Goal: Task Accomplishment & Management: Complete application form

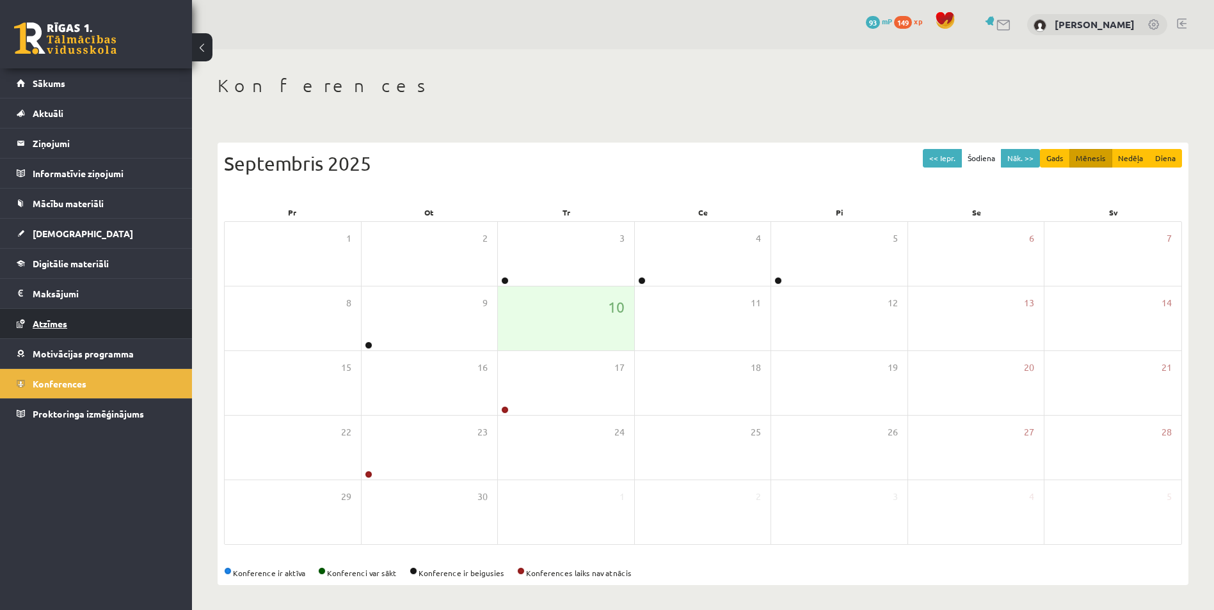
click at [54, 312] on link "Atzīmes" at bounding box center [96, 323] width 159 height 29
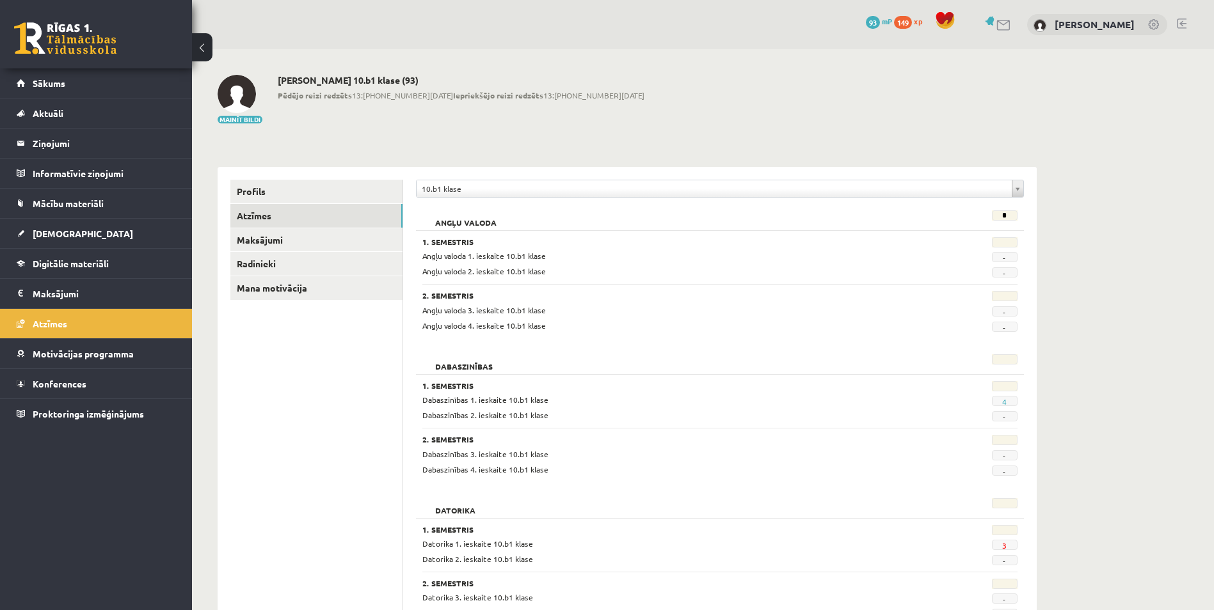
click at [60, 292] on legend "Maksājumi 0" at bounding box center [104, 293] width 143 height 29
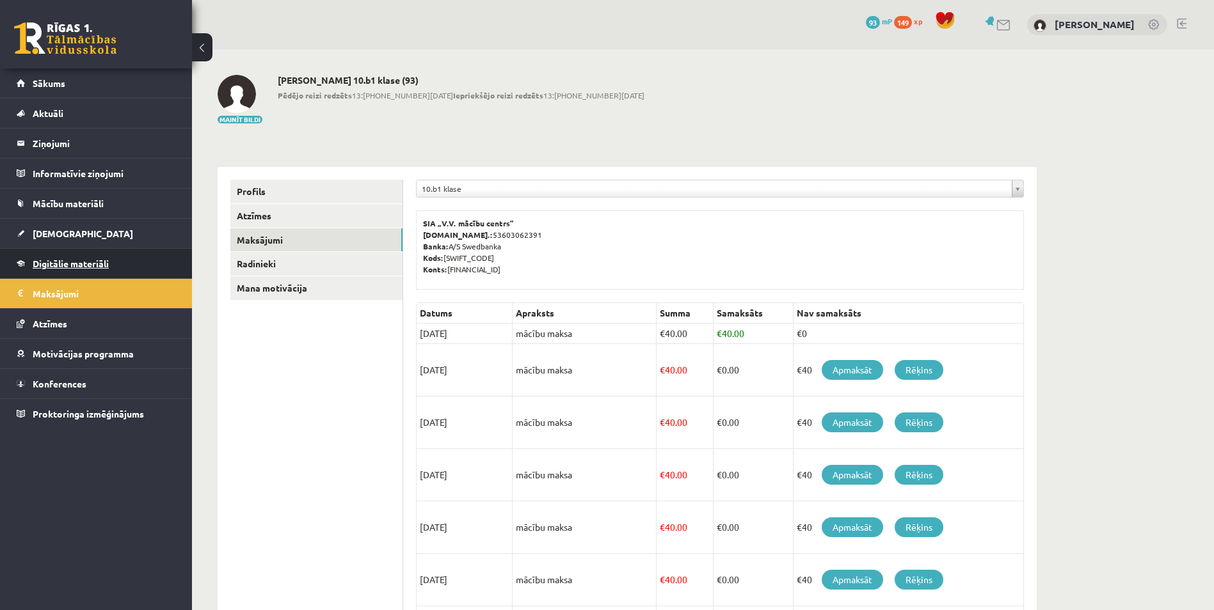
click at [61, 271] on link "Digitālie materiāli" at bounding box center [96, 263] width 159 height 29
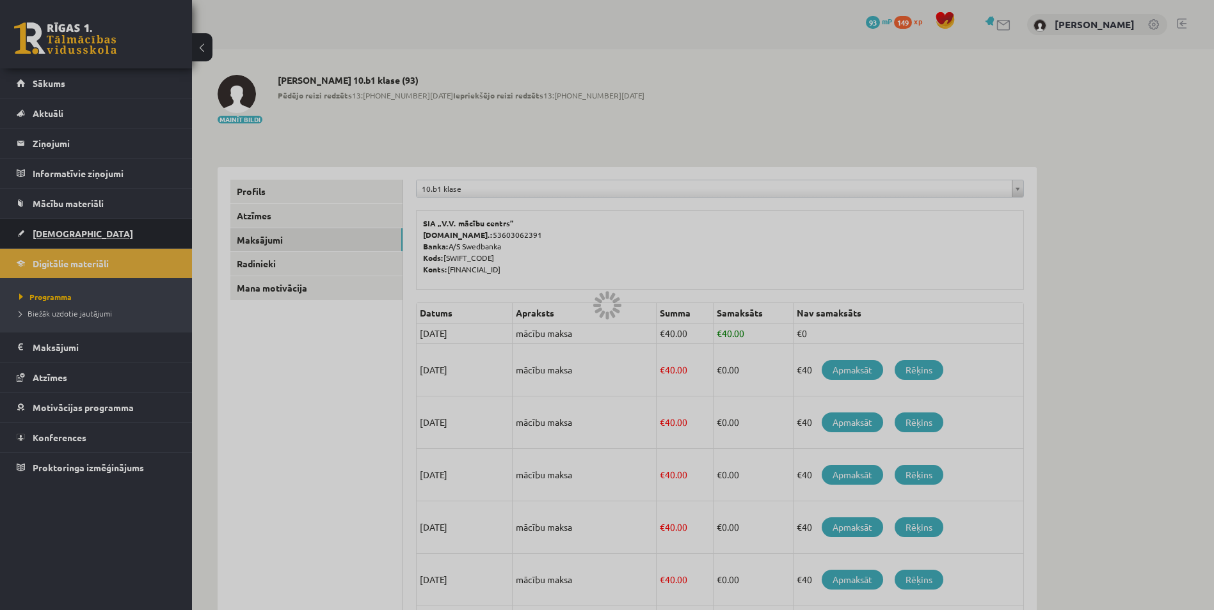
click at [64, 235] on span "[DEMOGRAPHIC_DATA]" at bounding box center [83, 234] width 100 height 12
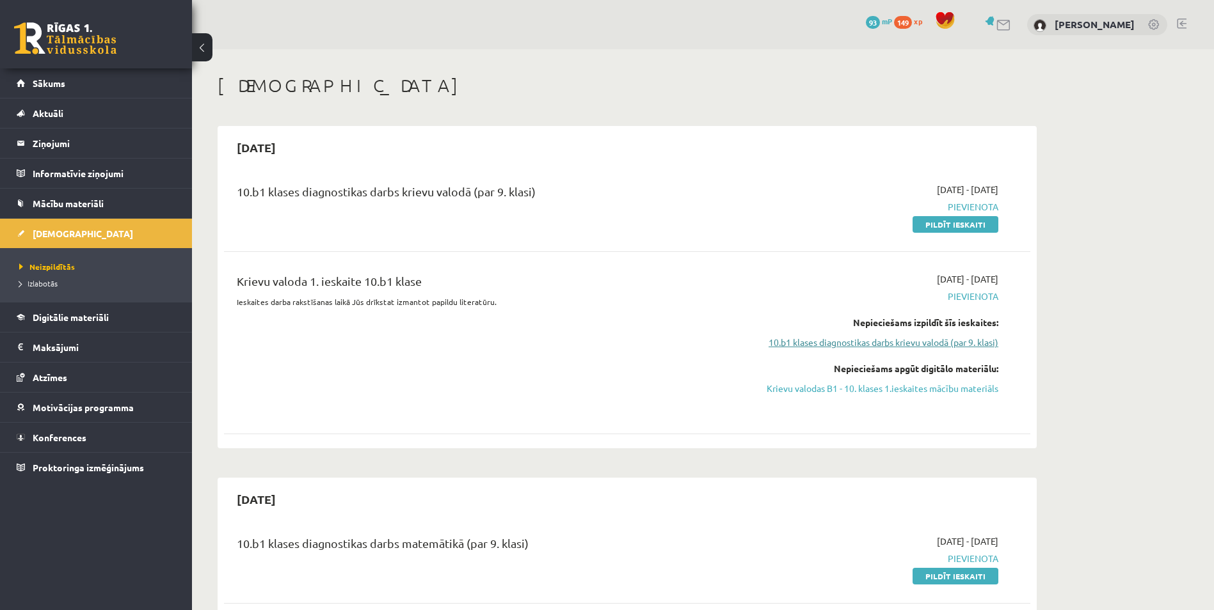
click at [947, 339] on link "10.b1 klases diagnostikas darbs krievu valodā (par 9. klasi)" at bounding box center [877, 342] width 241 height 13
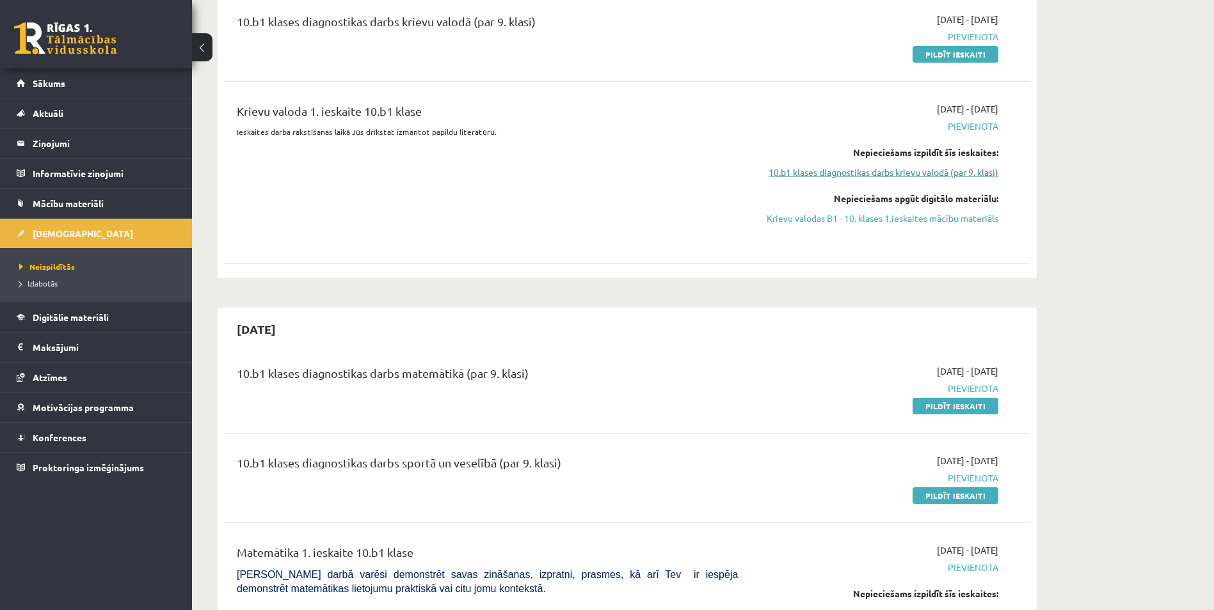
click at [912, 176] on link "10.b1 klases diagnostikas darbs krievu valodā (par 9. klasi)" at bounding box center [877, 172] width 241 height 13
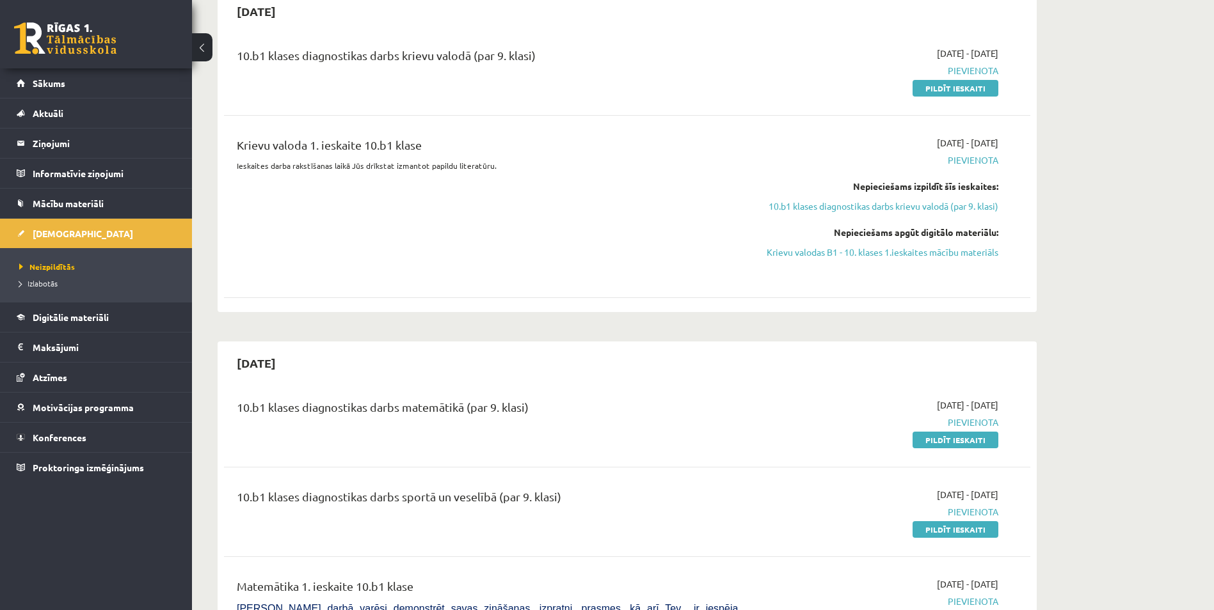
scroll to position [87, 0]
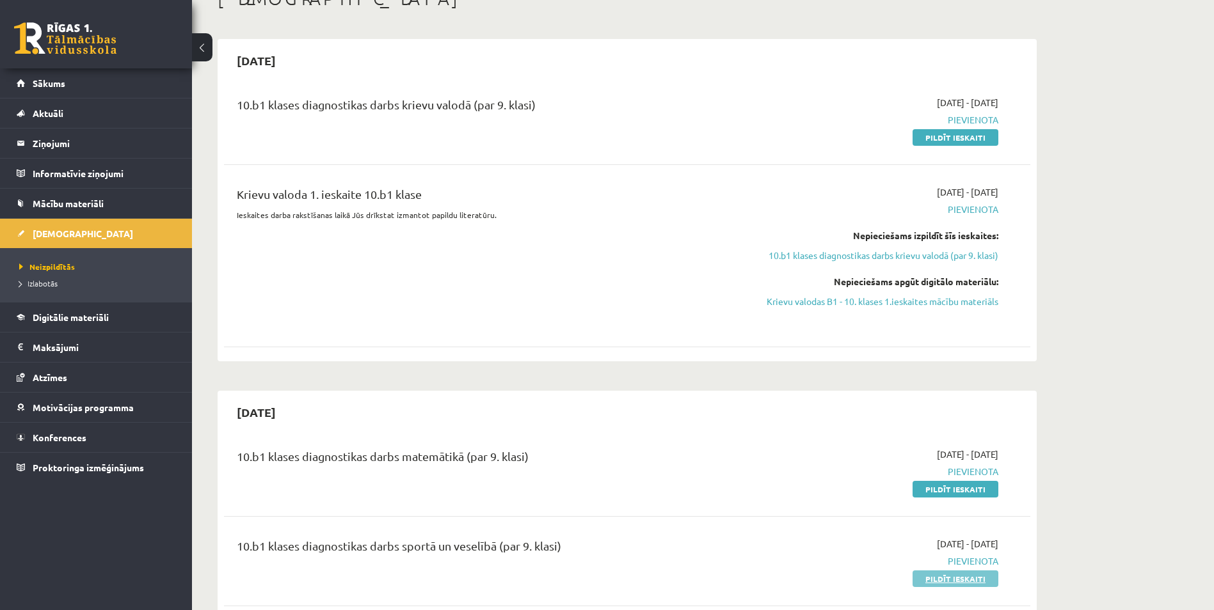
click at [936, 577] on link "Pildīt ieskaiti" at bounding box center [955, 579] width 86 height 17
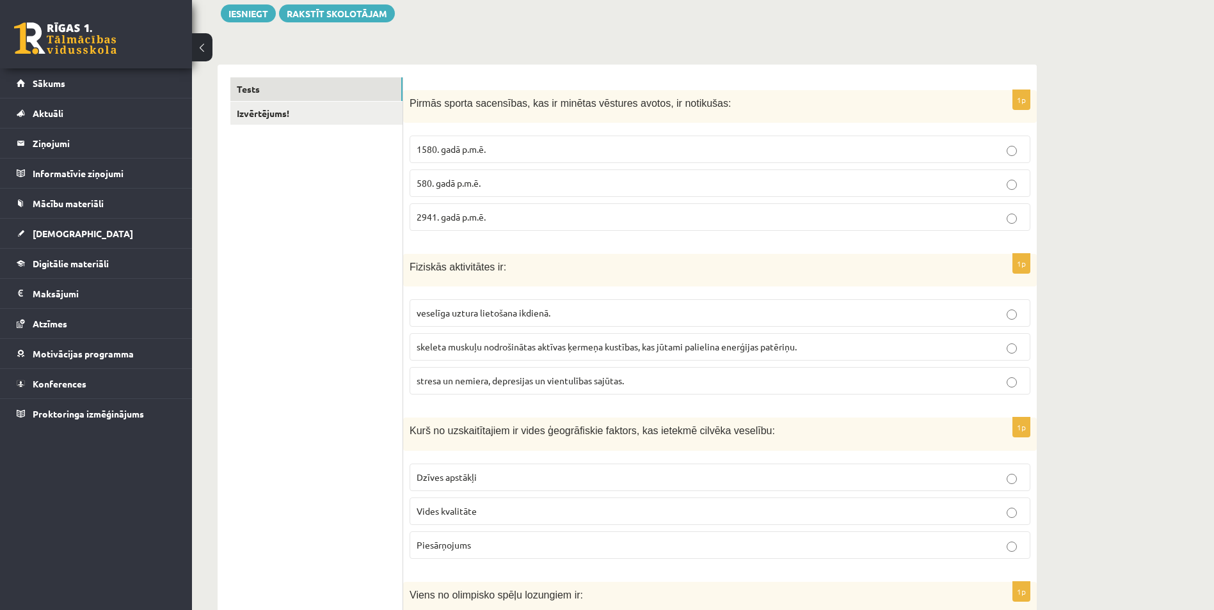
scroll to position [170, 0]
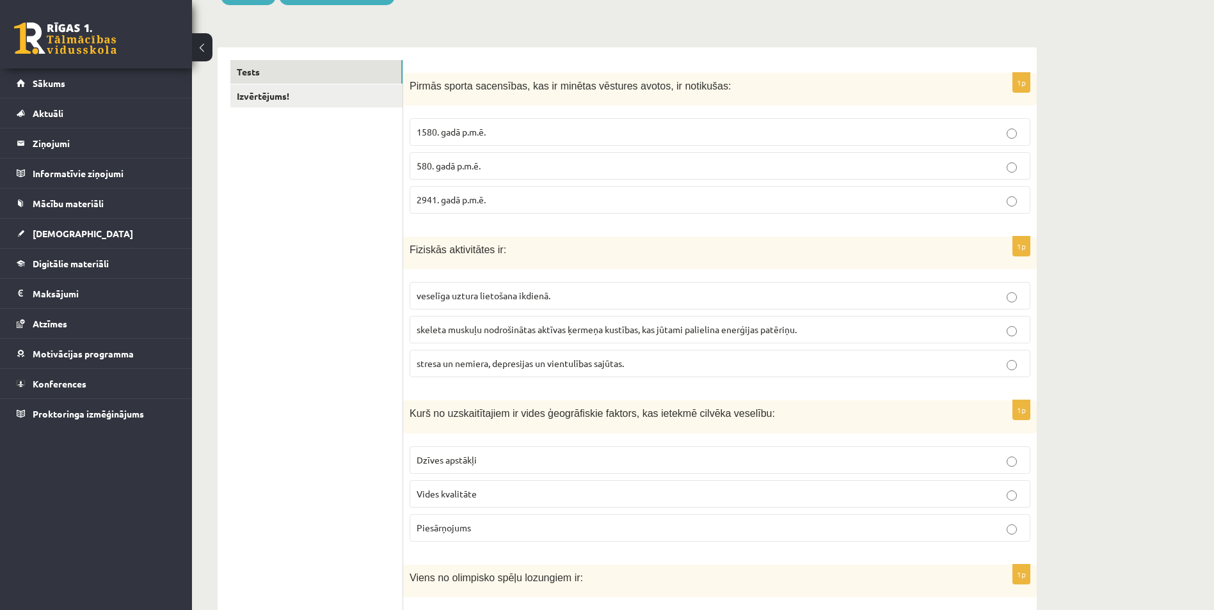
click at [472, 203] on span "2941. gadā p.m.ē." at bounding box center [451, 200] width 69 height 12
click at [452, 333] on span "skeleta muskuļu nodrošinātas aktīvas ķermeņa kustības, kas jūtami palielina ene…" at bounding box center [607, 330] width 380 height 12
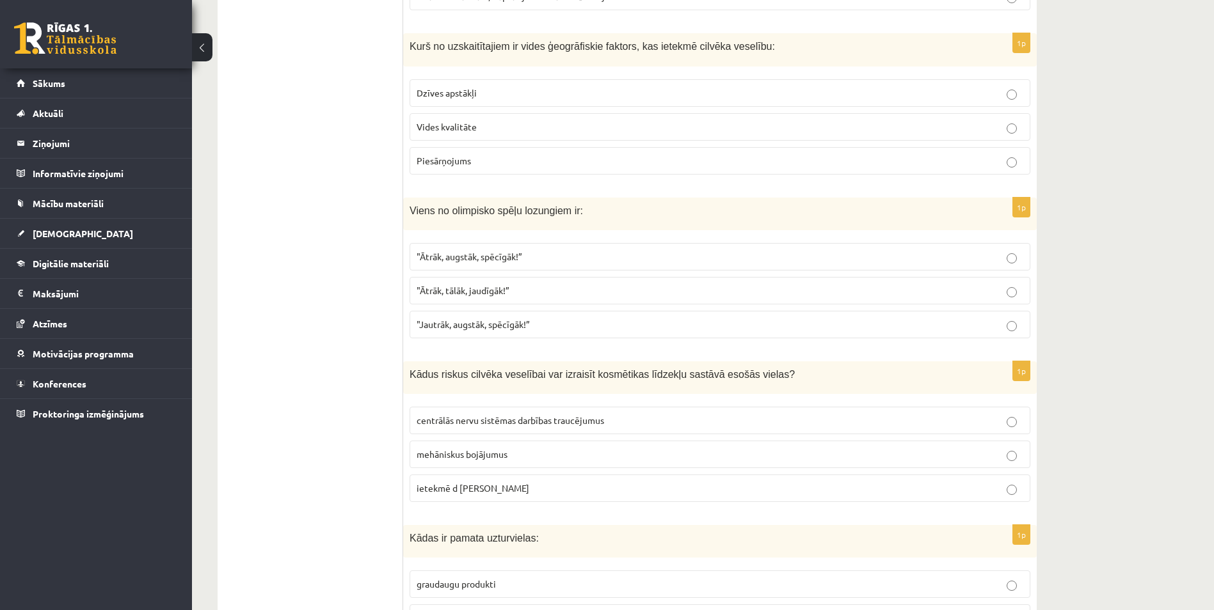
scroll to position [548, 0]
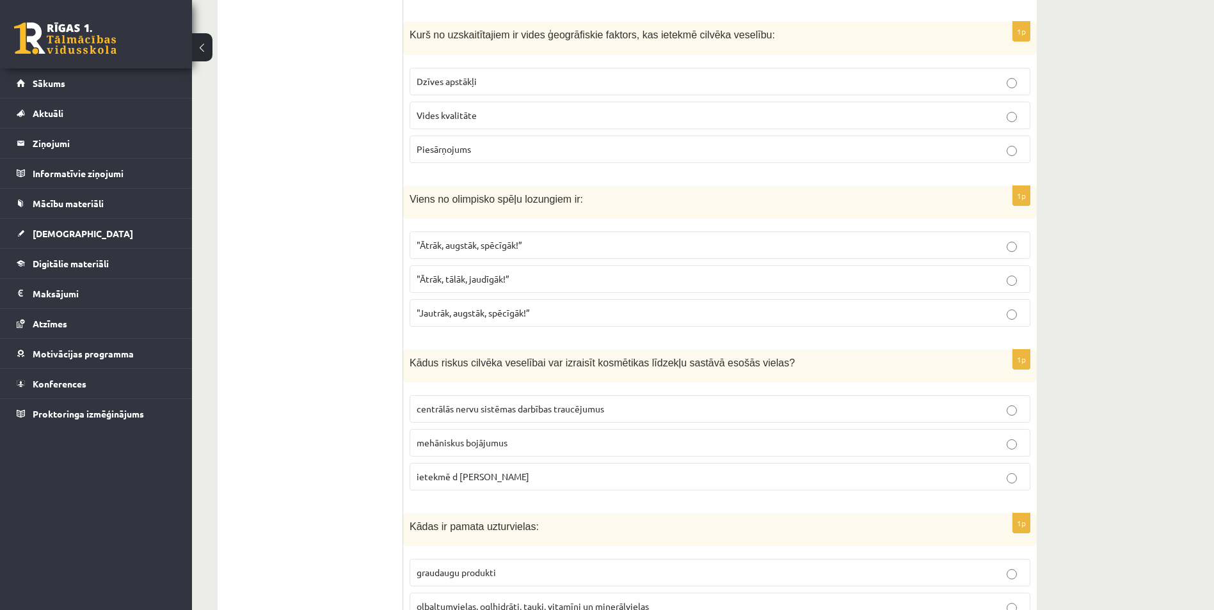
click at [441, 118] on span "Vides kvalitāte" at bounding box center [447, 115] width 60 height 12
click at [479, 250] on span ""Ātrāk, augstāk, spēcīgāk!”" at bounding box center [470, 245] width 106 height 12
click at [516, 410] on span "centrālās nervu sistēmas darbības traucējumus" at bounding box center [510, 409] width 187 height 12
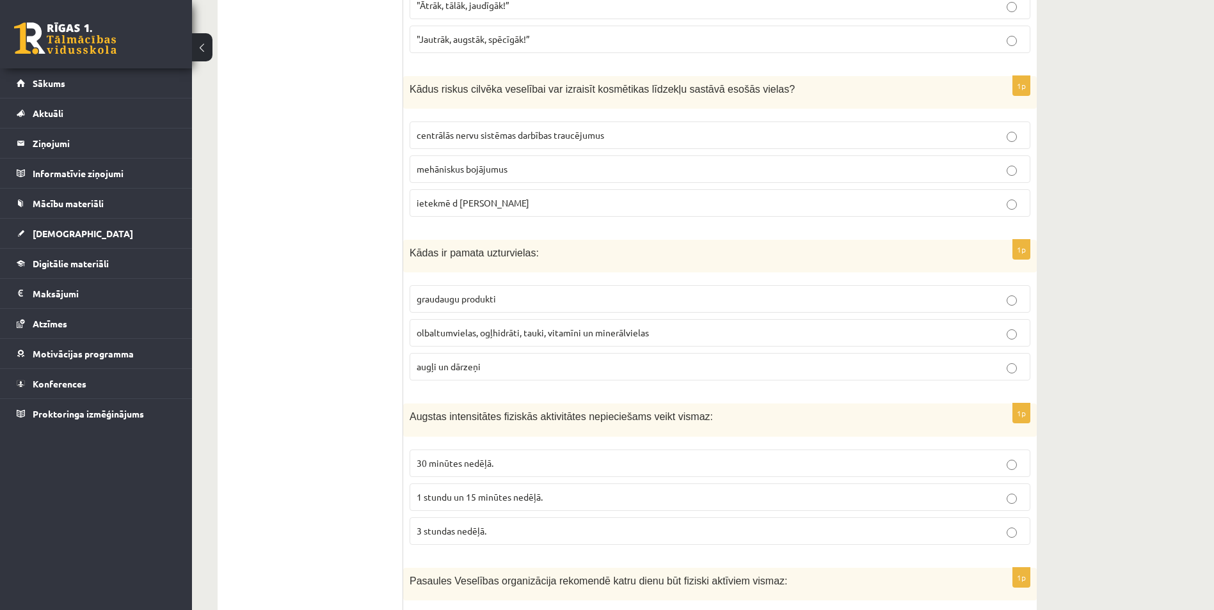
scroll to position [838, 0]
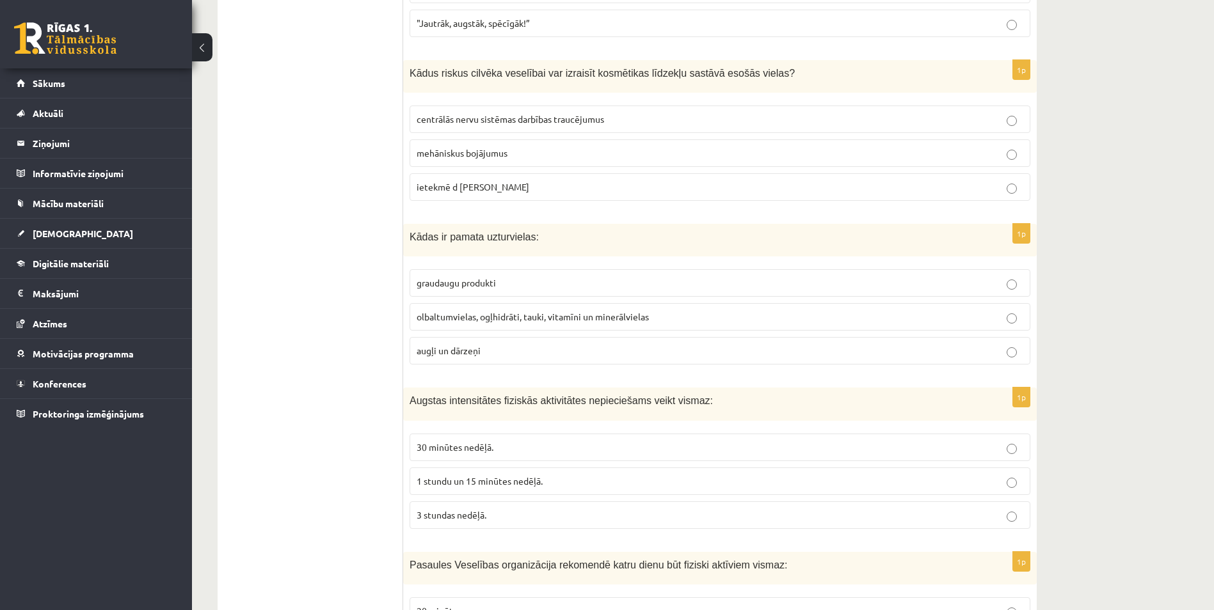
click at [543, 310] on label "olbaltumvielas, ogļhidrāti, tauki, vitamīni un minerālvielas" at bounding box center [719, 317] width 621 height 28
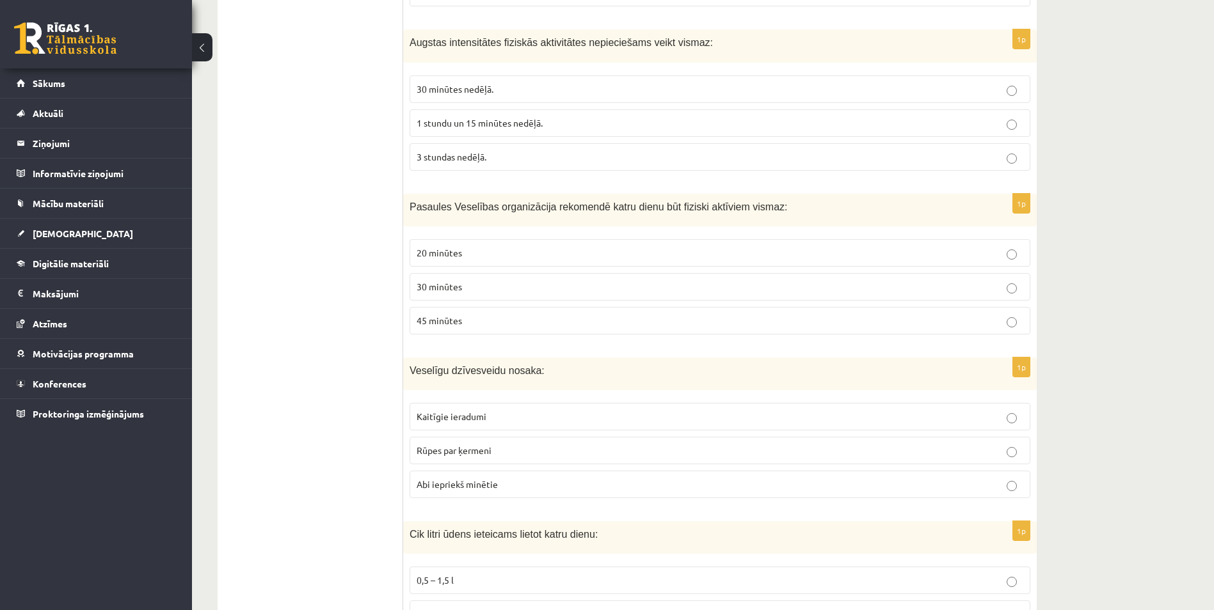
scroll to position [1214, 0]
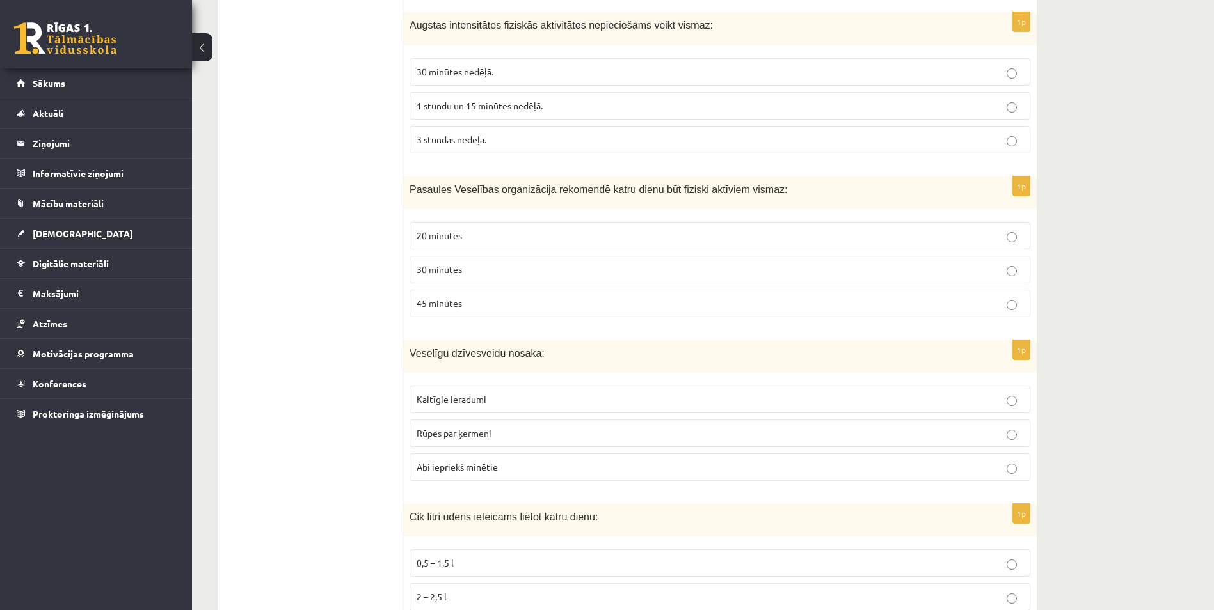
click at [464, 108] on span "1 stundu un 15 minūtes nedēļā." at bounding box center [480, 106] width 126 height 12
click at [471, 274] on p "30 minūtes" at bounding box center [720, 269] width 607 height 13
click at [476, 464] on span "Abi iepriekš minētie" at bounding box center [457, 467] width 81 height 12
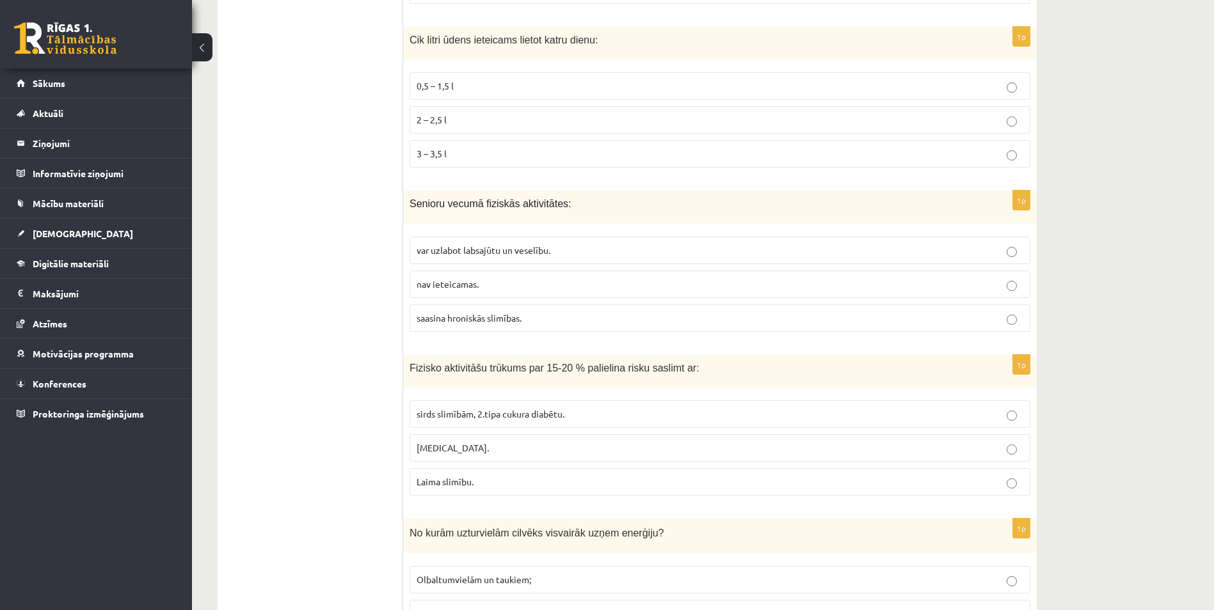
scroll to position [1701, 0]
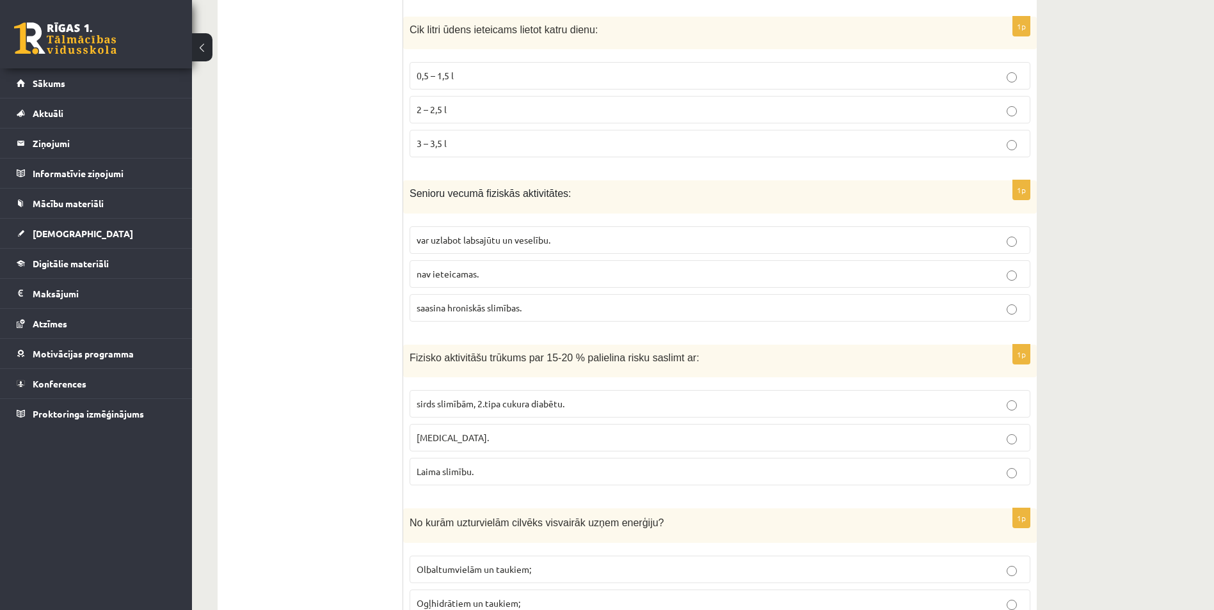
click at [501, 105] on p "2 – 2,5 l" at bounding box center [720, 109] width 607 height 13
click at [485, 246] on p "var uzlabot labsajūtu un veselību." at bounding box center [720, 240] width 607 height 13
click at [518, 398] on p "sirds slimībām, 2.tipa cukura diabētu." at bounding box center [720, 403] width 607 height 13
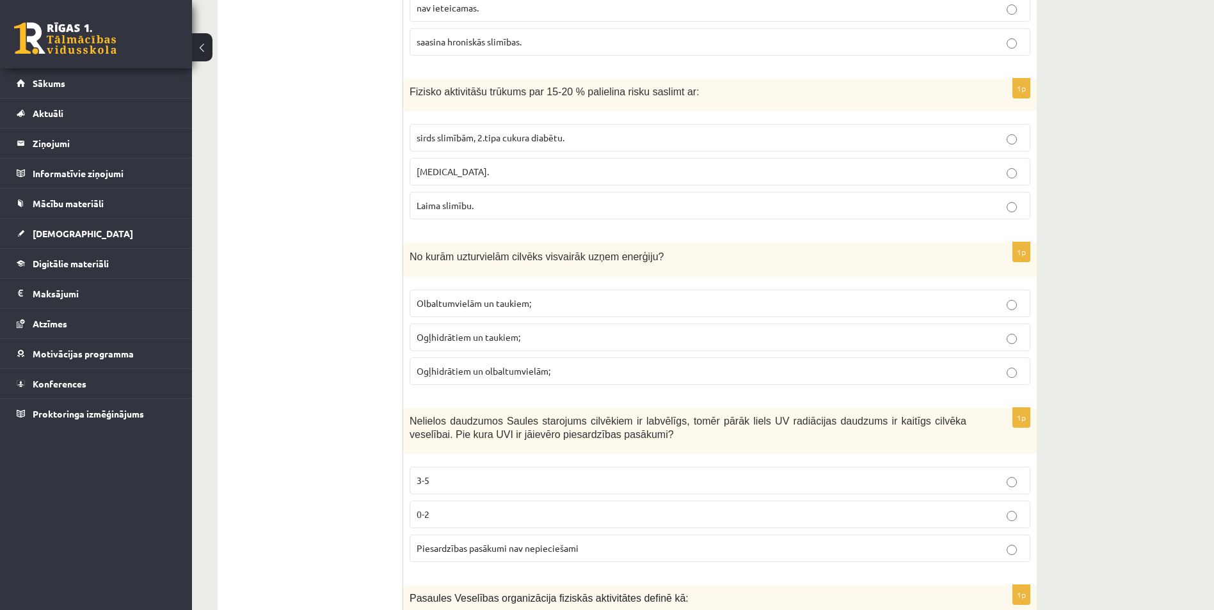
scroll to position [1988, 0]
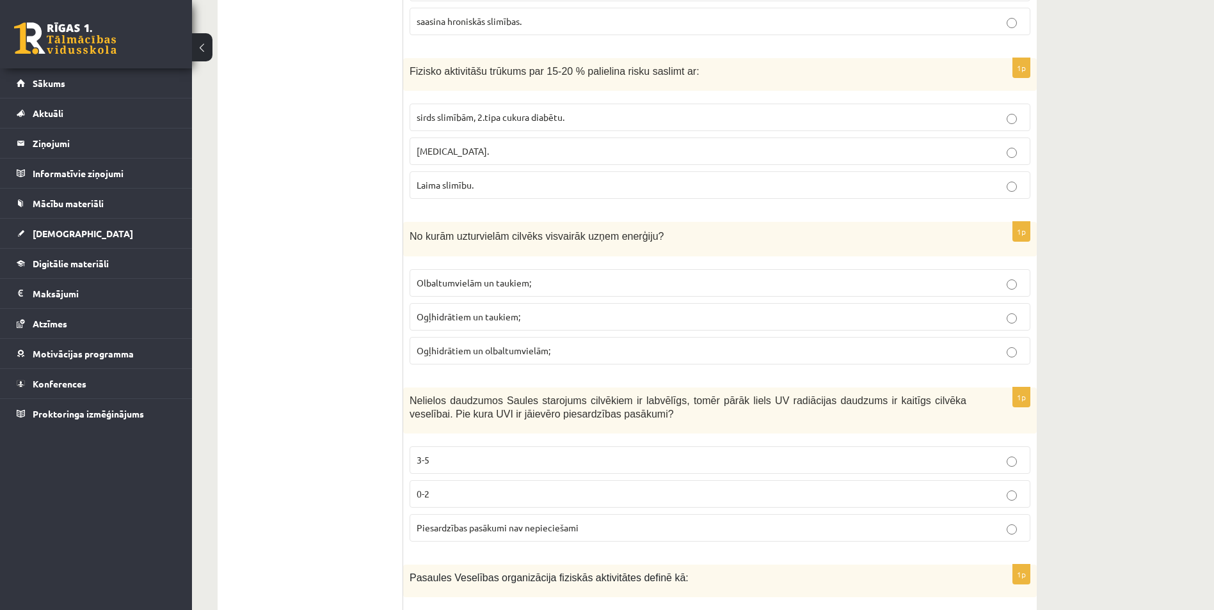
click at [518, 321] on span "Ogļhidrātiem un taukiem;" at bounding box center [469, 317] width 104 height 12
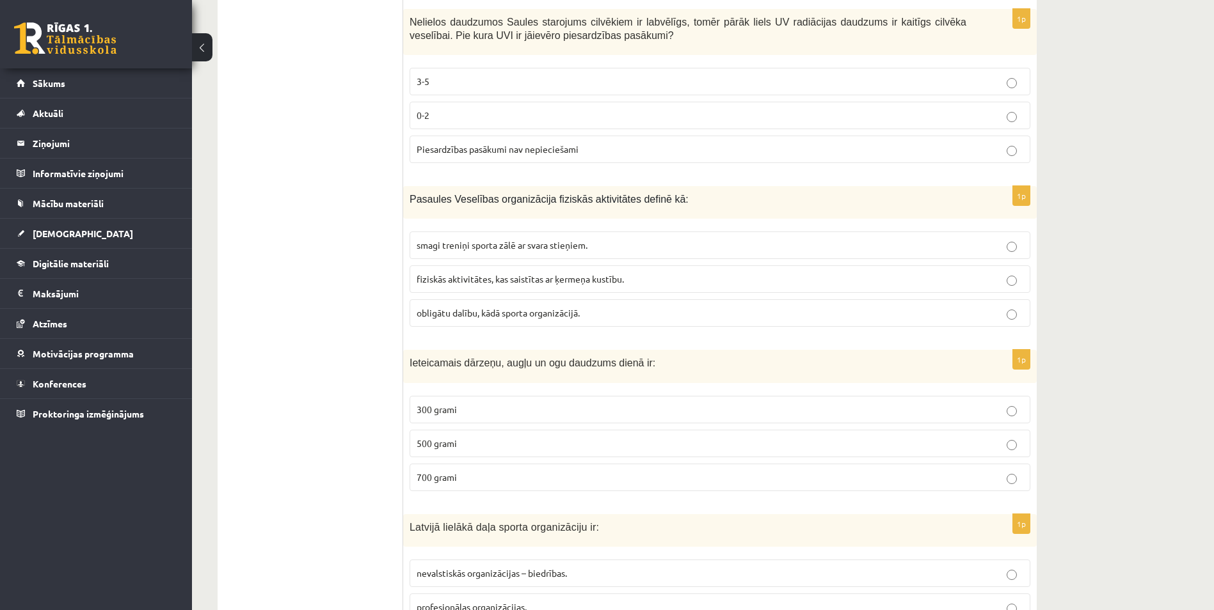
scroll to position [2369, 0]
click at [453, 81] on p "3-5" at bounding box center [720, 79] width 607 height 13
click at [452, 270] on label "fiziskās aktivitātes, kas saistītas ar ķermeņa kustību." at bounding box center [719, 278] width 621 height 28
click at [503, 437] on p "500 grami" at bounding box center [720, 441] width 607 height 13
click at [491, 575] on span "nevalstiskās organizācijas – biedrības." at bounding box center [492, 572] width 150 height 12
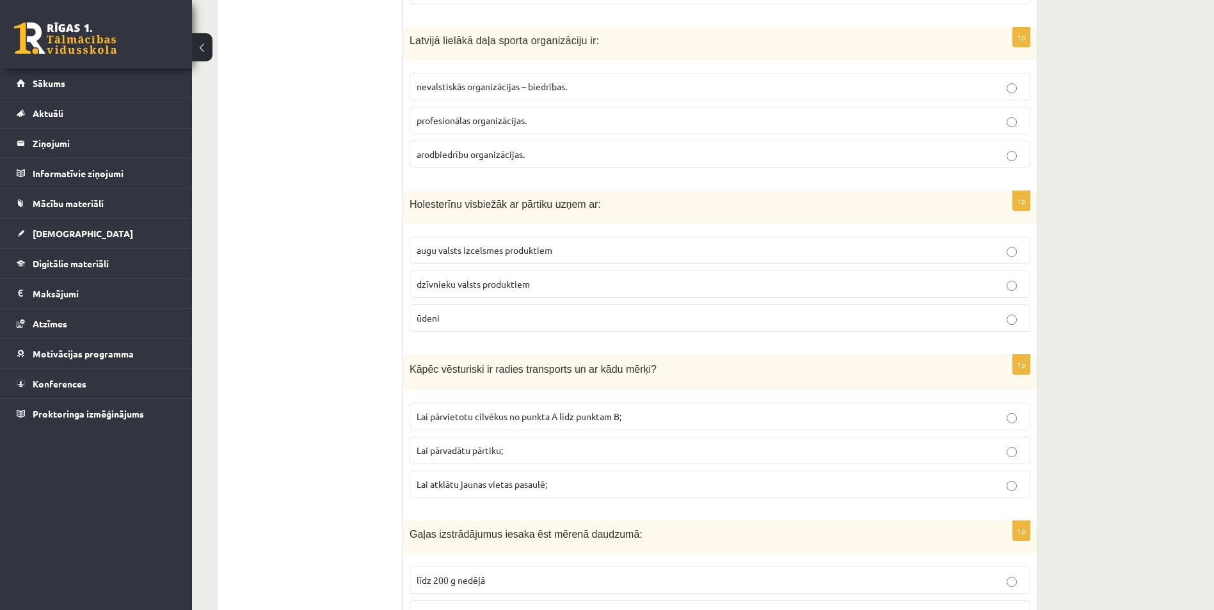
scroll to position [2877, 0]
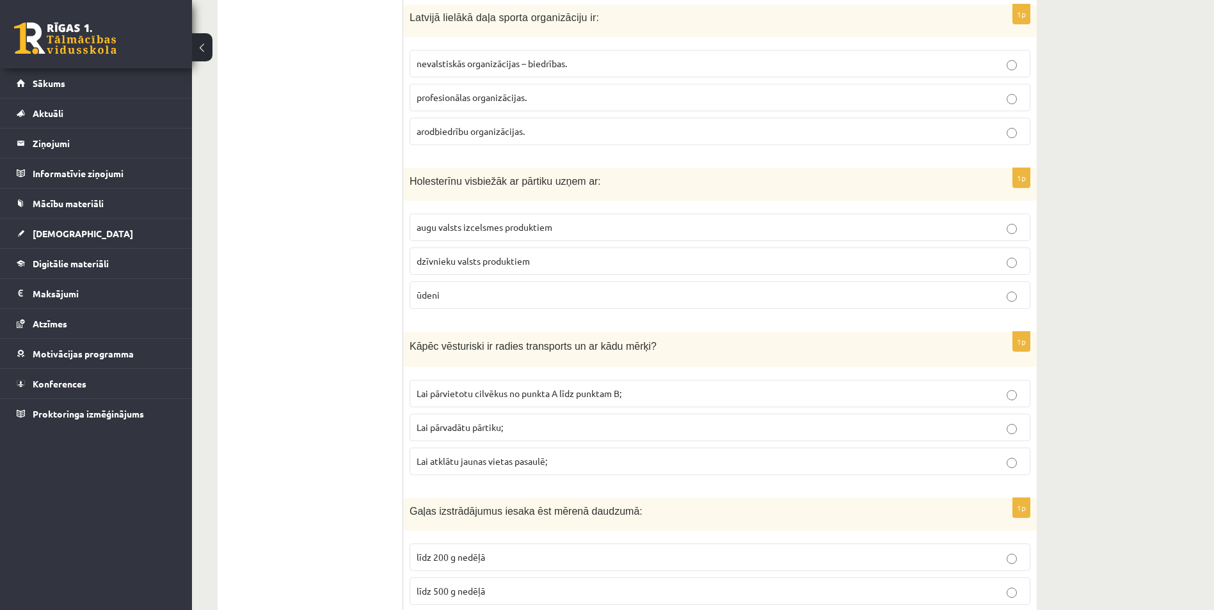
click at [557, 255] on p "dzīvnieku valsts produktiem" at bounding box center [720, 261] width 607 height 13
click at [450, 458] on span "Lai atklātu jaunas vietas pasaulē;" at bounding box center [482, 462] width 131 height 12
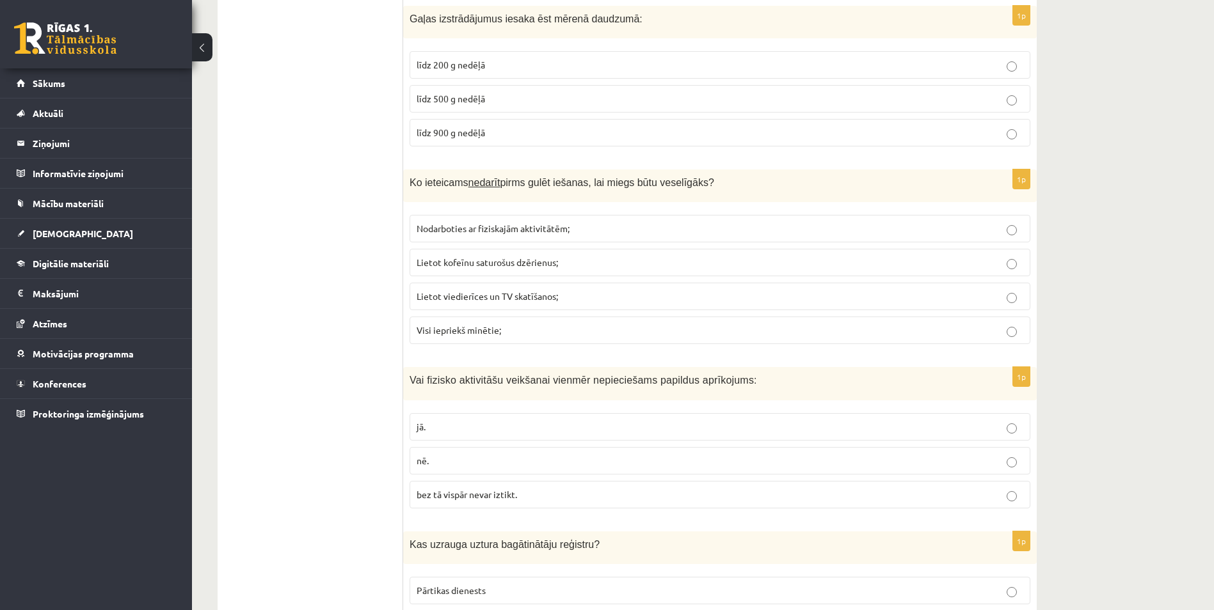
scroll to position [3356, 0]
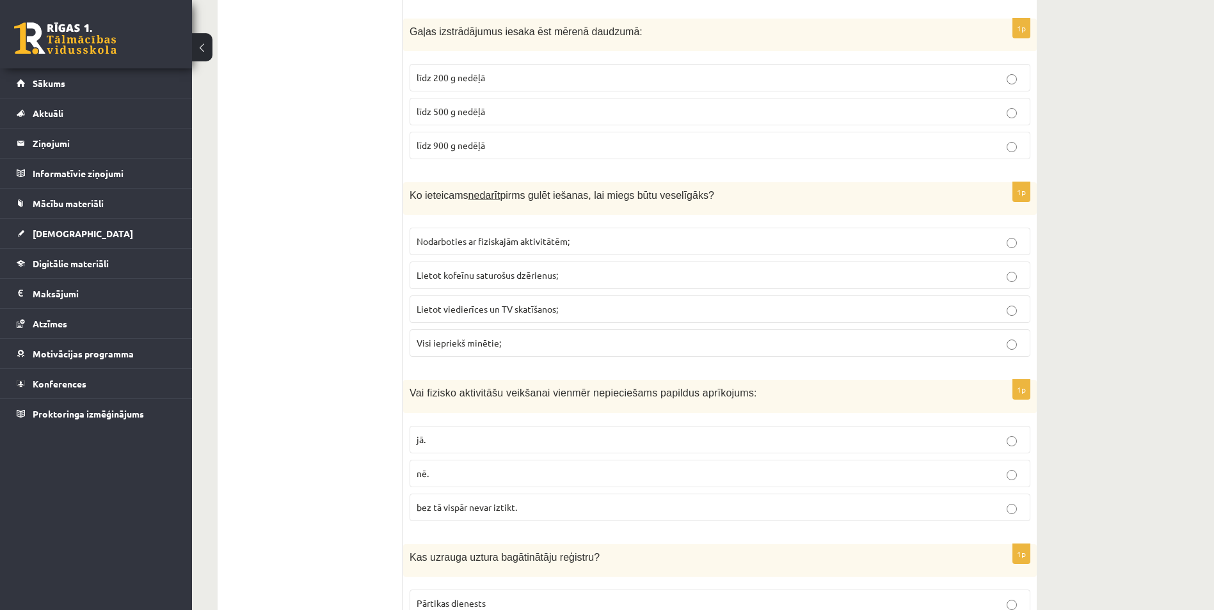
click at [443, 112] on span "līdz 500 g nedēļā" at bounding box center [451, 112] width 68 height 12
click at [465, 335] on label "Visi iepriekš minētie;" at bounding box center [719, 344] width 621 height 28
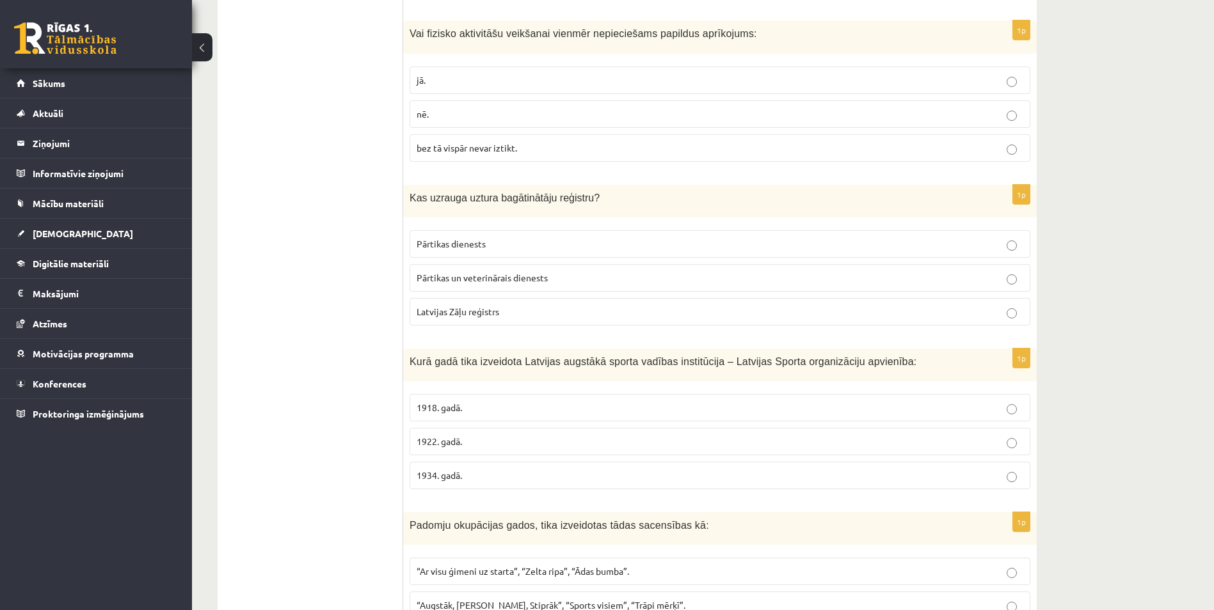
scroll to position [3717, 0]
click at [475, 114] on p "nē." at bounding box center [720, 112] width 607 height 13
click at [588, 250] on p "Pārtikas dienests" at bounding box center [720, 242] width 607 height 13
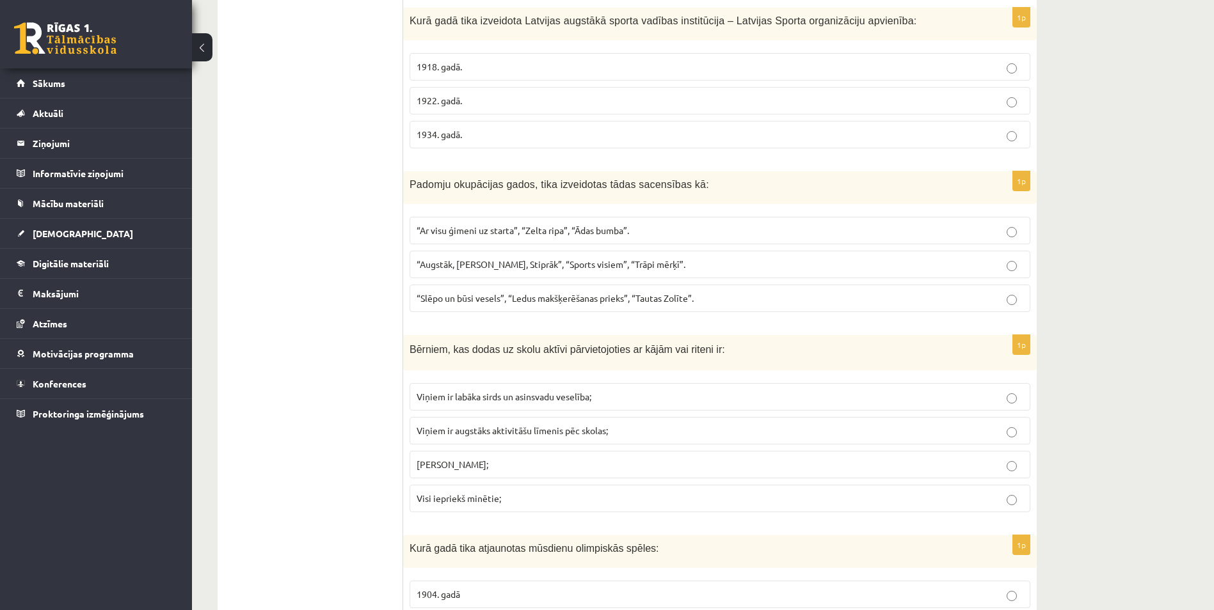
scroll to position [4065, 0]
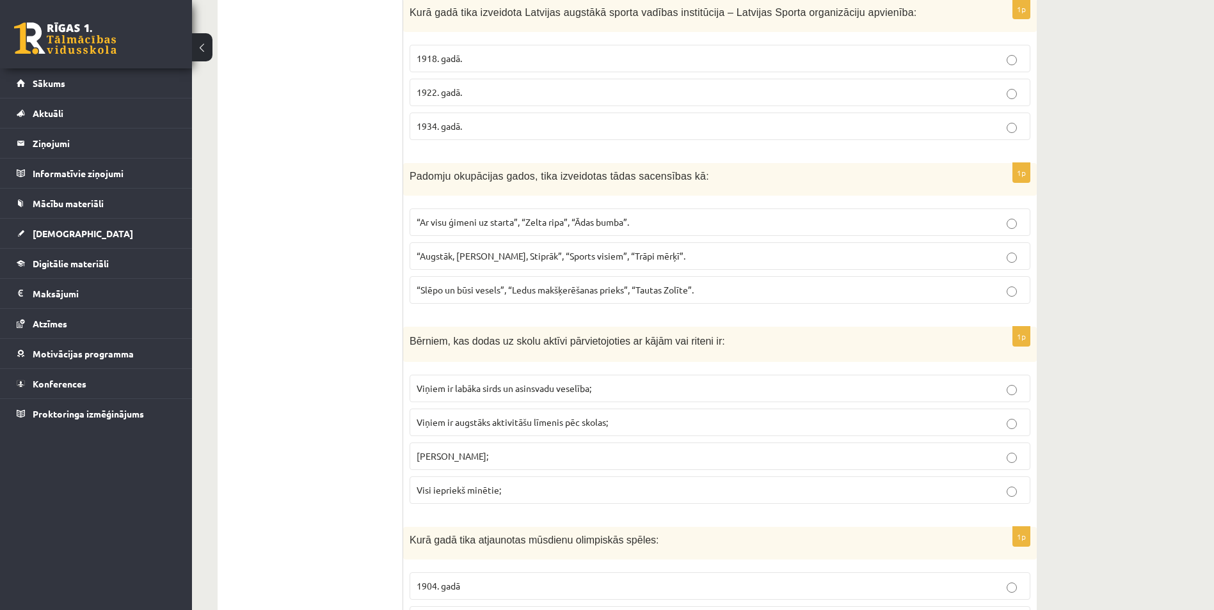
click at [594, 86] on label "1922. gadā." at bounding box center [719, 93] width 621 height 28
click at [523, 254] on span "“Augstāk, Tālāk, Stiprāk”, “Sports visiem”, “Trāpi mērķī”." at bounding box center [551, 256] width 269 height 12
click at [476, 409] on label "Viņiem ir augstāks aktivitāšu līmenis pēc skolas;" at bounding box center [719, 423] width 621 height 28
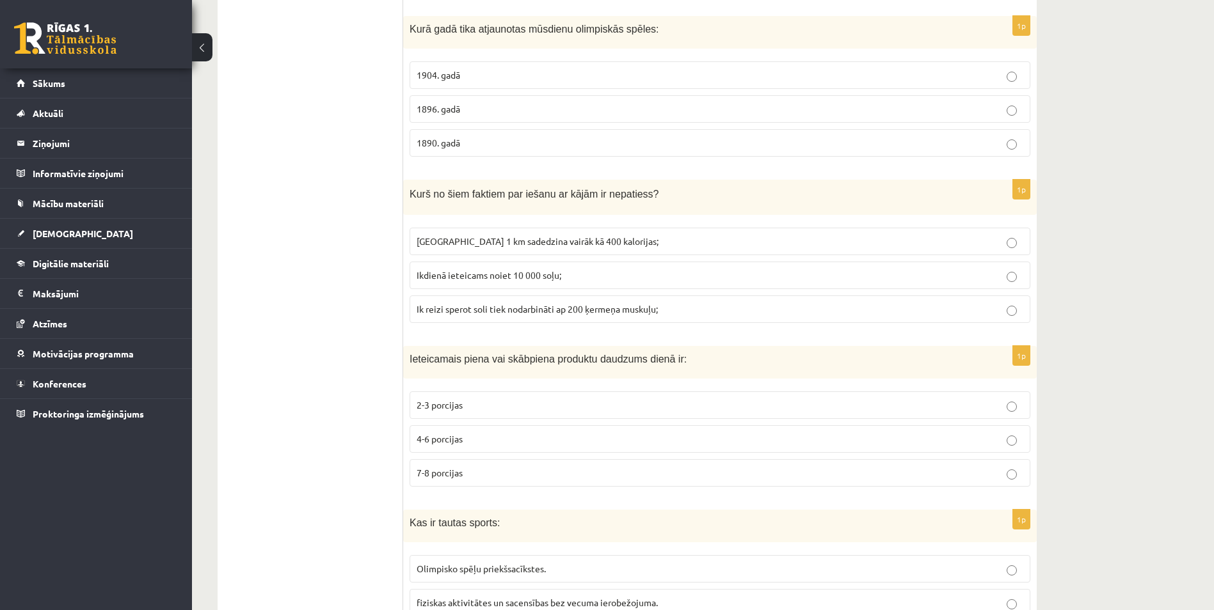
scroll to position [4579, 0]
click at [500, 70] on p "1904. gadā" at bounding box center [720, 72] width 607 height 13
click at [489, 99] on label "1896. gadā" at bounding box center [719, 107] width 621 height 28
click at [499, 307] on span "Ik reizi sperot soli tiek nodarbināti ap 200 ķermeņa muskuļu;" at bounding box center [537, 307] width 241 height 12
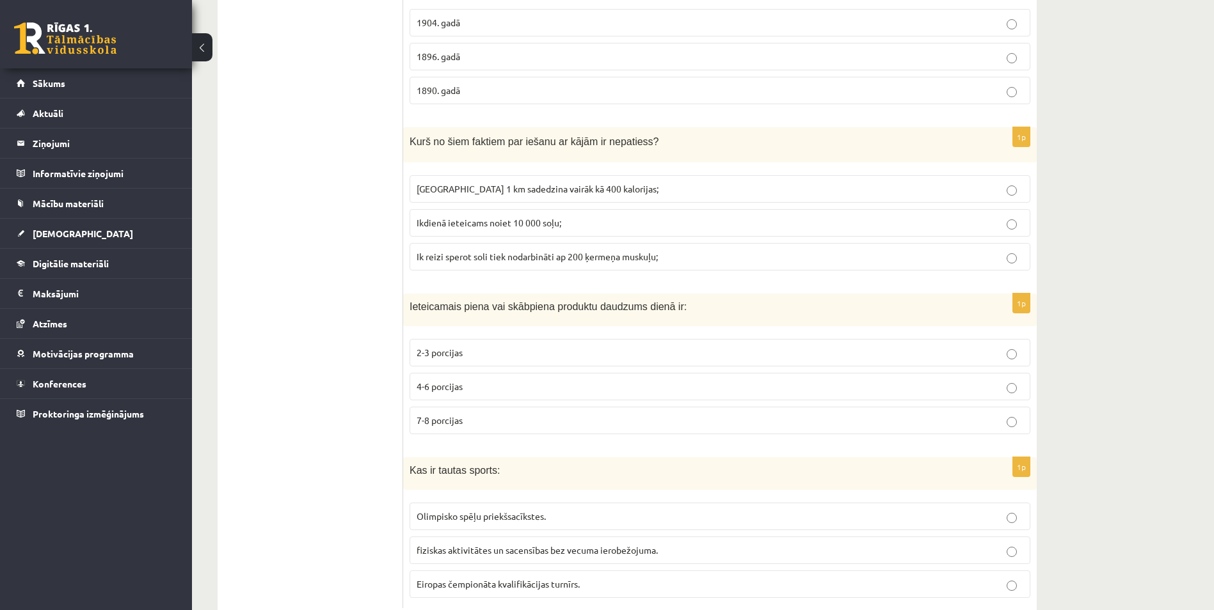
scroll to position [4666, 0]
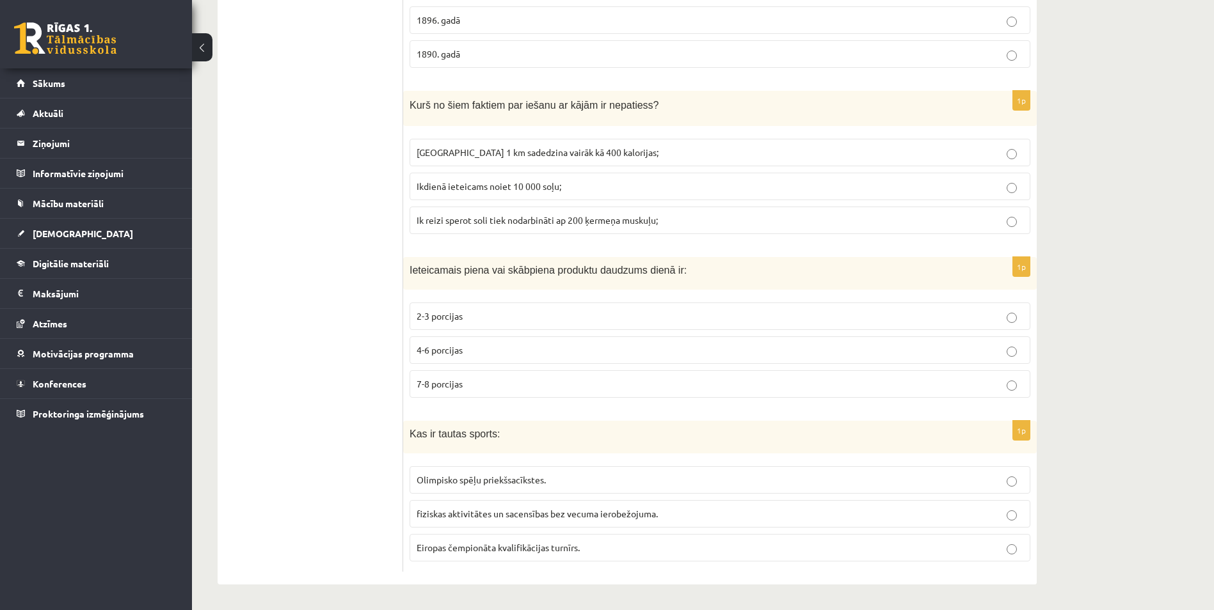
click at [871, 520] on p "fiziskas aktivitātes un sacensības bez vecuma ierobežojuma." at bounding box center [720, 513] width 607 height 13
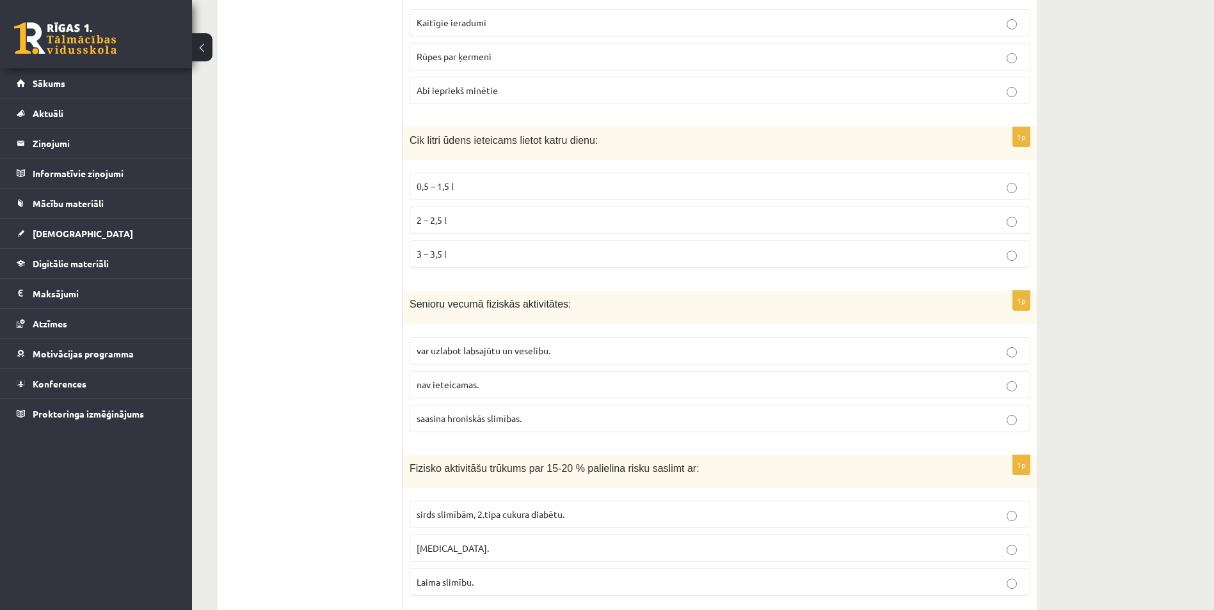
scroll to position [0, 0]
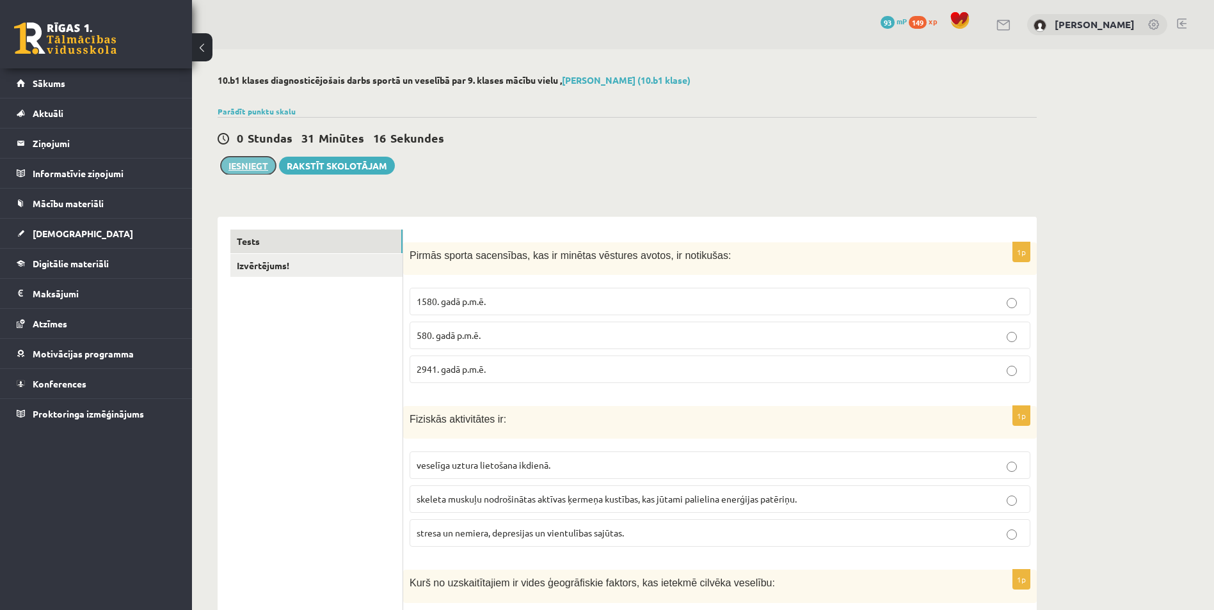
click at [270, 168] on button "Iesniegt" at bounding box center [248, 166] width 55 height 18
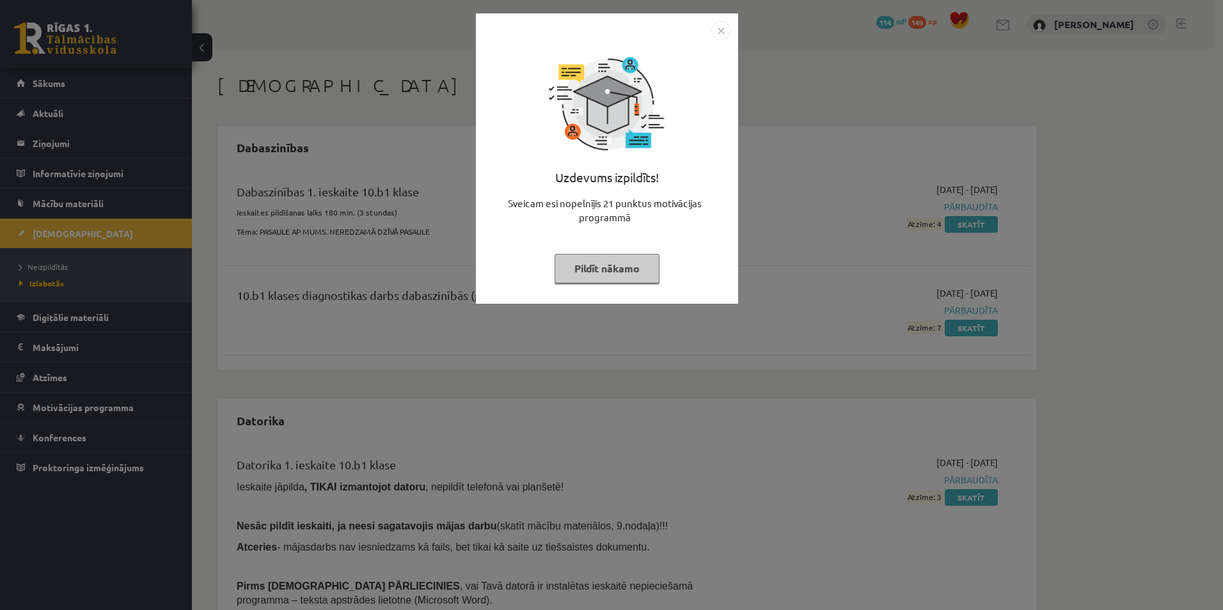
click at [642, 264] on button "Pildīt nākamo" at bounding box center [607, 268] width 105 height 29
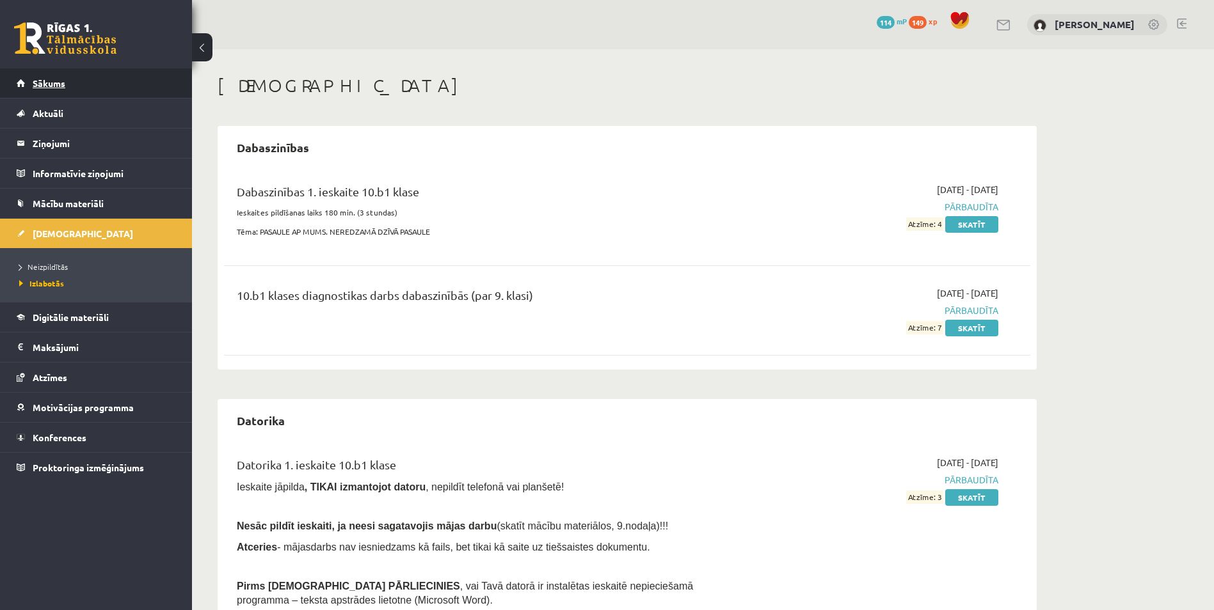
click at [28, 84] on link "Sākums" at bounding box center [96, 82] width 159 height 29
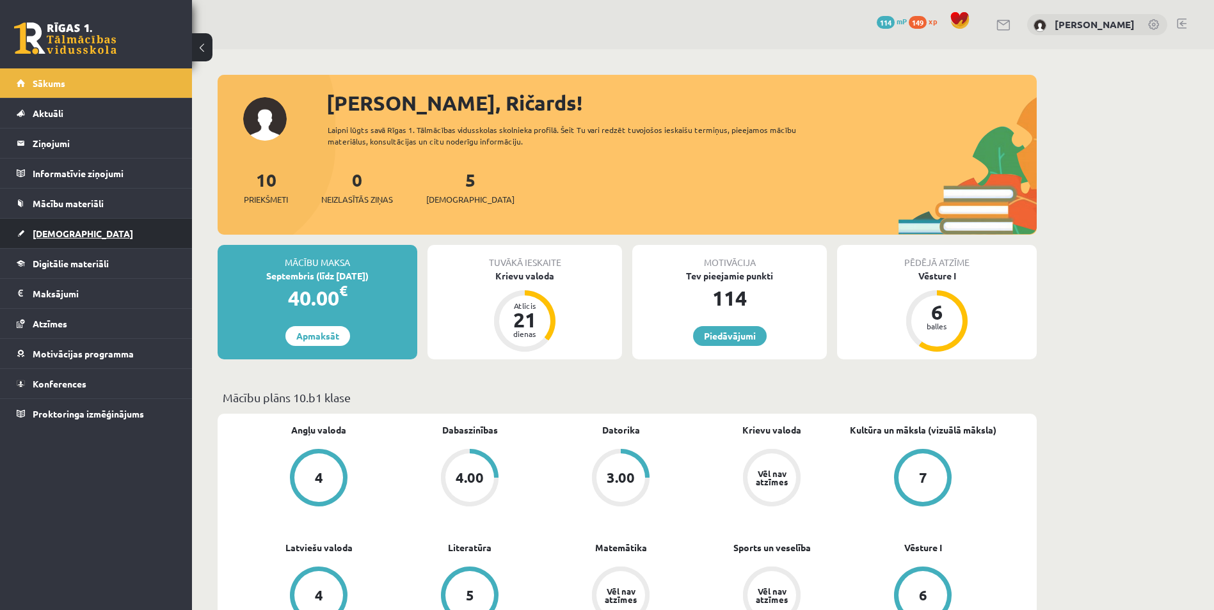
click at [65, 242] on link "[DEMOGRAPHIC_DATA]" at bounding box center [96, 233] width 159 height 29
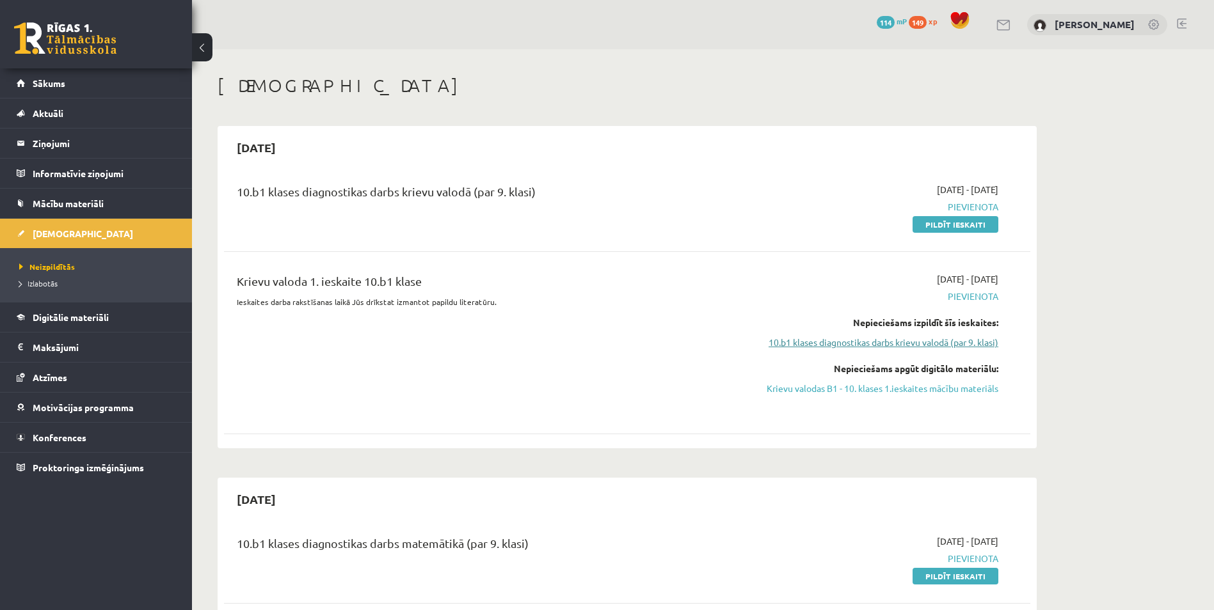
click at [941, 342] on link "10.b1 klases diagnostikas darbs krievu valodā (par 9. klasi)" at bounding box center [877, 342] width 241 height 13
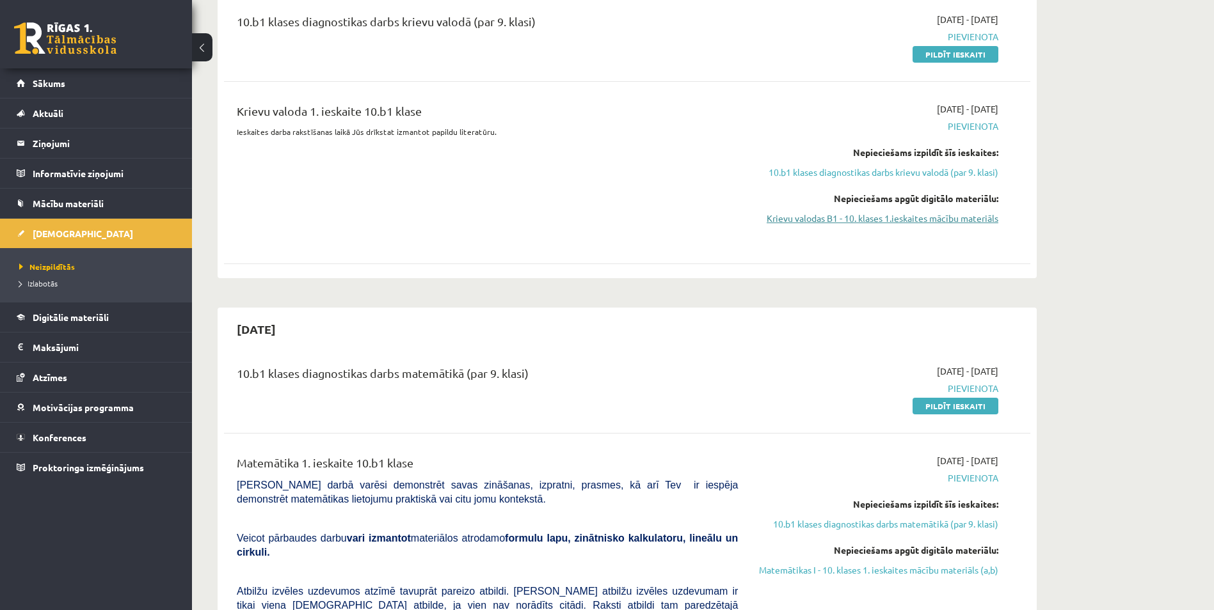
click at [903, 219] on link "Krievu valodas B1 - 10. klases 1.ieskaites mācību materiāls" at bounding box center [877, 218] width 241 height 13
click at [784, 218] on link "Krievu valodas B1 - 10. klases 1.ieskaites mācību materiāls" at bounding box center [877, 218] width 241 height 13
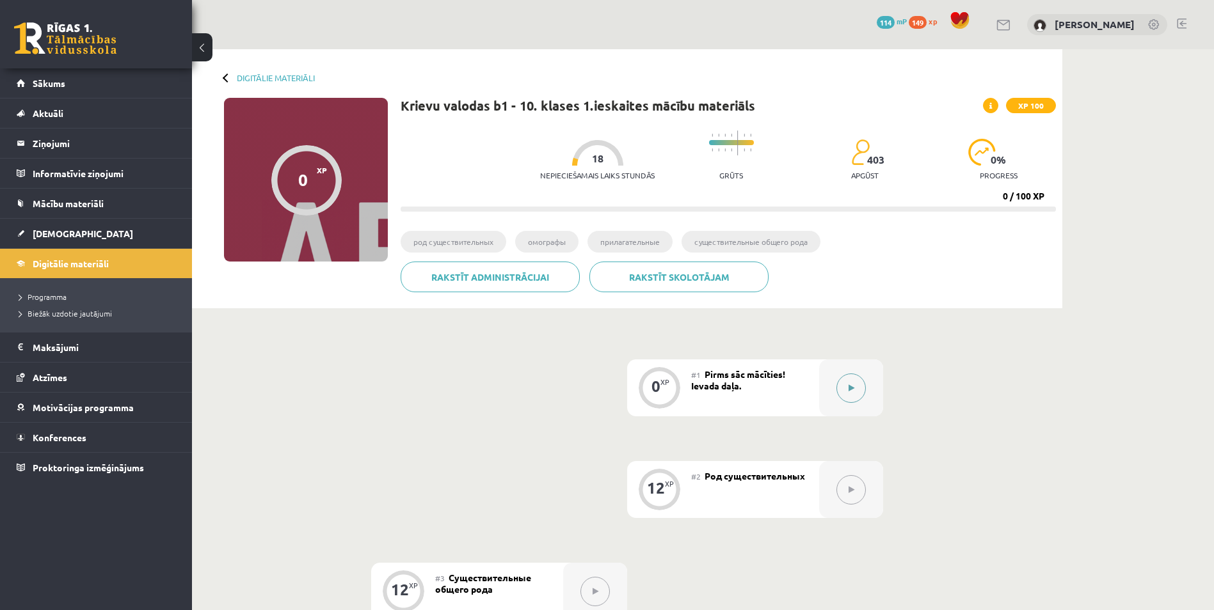
click at [857, 383] on button at bounding box center [850, 388] width 29 height 29
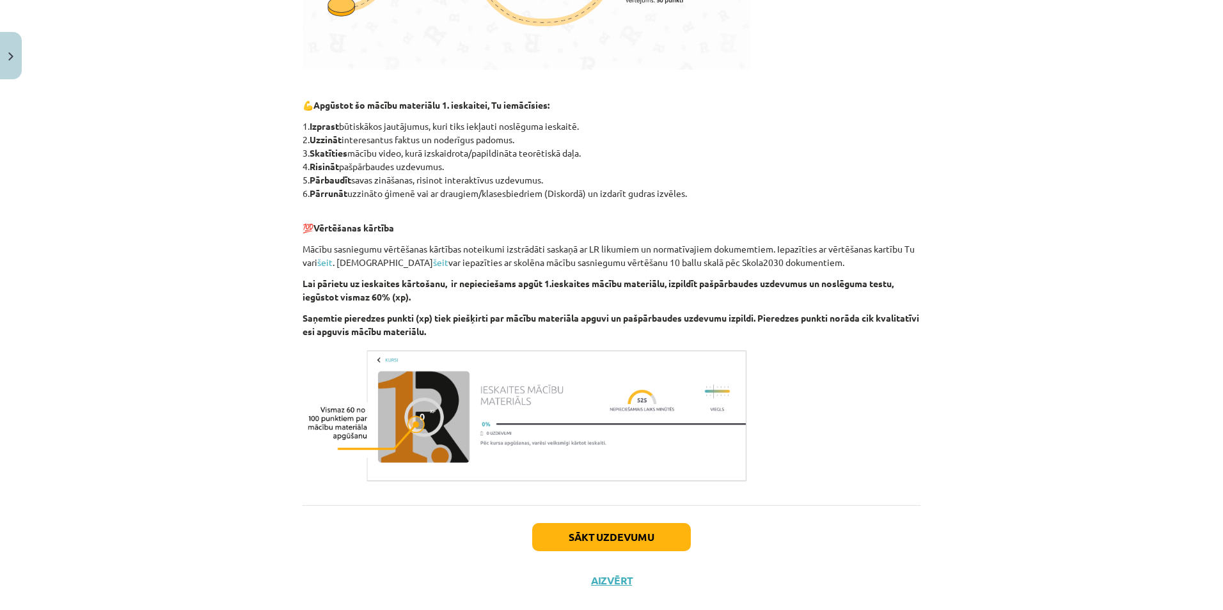
scroll to position [584, 0]
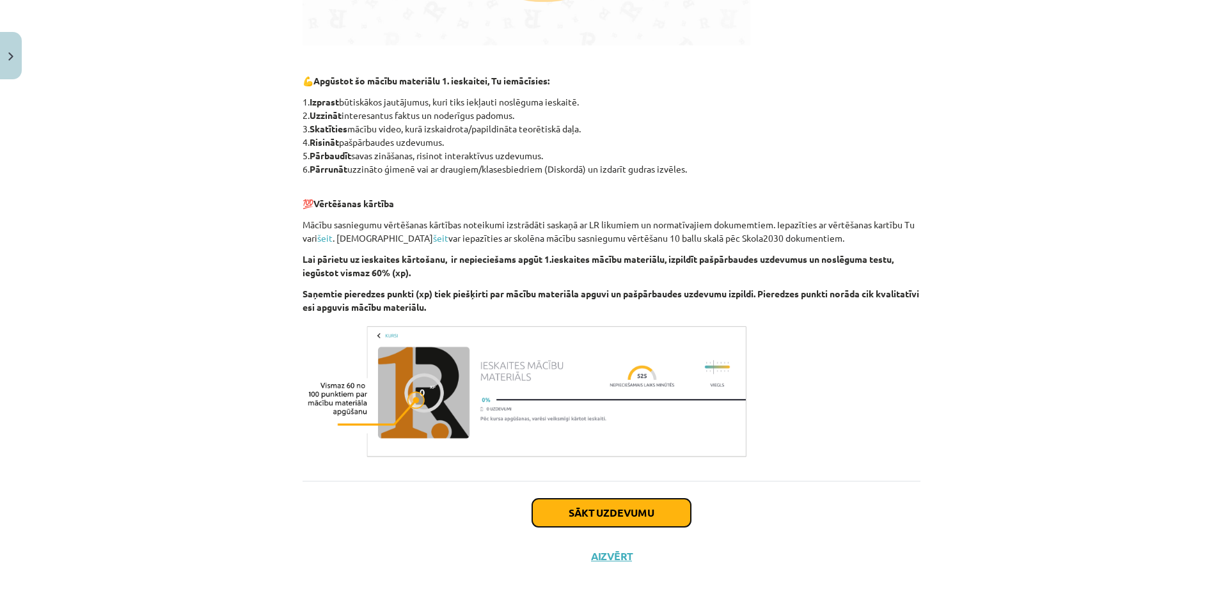
click at [644, 505] on button "Sākt uzdevumu" at bounding box center [611, 513] width 159 height 28
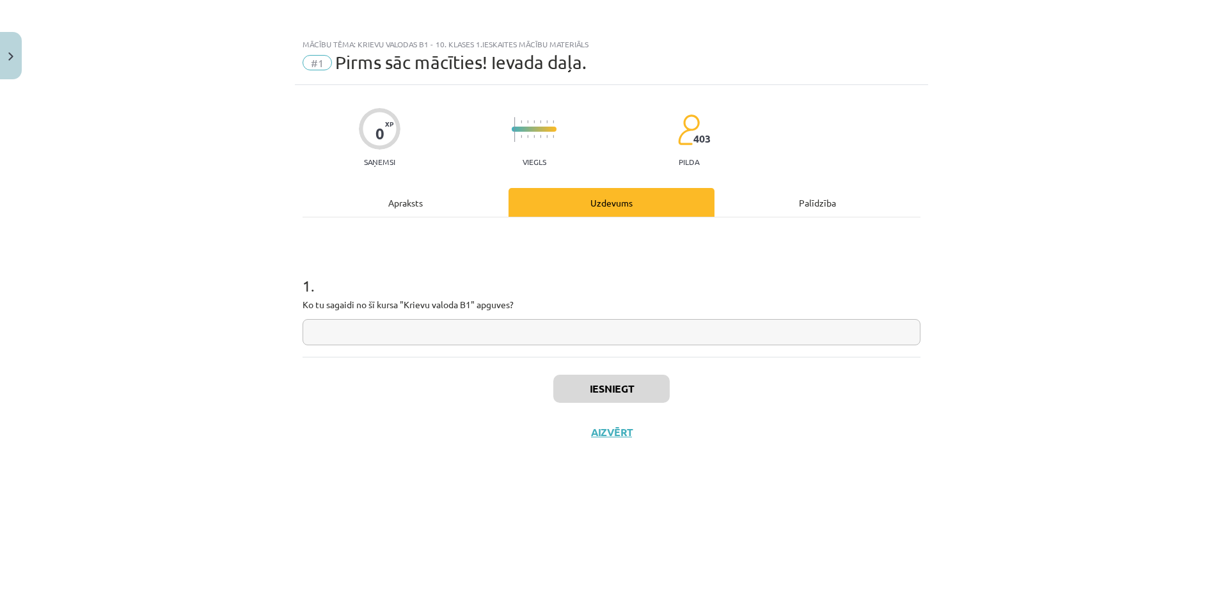
click at [511, 331] on input "text" at bounding box center [612, 332] width 618 height 26
type input "*"
type input "**********"
click at [644, 382] on button "Iesniegt" at bounding box center [611, 389] width 116 height 28
click at [596, 452] on button "Nākamā nodarbība" at bounding box center [611, 440] width 125 height 29
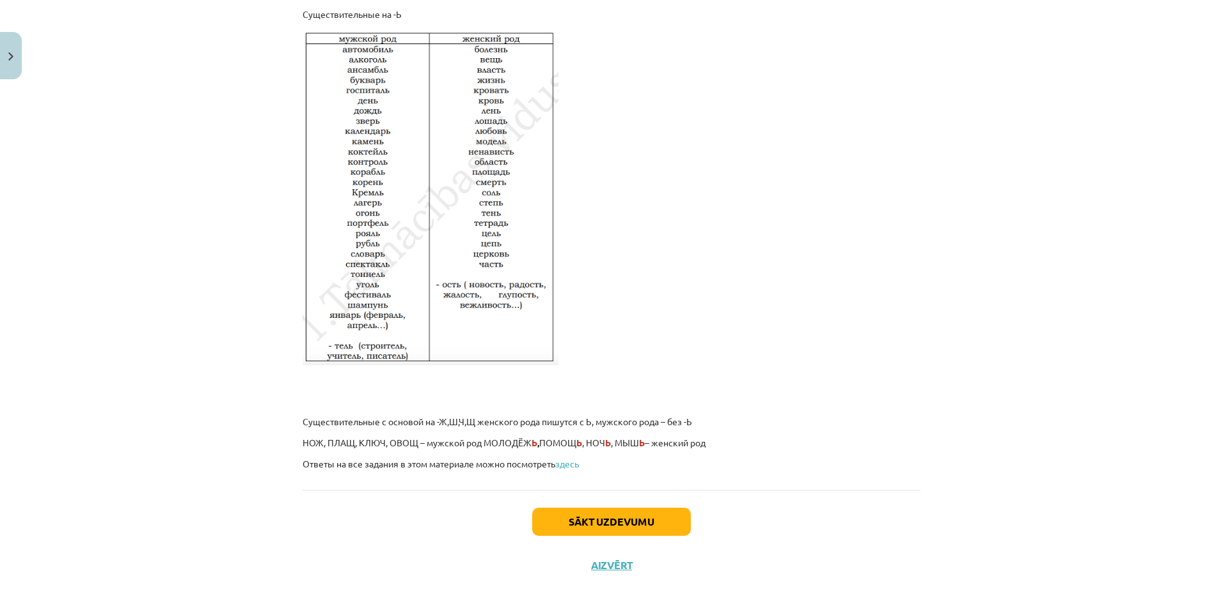
scroll to position [2040, 0]
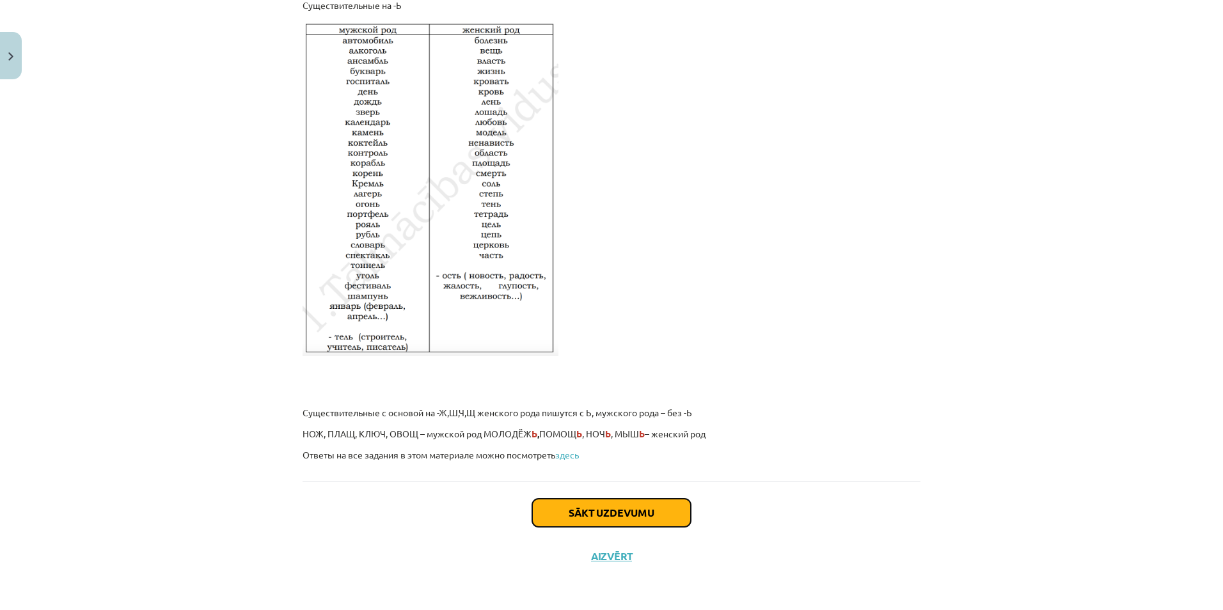
click at [601, 516] on button "Sākt uzdevumu" at bounding box center [611, 513] width 159 height 28
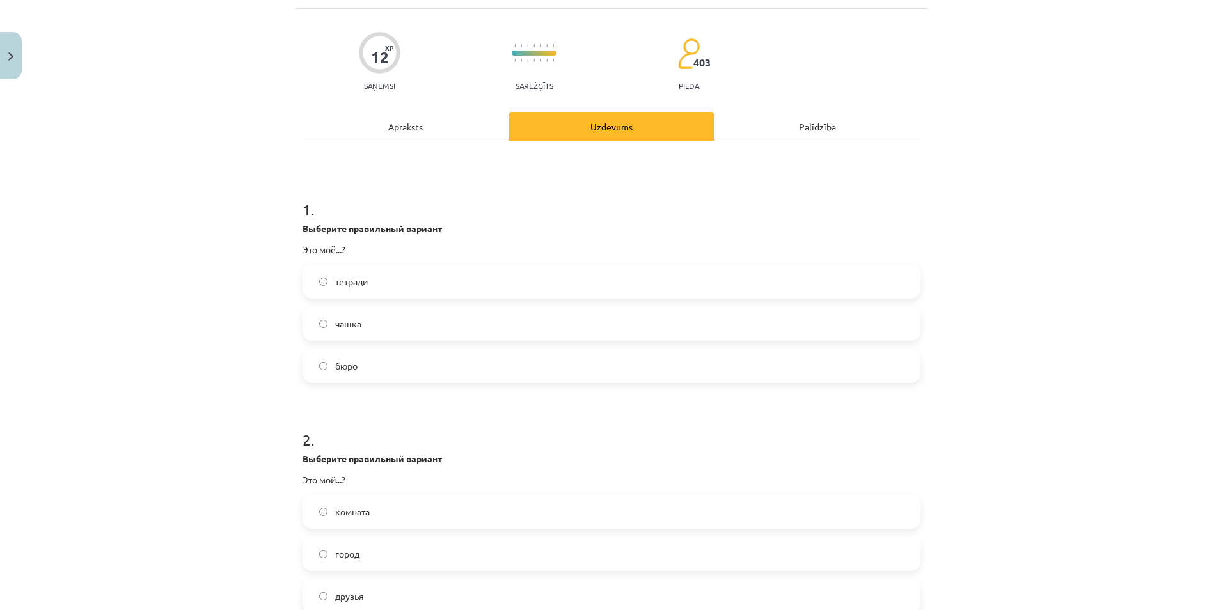
scroll to position [32, 0]
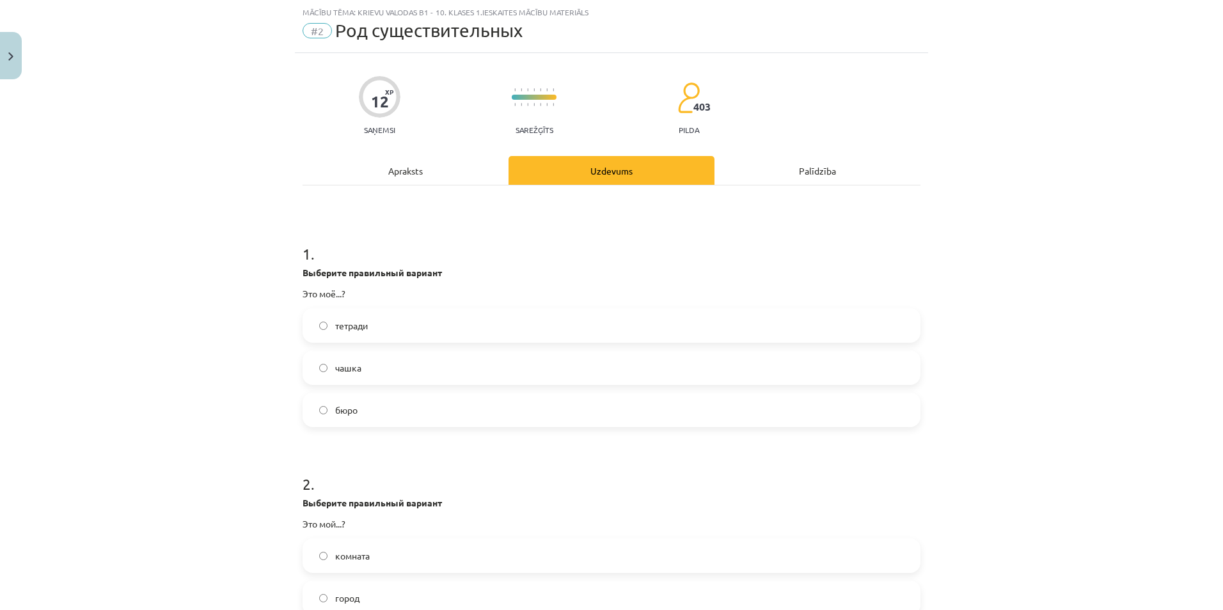
click at [347, 418] on label "бюро" at bounding box center [612, 410] width 616 height 32
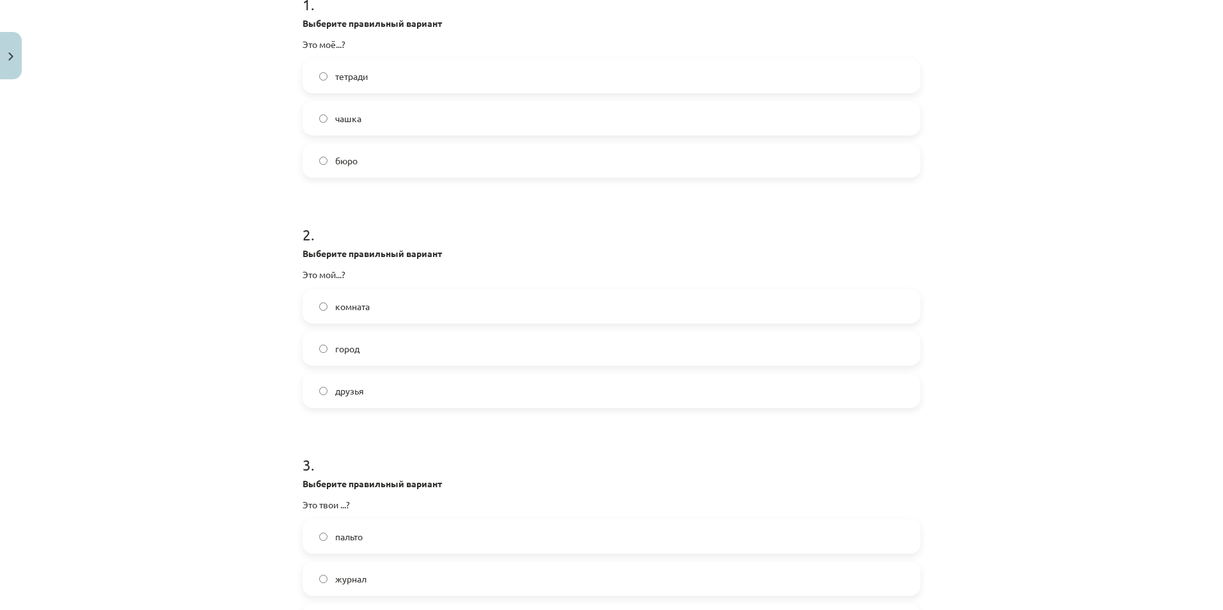
scroll to position [293, 0]
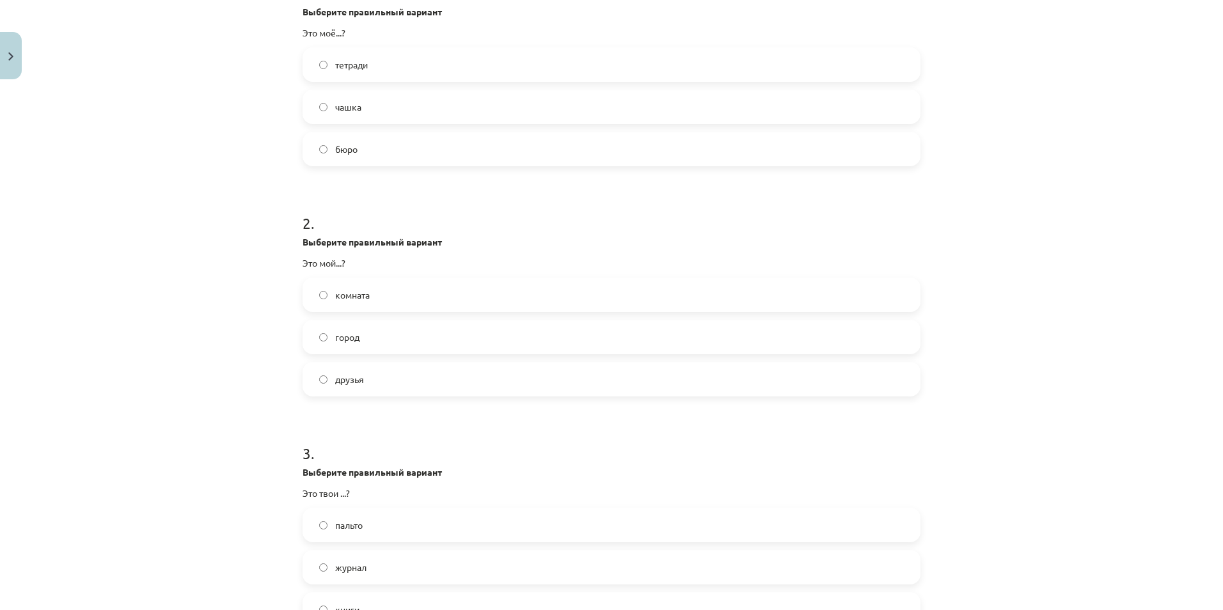
click at [364, 340] on label "город" at bounding box center [612, 337] width 616 height 32
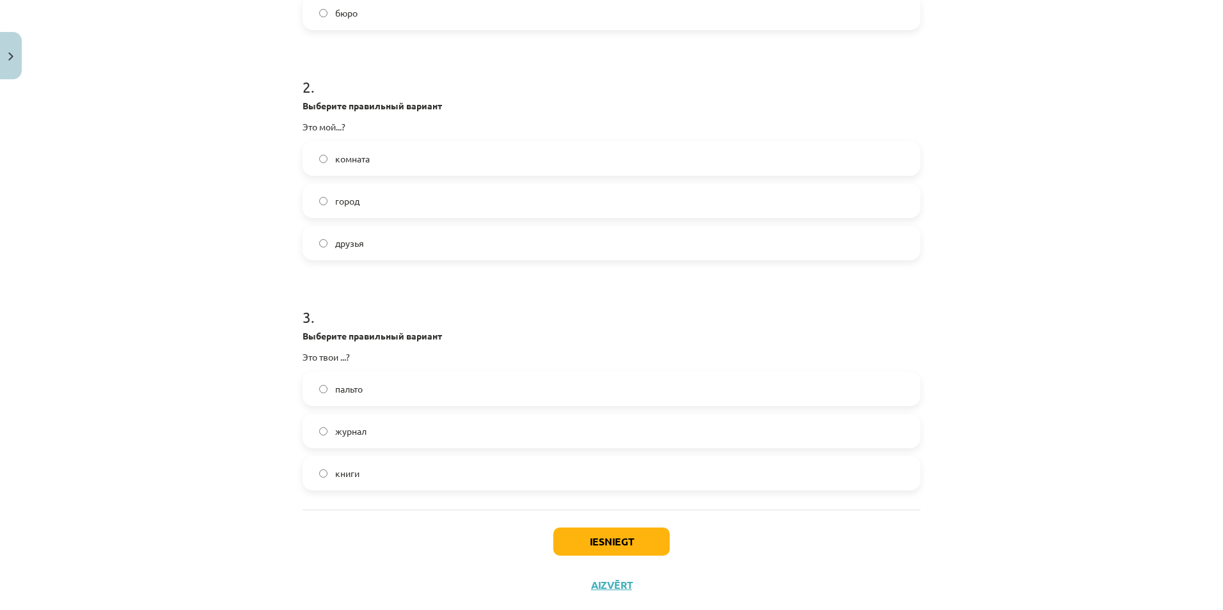
scroll to position [458, 0]
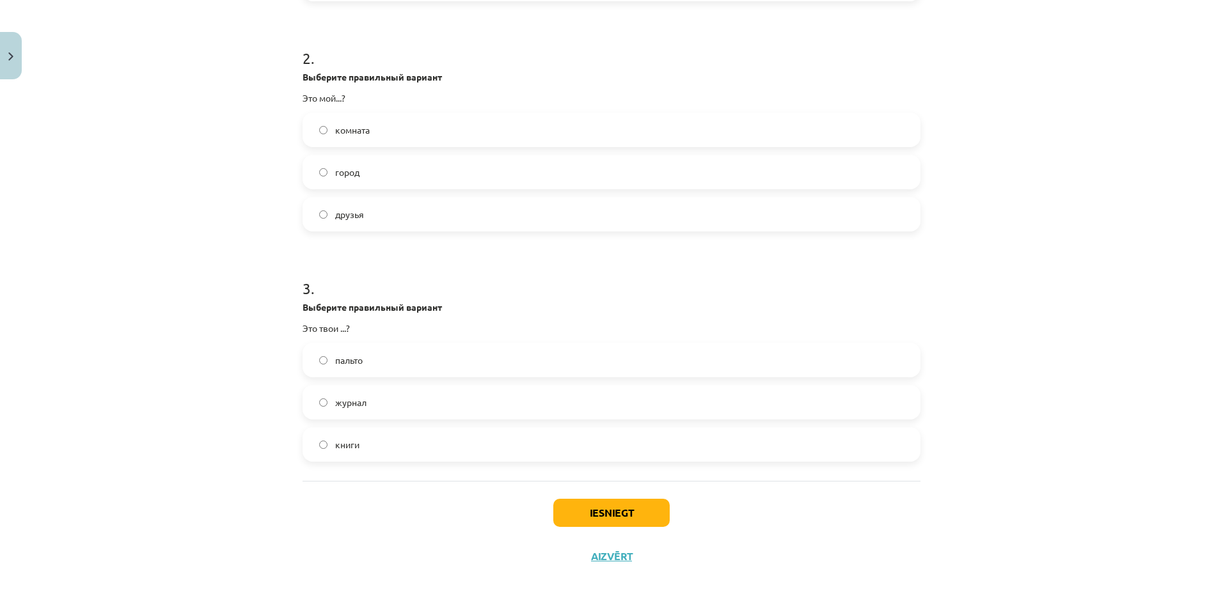
click at [335, 459] on label "книги" at bounding box center [612, 445] width 616 height 32
click at [599, 523] on button "Iesniegt" at bounding box center [611, 513] width 116 height 28
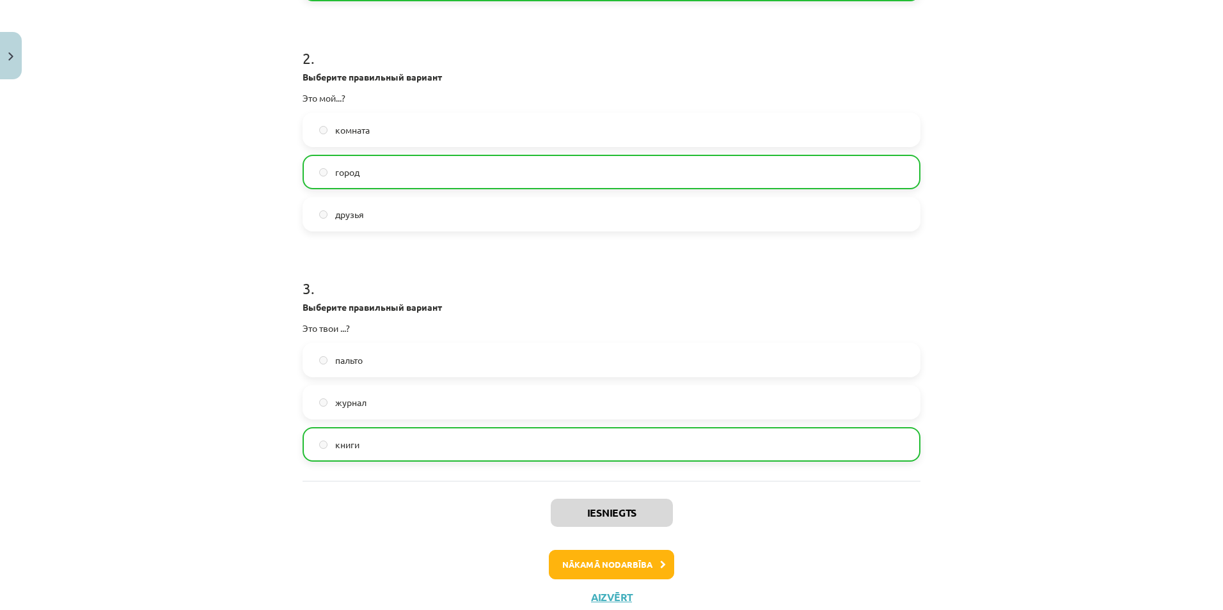
drag, startPoint x: 566, startPoint y: 347, endPoint x: 568, endPoint y: 290, distance: 57.0
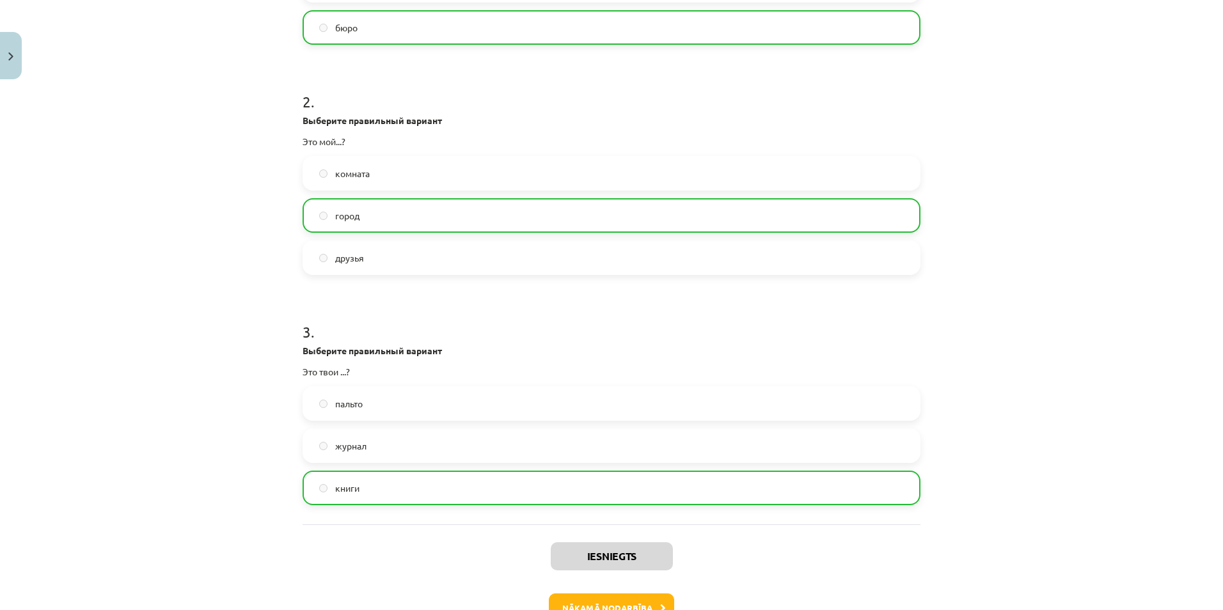
scroll to position [499, 0]
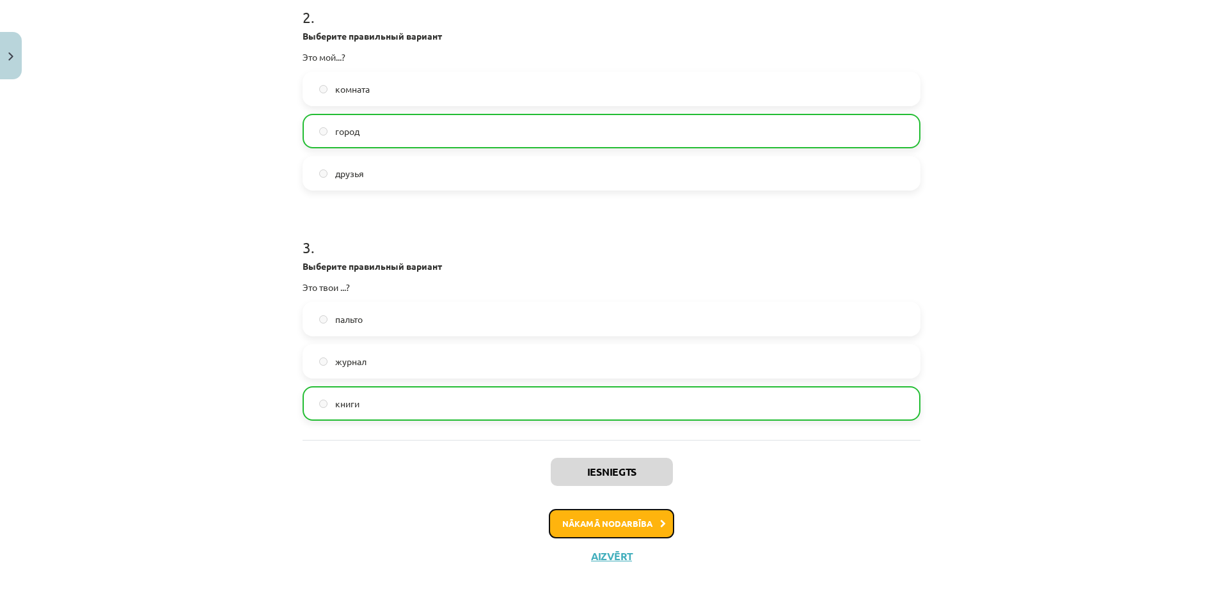
click at [610, 514] on button "Nākamā nodarbība" at bounding box center [611, 523] width 125 height 29
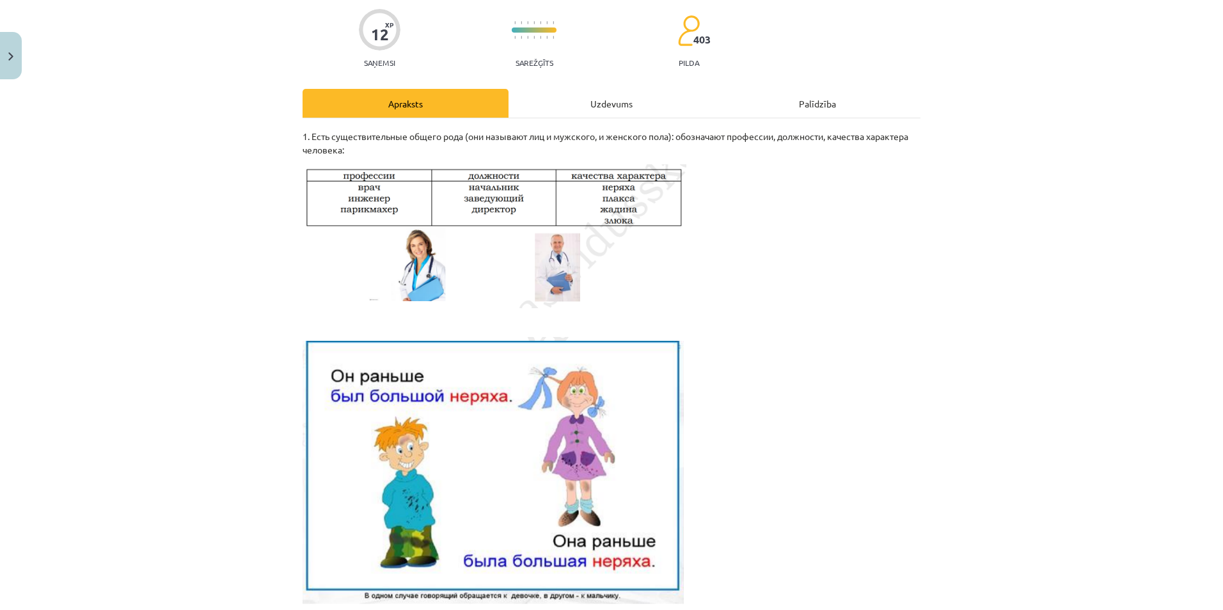
scroll to position [32, 0]
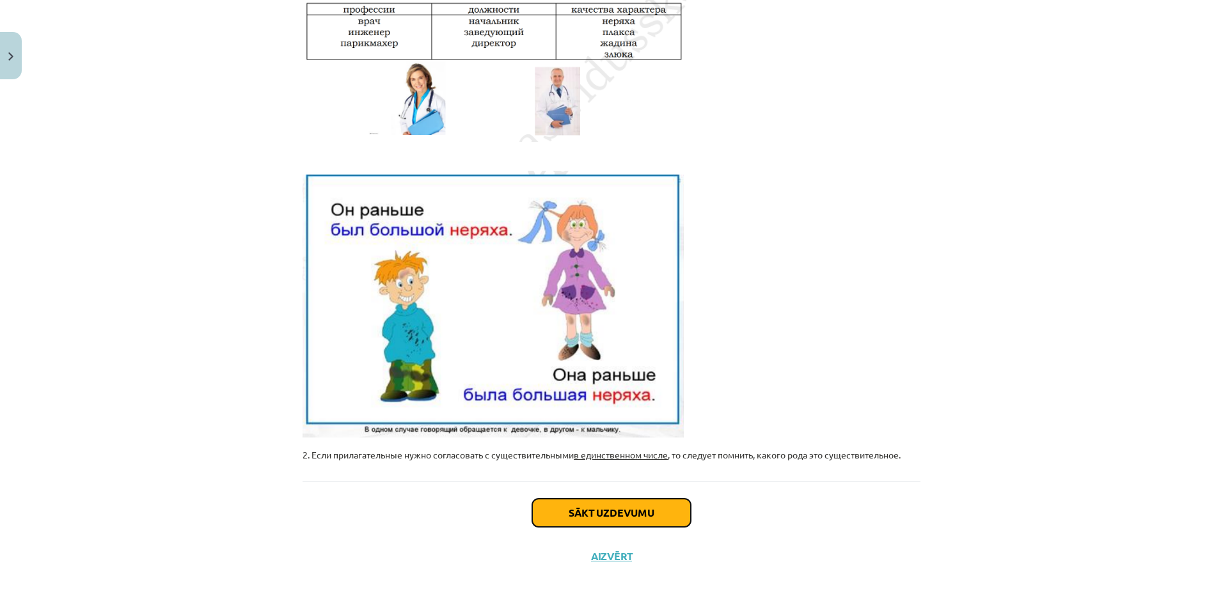
click at [557, 518] on button "Sākt uzdevumu" at bounding box center [611, 513] width 159 height 28
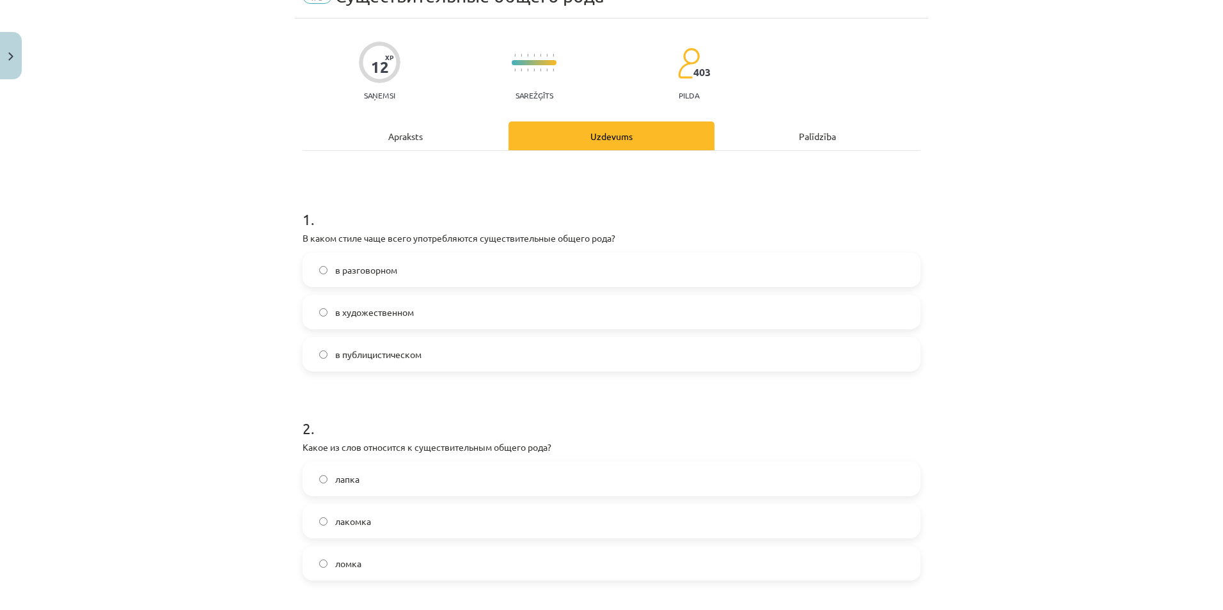
scroll to position [32, 0]
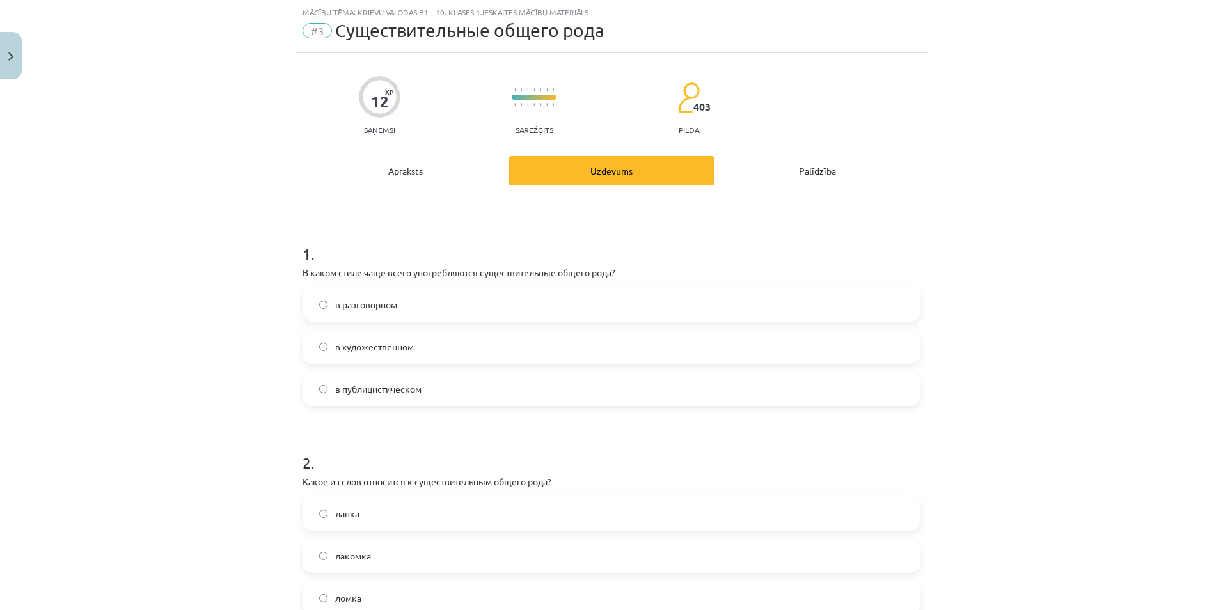
click at [359, 302] on span "в разговорном" at bounding box center [366, 304] width 62 height 13
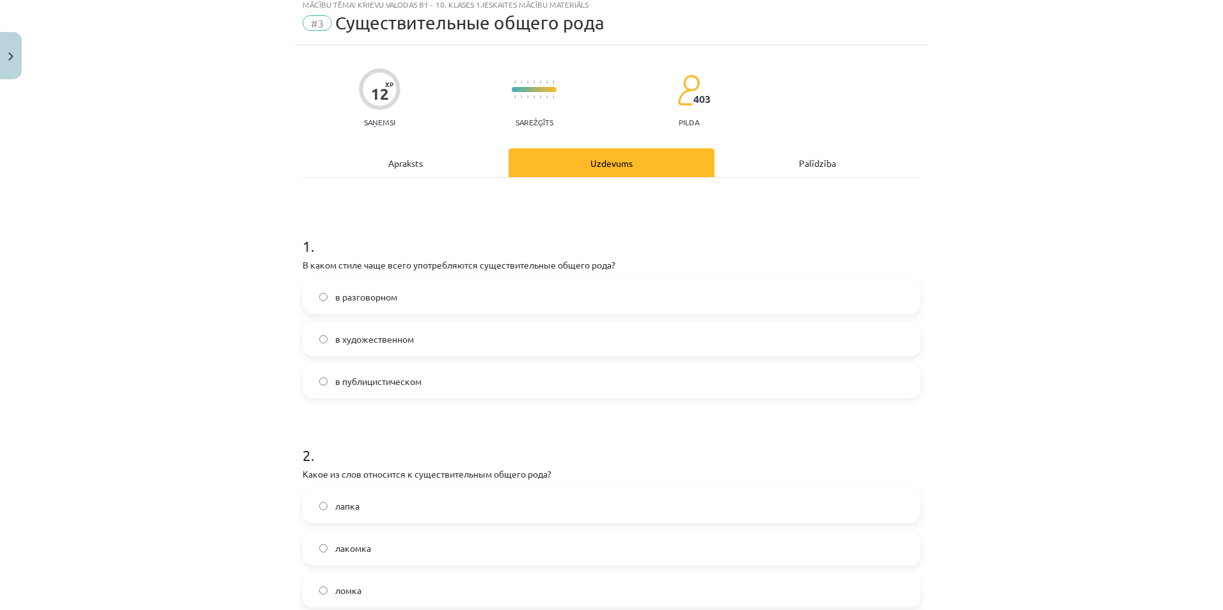
scroll to position [54, 0]
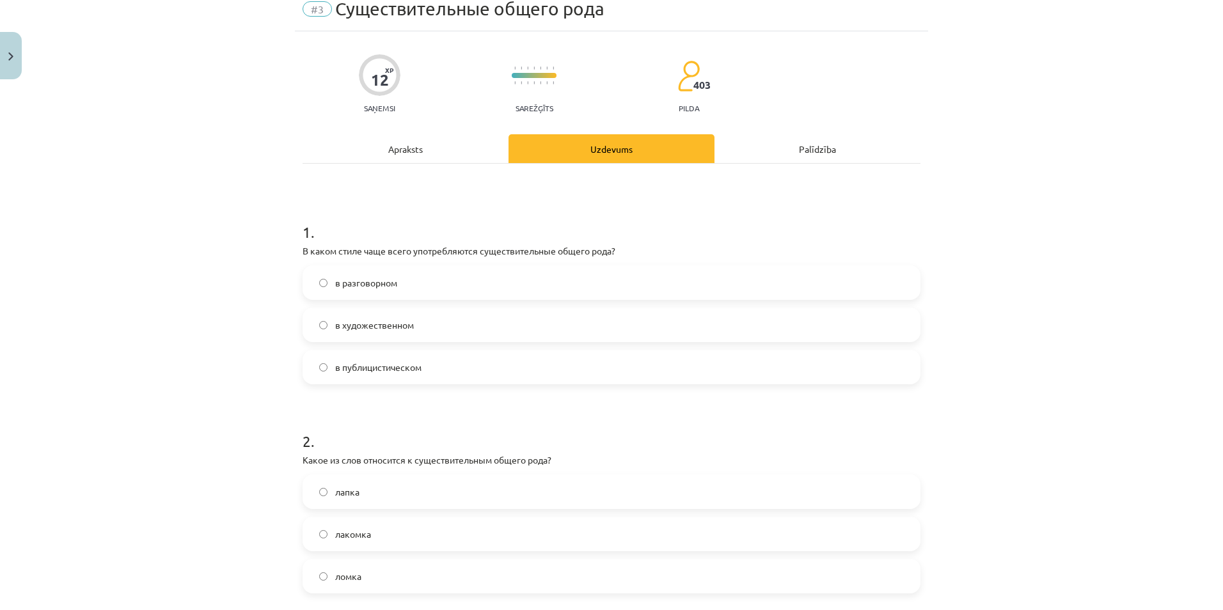
click at [391, 496] on label "лапка" at bounding box center [612, 492] width 616 height 32
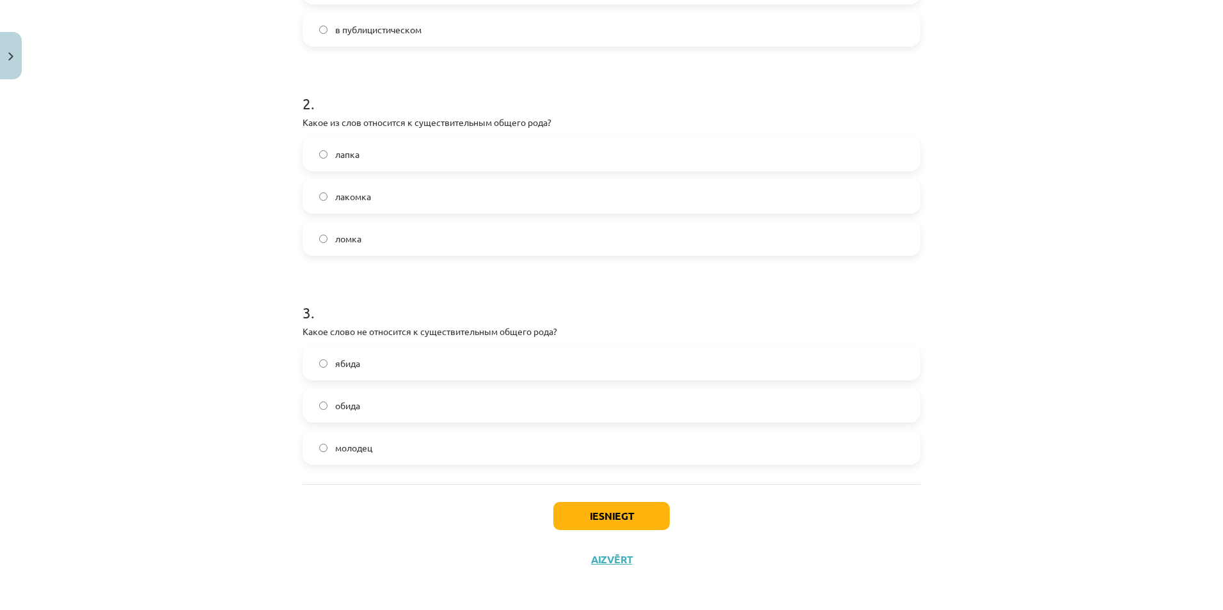
scroll to position [395, 0]
click at [379, 344] on div "ябида" at bounding box center [612, 360] width 618 height 35
click at [387, 374] on label "ябида" at bounding box center [612, 360] width 616 height 32
click at [603, 509] on button "Iesniegt" at bounding box center [611, 513] width 116 height 28
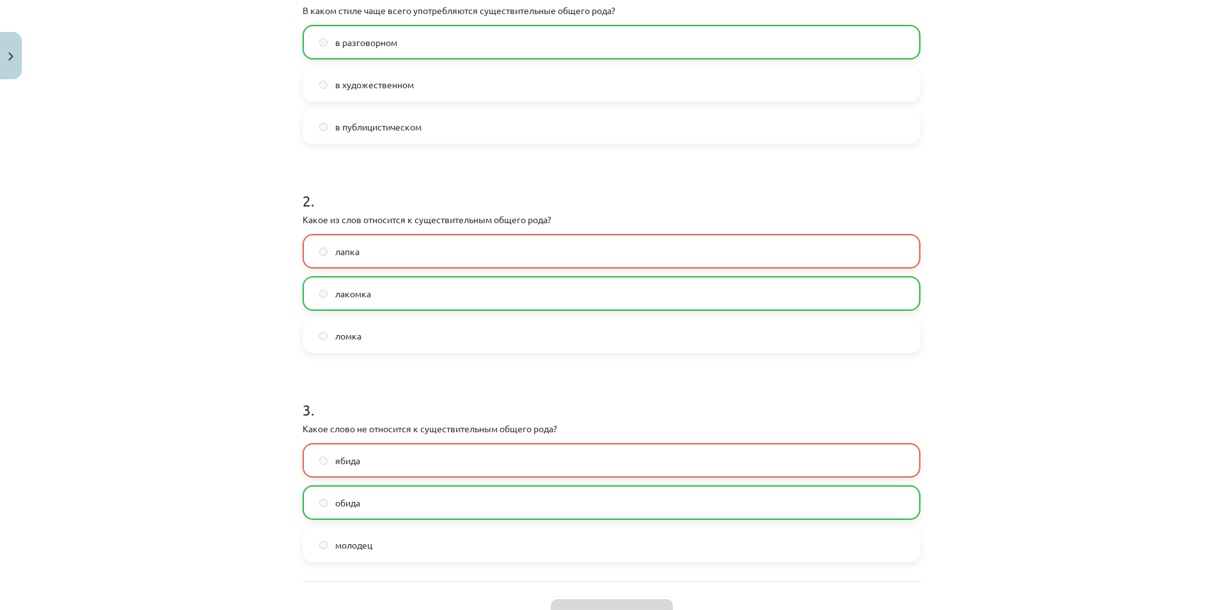
scroll to position [436, 0]
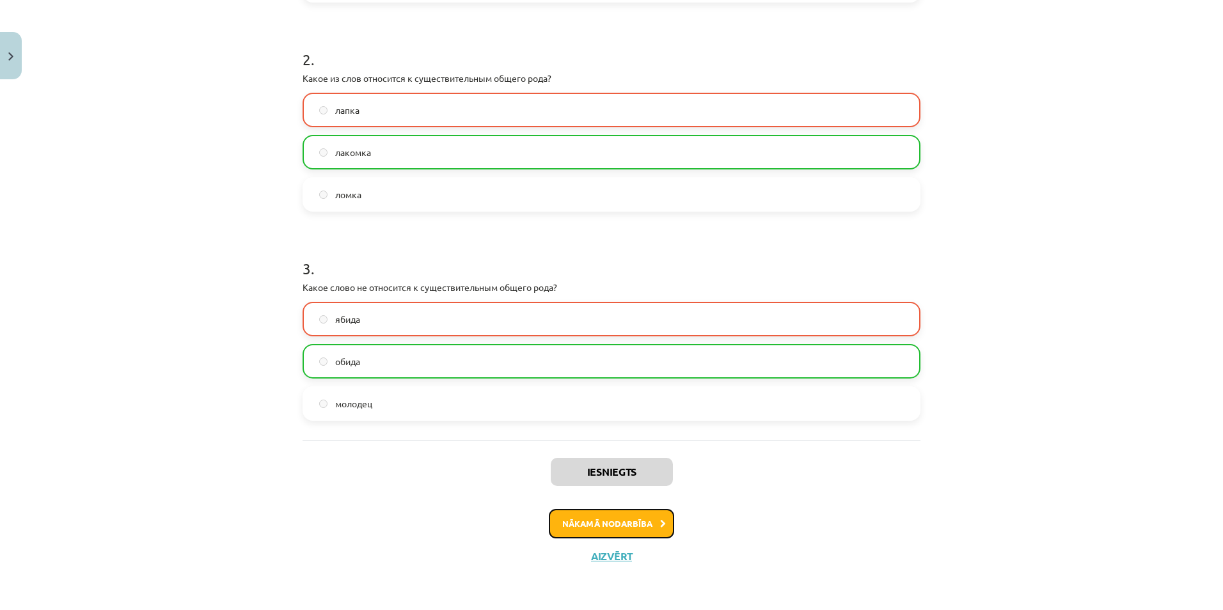
click at [649, 520] on button "Nākamā nodarbība" at bounding box center [611, 523] width 125 height 29
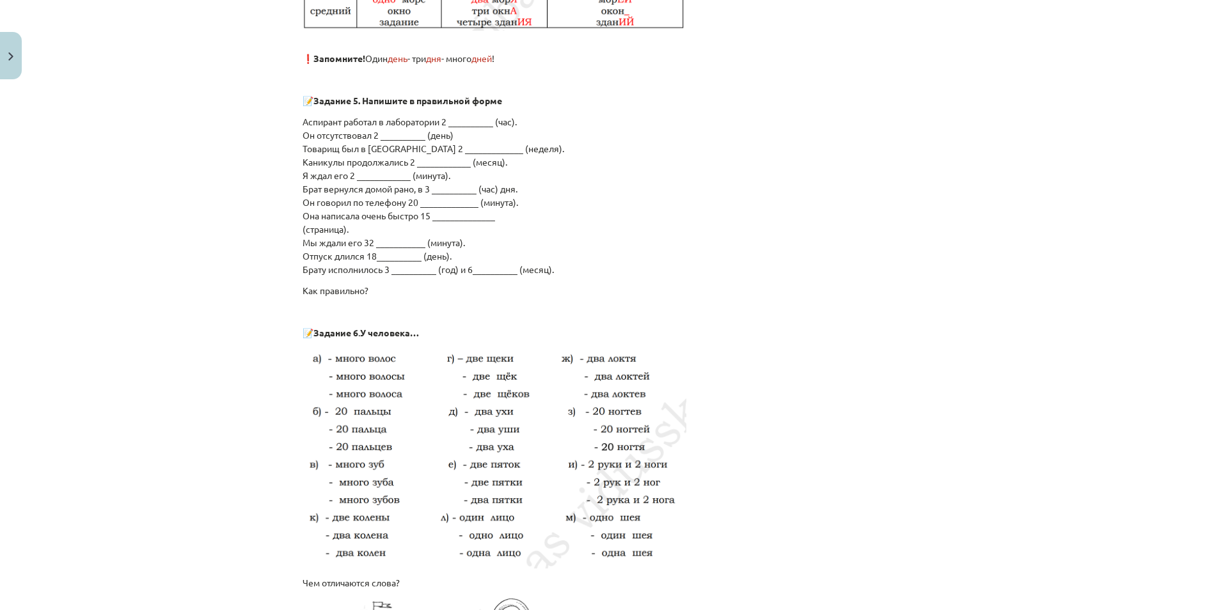
scroll to position [2056, 0]
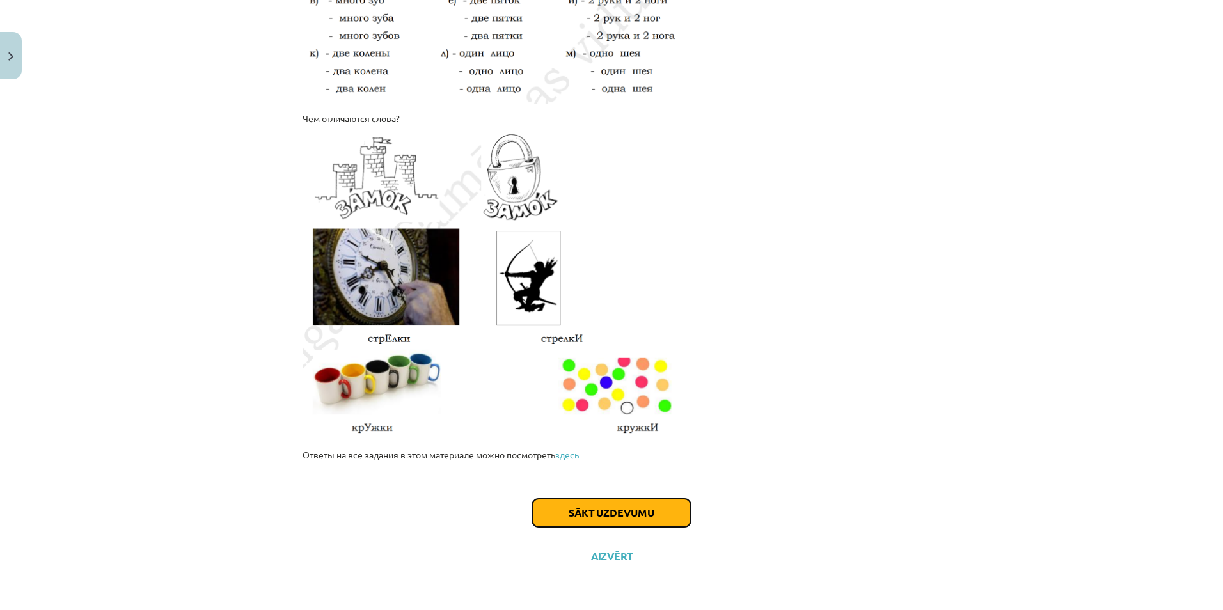
click at [633, 507] on button "Sākt uzdevumu" at bounding box center [611, 513] width 159 height 28
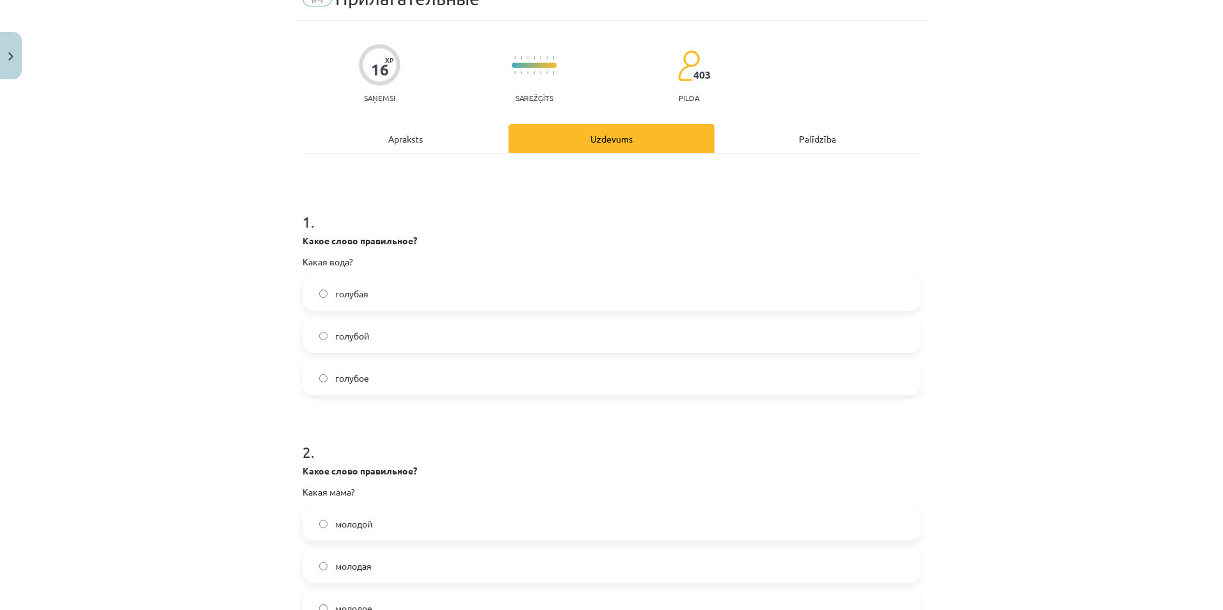
scroll to position [32, 0]
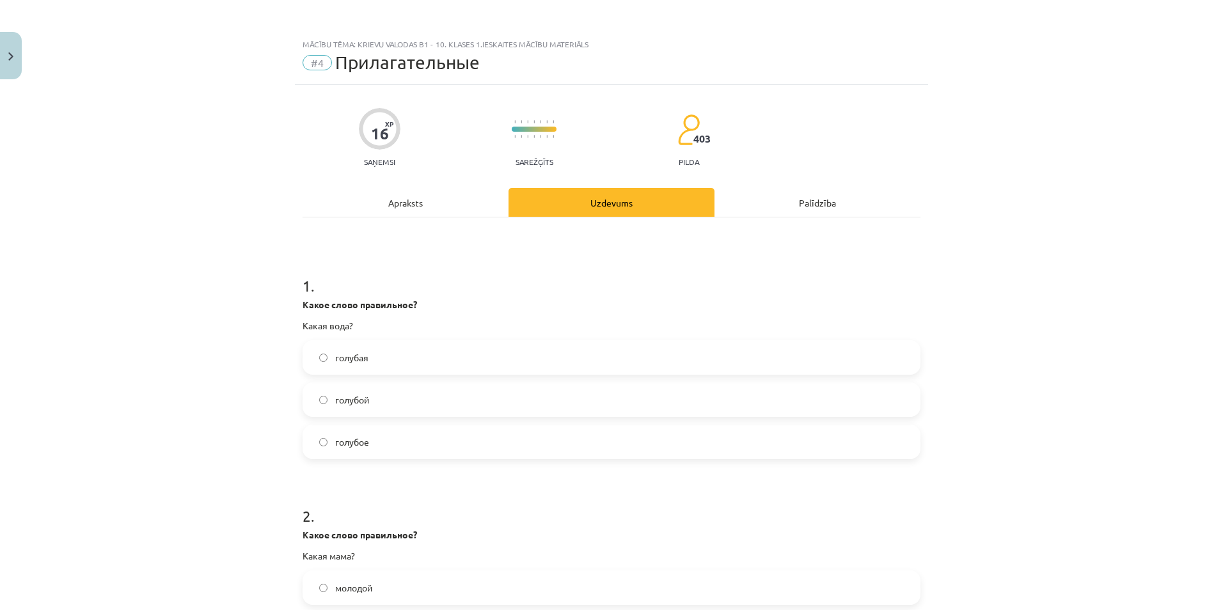
scroll to position [32, 0]
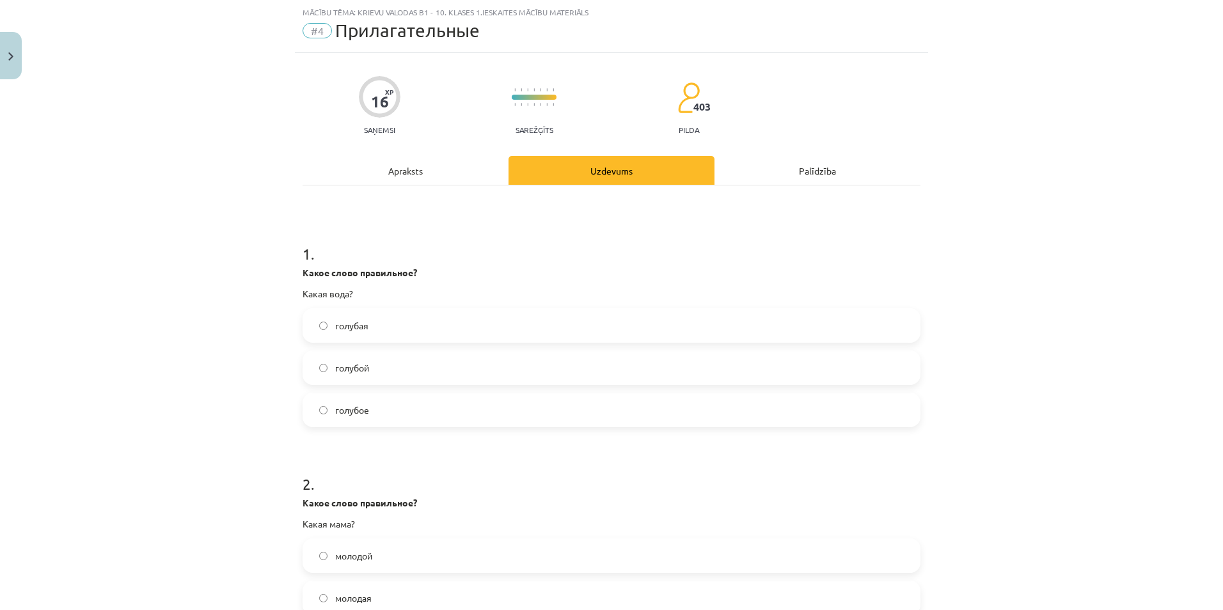
click at [335, 315] on label "голубая" at bounding box center [612, 326] width 616 height 32
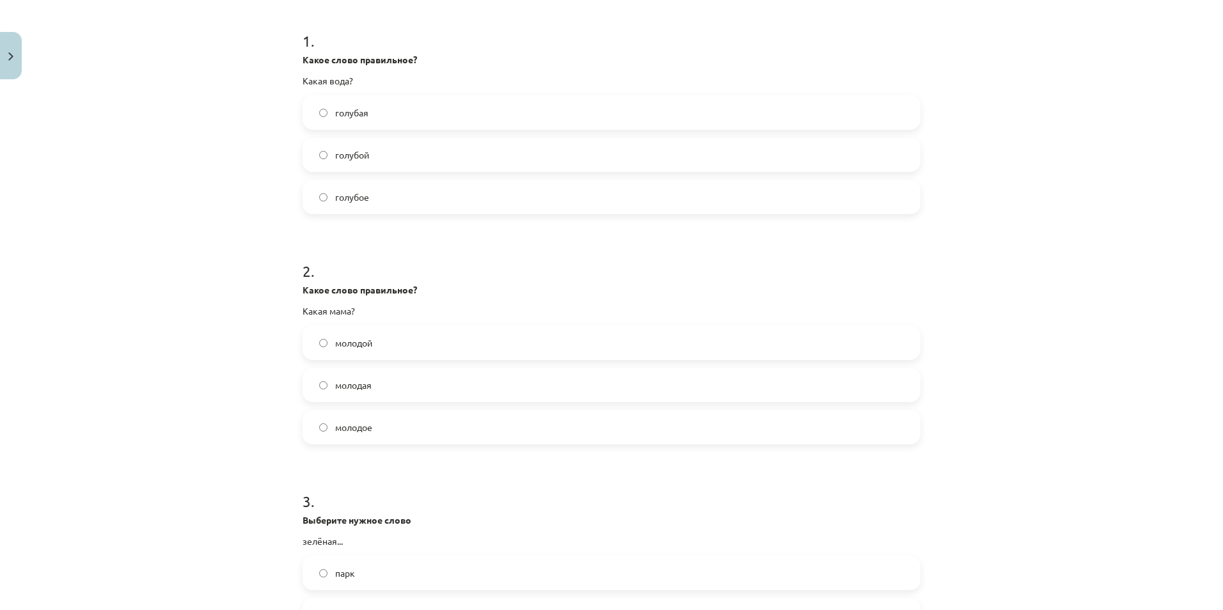
scroll to position [268, 0]
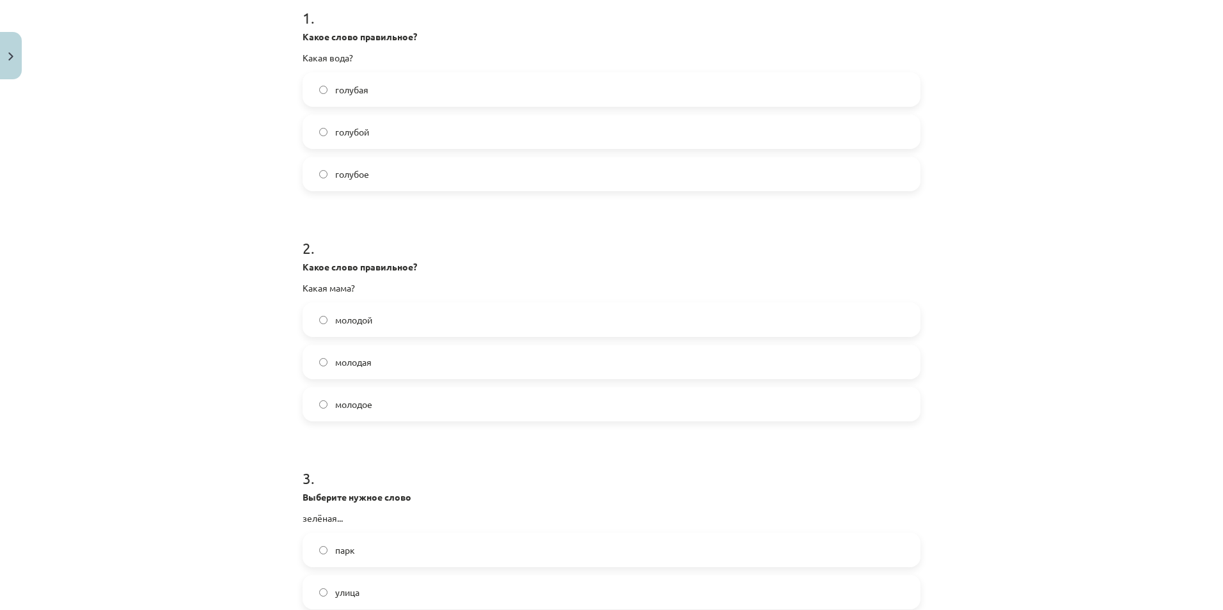
click at [388, 361] on label "молодая" at bounding box center [612, 362] width 616 height 32
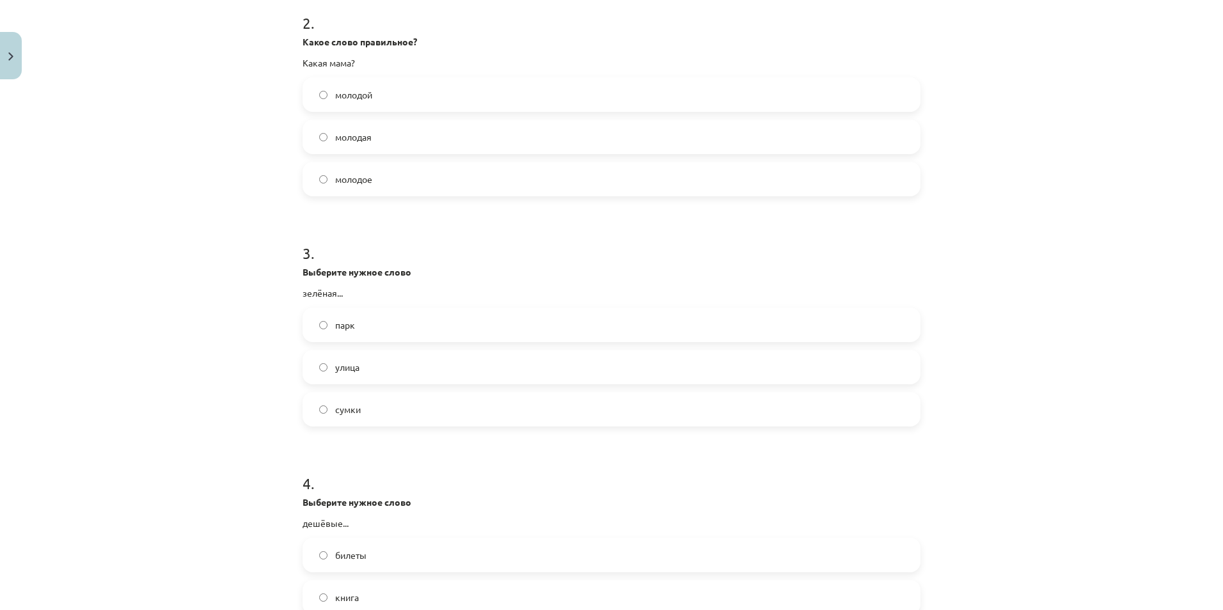
scroll to position [509, 0]
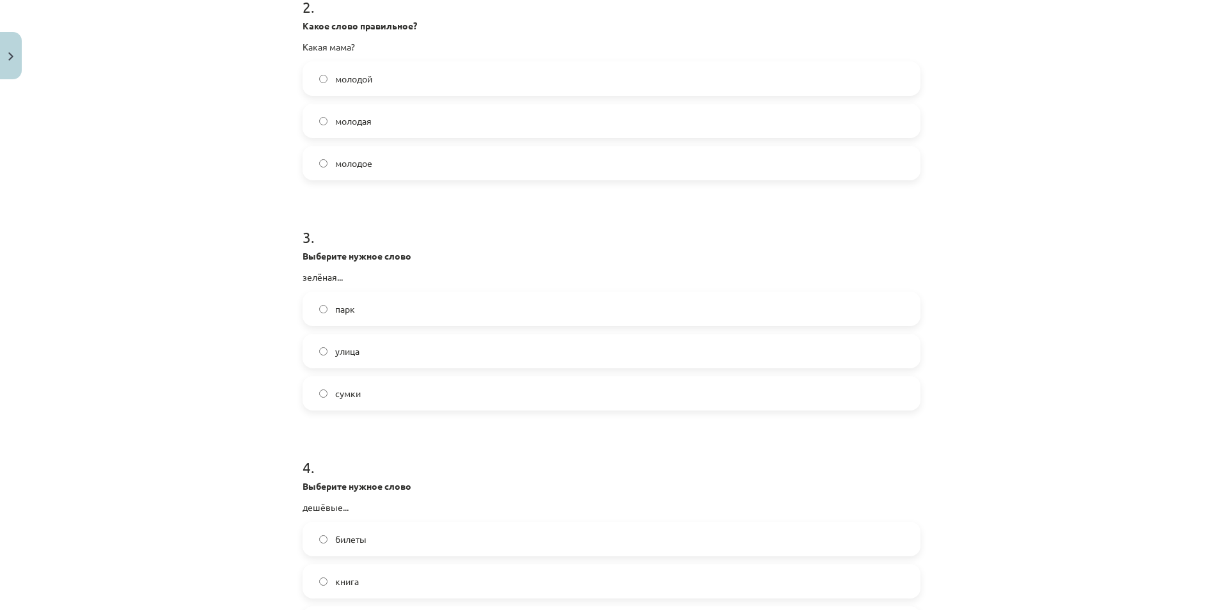
click at [361, 357] on label "улица" at bounding box center [612, 351] width 616 height 32
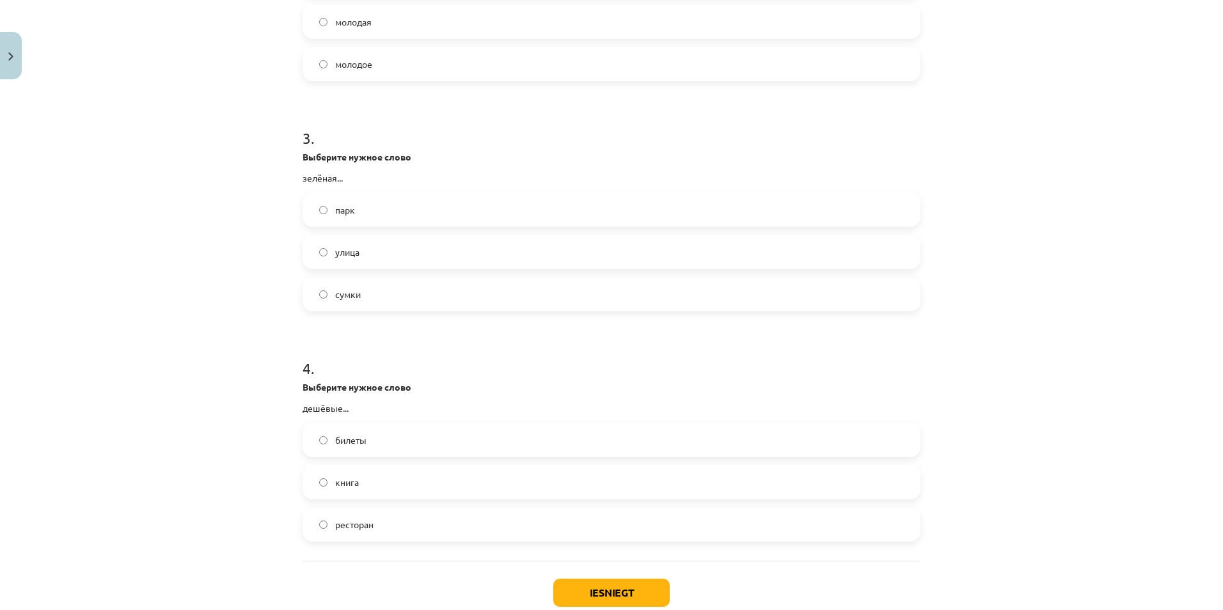
scroll to position [688, 0]
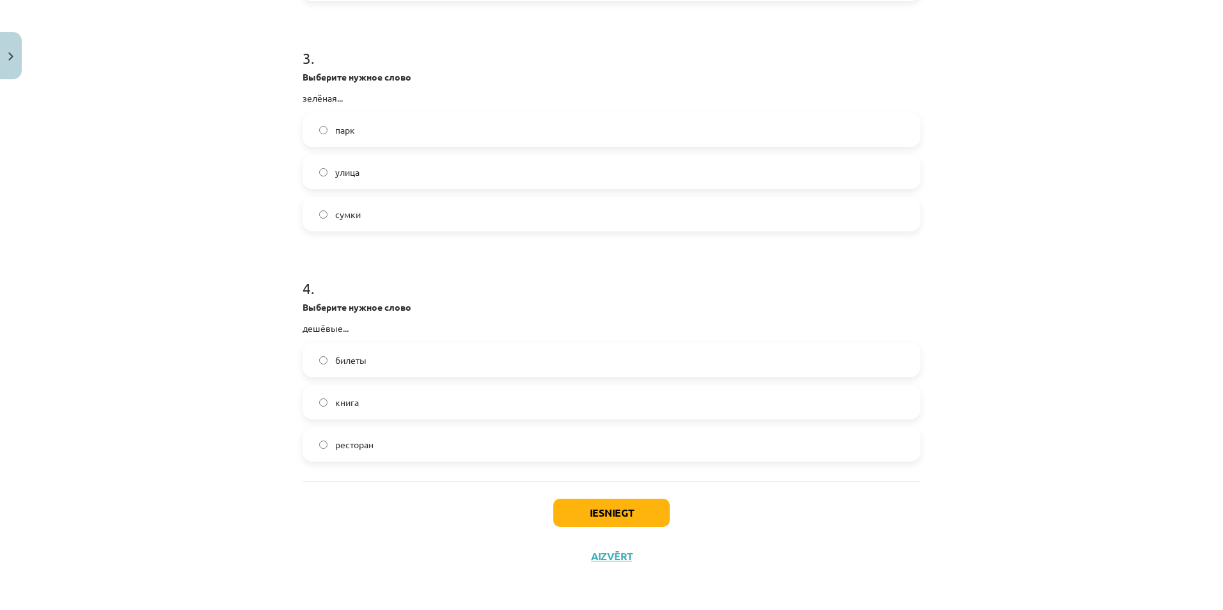
click at [372, 374] on label "билеты" at bounding box center [612, 360] width 616 height 32
click at [619, 520] on button "Iesniegt" at bounding box center [611, 513] width 116 height 28
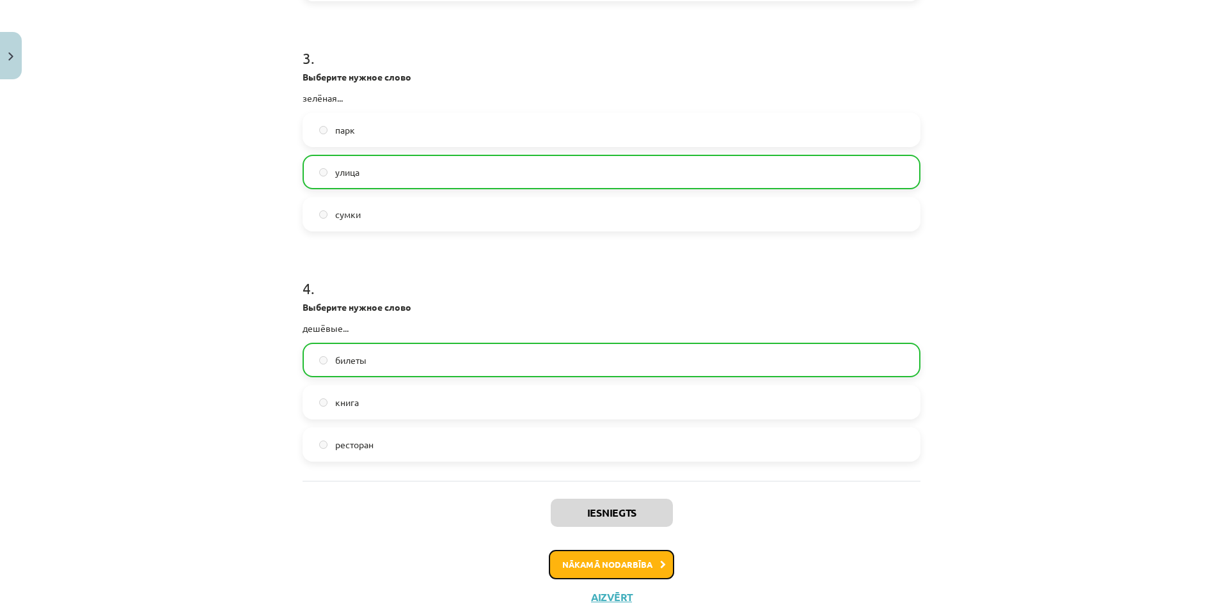
click at [629, 563] on button "Nākamā nodarbība" at bounding box center [611, 564] width 125 height 29
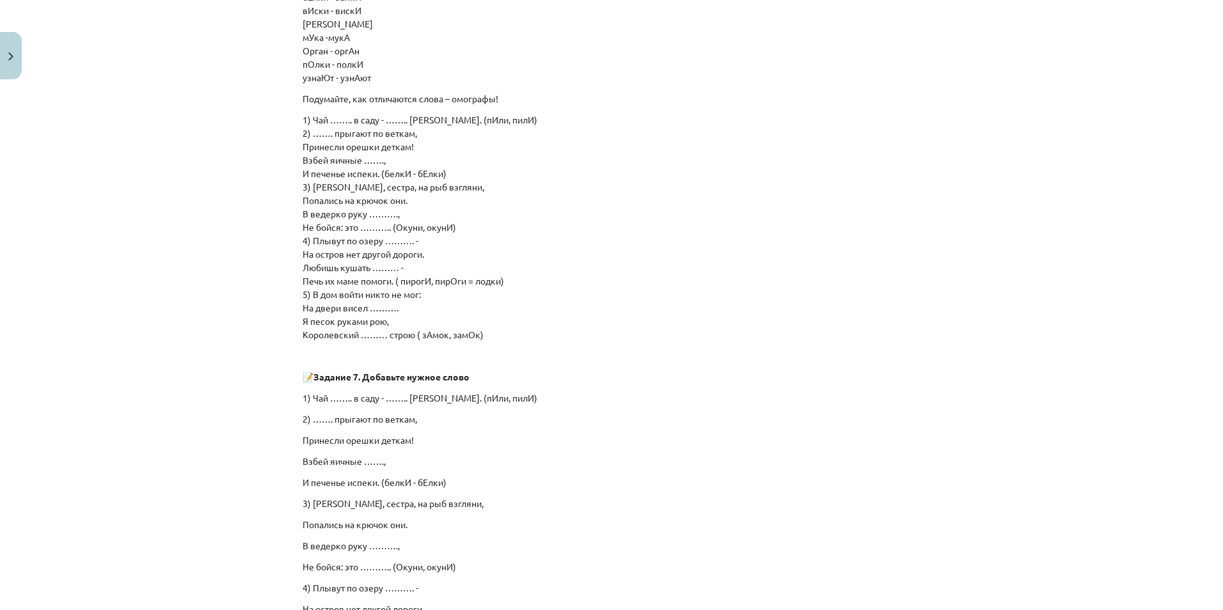
scroll to position [758, 0]
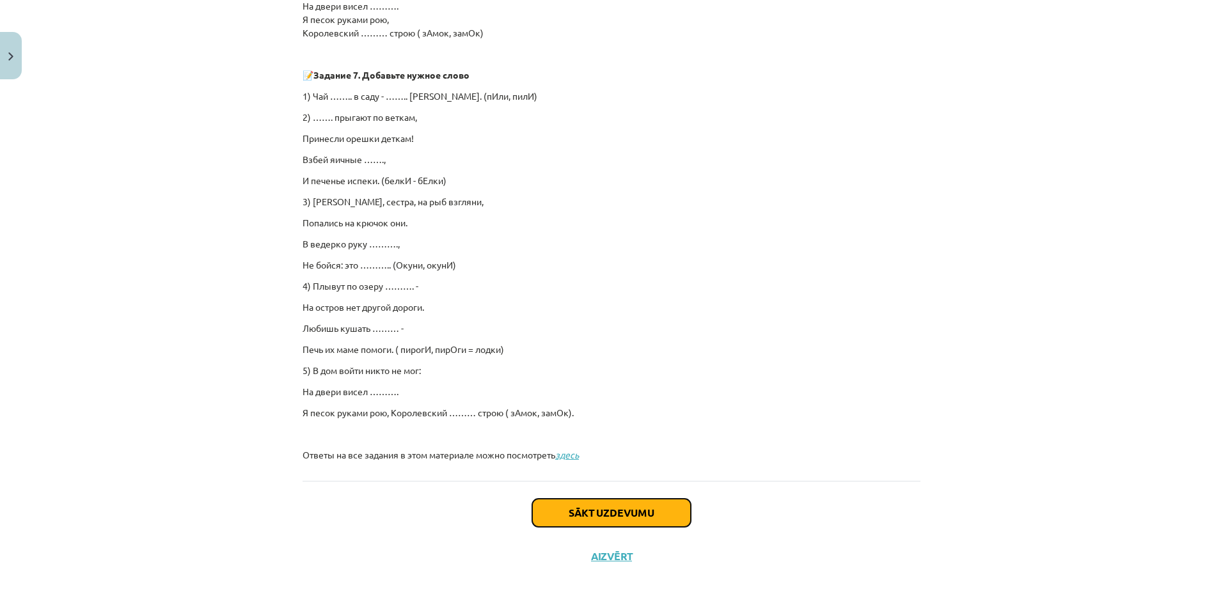
click at [662, 511] on button "Sākt uzdevumu" at bounding box center [611, 513] width 159 height 28
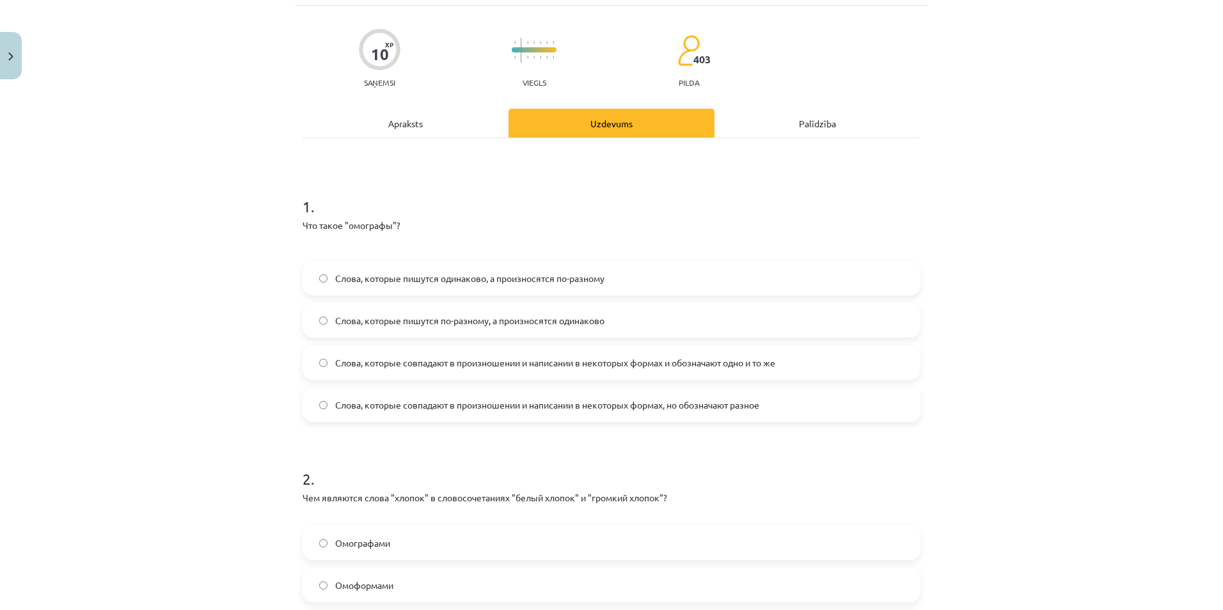
scroll to position [32, 0]
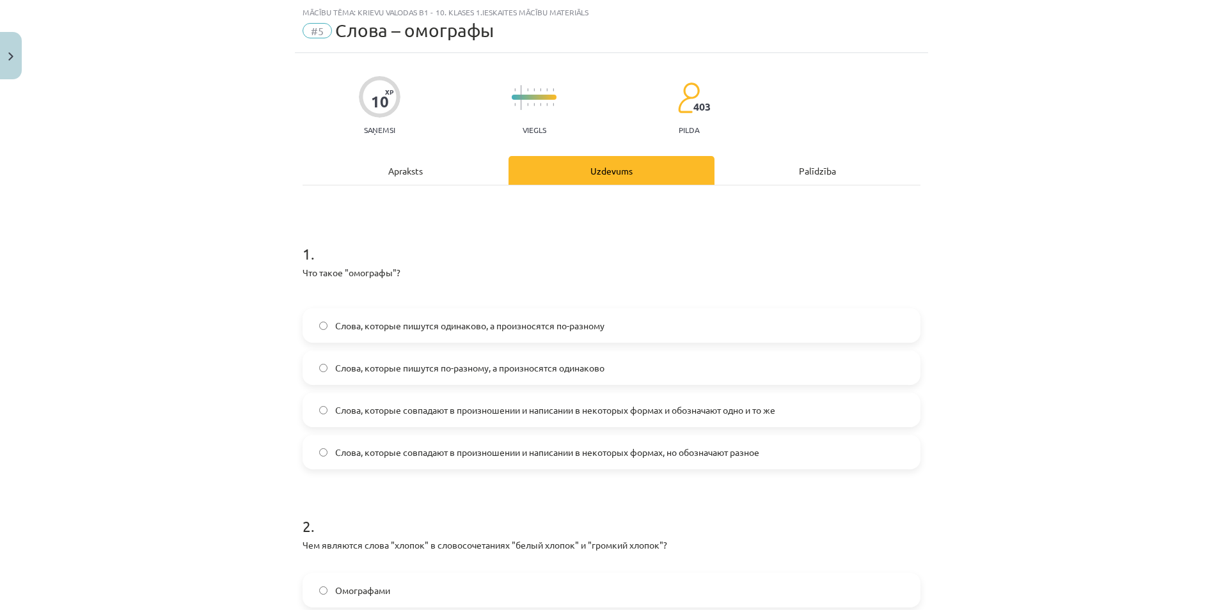
click at [335, 367] on span "Слова, которые пишутся по-разному, а произносятся одинаково" at bounding box center [469, 367] width 269 height 13
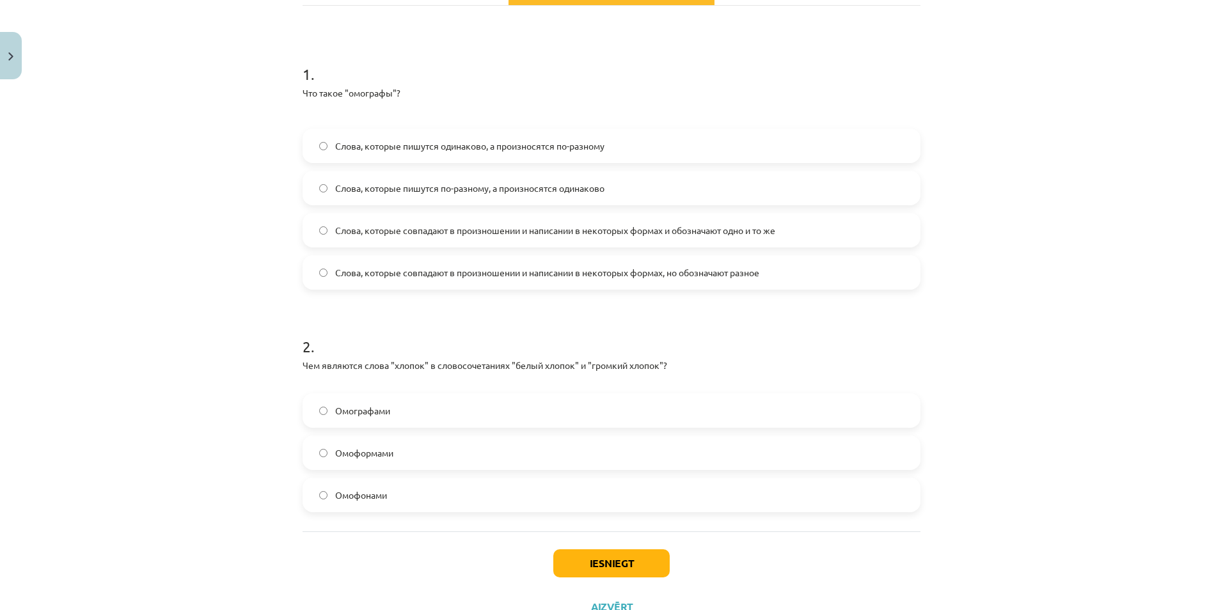
scroll to position [262, 0]
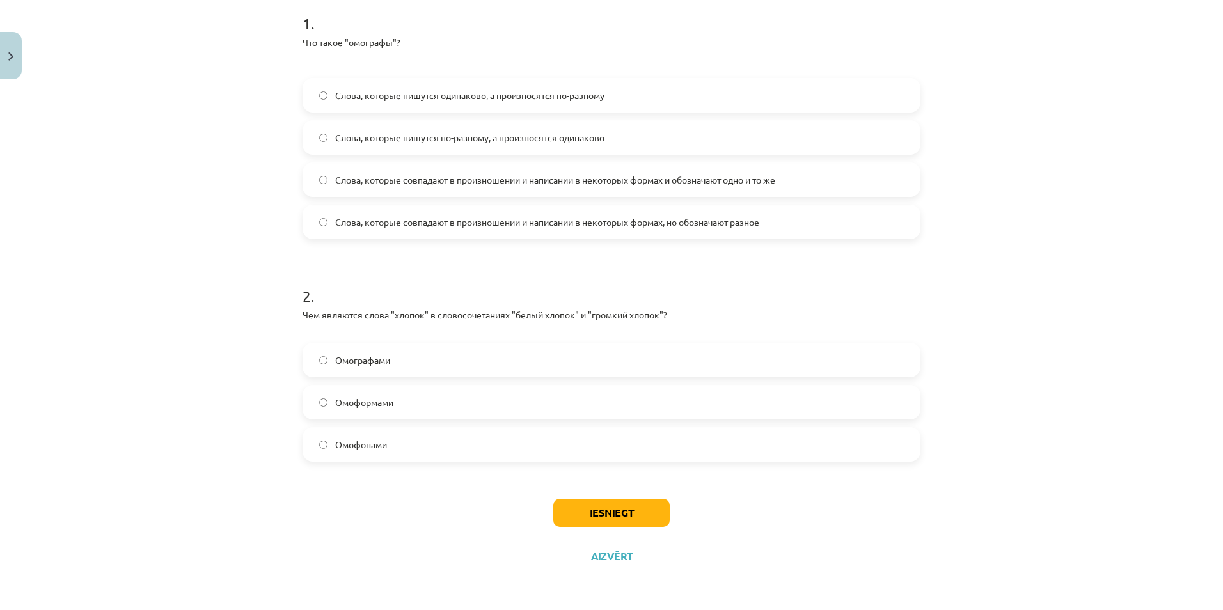
click at [417, 365] on label "Омографами" at bounding box center [612, 360] width 616 height 32
click at [472, 110] on label "Слова, которые пишутся одинаково, а произносятся по-разному" at bounding box center [612, 95] width 616 height 32
click at [475, 224] on span "Слова, которые совпадают в произношении и написании в некоторых формах, но обоз…" at bounding box center [547, 222] width 424 height 13
click at [485, 187] on label "Слова, которые совпадают в произношении и написании в некоторых формах и обозна…" at bounding box center [612, 180] width 616 height 32
click at [598, 495] on div "Iesniegt Aizvērt" at bounding box center [612, 526] width 618 height 90
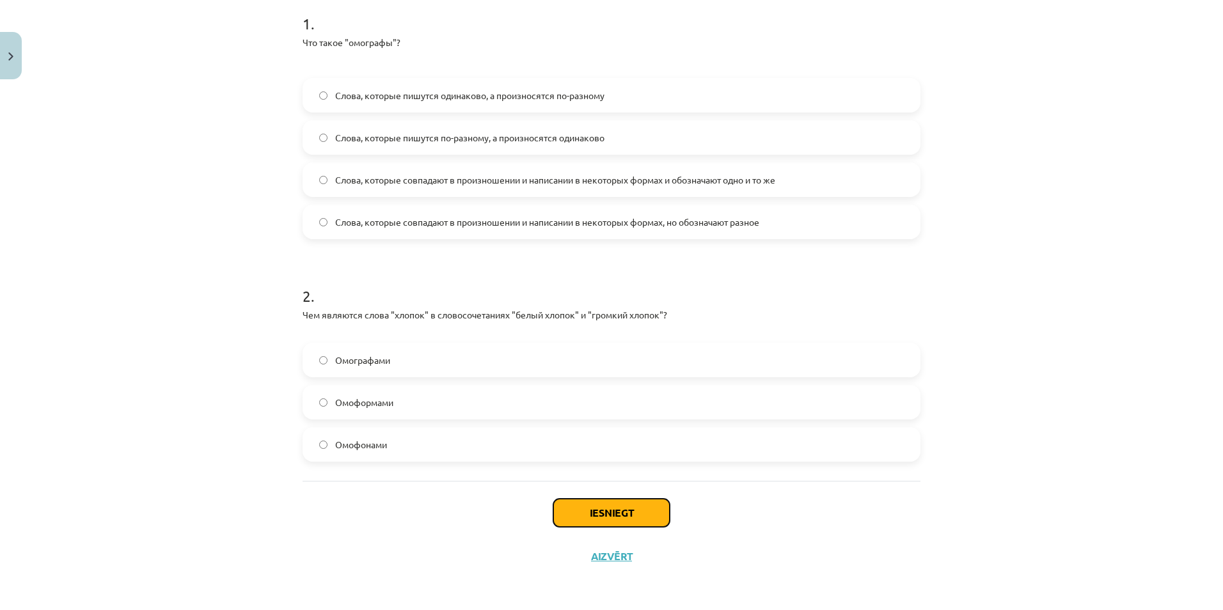
click at [611, 518] on button "Iesniegt" at bounding box center [611, 513] width 116 height 28
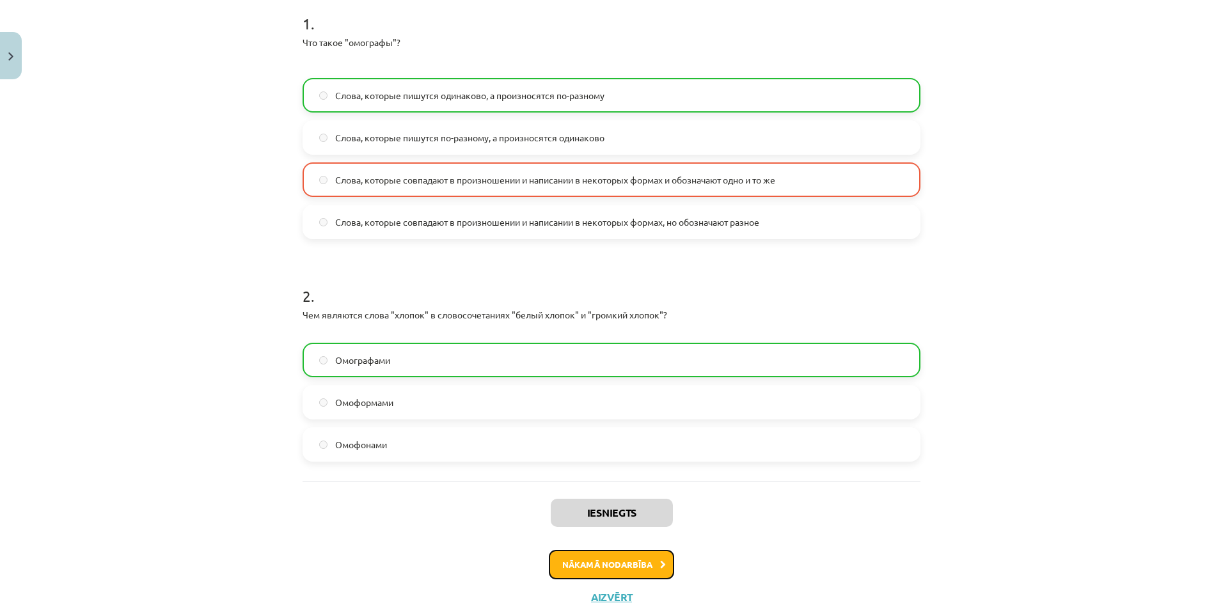
click at [617, 570] on button "Nākamā nodarbība" at bounding box center [611, 564] width 125 height 29
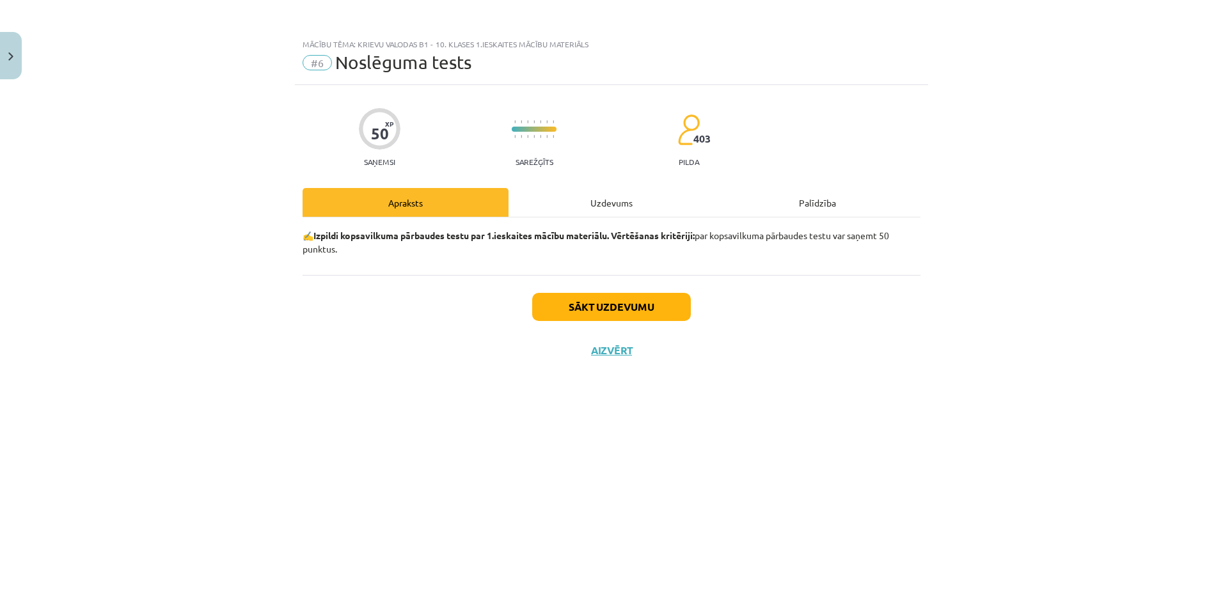
scroll to position [0, 0]
click at [593, 308] on button "Sākt uzdevumu" at bounding box center [611, 307] width 159 height 28
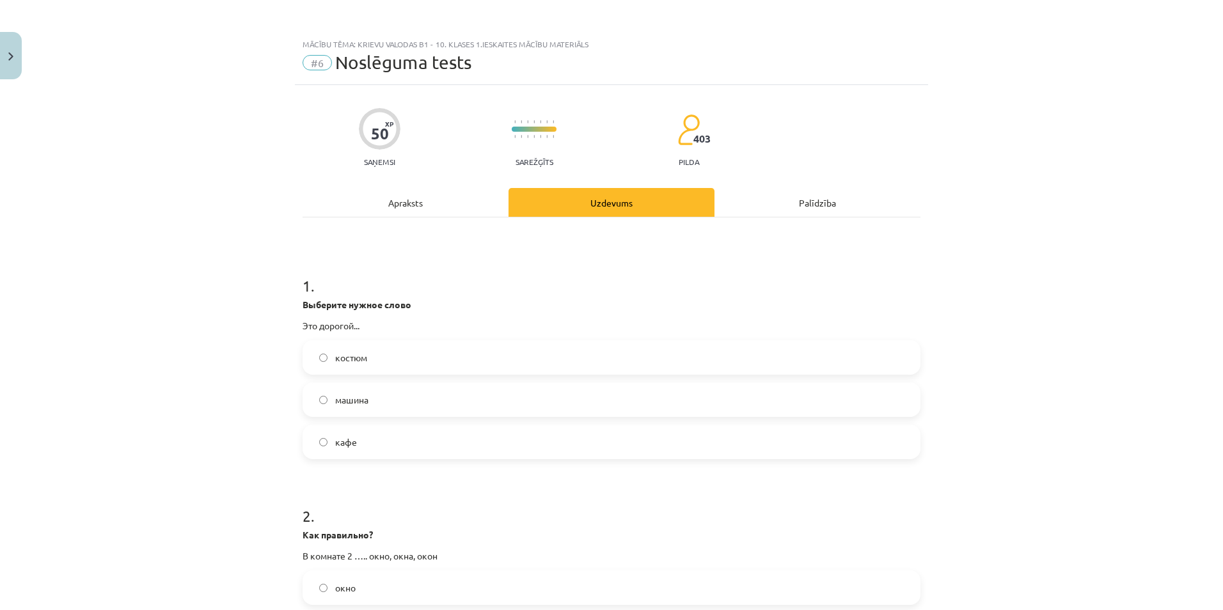
click at [374, 360] on label "костюм" at bounding box center [612, 358] width 616 height 32
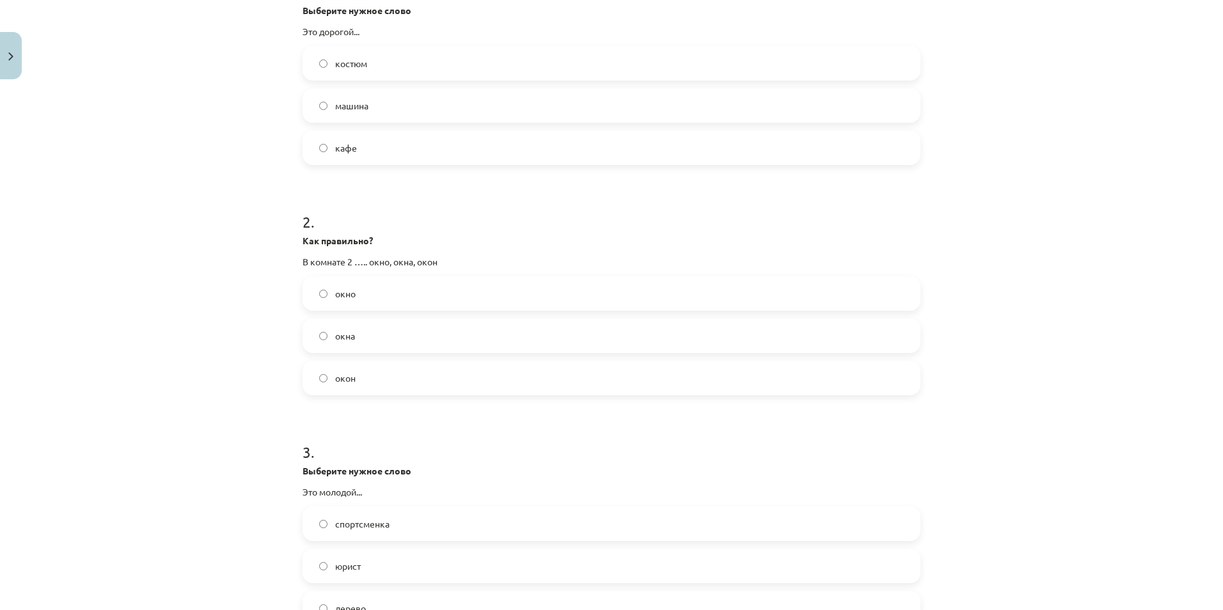
scroll to position [325, 0]
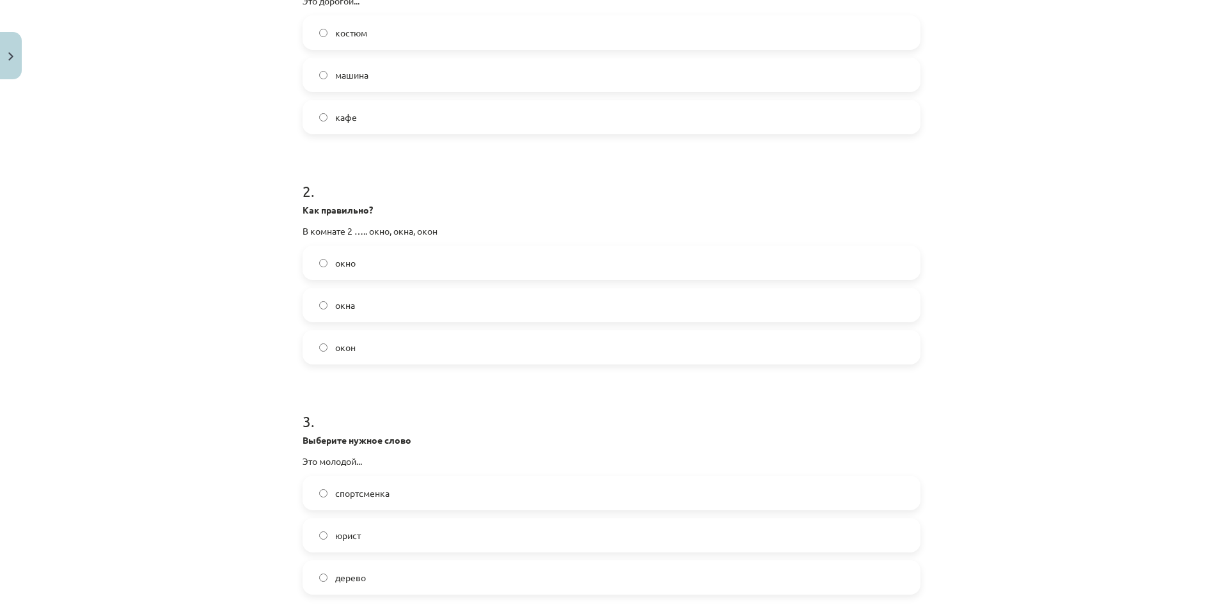
click at [356, 302] on label "окна" at bounding box center [612, 305] width 616 height 32
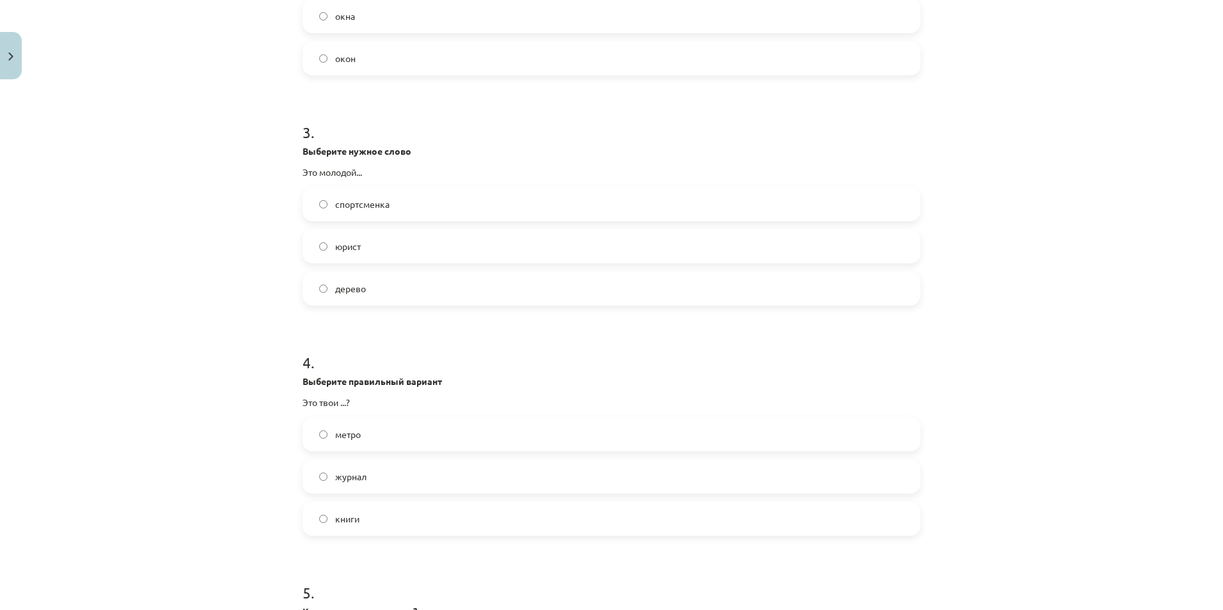
scroll to position [601, 0]
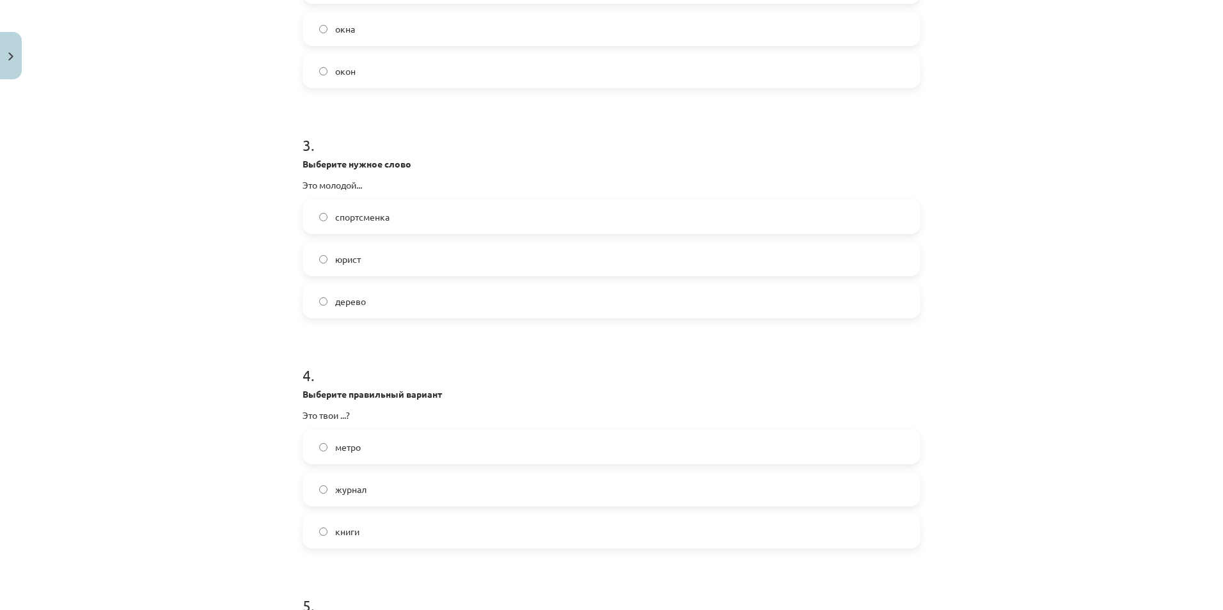
click at [376, 260] on label "юрист" at bounding box center [612, 259] width 616 height 32
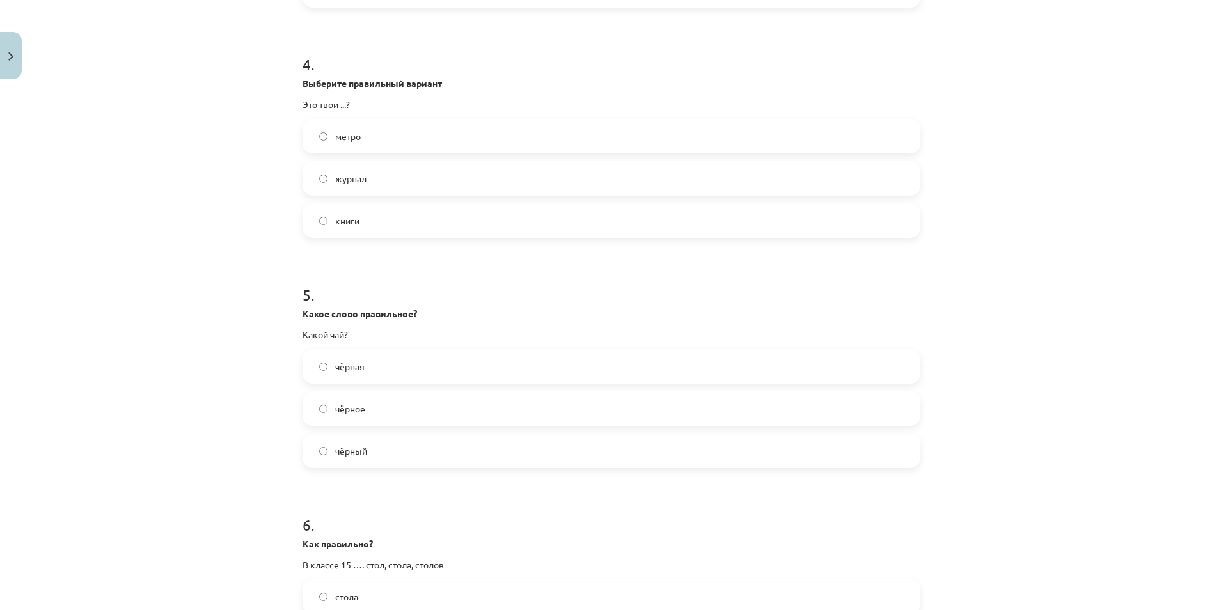
scroll to position [915, 0]
click at [372, 229] on label "книги" at bounding box center [612, 218] width 616 height 32
click at [379, 361] on label "чёрная" at bounding box center [612, 364] width 616 height 32
click at [366, 447] on label "чёрный" at bounding box center [612, 449] width 616 height 32
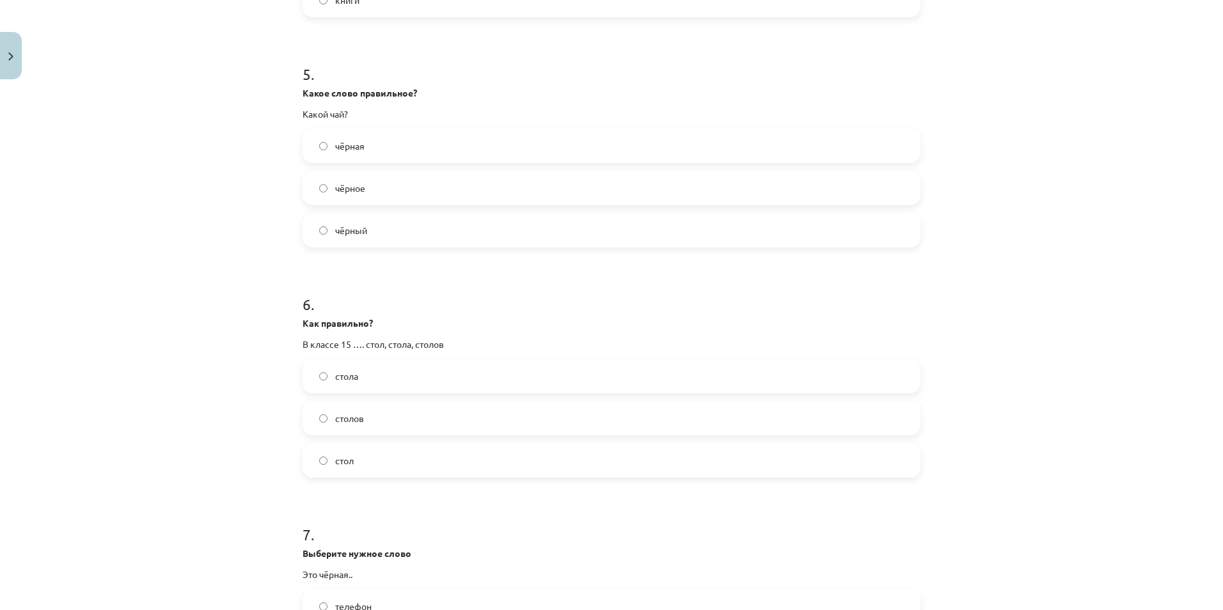
scroll to position [1218, 0]
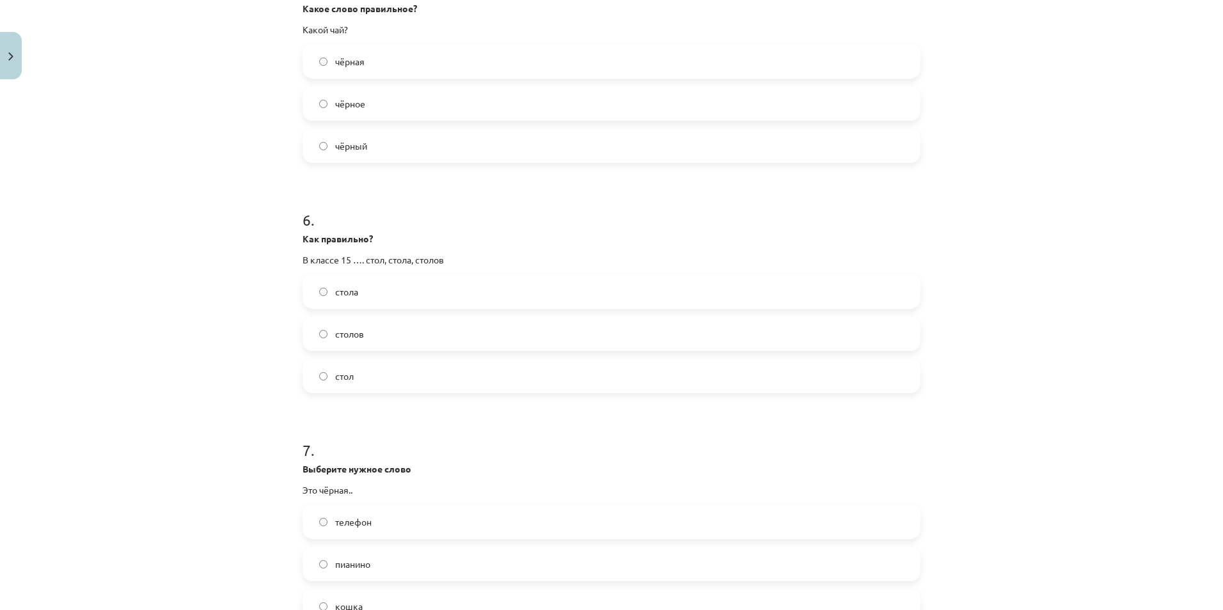
click at [363, 299] on label "стола" at bounding box center [612, 292] width 616 height 32
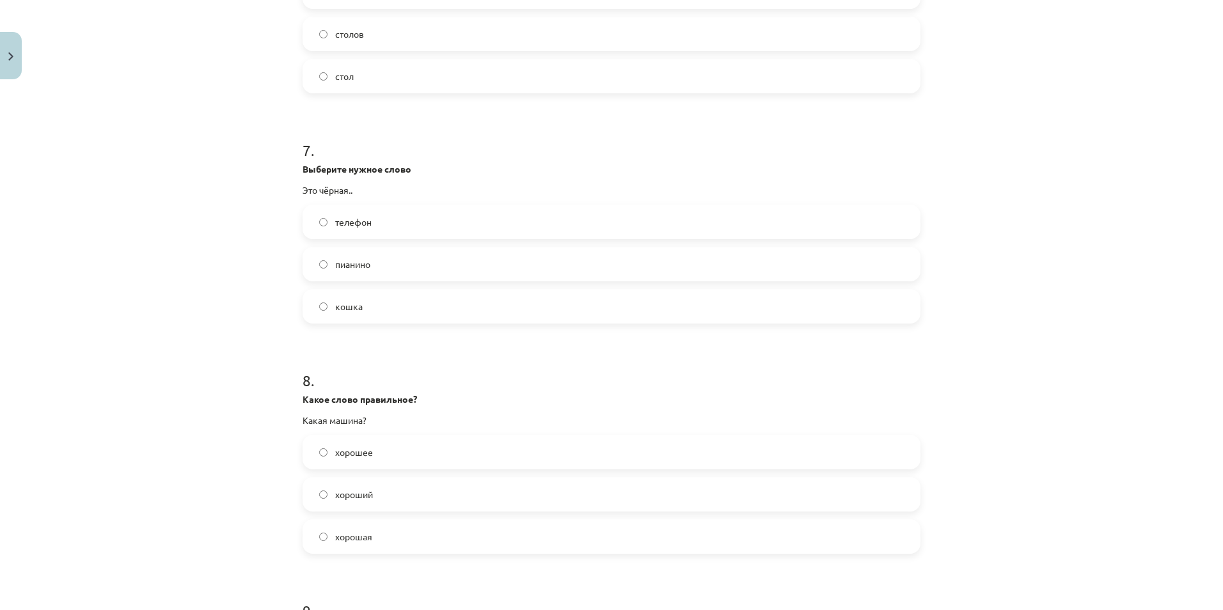
click at [366, 317] on label "кошка" at bounding box center [612, 306] width 616 height 32
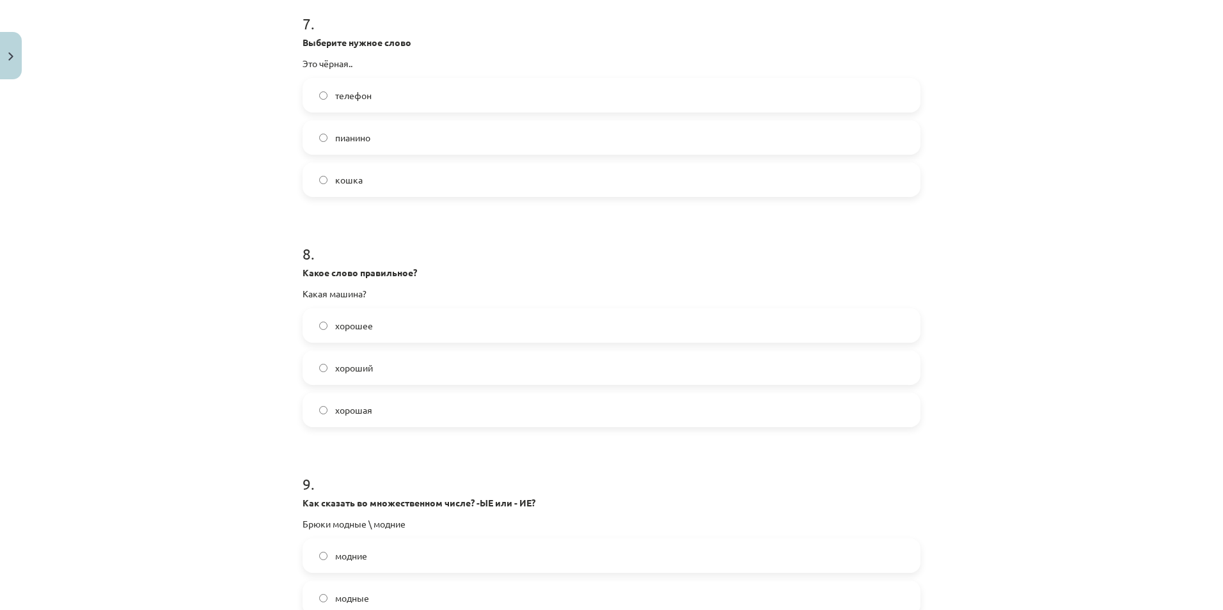
scroll to position [1706, 0]
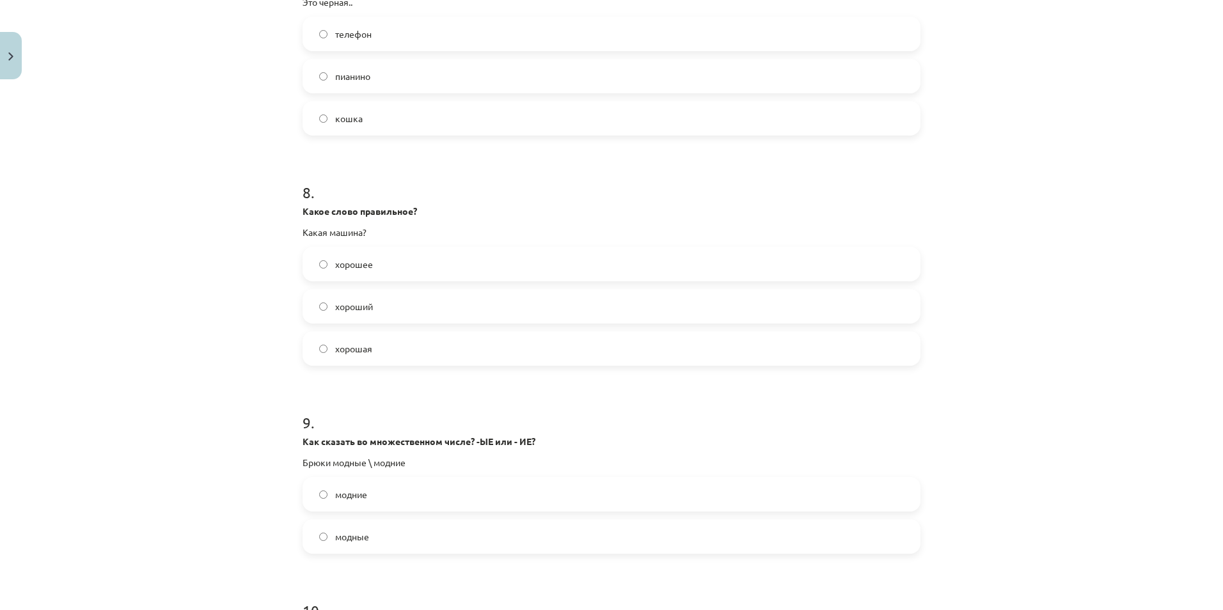
click at [377, 352] on label "хорошая" at bounding box center [612, 349] width 616 height 32
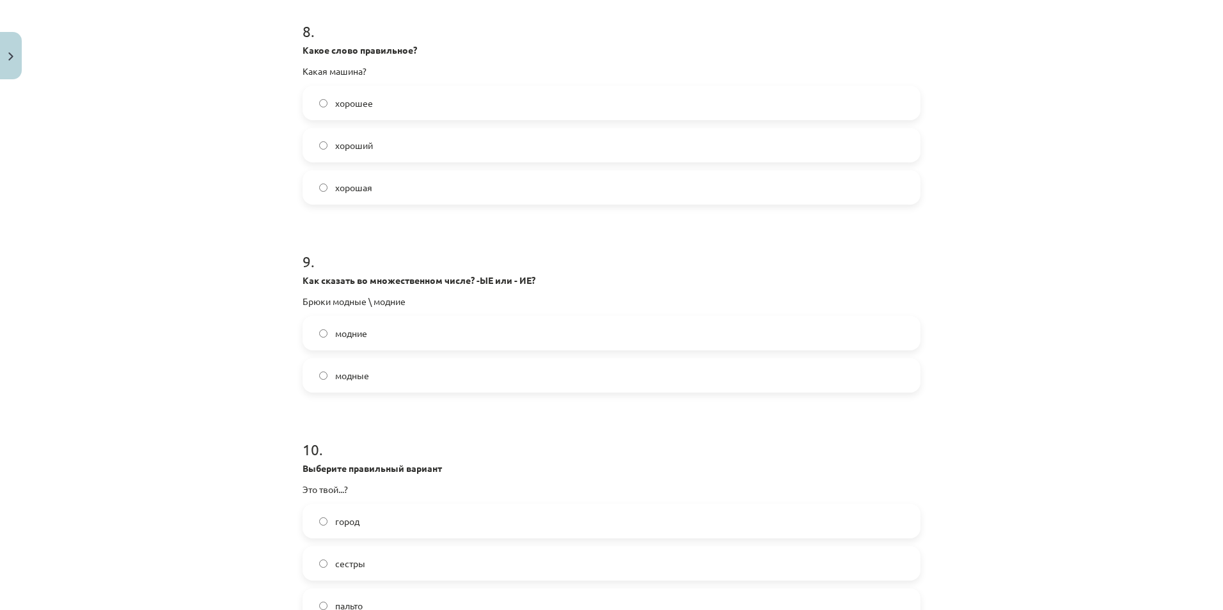
scroll to position [1928, 0]
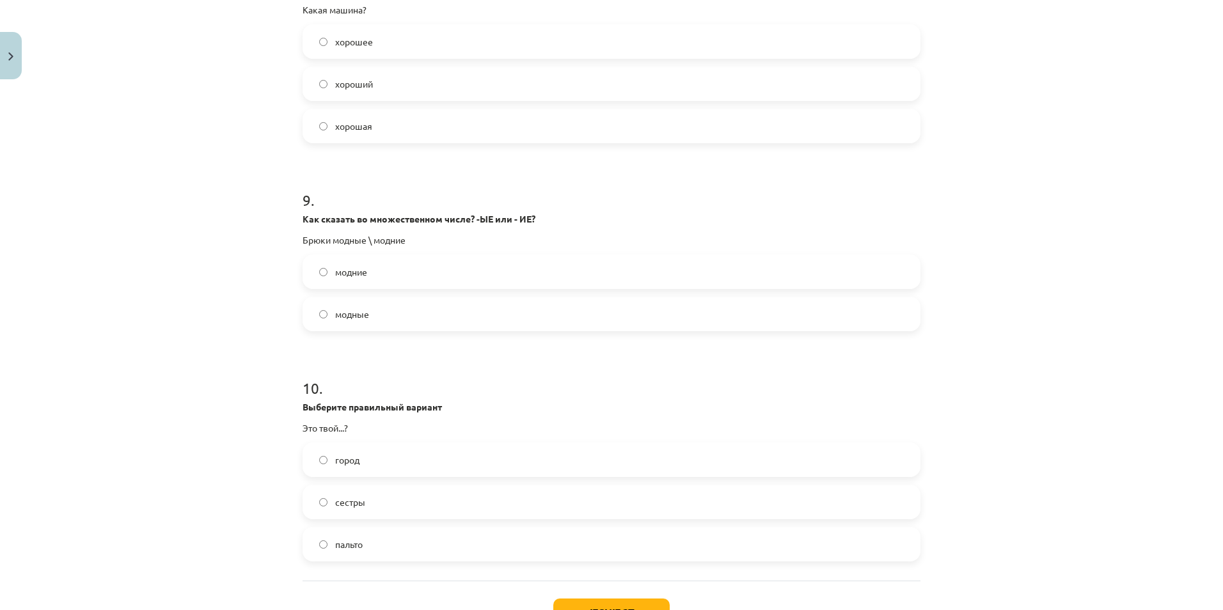
click at [365, 77] on span "хороший" at bounding box center [354, 83] width 38 height 13
click at [388, 307] on label "модные" at bounding box center [612, 314] width 616 height 32
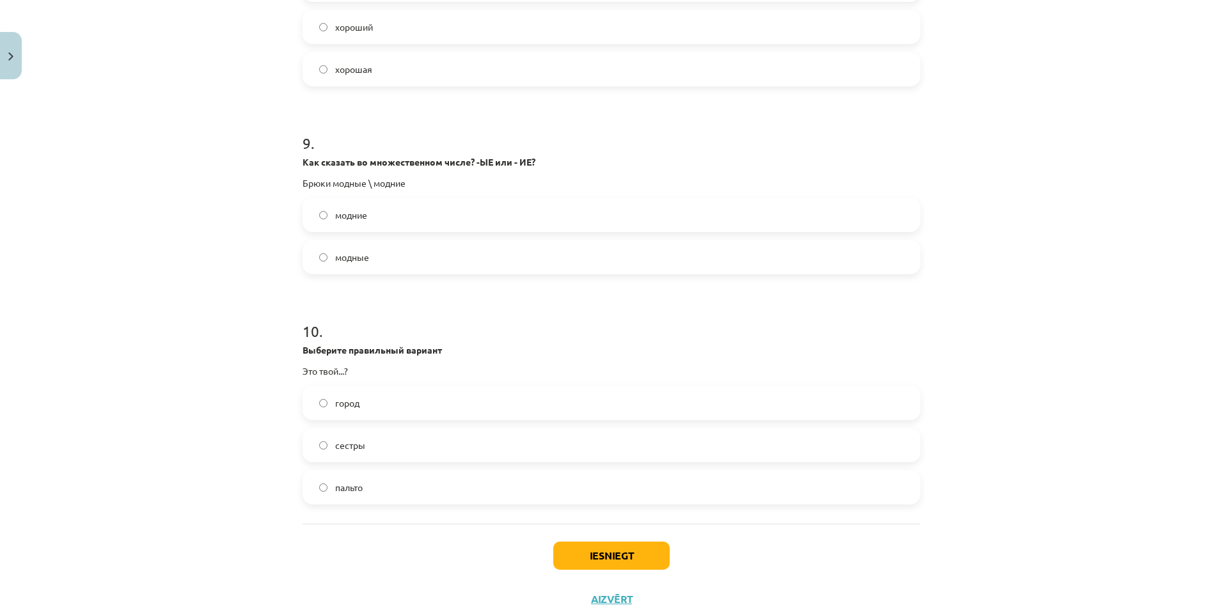
scroll to position [2028, 0]
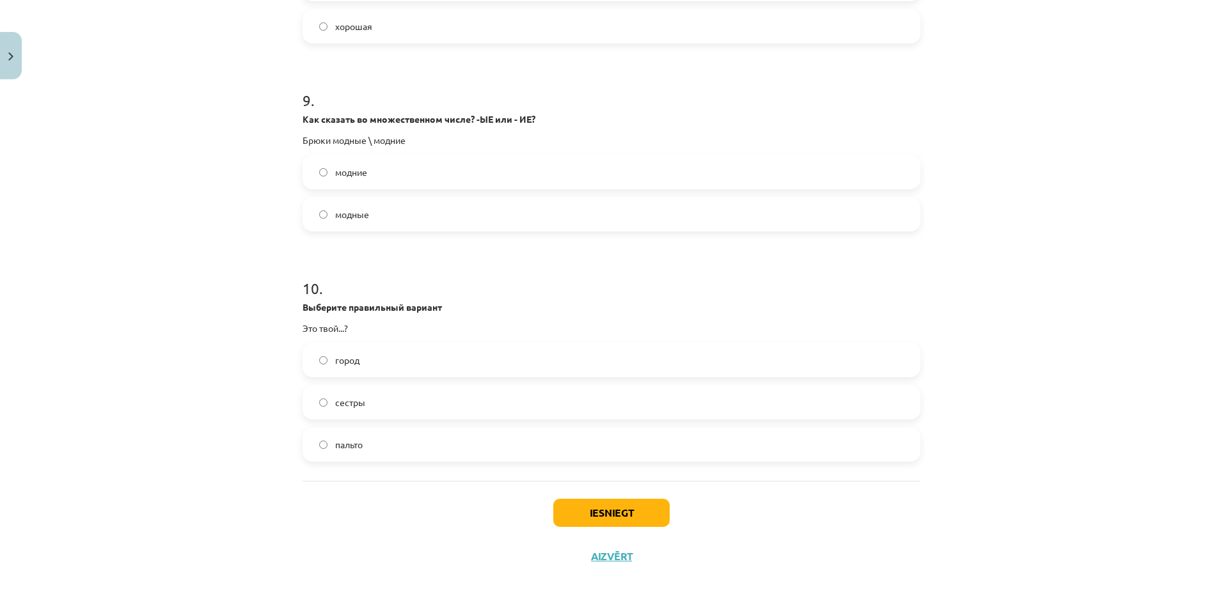
click at [363, 365] on label "город" at bounding box center [612, 360] width 616 height 32
click at [589, 511] on button "Iesniegt" at bounding box center [611, 513] width 116 height 28
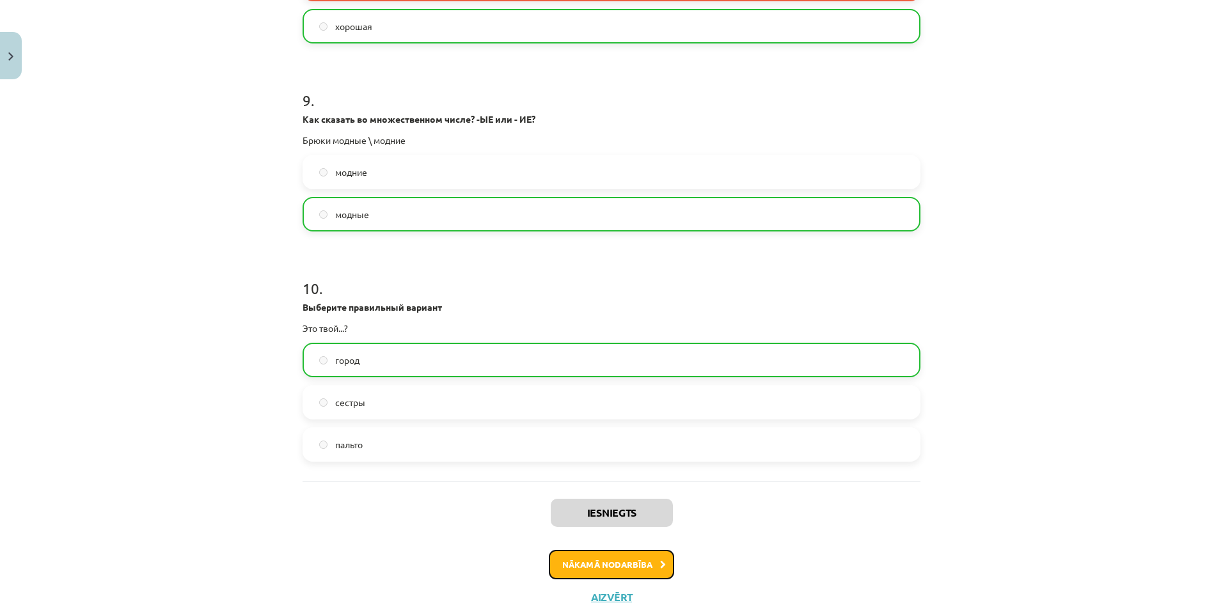
click at [640, 555] on button "Nākamā nodarbība" at bounding box center [611, 564] width 125 height 29
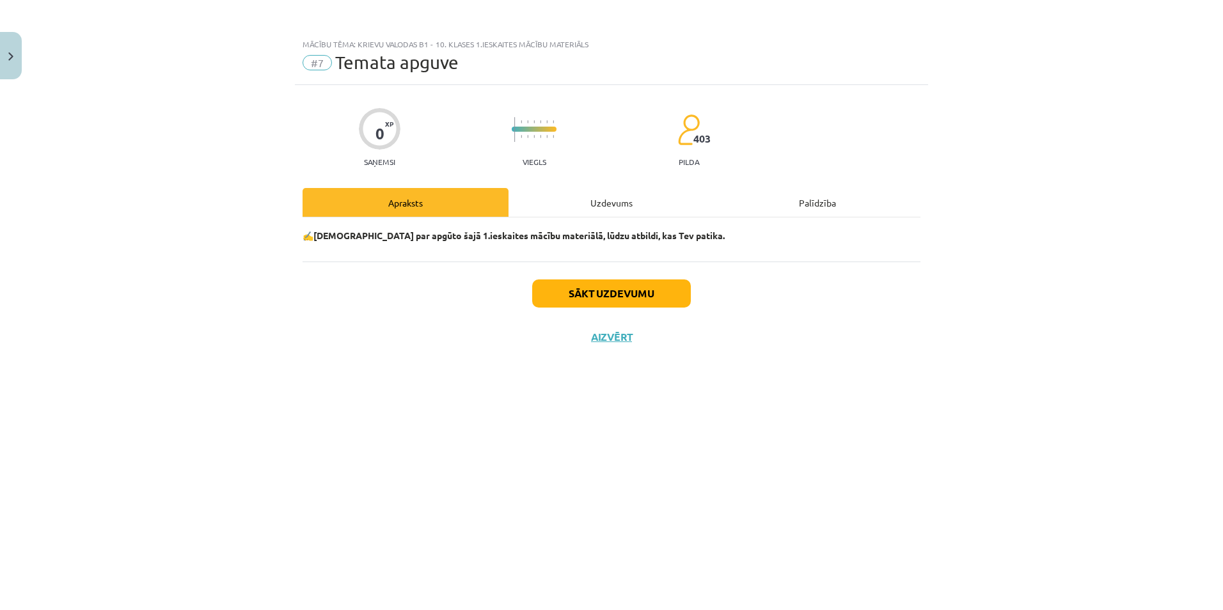
scroll to position [0, 0]
click at [596, 292] on button "Sākt uzdevumu" at bounding box center [611, 294] width 159 height 28
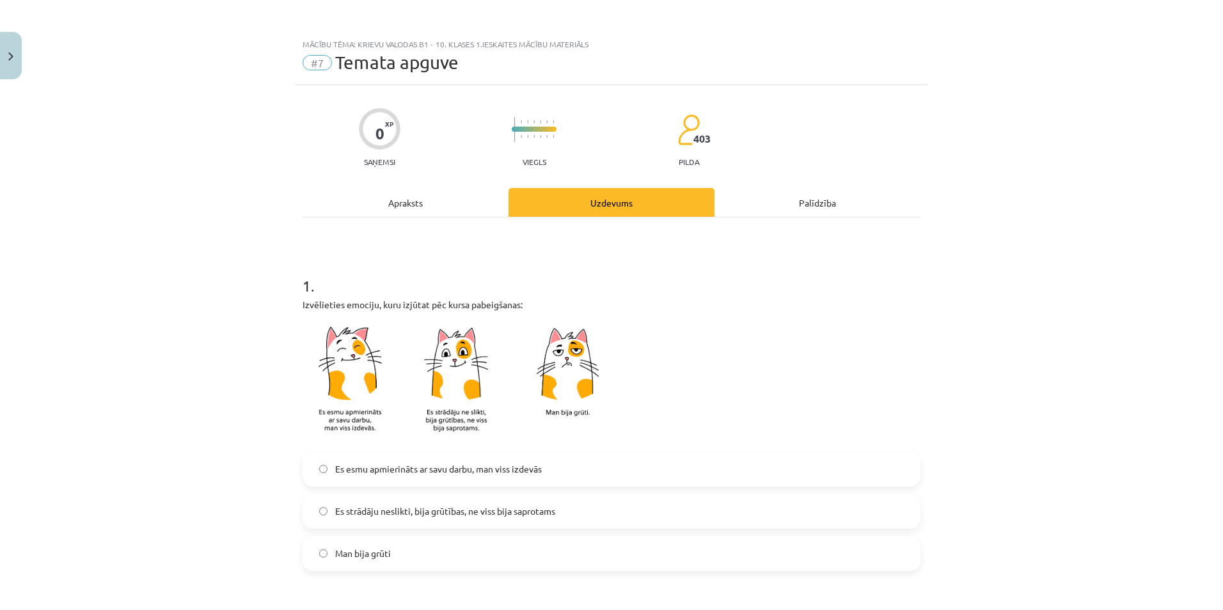
click at [356, 471] on span "Es esmu apmierināts ar savu darbu, man viss izdevās" at bounding box center [438, 469] width 207 height 13
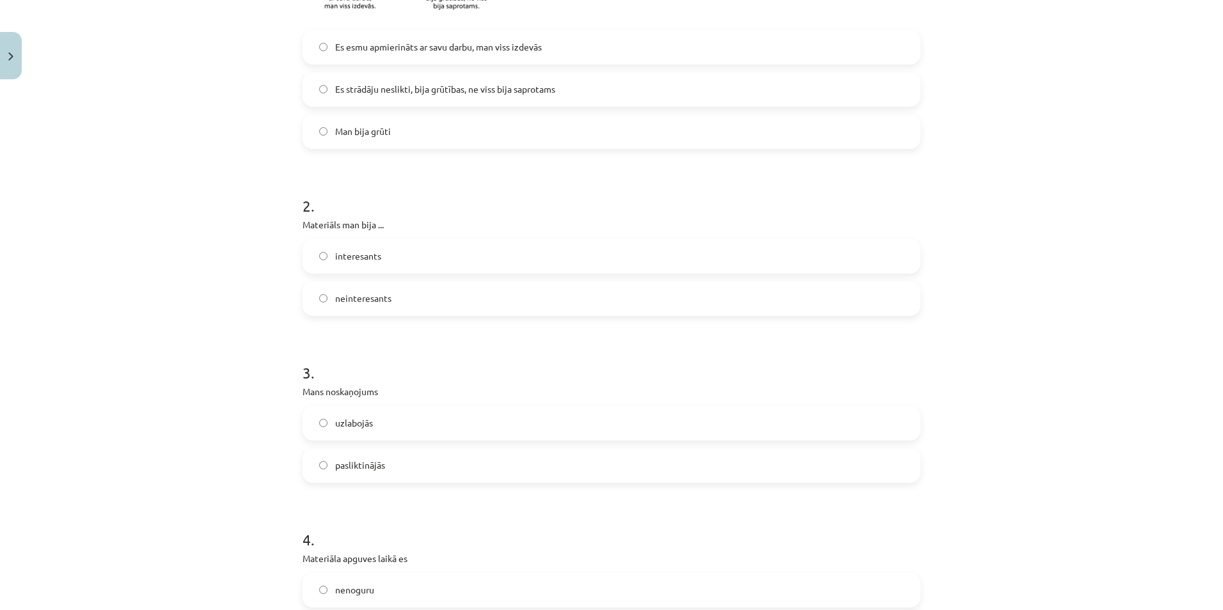
scroll to position [427, 0]
click at [369, 246] on span "interesants" at bounding box center [358, 251] width 46 height 13
click at [366, 423] on span "uzlabojās" at bounding box center [354, 418] width 38 height 13
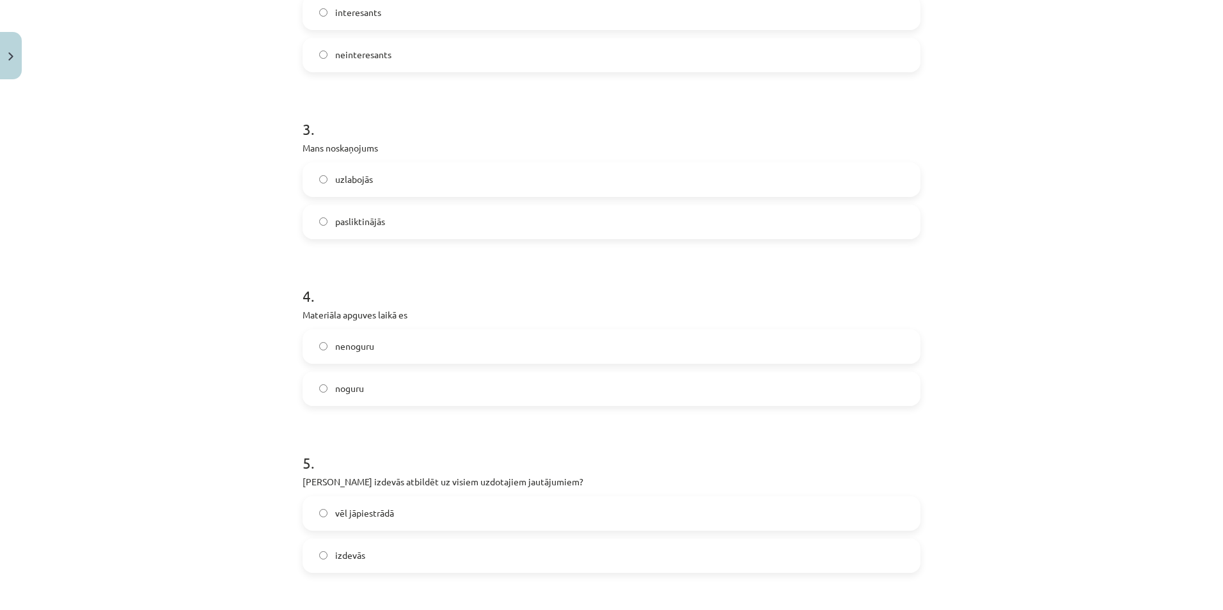
scroll to position [685, 0]
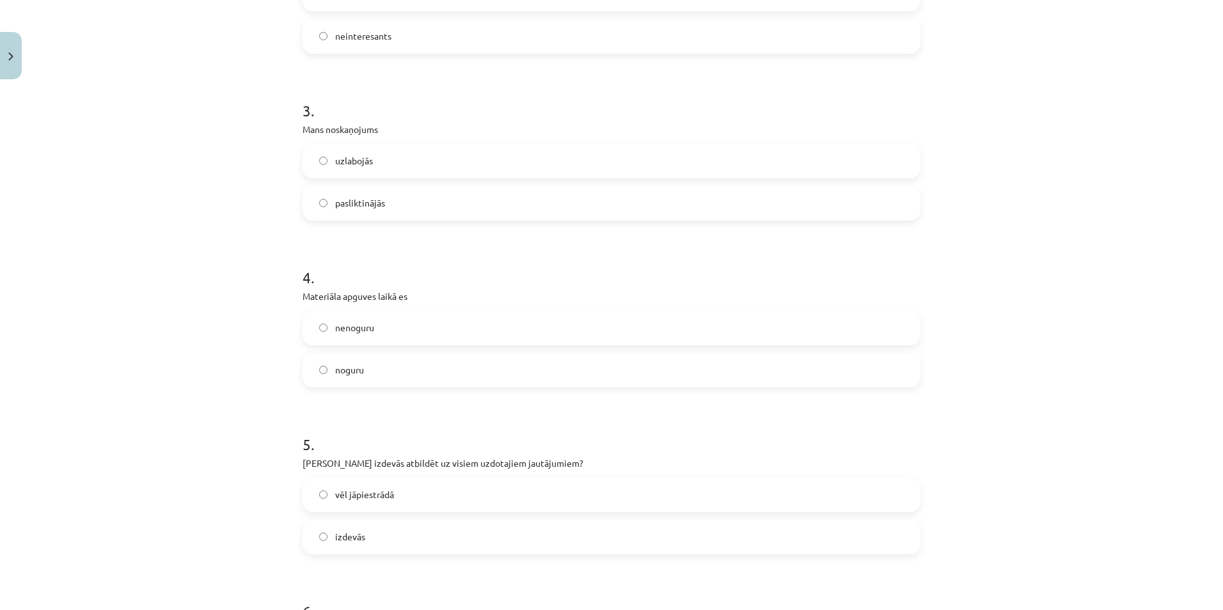
click at [364, 323] on span "nenoguru" at bounding box center [354, 327] width 39 height 13
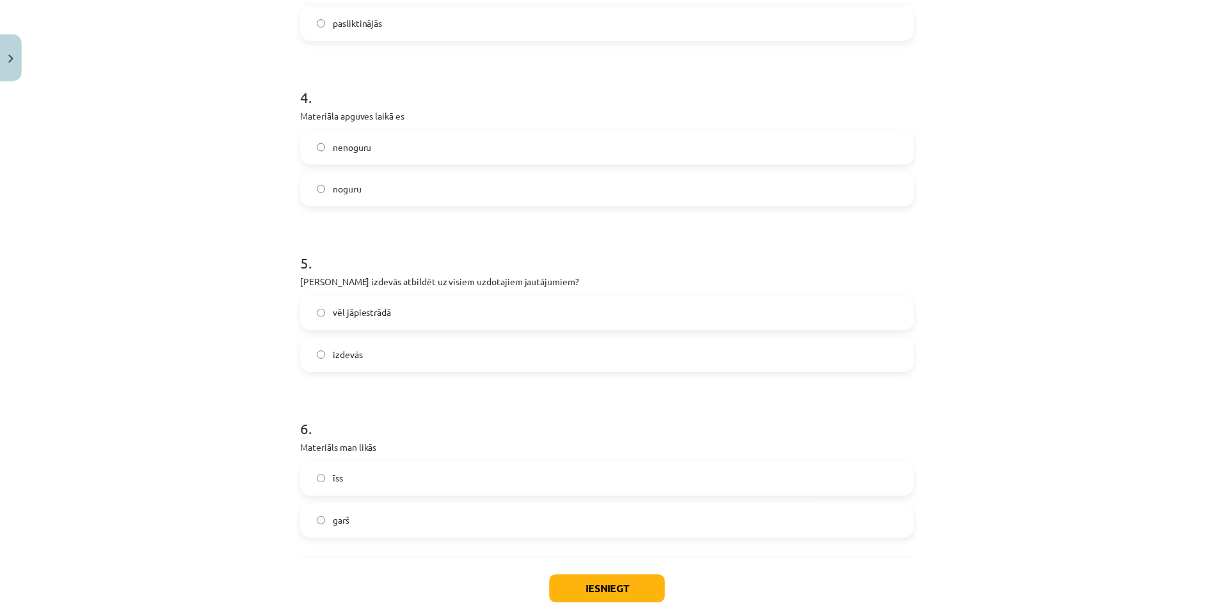
scroll to position [873, 0]
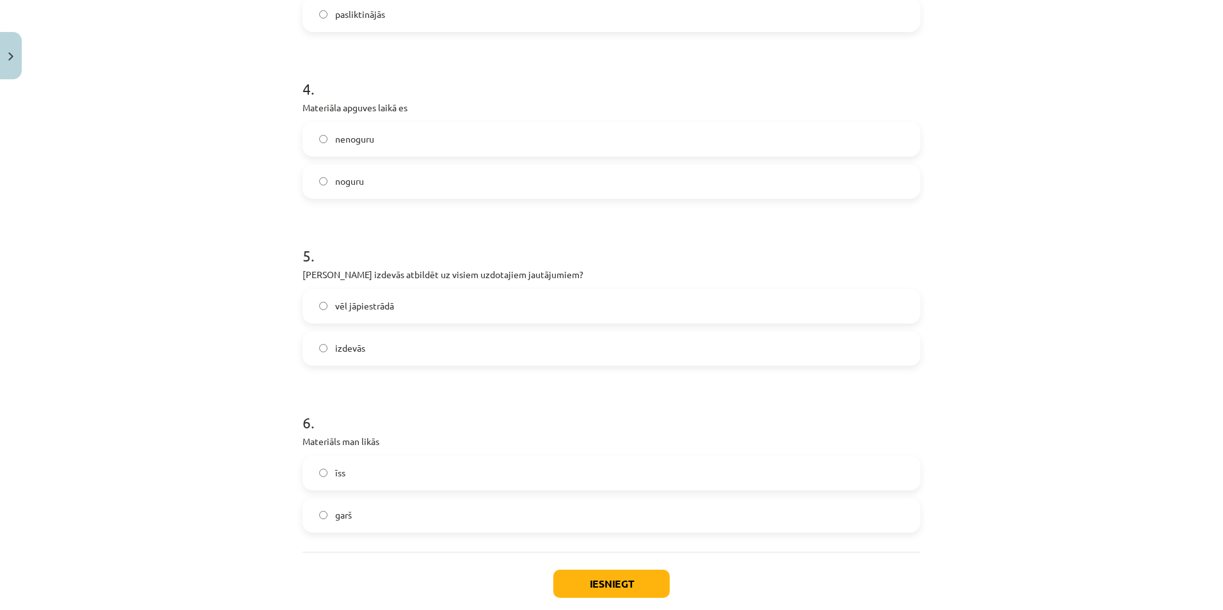
click at [393, 352] on label "izdevās" at bounding box center [612, 349] width 616 height 32
click at [351, 474] on label "īss" at bounding box center [612, 473] width 616 height 32
click at [616, 584] on button "Iesniegt" at bounding box center [611, 584] width 116 height 28
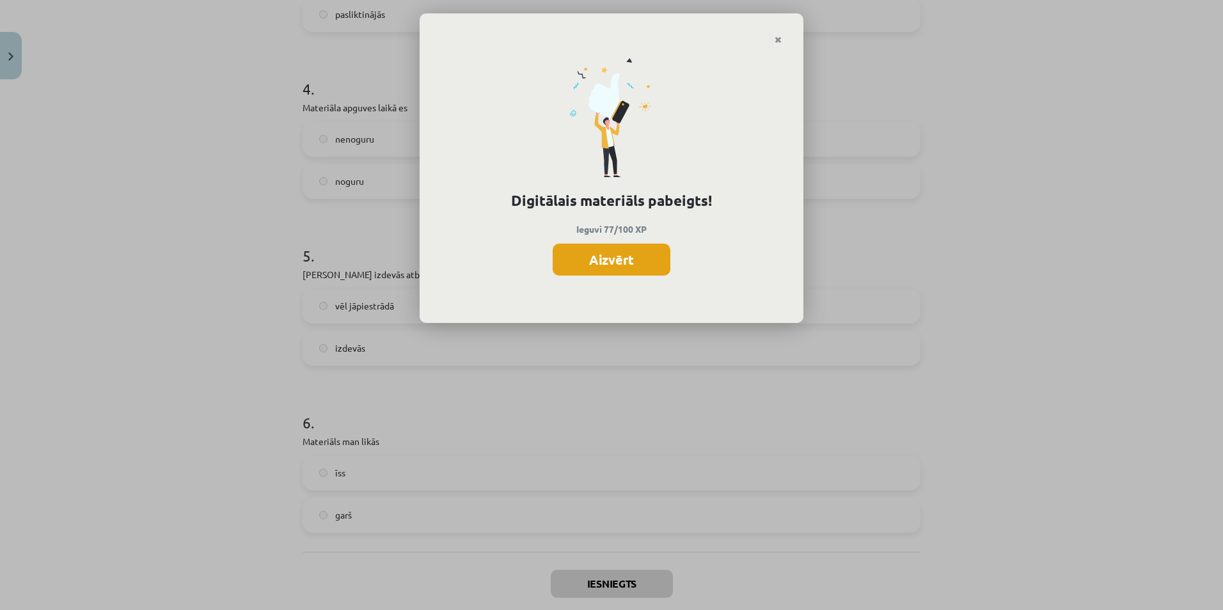
click at [611, 248] on button "Aizvērt" at bounding box center [612, 260] width 118 height 32
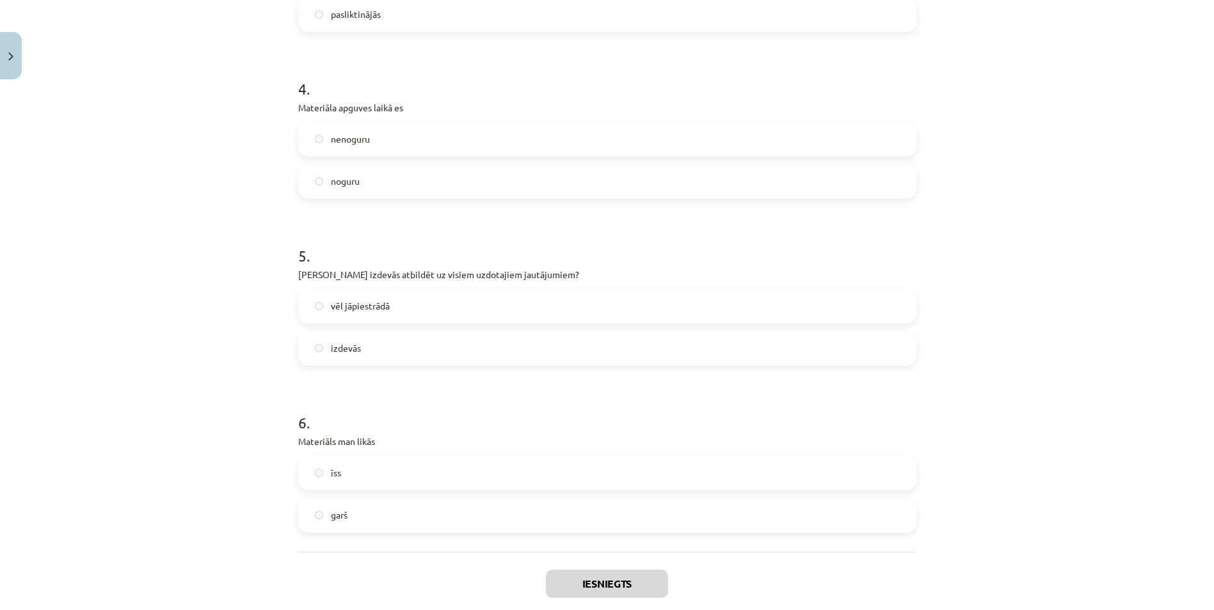
scroll to position [944, 0]
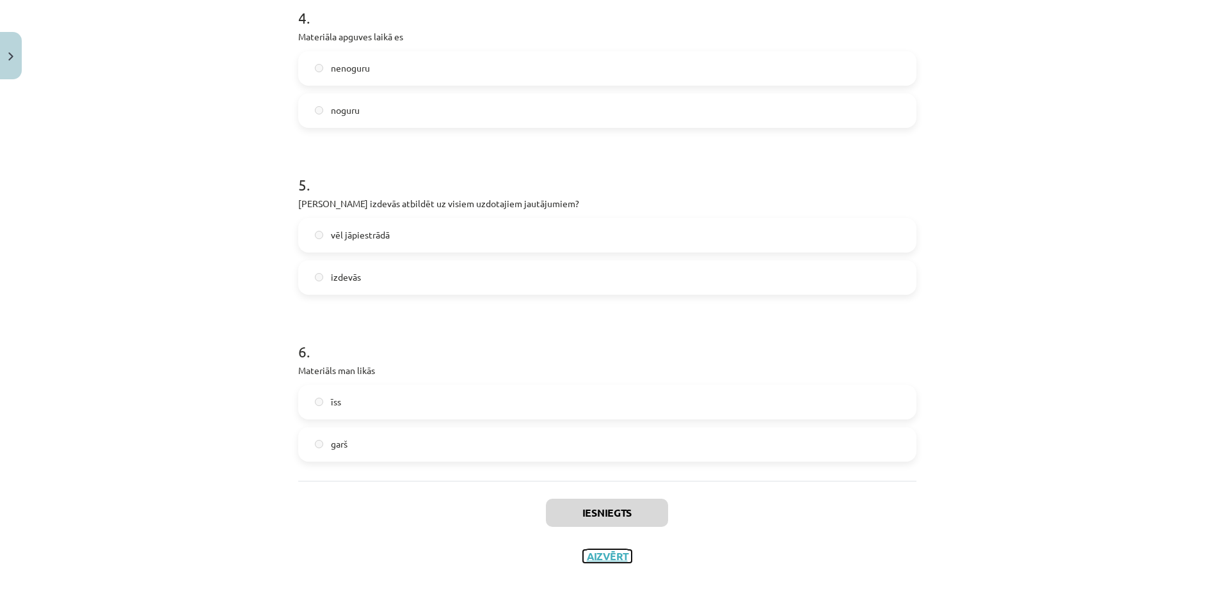
click at [603, 553] on button "Aizvērt" at bounding box center [607, 556] width 49 height 13
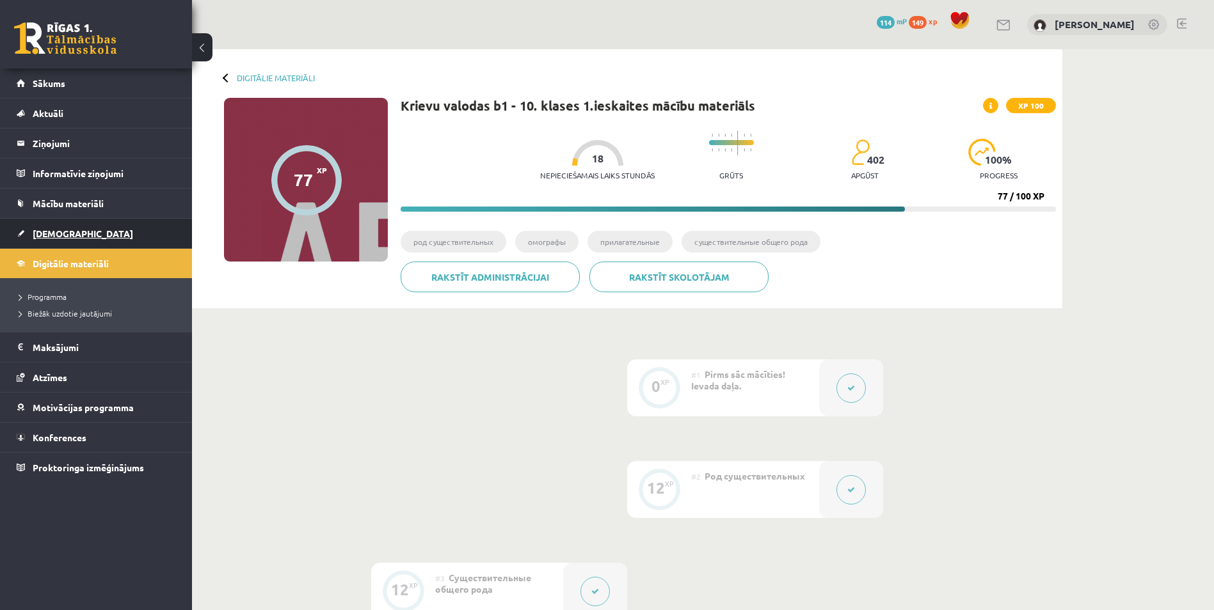
click at [56, 228] on span "[DEMOGRAPHIC_DATA]" at bounding box center [83, 234] width 100 height 12
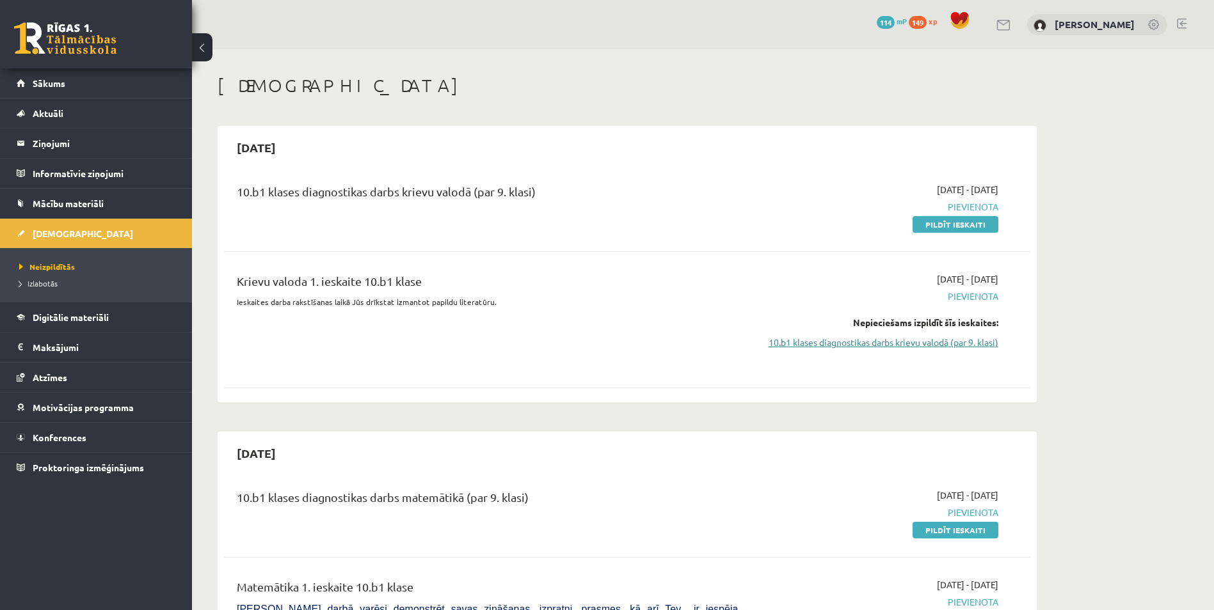
click at [975, 337] on link "10.b1 klases diagnostikas darbs krievu valodā (par 9. klasi)" at bounding box center [877, 342] width 241 height 13
click at [965, 228] on link "Pildīt ieskaiti" at bounding box center [955, 224] width 86 height 17
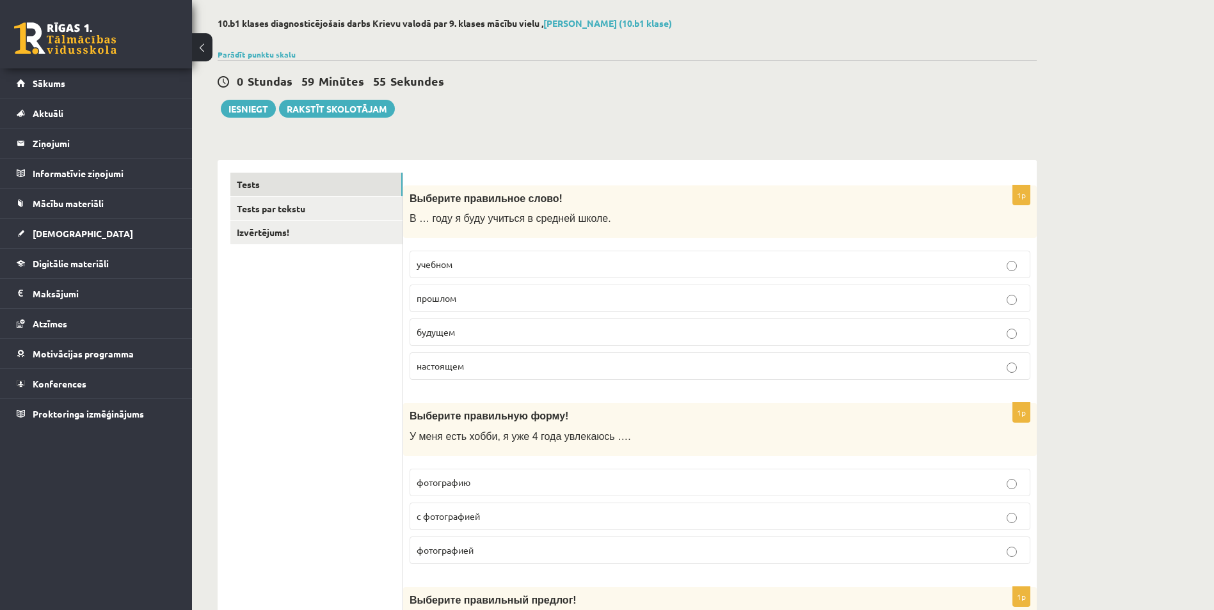
scroll to position [60, 0]
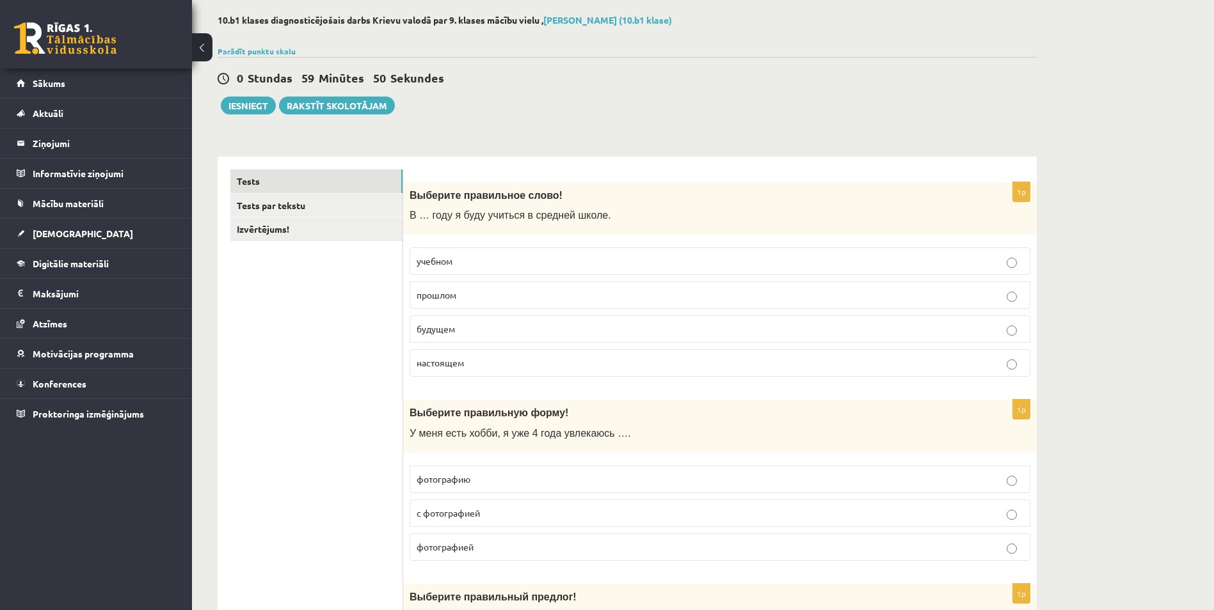
click at [540, 256] on p "учебном" at bounding box center [720, 261] width 607 height 13
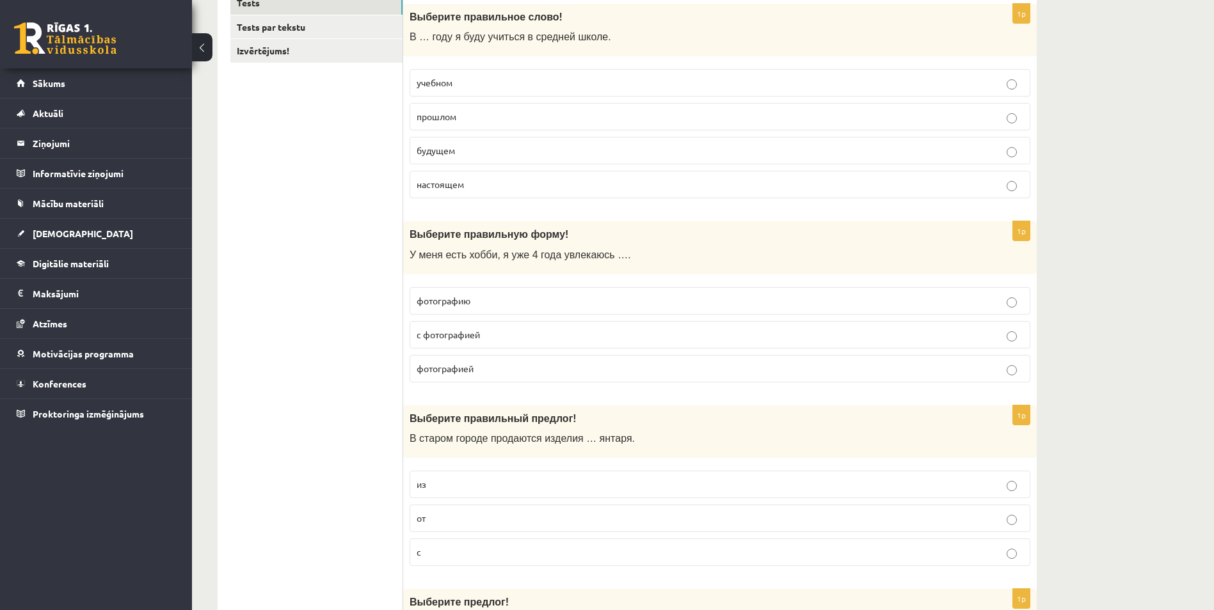
scroll to position [303, 0]
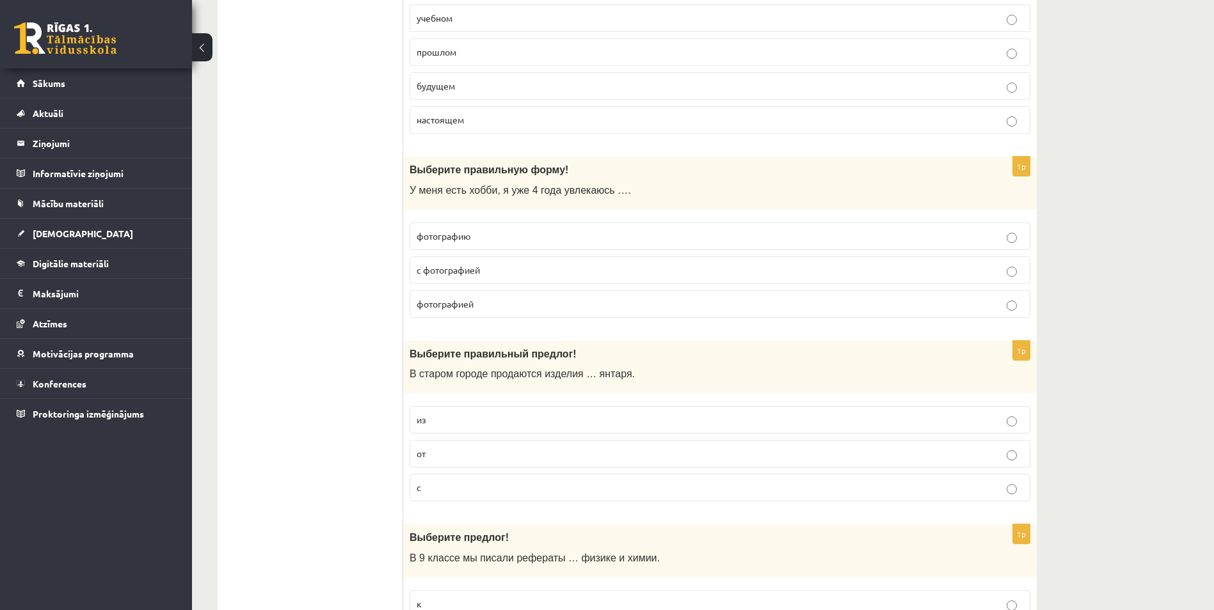
click at [469, 271] on span "с фотографией" at bounding box center [448, 270] width 63 height 12
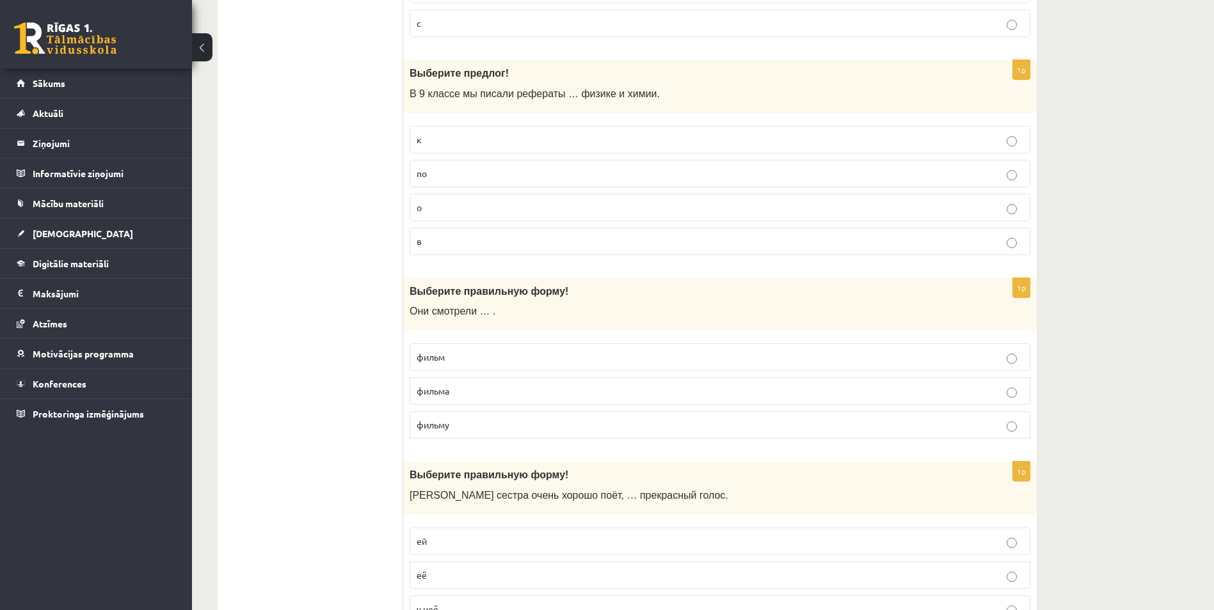
scroll to position [808, 0]
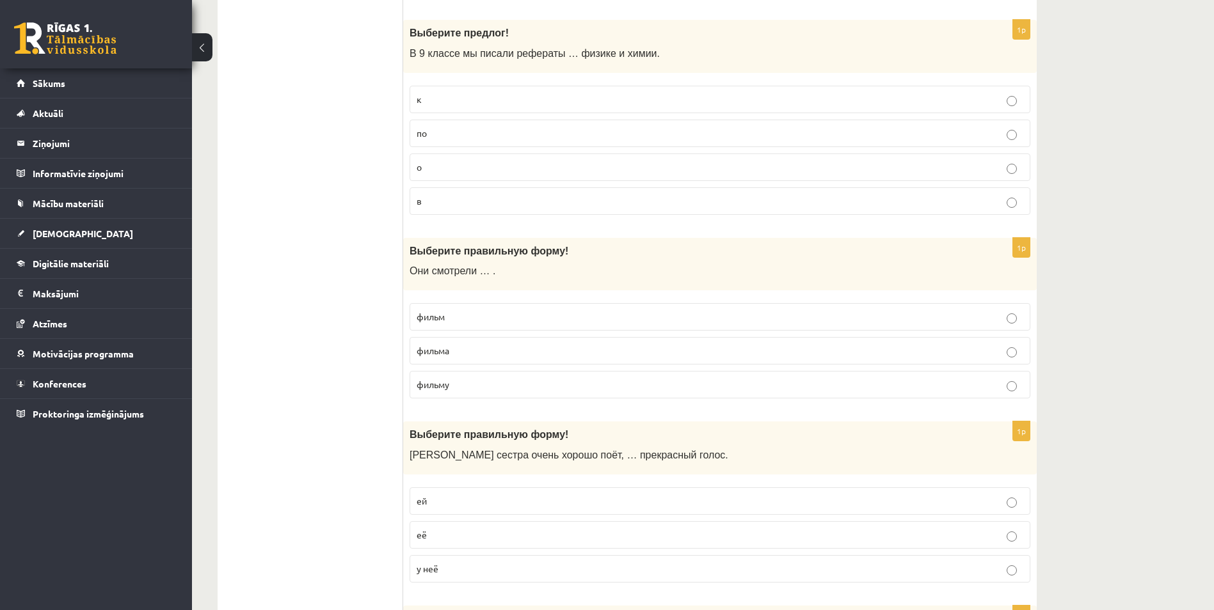
click at [463, 316] on p "фильм" at bounding box center [720, 316] width 607 height 13
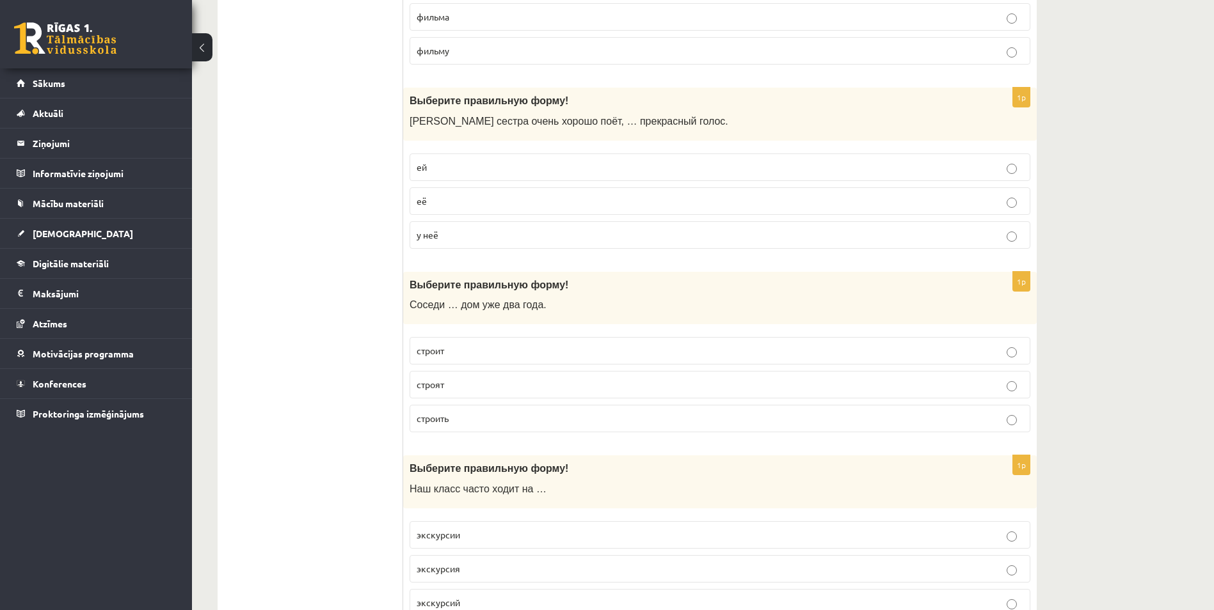
scroll to position [1146, 0]
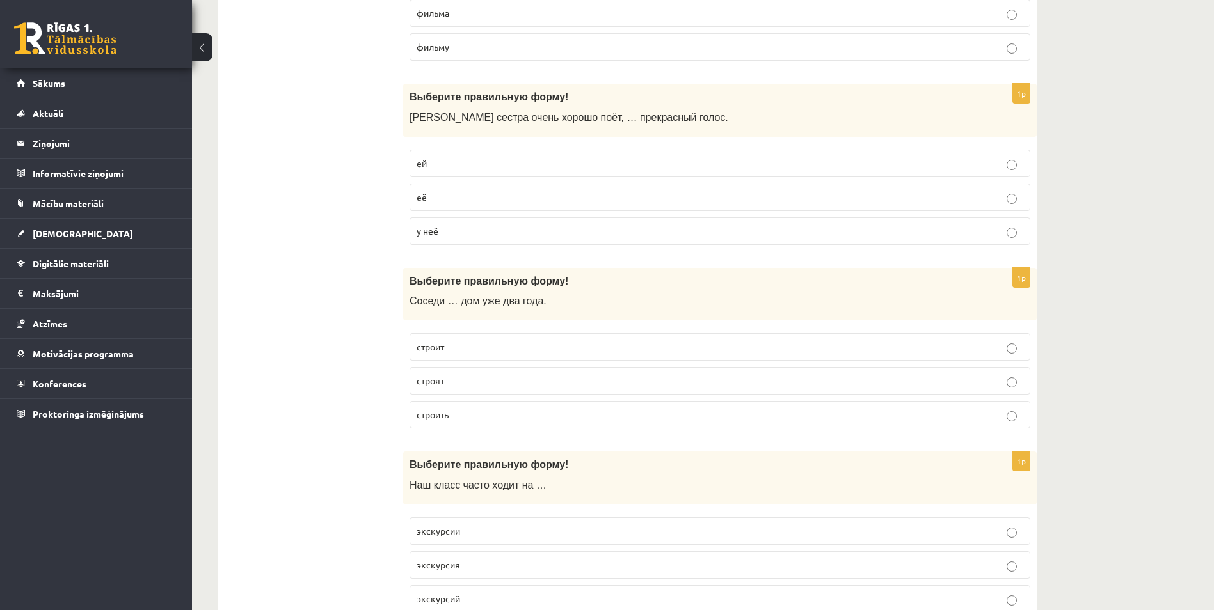
click at [432, 226] on span "у неё" at bounding box center [428, 231] width 22 height 12
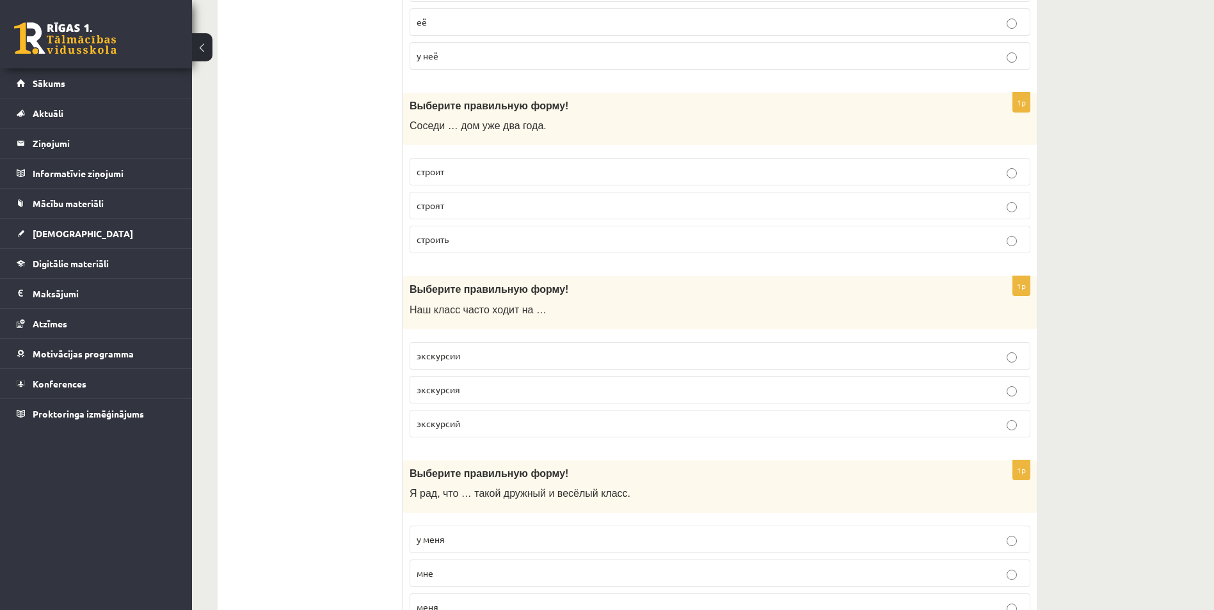
scroll to position [1323, 0]
click at [493, 195] on label "строят" at bounding box center [719, 204] width 621 height 28
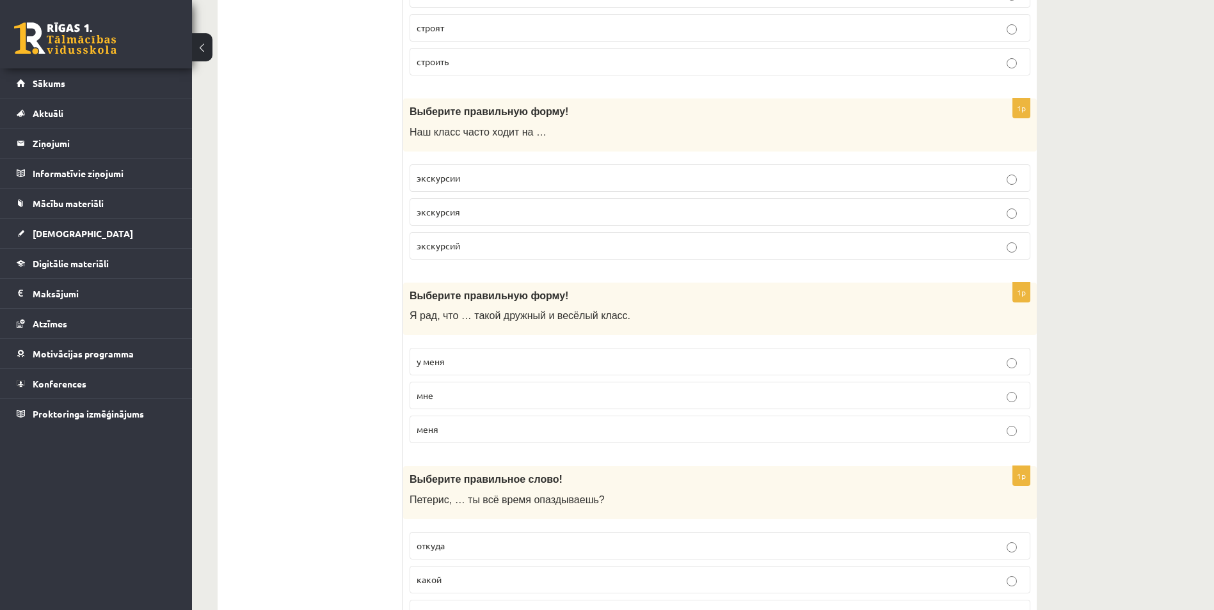
scroll to position [1505, 0]
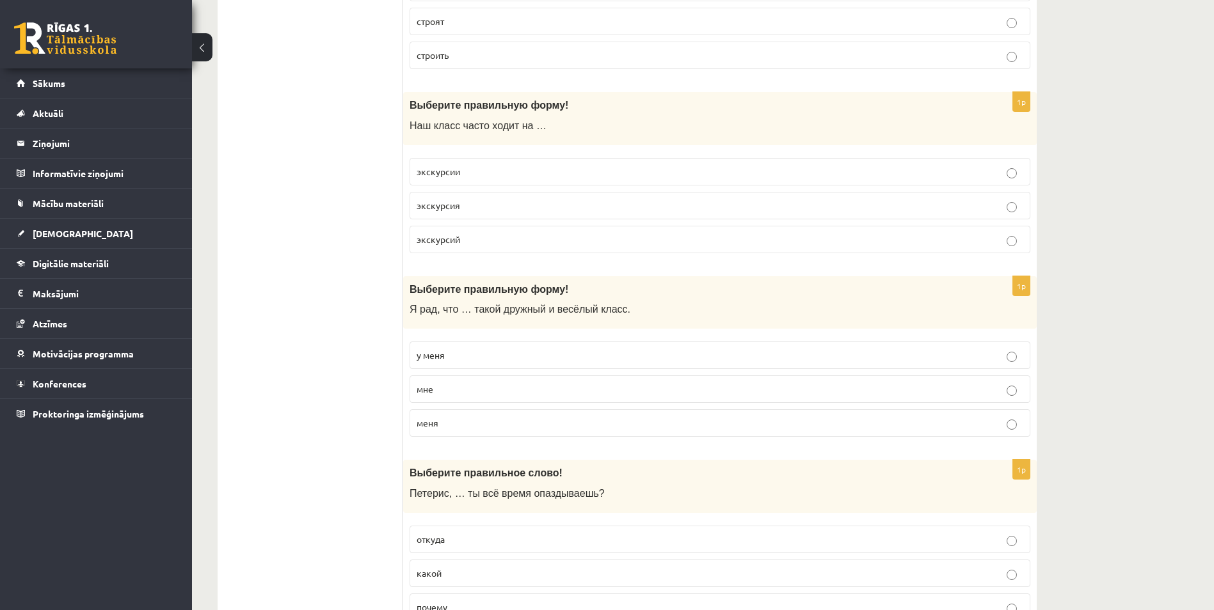
click at [461, 165] on p "экскурсии" at bounding box center [720, 171] width 607 height 13
click at [488, 353] on p "у меня" at bounding box center [720, 355] width 607 height 13
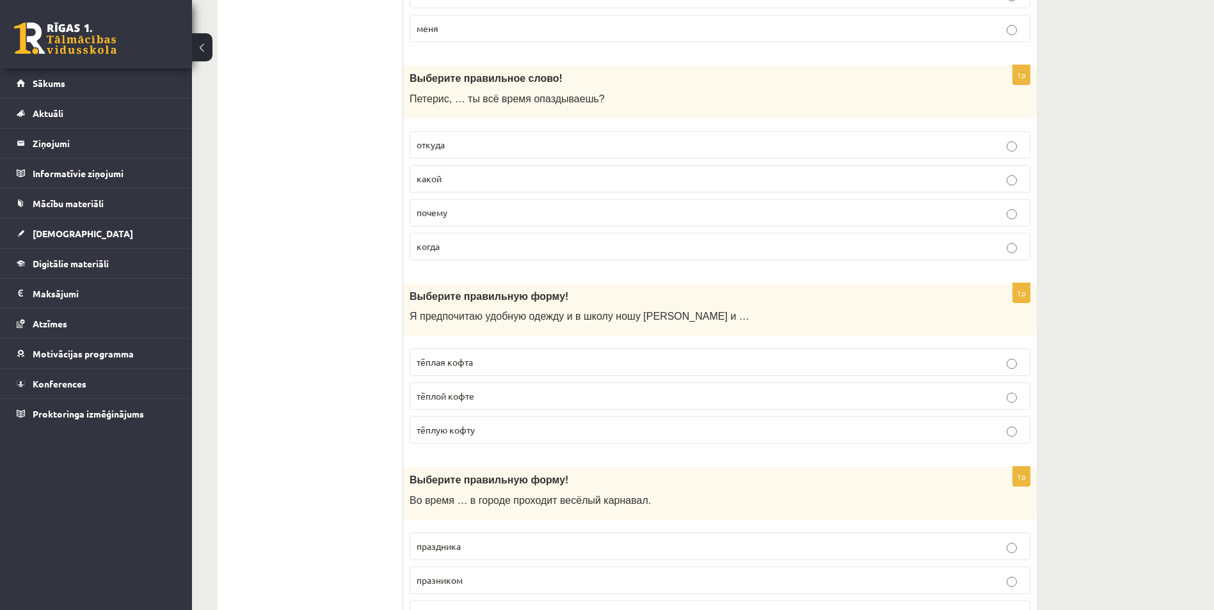
scroll to position [1916, 0]
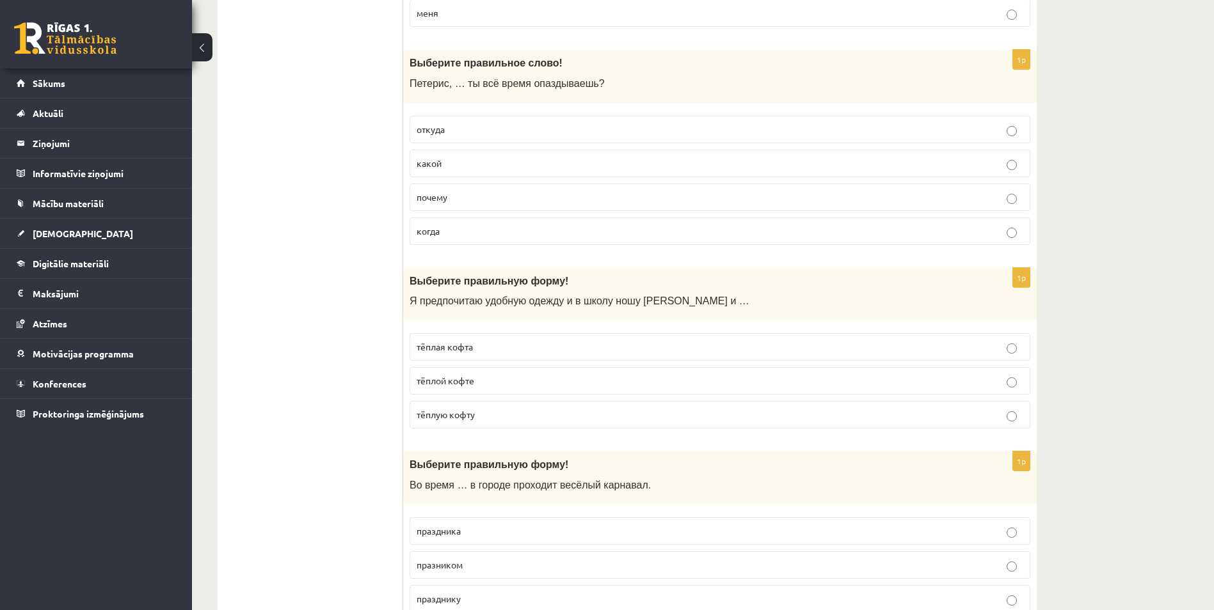
click at [449, 197] on p "почему" at bounding box center [720, 197] width 607 height 13
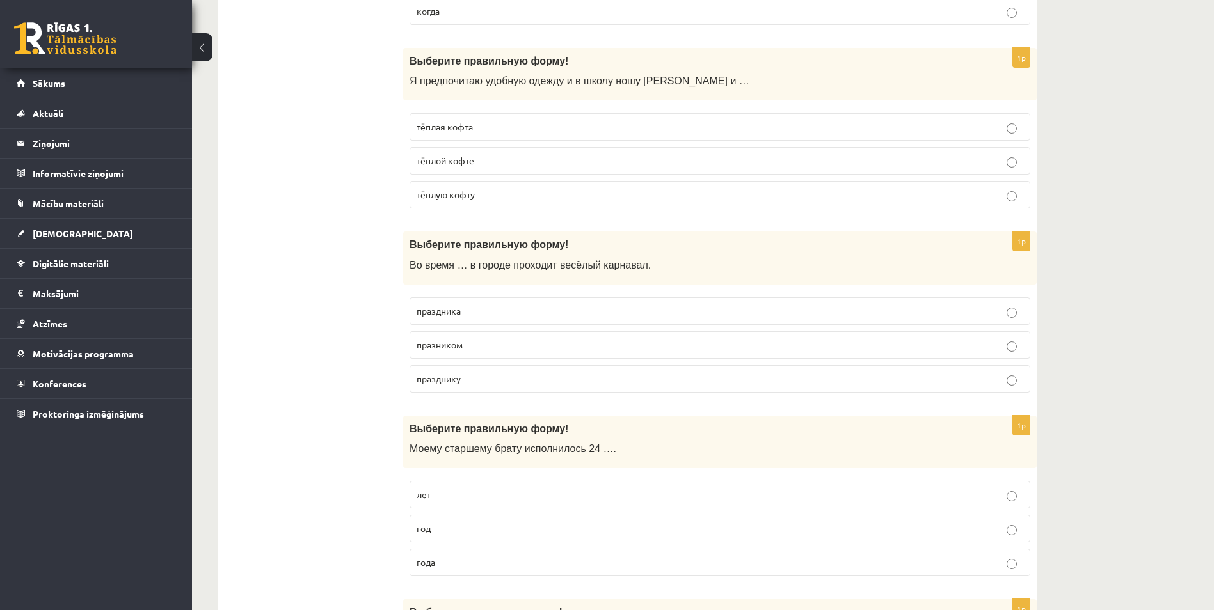
scroll to position [2170, 0]
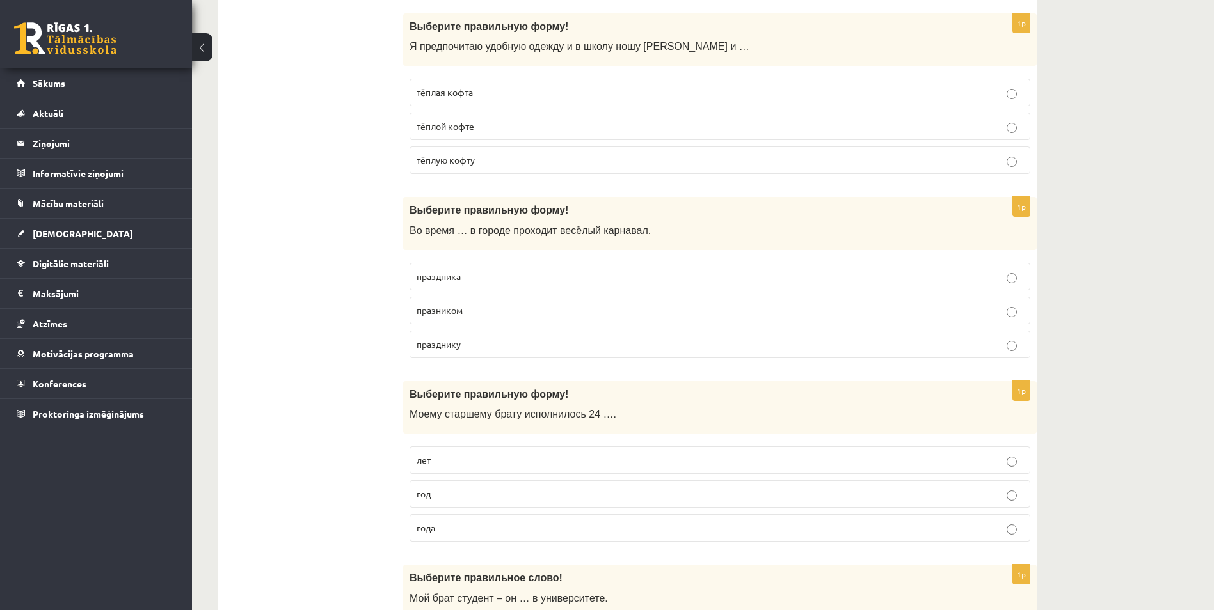
click at [456, 153] on label "тёплую кофту" at bounding box center [719, 161] width 621 height 28
click at [479, 280] on p "праздника" at bounding box center [720, 276] width 607 height 13
click at [438, 521] on label "года" at bounding box center [719, 528] width 621 height 28
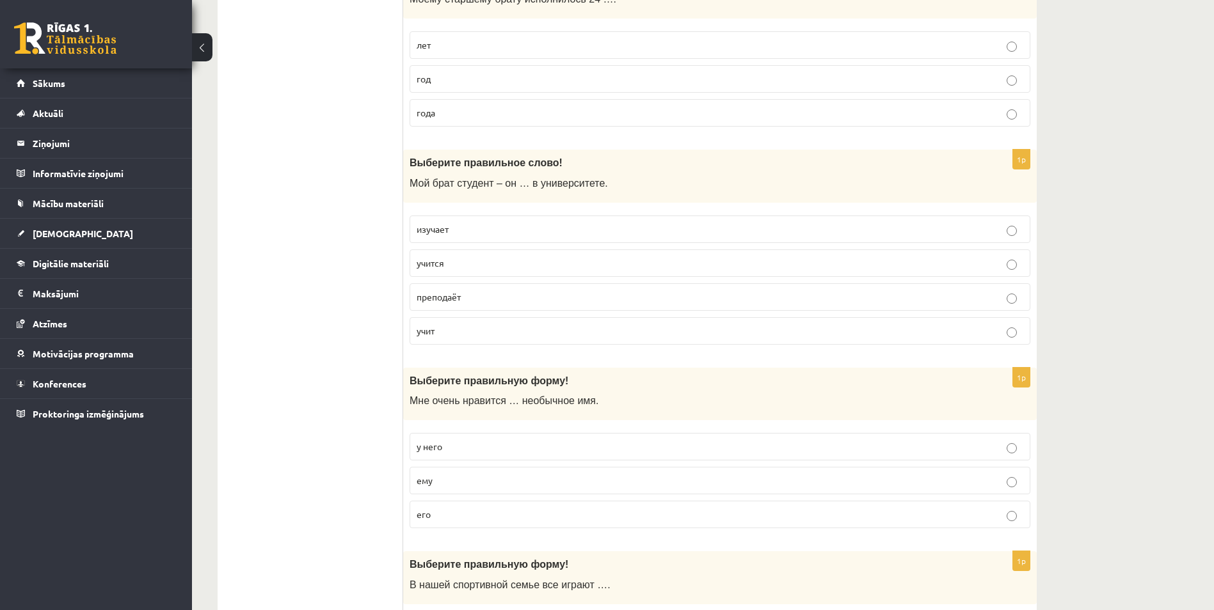
scroll to position [2600, 0]
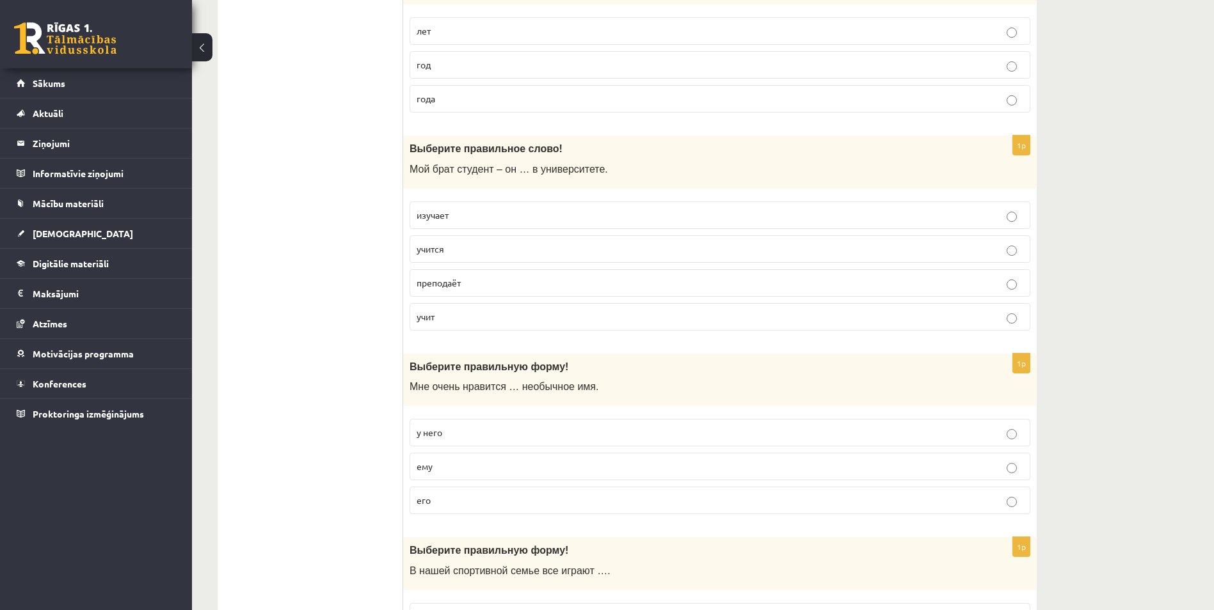
click at [470, 209] on p "изучает" at bounding box center [720, 215] width 607 height 13
click at [446, 290] on label "преподаёт" at bounding box center [719, 283] width 621 height 28
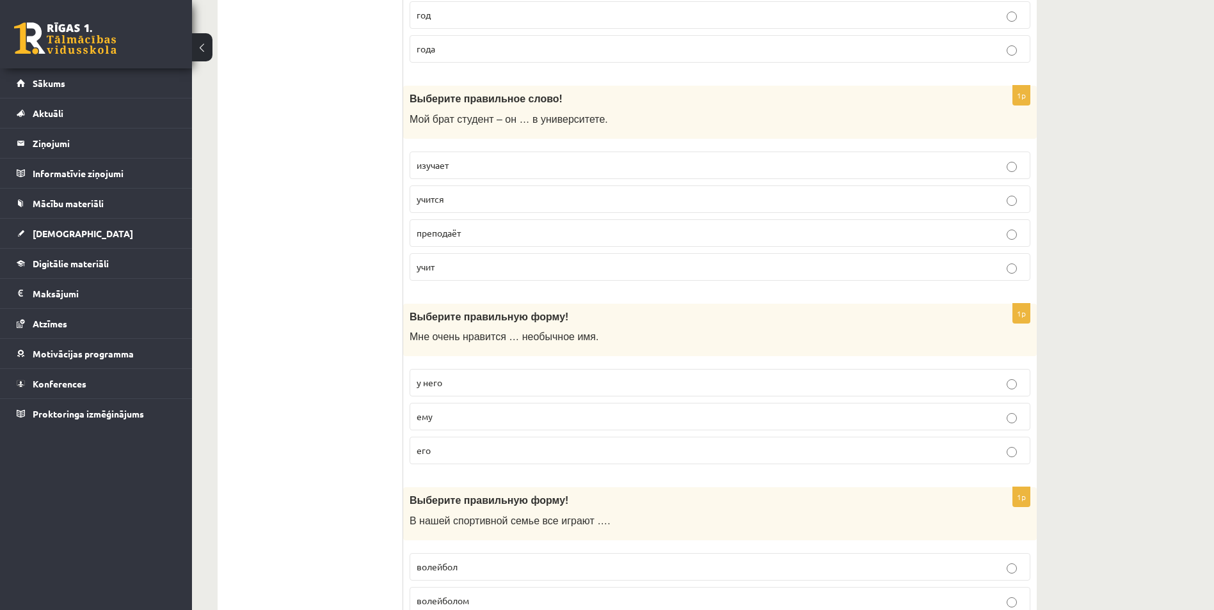
scroll to position [2655, 0]
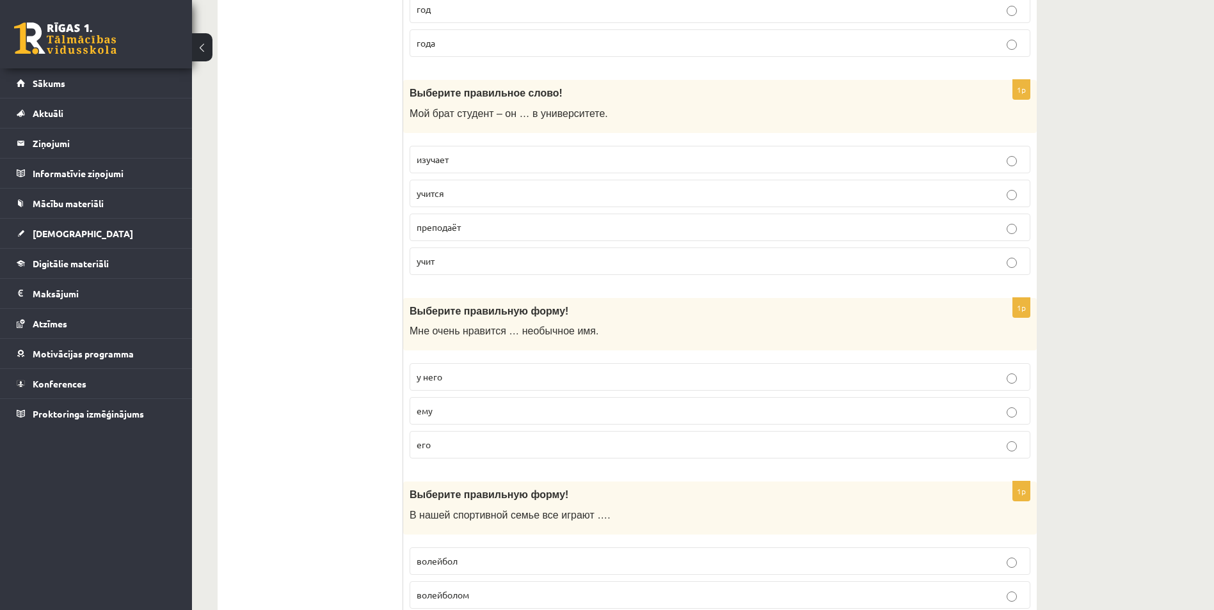
click at [440, 195] on span "учится" at bounding box center [431, 193] width 28 height 12
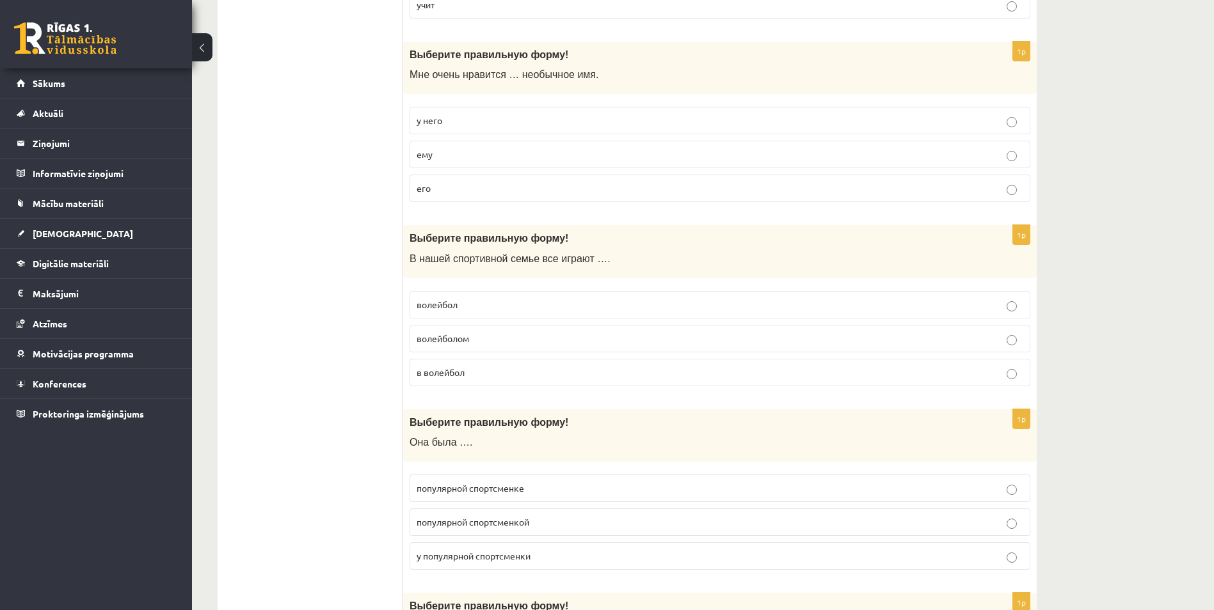
scroll to position [2917, 0]
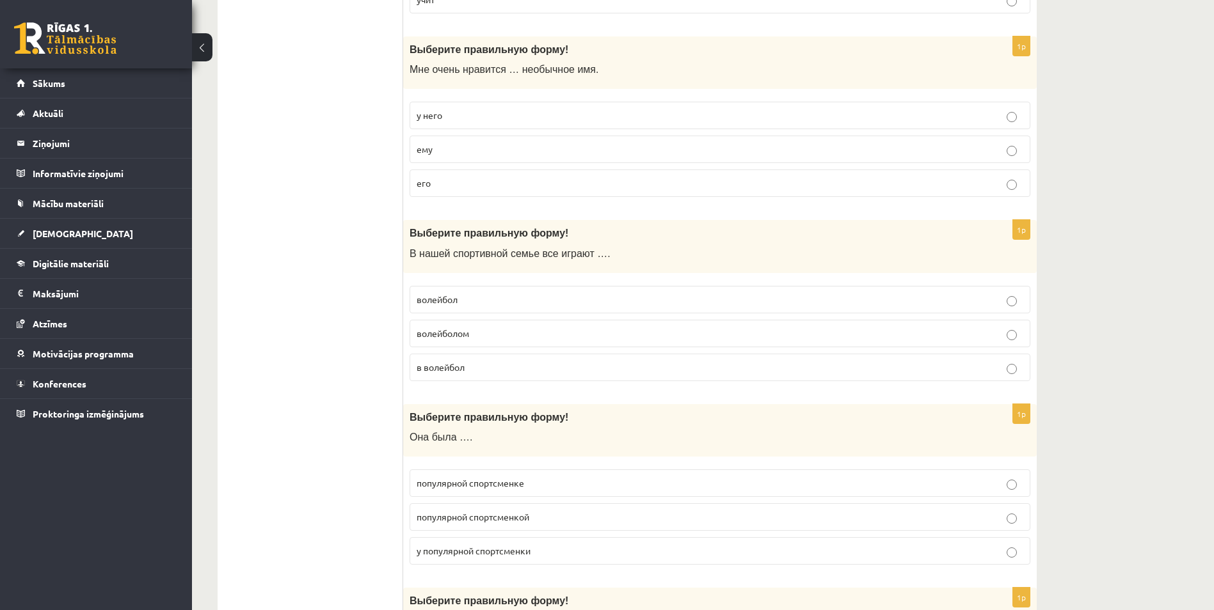
click at [449, 185] on p "его" at bounding box center [720, 183] width 607 height 13
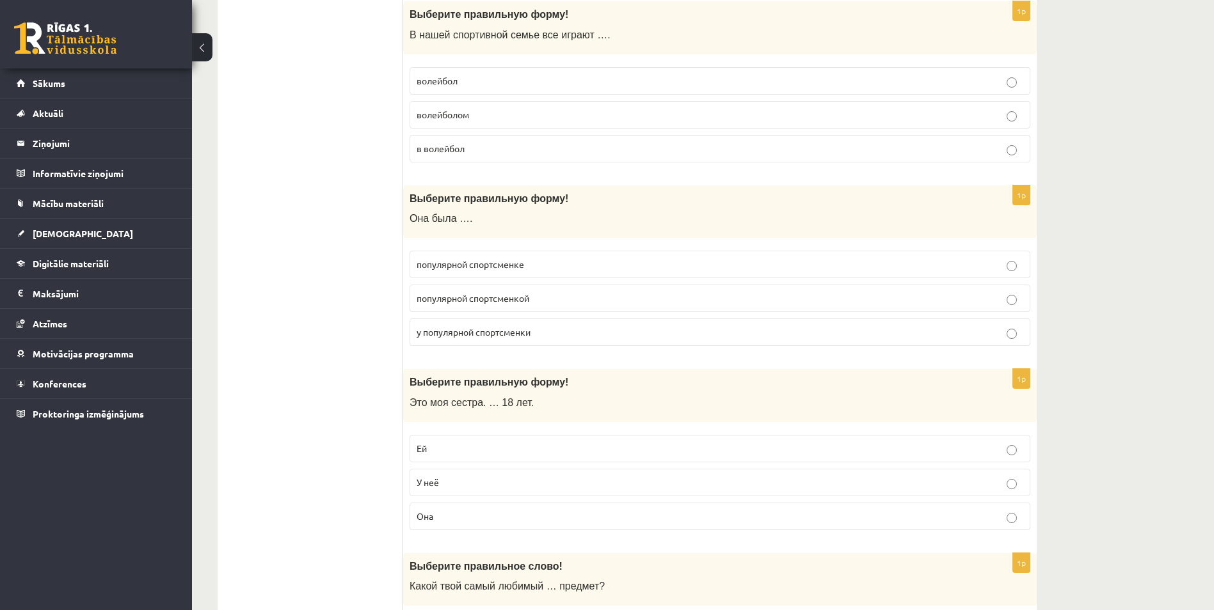
scroll to position [3116, 0]
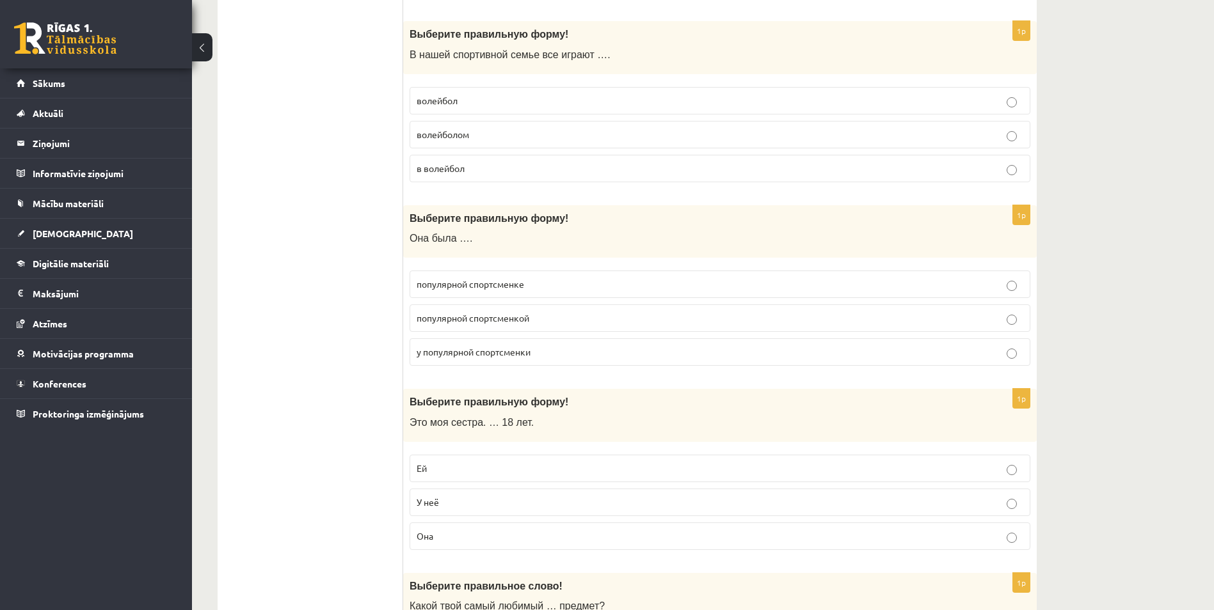
click at [475, 93] on label "волейбол" at bounding box center [719, 101] width 621 height 28
click at [456, 172] on span "в волейбол" at bounding box center [441, 169] width 48 height 12
click at [511, 288] on span "популярной спортсменке" at bounding box center [470, 284] width 107 height 12
click at [485, 312] on p "популярной спортсменкой" at bounding box center [720, 318] width 607 height 13
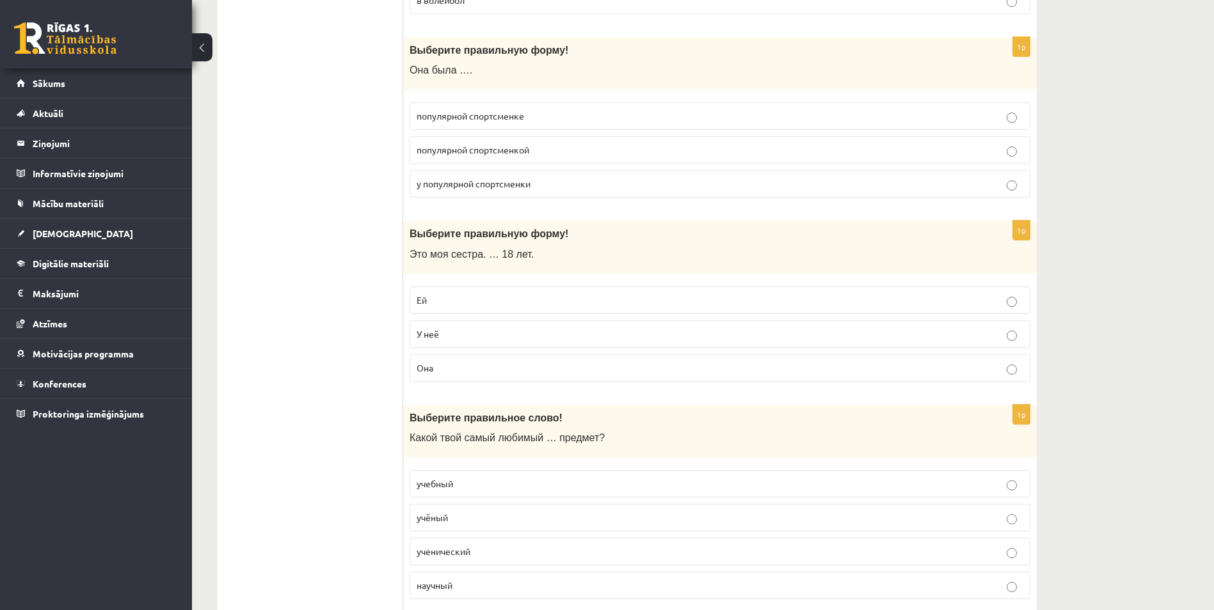
scroll to position [3332, 0]
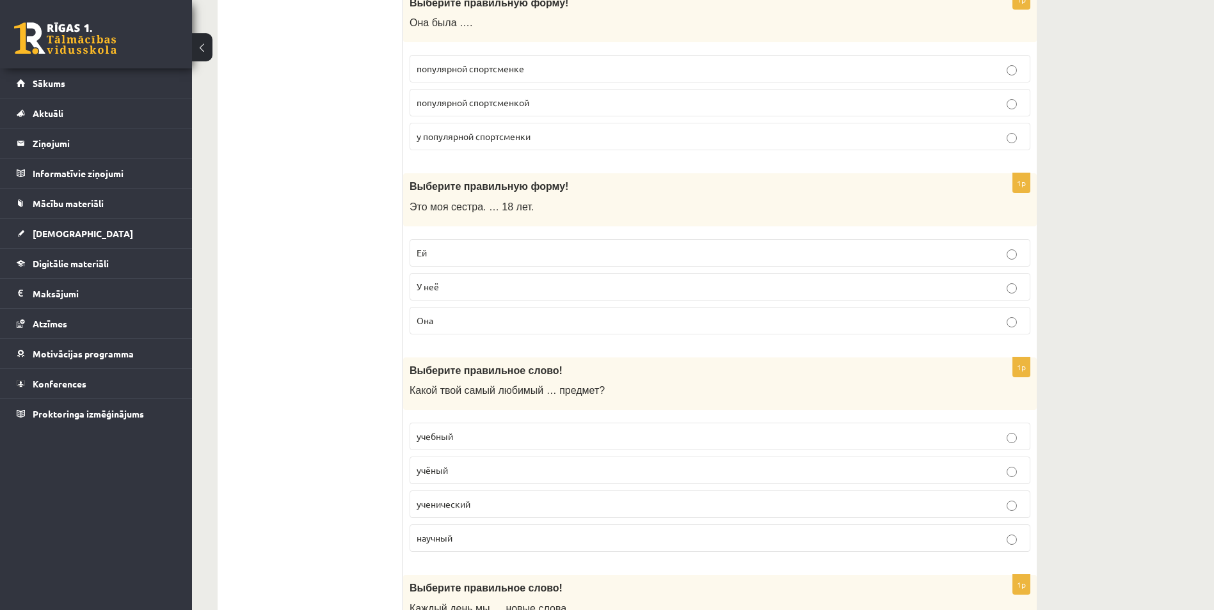
click at [476, 259] on p "Ей" at bounding box center [720, 252] width 607 height 13
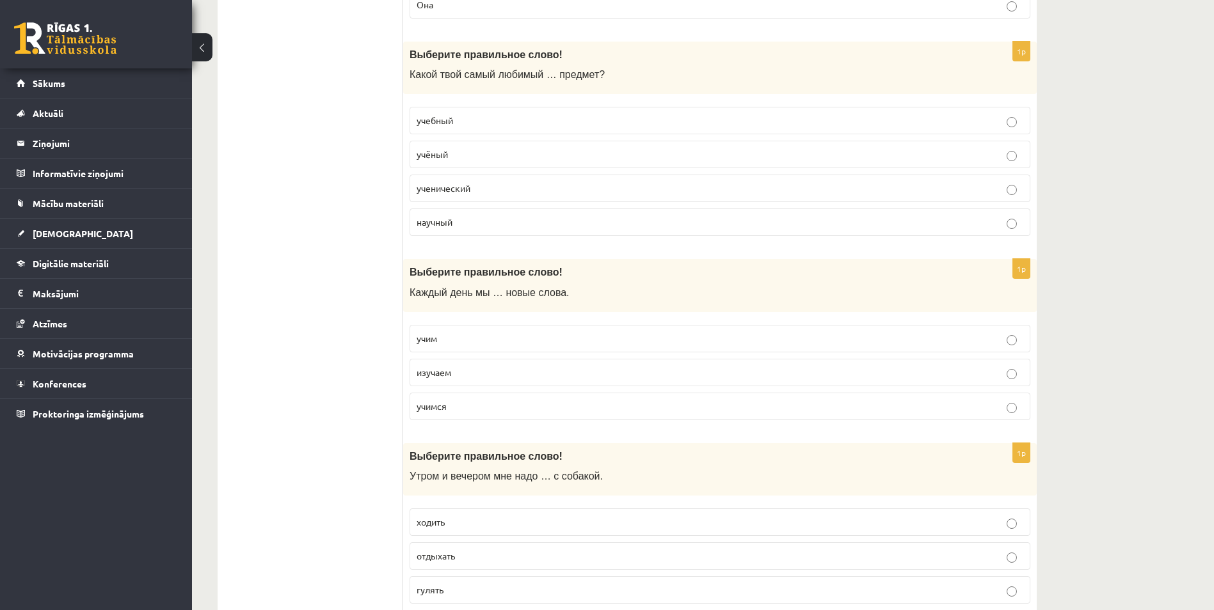
scroll to position [3626, 0]
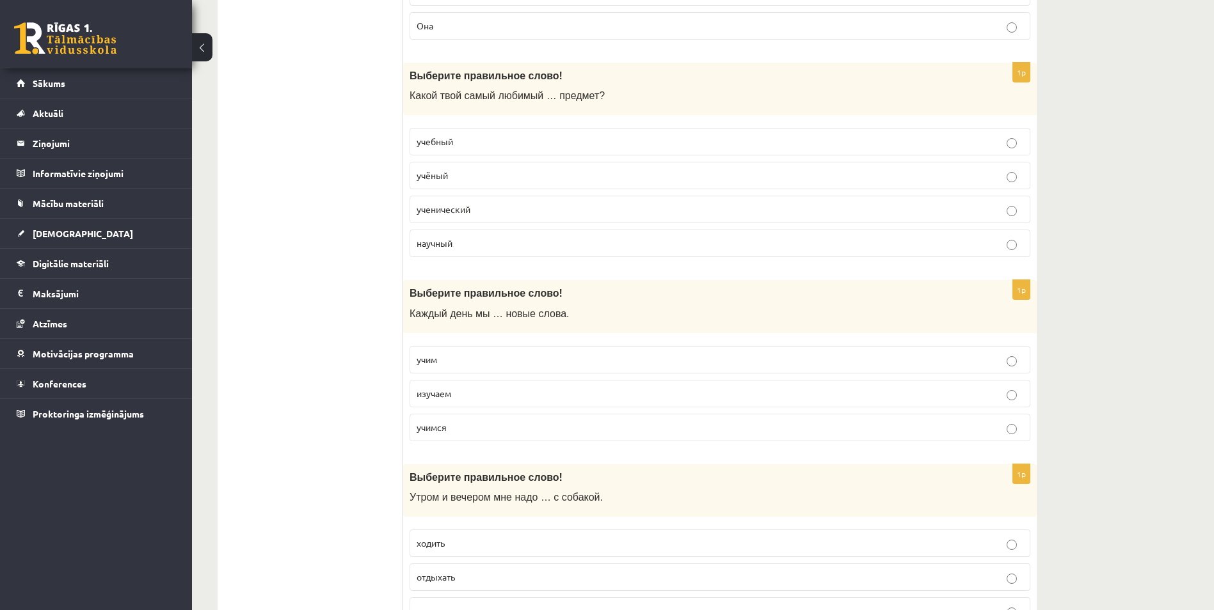
click at [495, 139] on p "учебный" at bounding box center [720, 141] width 607 height 13
click at [443, 363] on p "учим" at bounding box center [720, 359] width 607 height 13
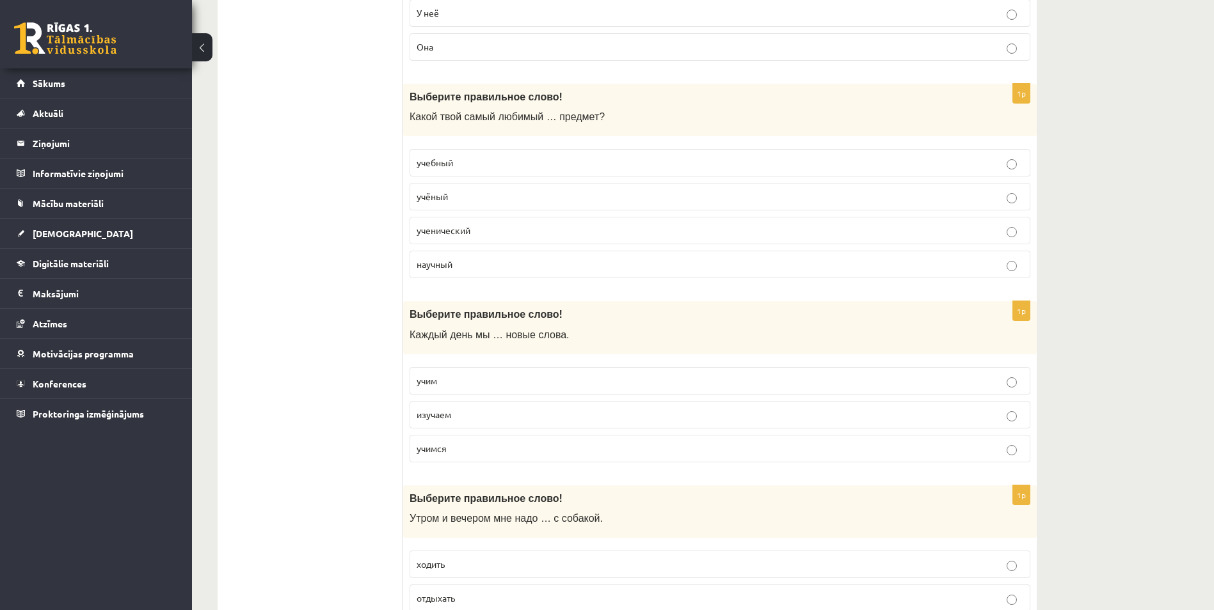
scroll to position [3690, 0]
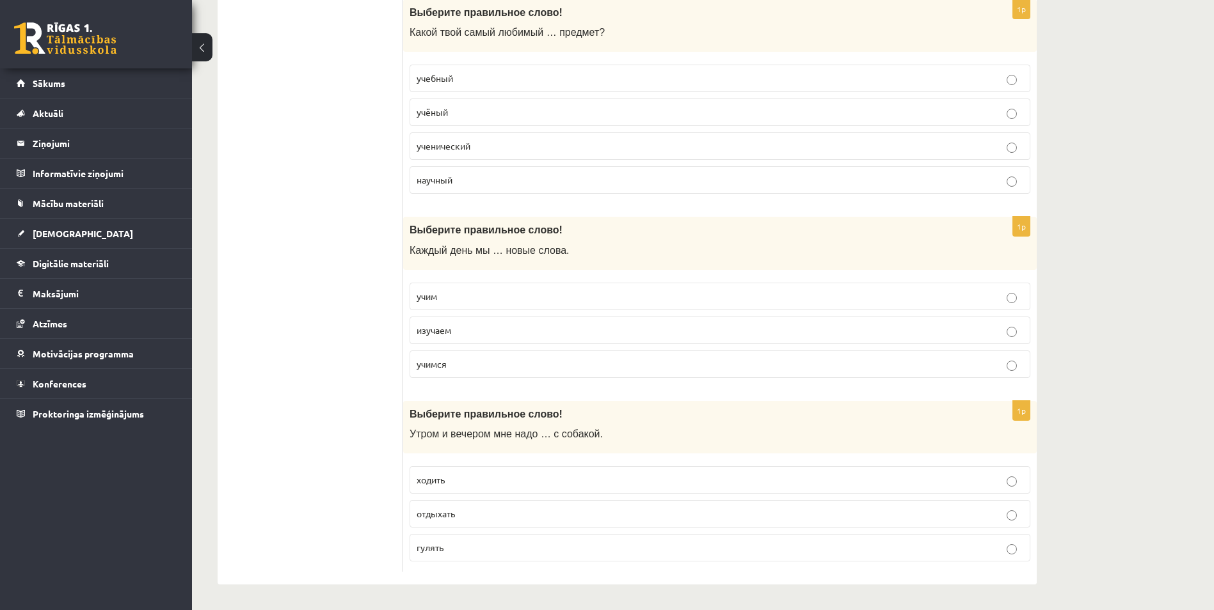
click at [474, 326] on p "изучаем" at bounding box center [720, 330] width 607 height 13
click at [447, 546] on p "гулять" at bounding box center [720, 547] width 607 height 13
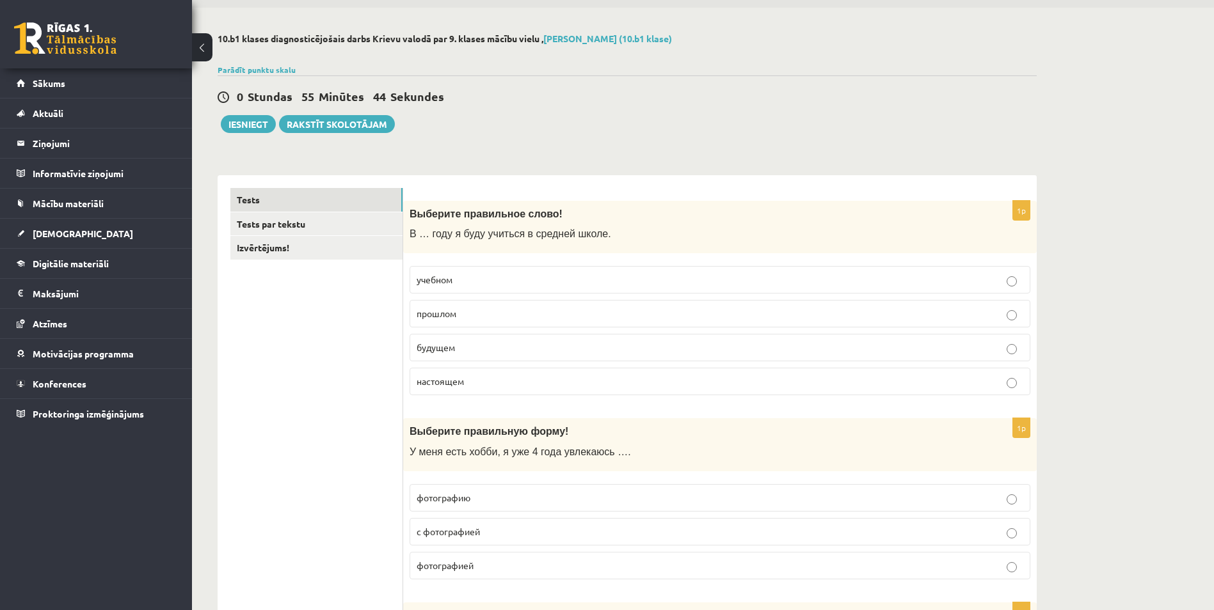
scroll to position [64, 0]
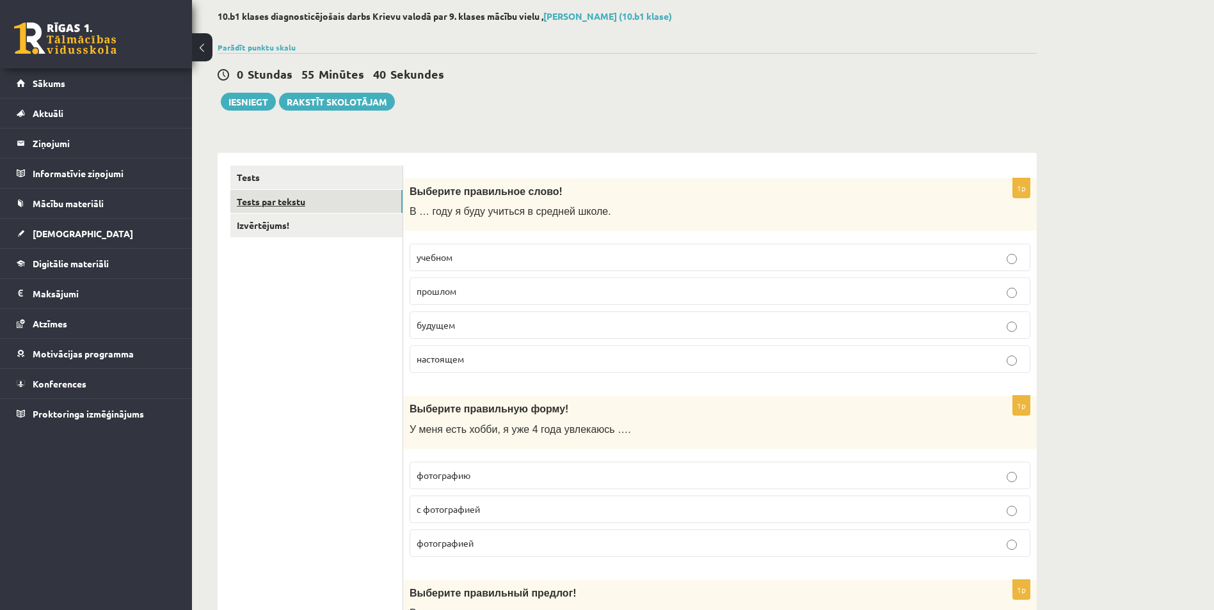
click at [278, 203] on link "Tests par tekstu" at bounding box center [316, 202] width 172 height 24
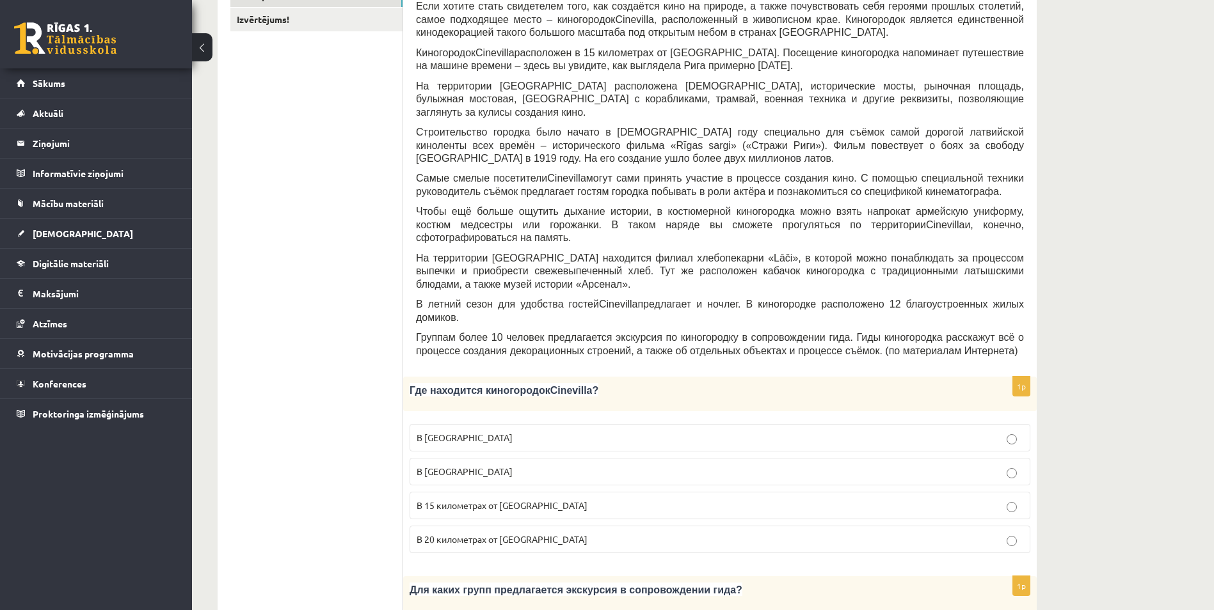
scroll to position [301, 0]
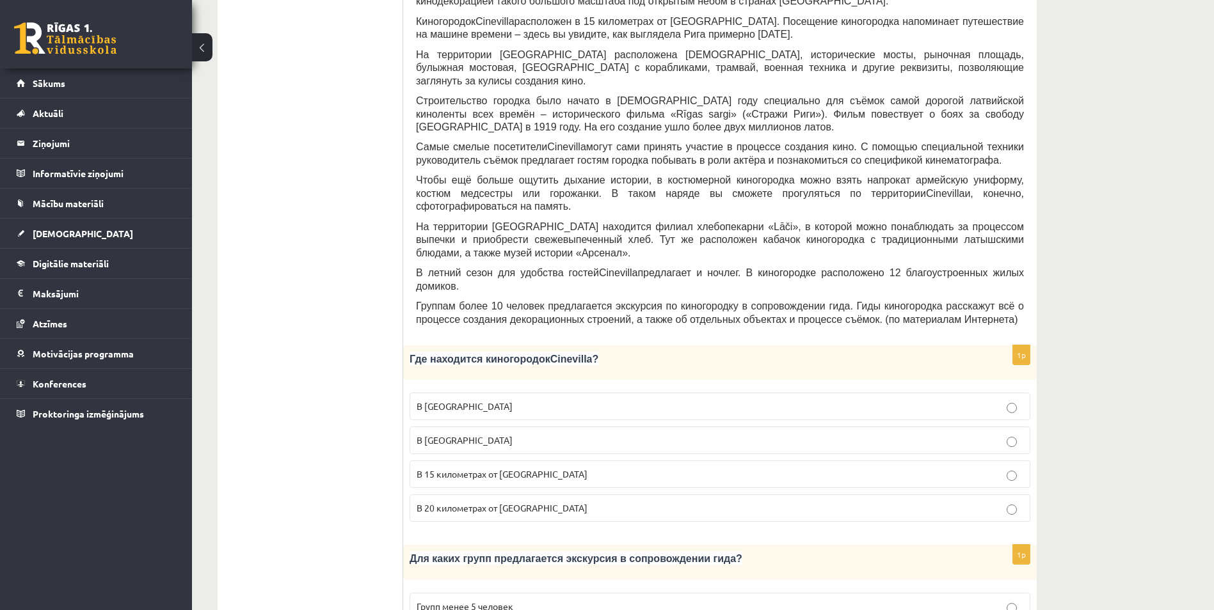
click at [542, 468] on p "В 15 километрах от Тукумса" at bounding box center [720, 474] width 607 height 13
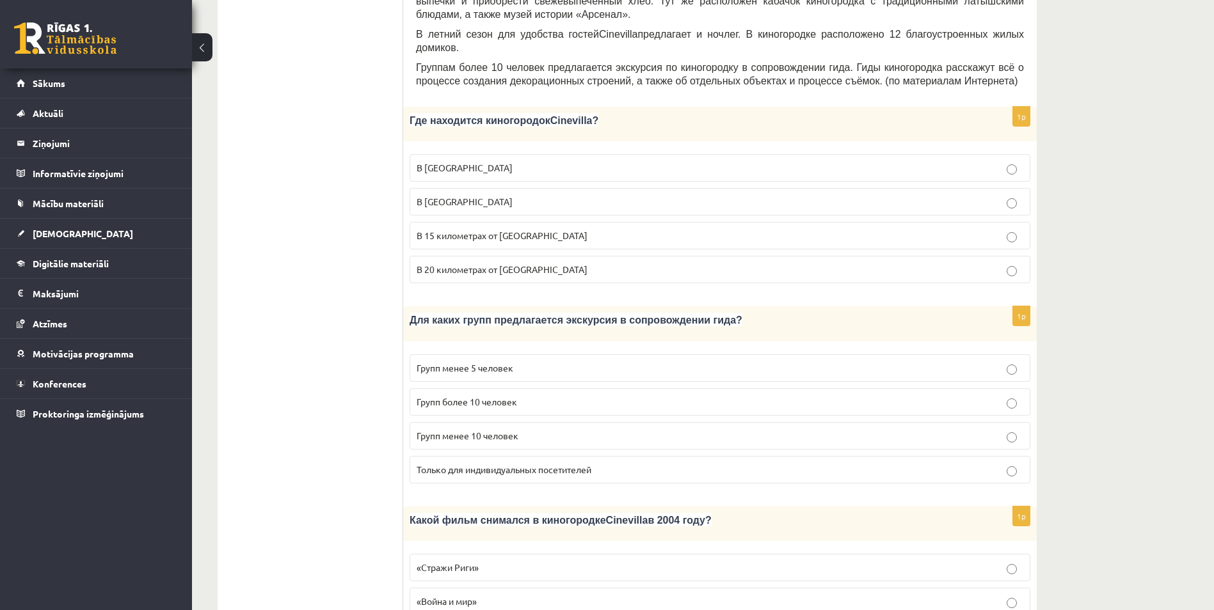
scroll to position [560, 0]
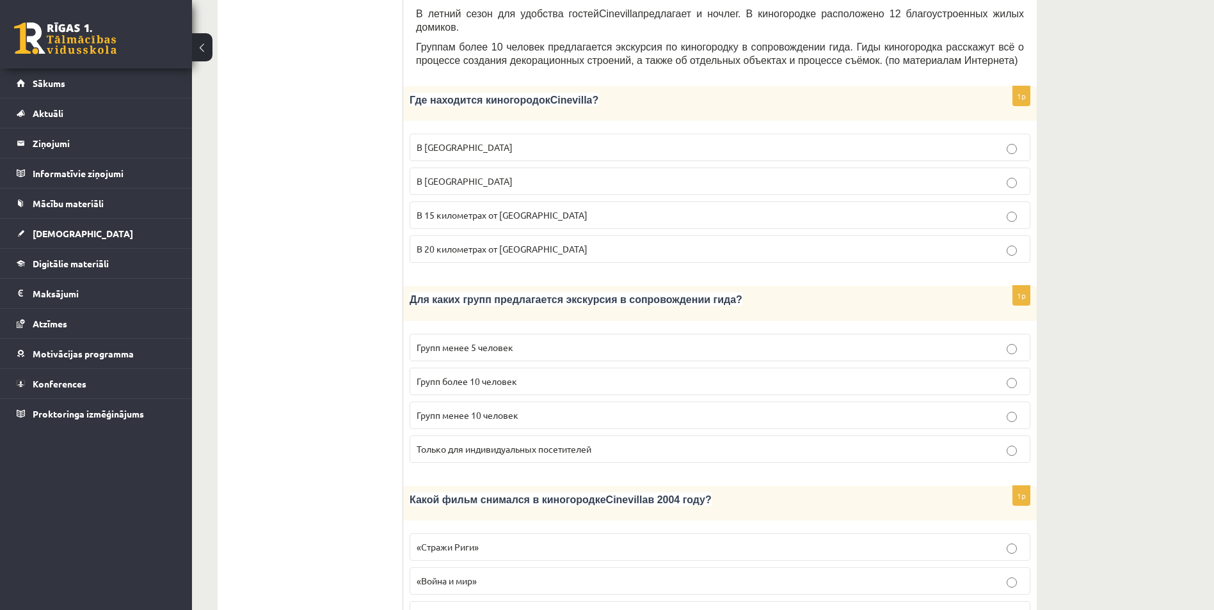
click at [519, 375] on p "Групп более 10 человек" at bounding box center [720, 381] width 607 height 13
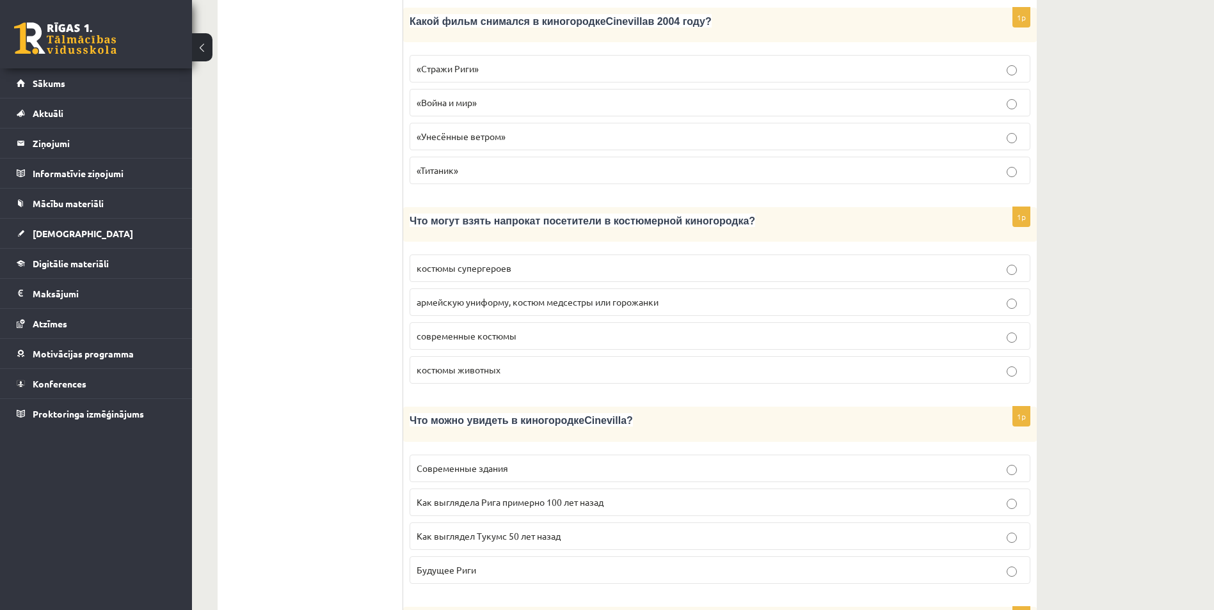
scroll to position [1060, 0]
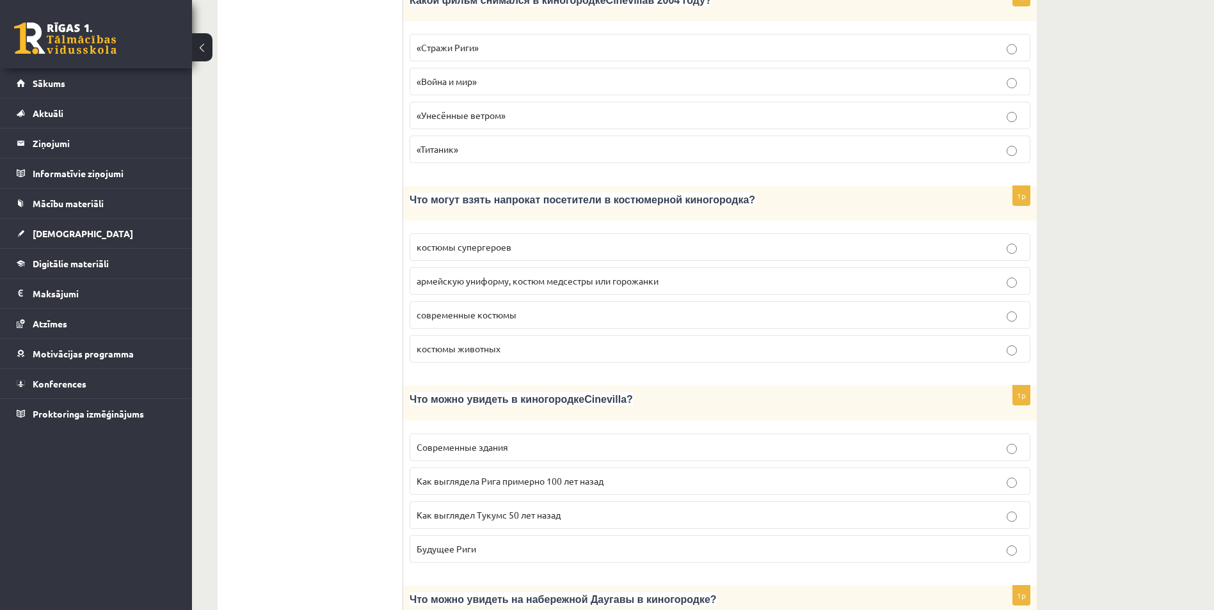
click at [477, 267] on label "армейскую униформу, костюм медсестры или горожанки" at bounding box center [719, 281] width 621 height 28
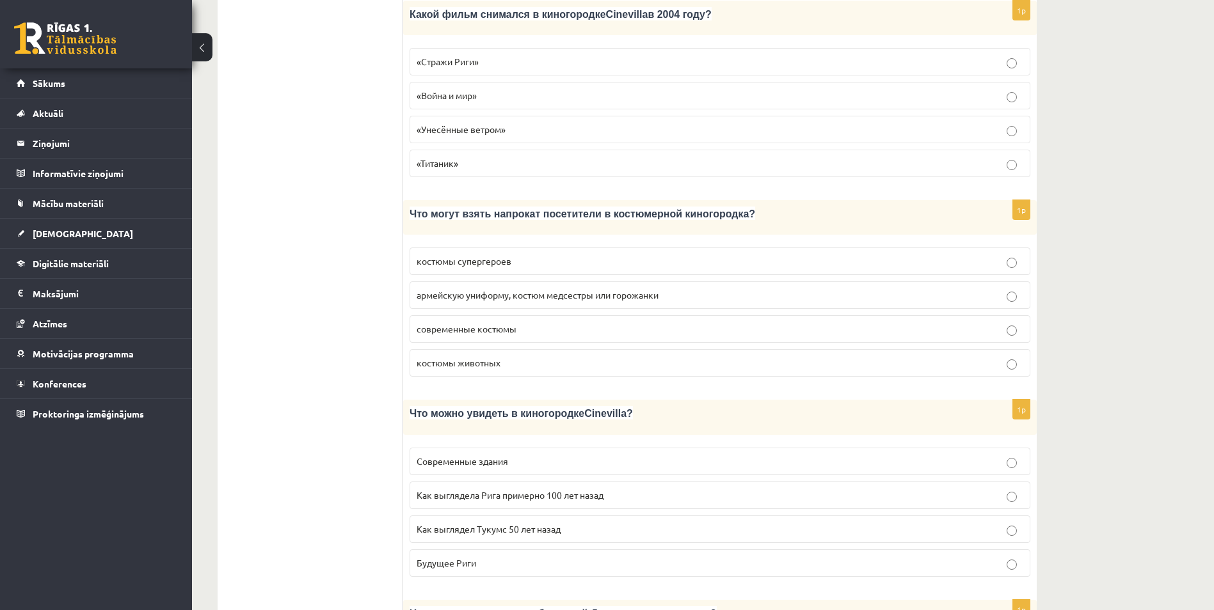
scroll to position [1623, 0]
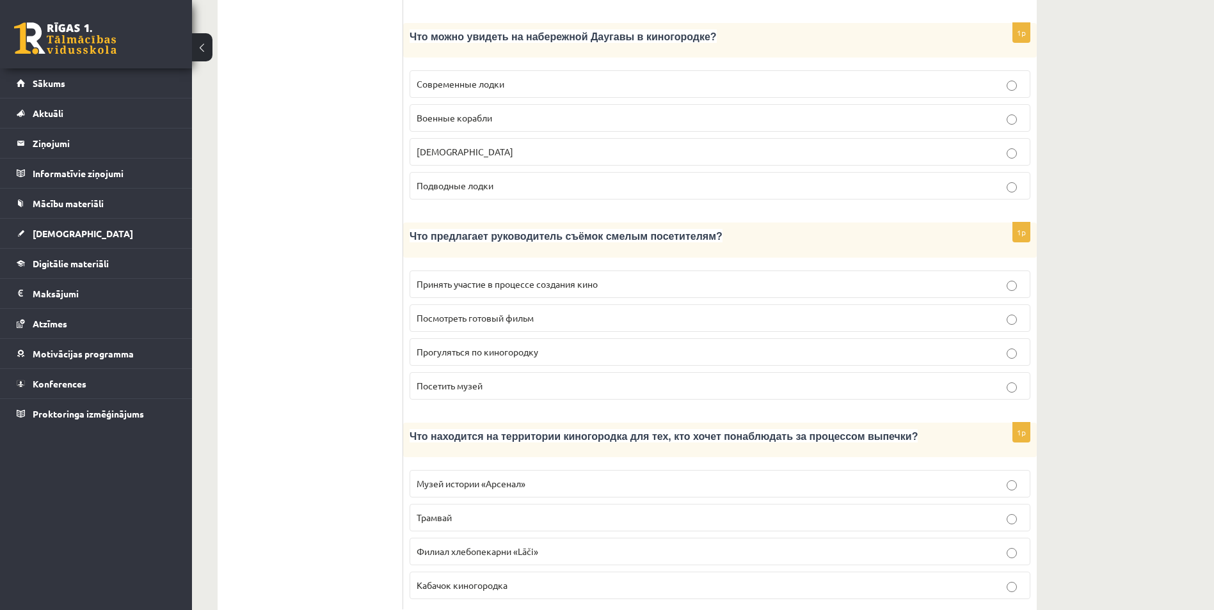
click at [710, 538] on label "Филиал хлебопекарни «Lāči»" at bounding box center [719, 552] width 621 height 28
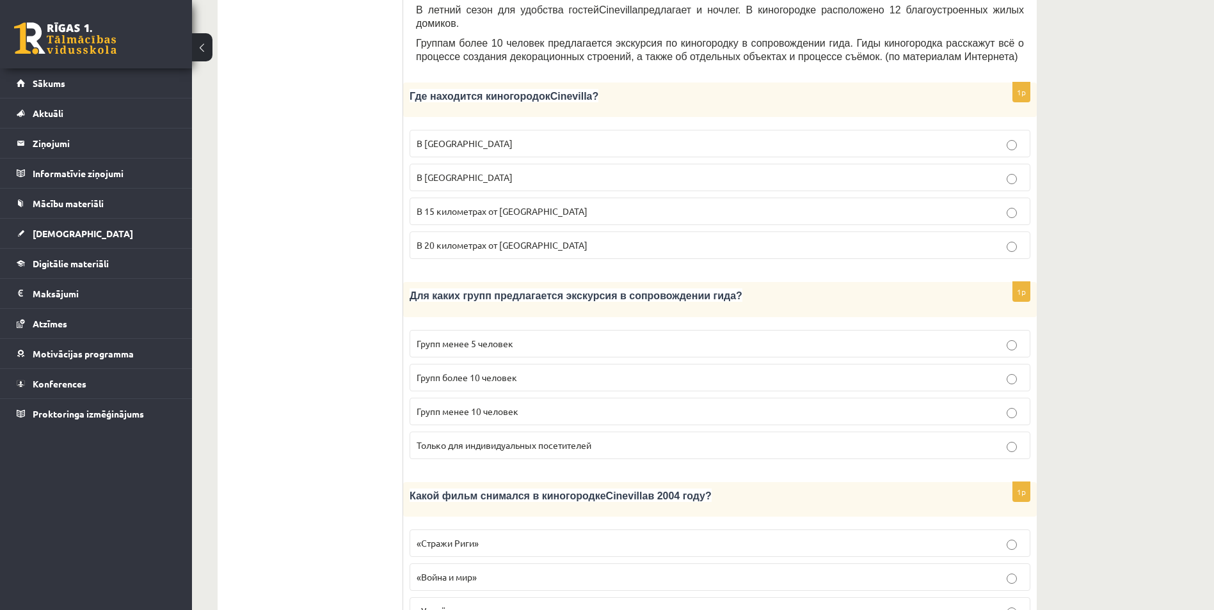
scroll to position [575, 0]
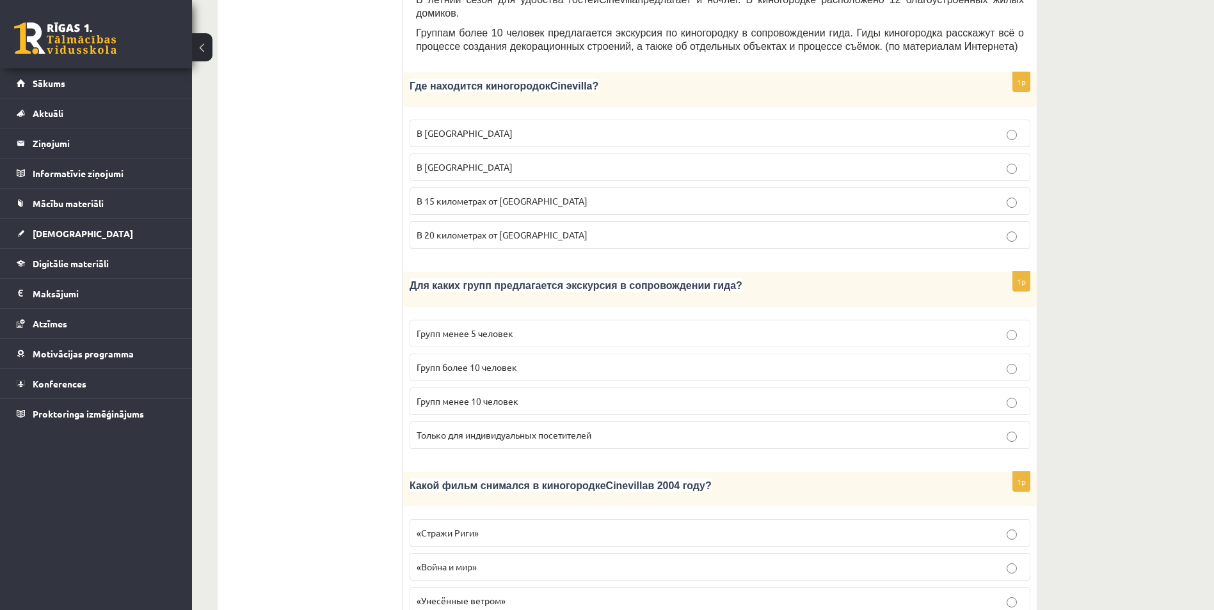
click at [653, 520] on label "«Стражи Риги»" at bounding box center [719, 534] width 621 height 28
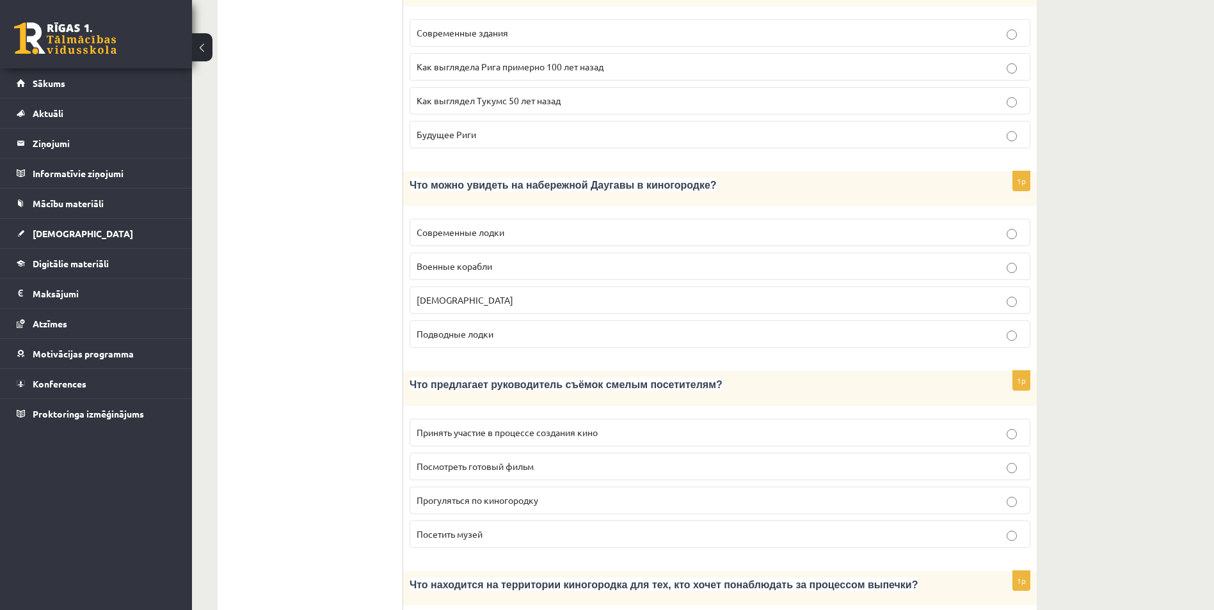
scroll to position [1509, 0]
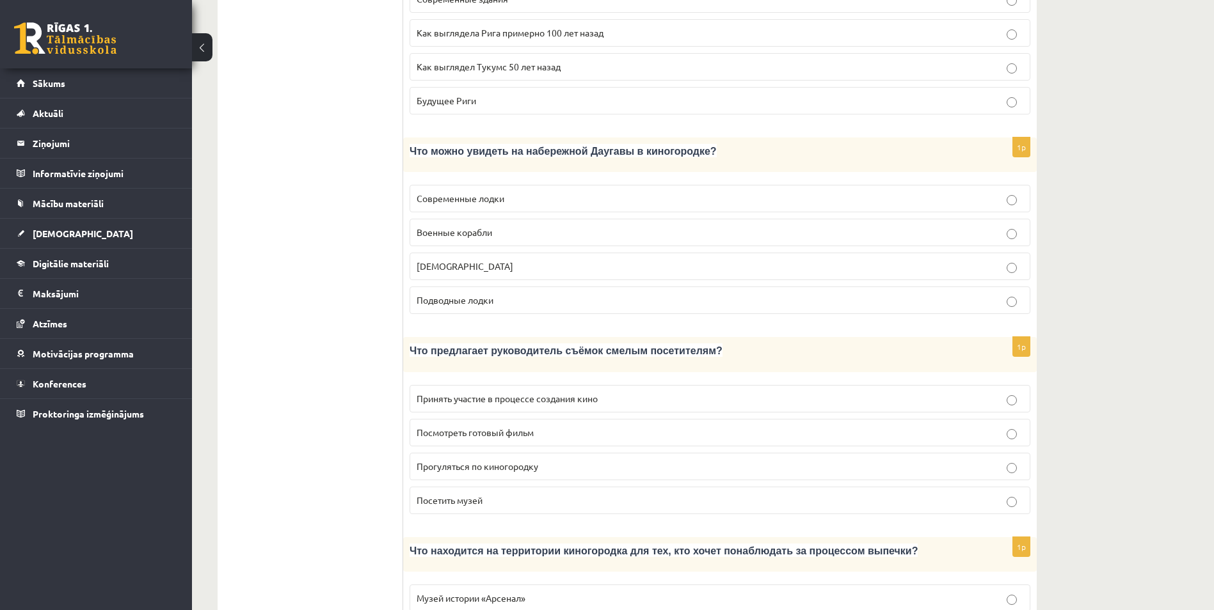
click at [493, 393] on span "Принять участие в процессе создания кино" at bounding box center [507, 399] width 181 height 12
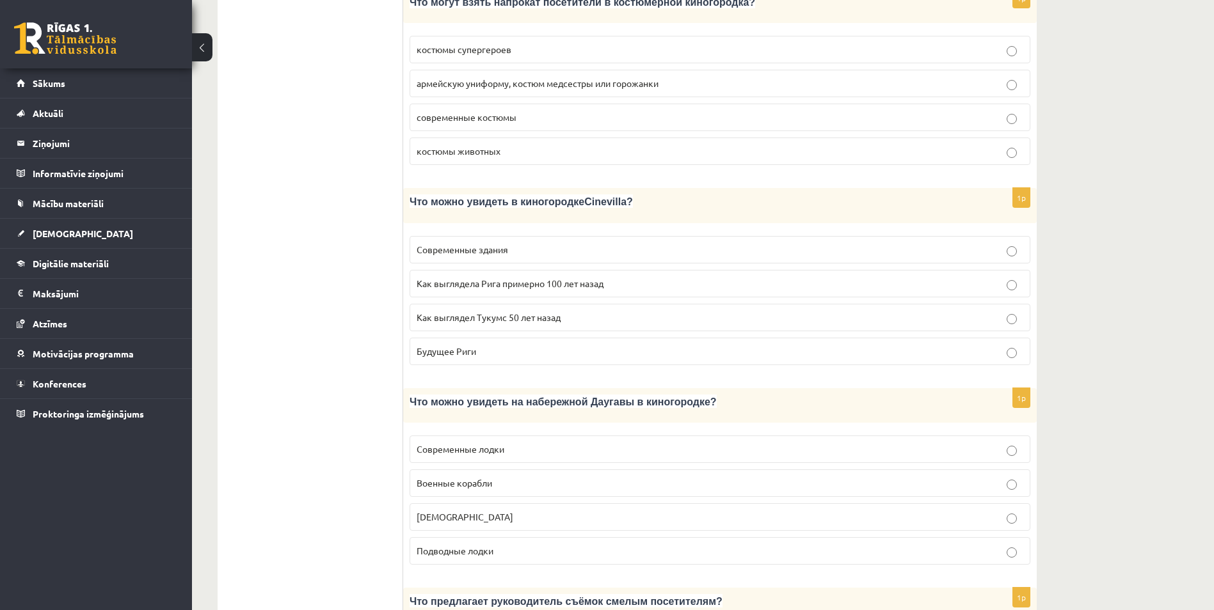
scroll to position [1219, 0]
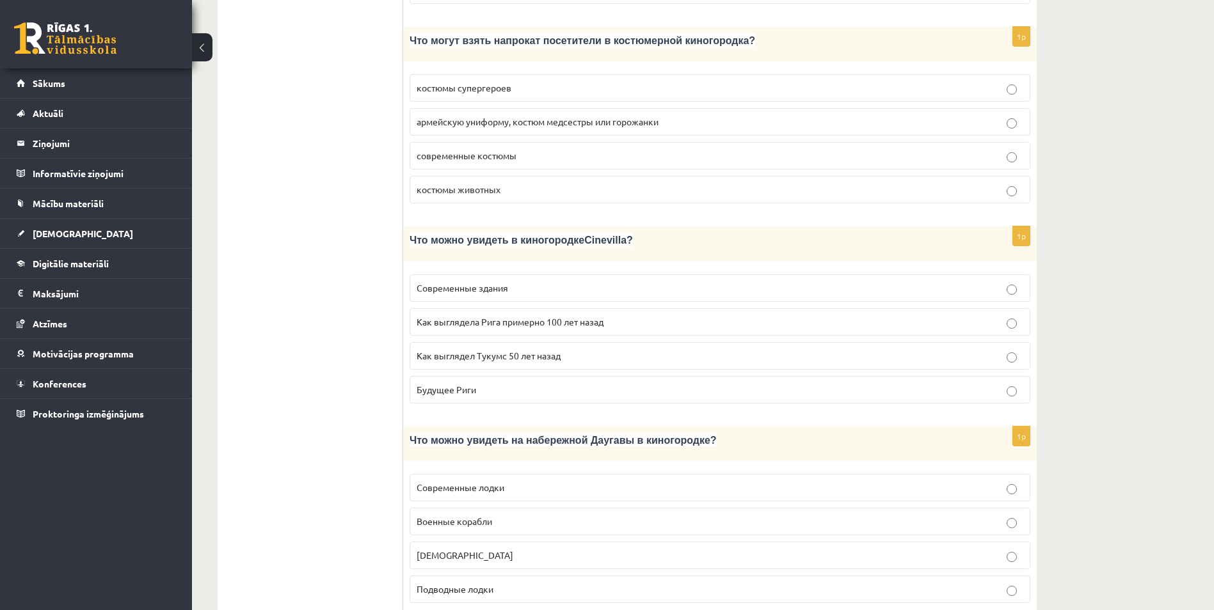
click at [607, 315] on p "Как выглядела Рига примерно 100 лет назад" at bounding box center [720, 321] width 607 height 13
click at [479, 584] on span "Подводные лодки" at bounding box center [455, 590] width 77 height 12
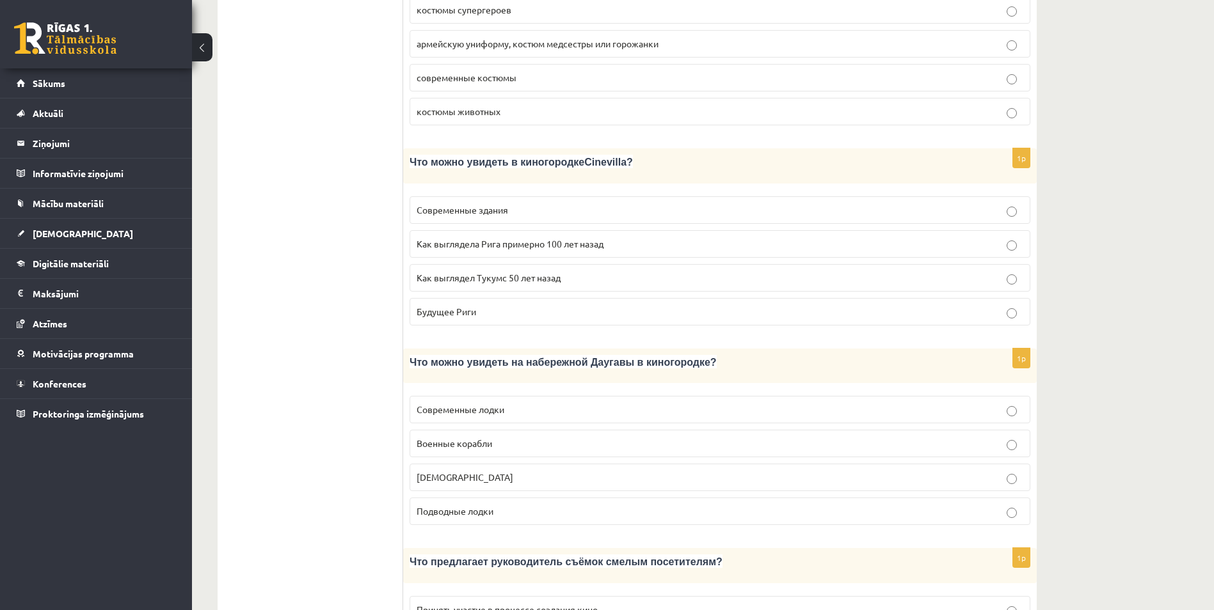
scroll to position [1623, 0]
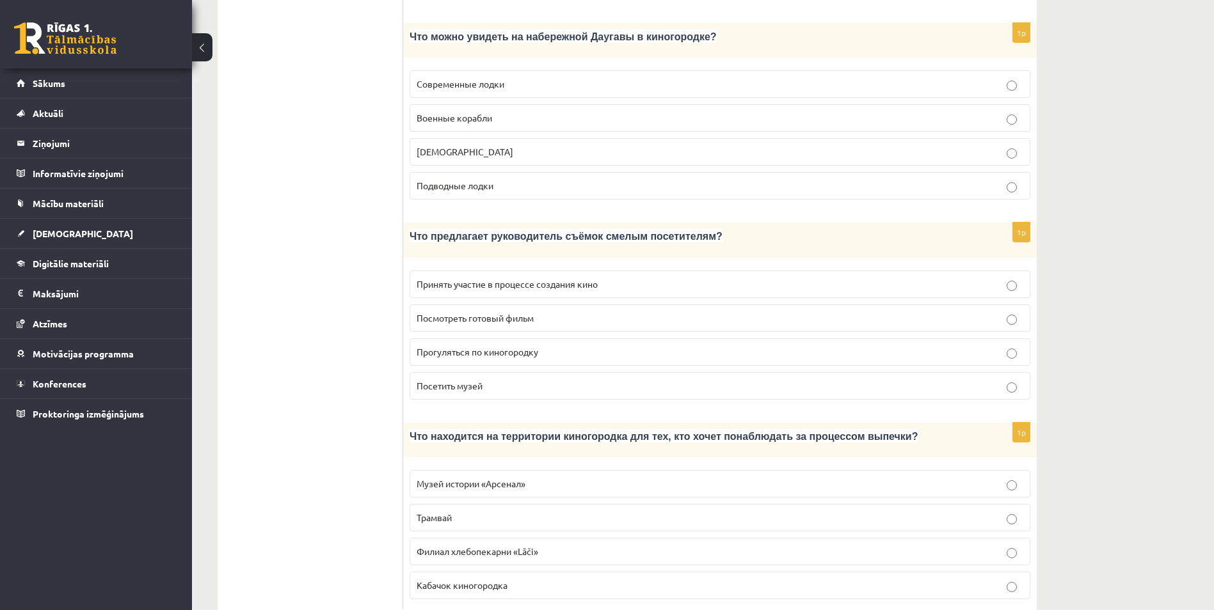
click at [553, 346] on p "Прогуляться по киногородку" at bounding box center [720, 352] width 607 height 13
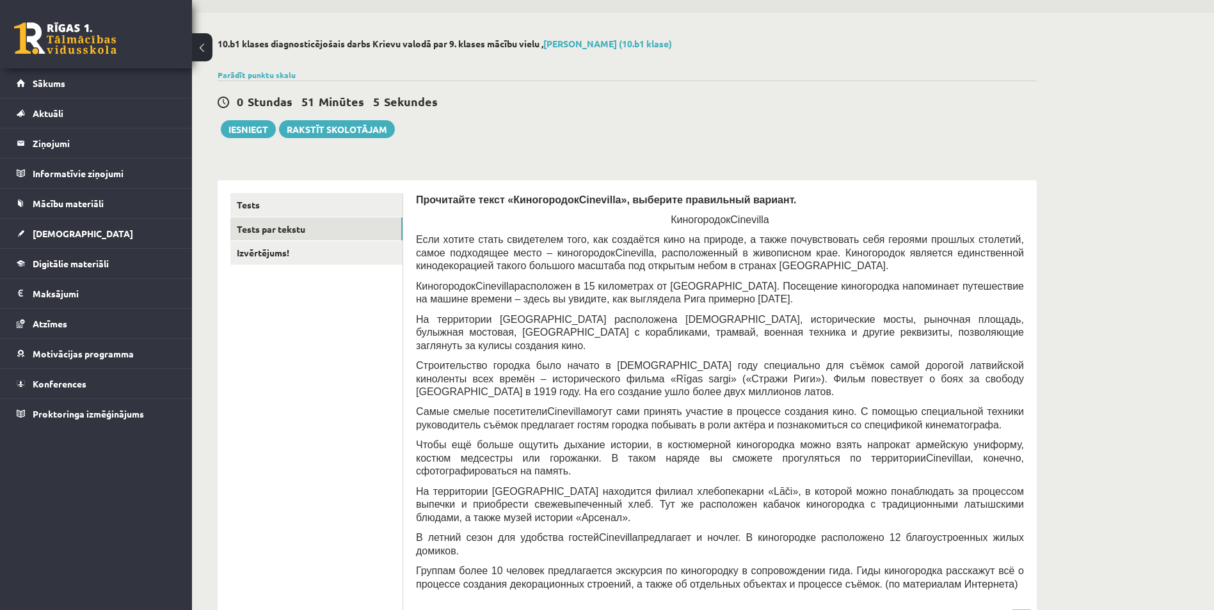
scroll to position [0, 0]
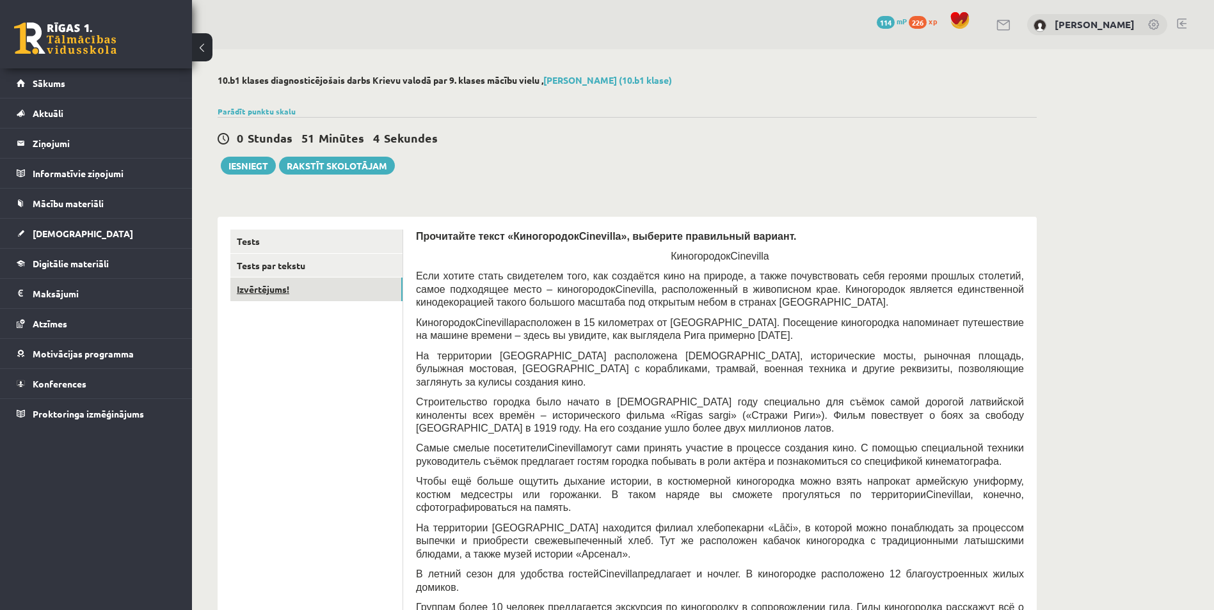
click at [244, 295] on link "Izvērtējums!" at bounding box center [316, 290] width 172 height 24
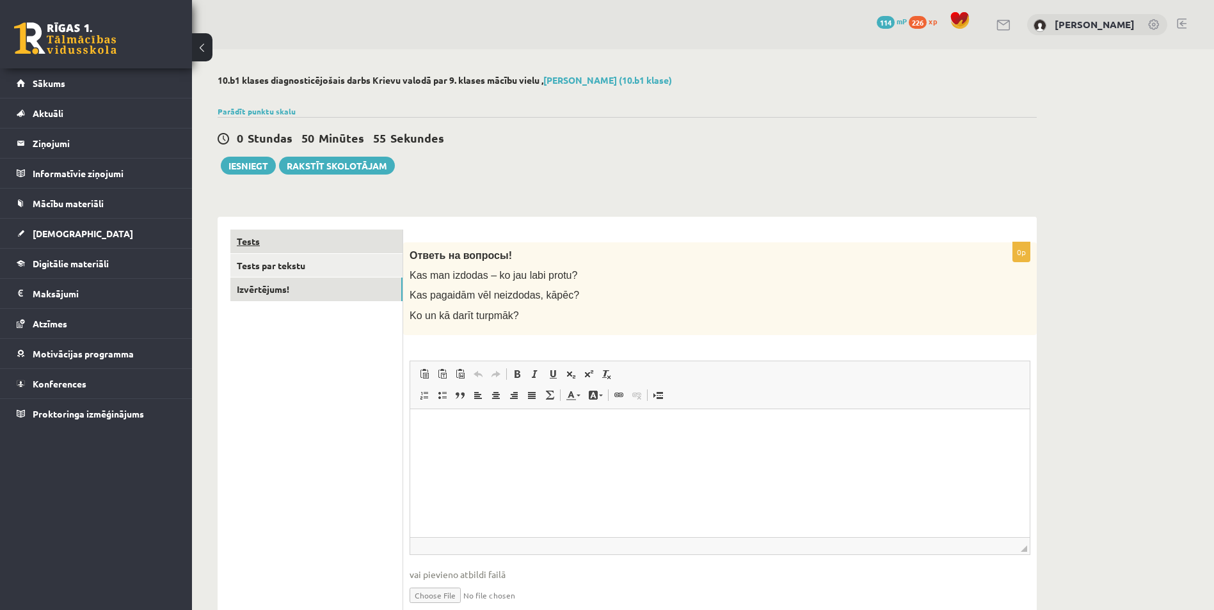
click at [241, 250] on link "Tests" at bounding box center [316, 242] width 172 height 24
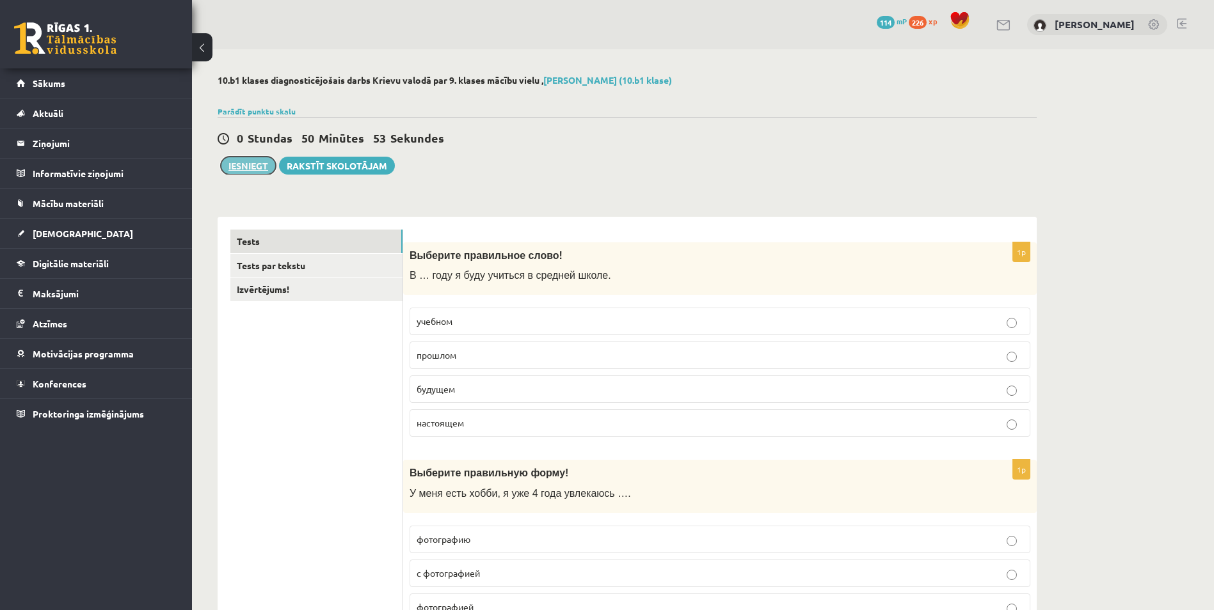
click at [247, 161] on button "Iesniegt" at bounding box center [248, 166] width 55 height 18
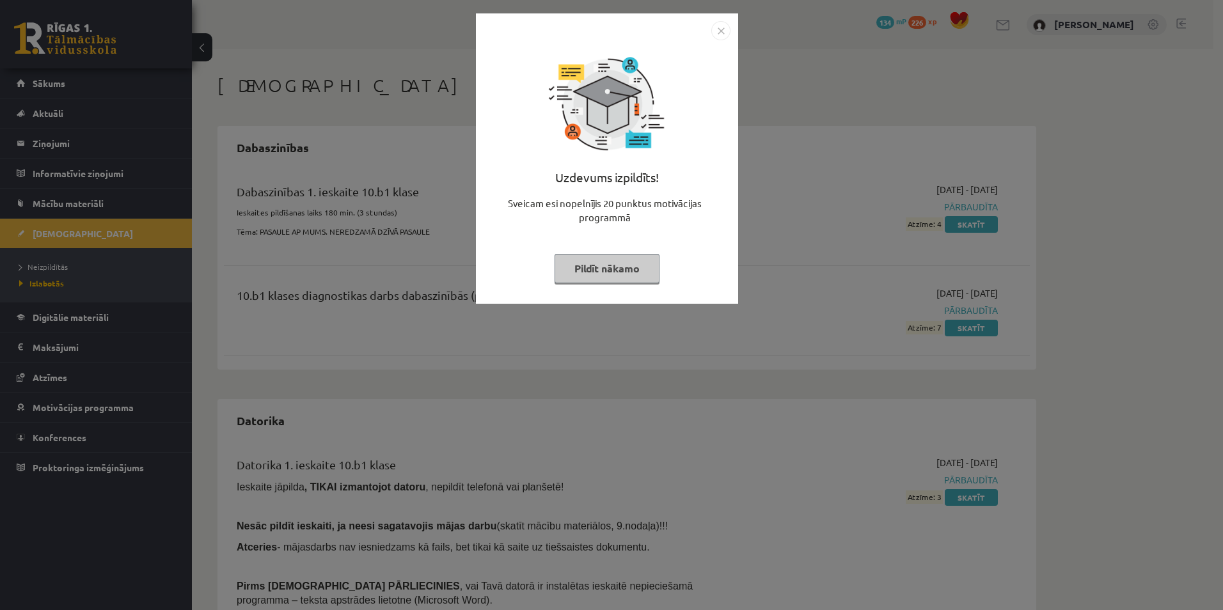
click at [638, 276] on button "Pildīt nākamo" at bounding box center [607, 268] width 105 height 29
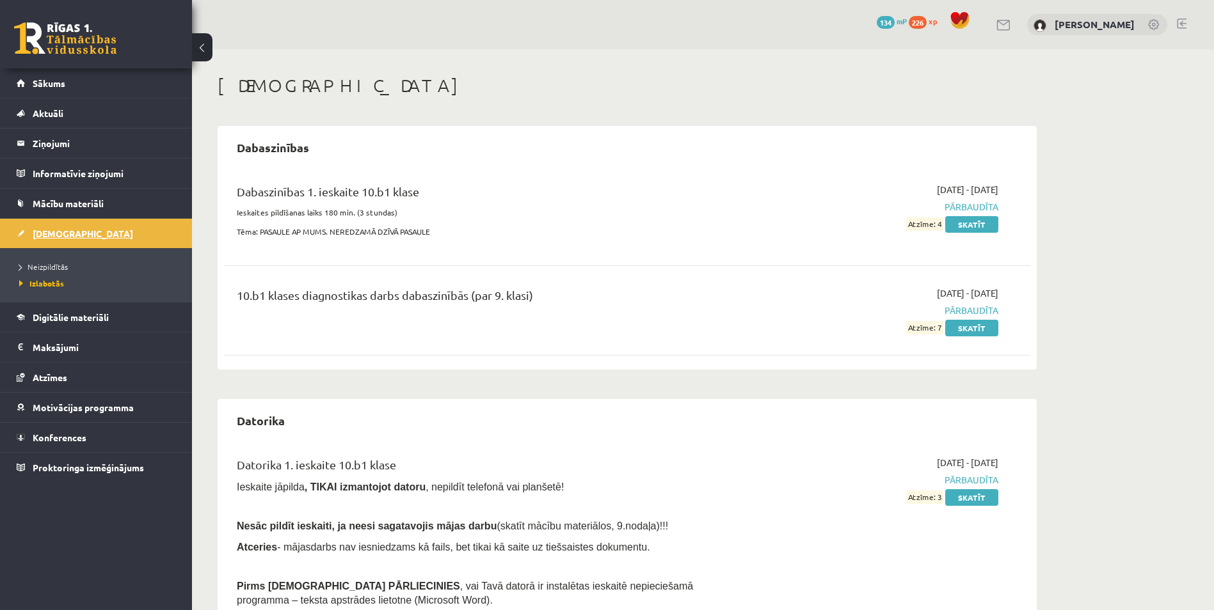
click at [60, 237] on span "[DEMOGRAPHIC_DATA]" at bounding box center [83, 234] width 100 height 12
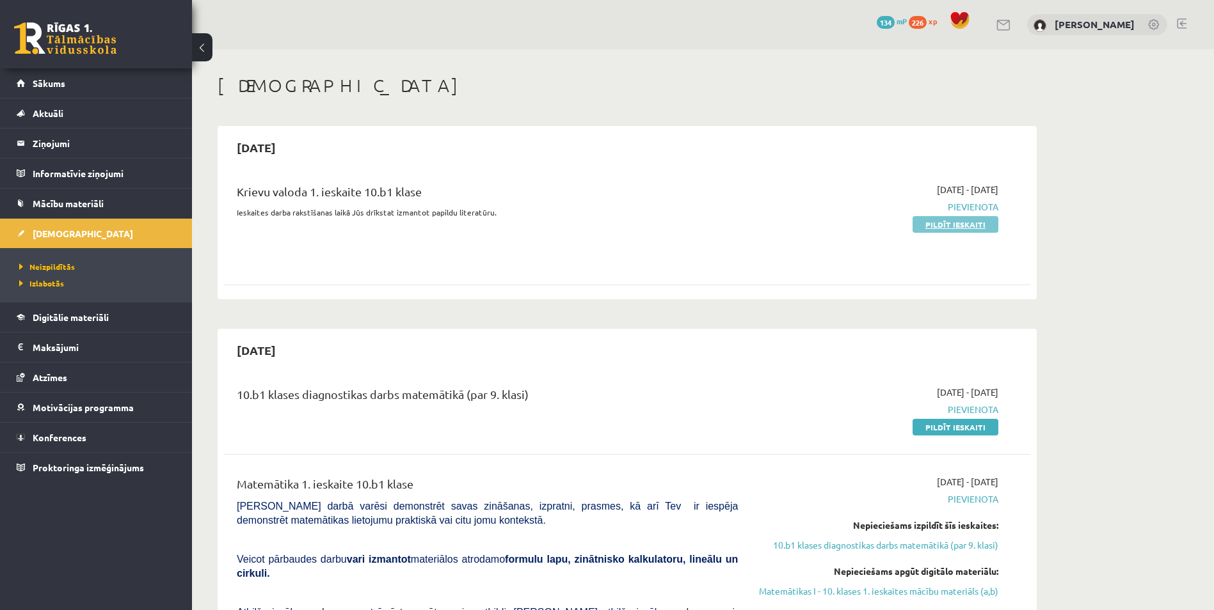
click at [953, 230] on link "Pildīt ieskaiti" at bounding box center [955, 224] width 86 height 17
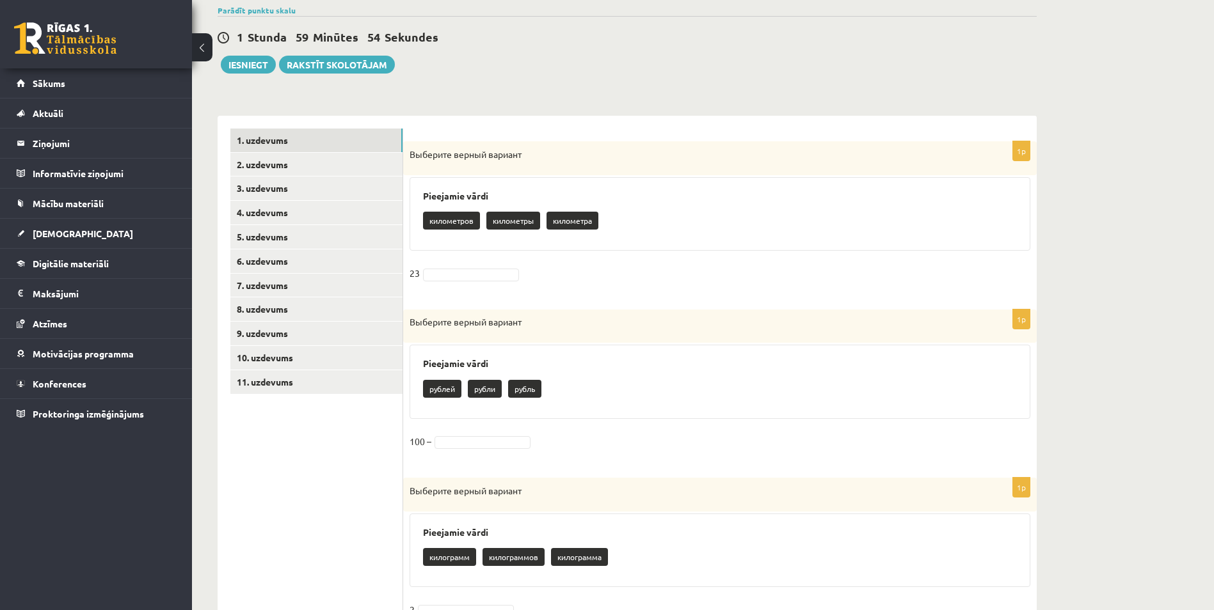
scroll to position [161, 0]
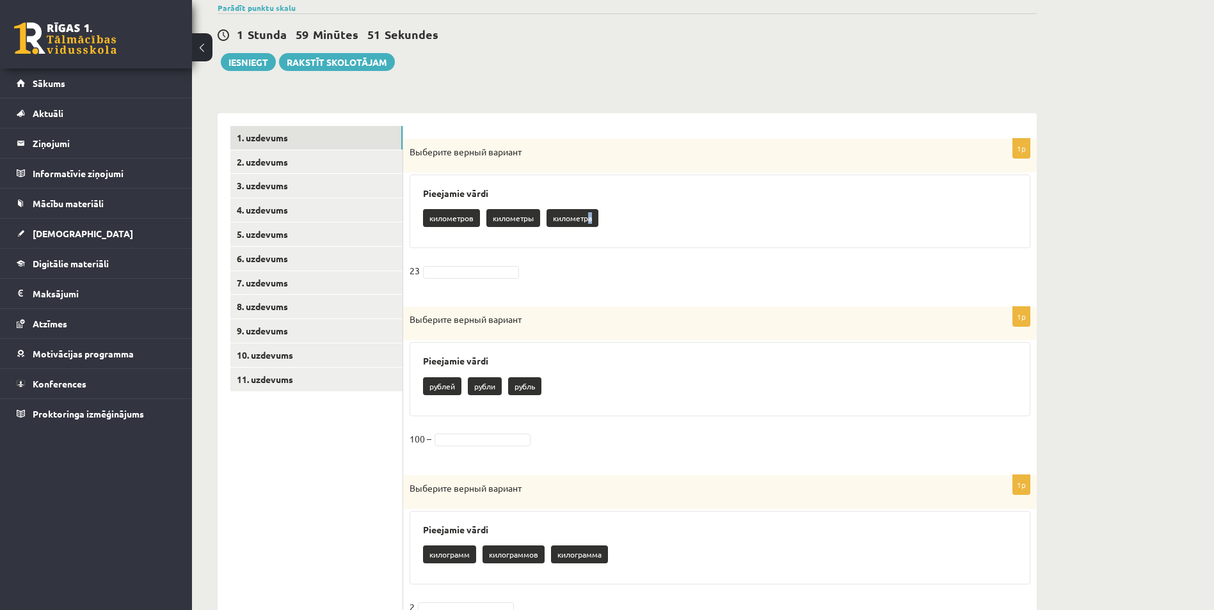
click at [589, 214] on p "километра" at bounding box center [572, 218] width 52 height 18
click at [584, 216] on p "километра" at bounding box center [572, 218] width 52 height 18
click at [569, 230] on div "километров километры километра" at bounding box center [720, 220] width 594 height 30
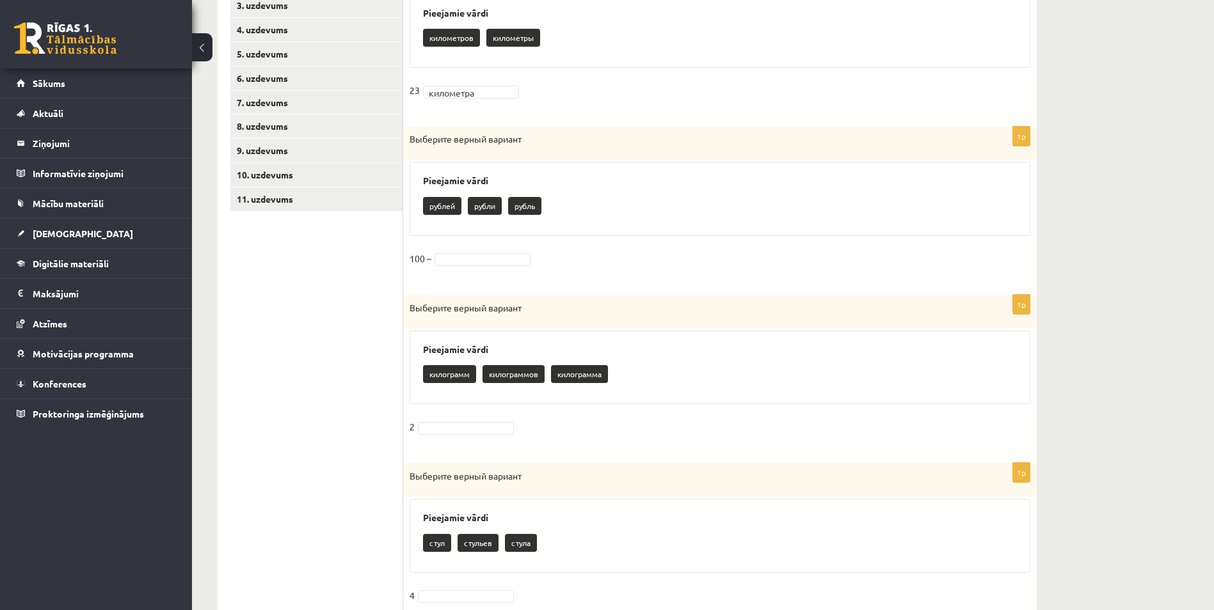
scroll to position [345, 0]
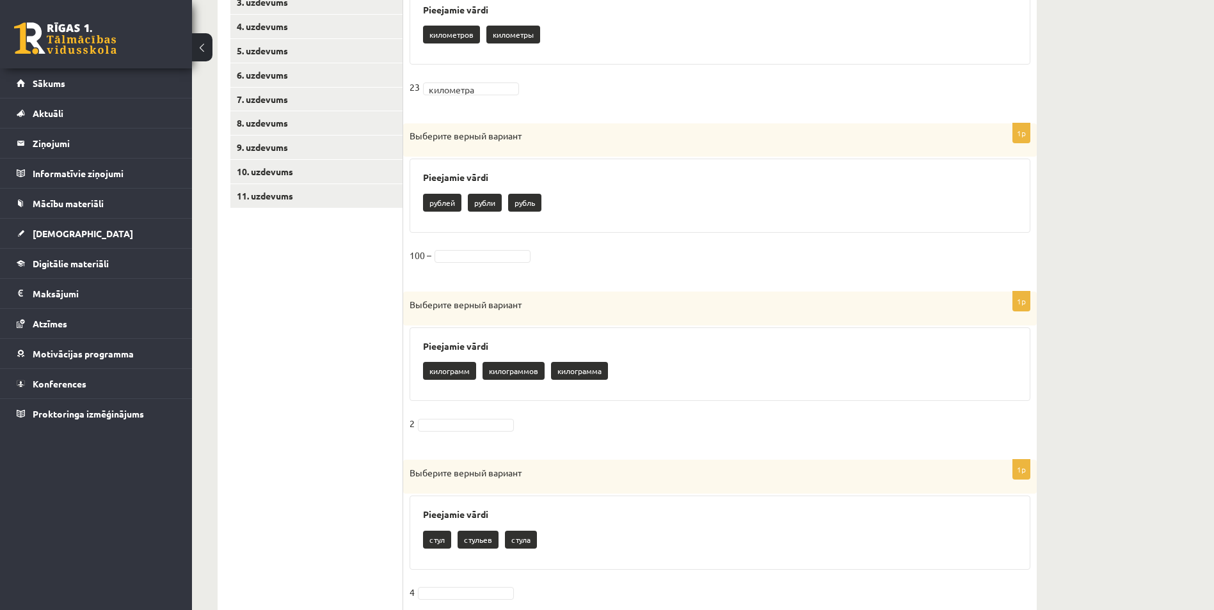
click at [448, 206] on p "pублей" at bounding box center [442, 203] width 38 height 18
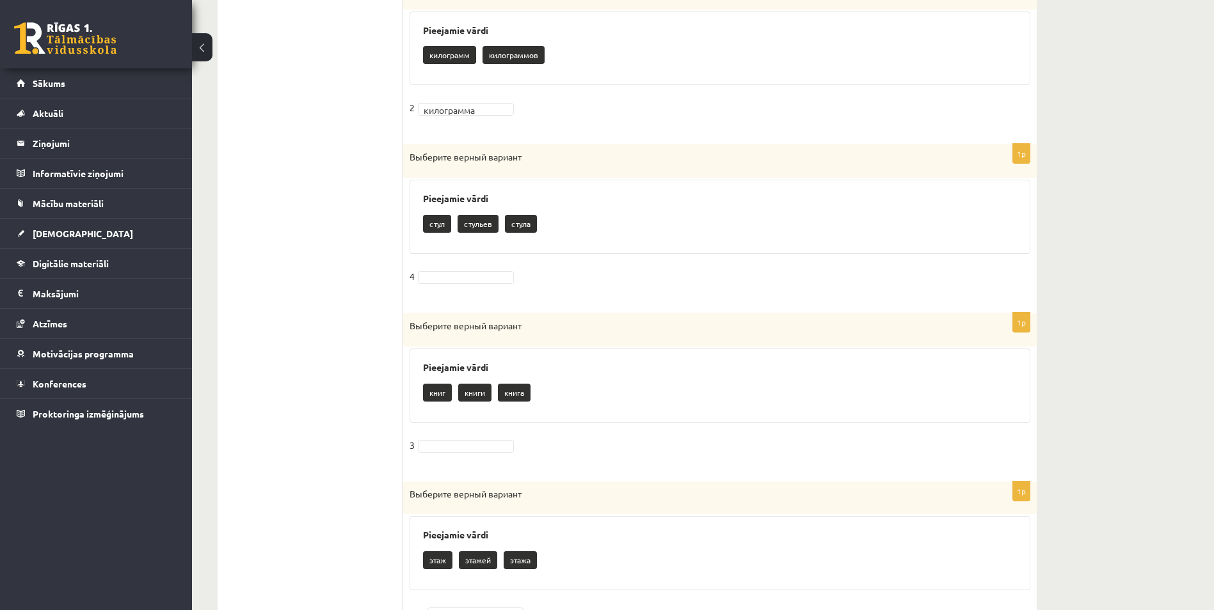
scroll to position [685, 0]
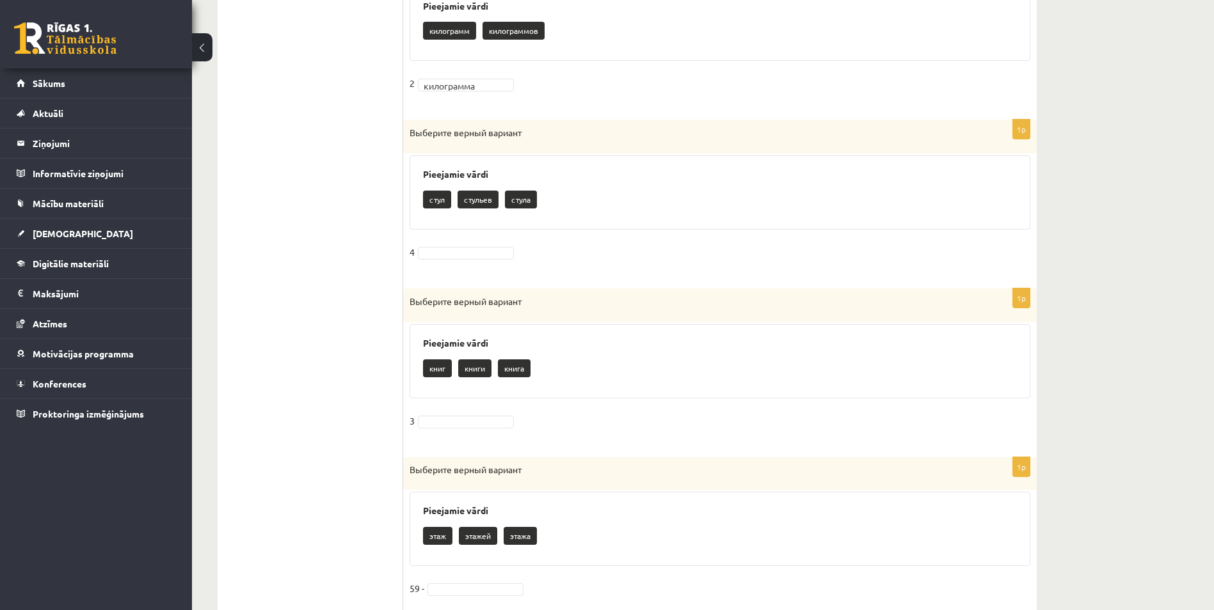
click at [441, 261] on fieldset "4" at bounding box center [719, 255] width 621 height 27
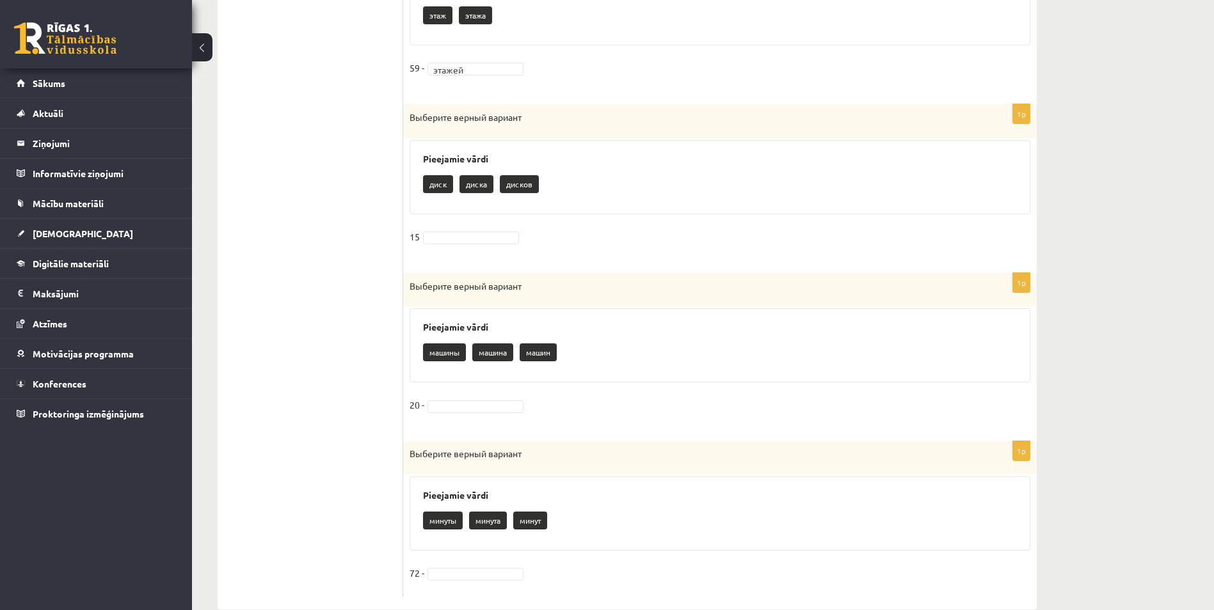
scroll to position [1232, 0]
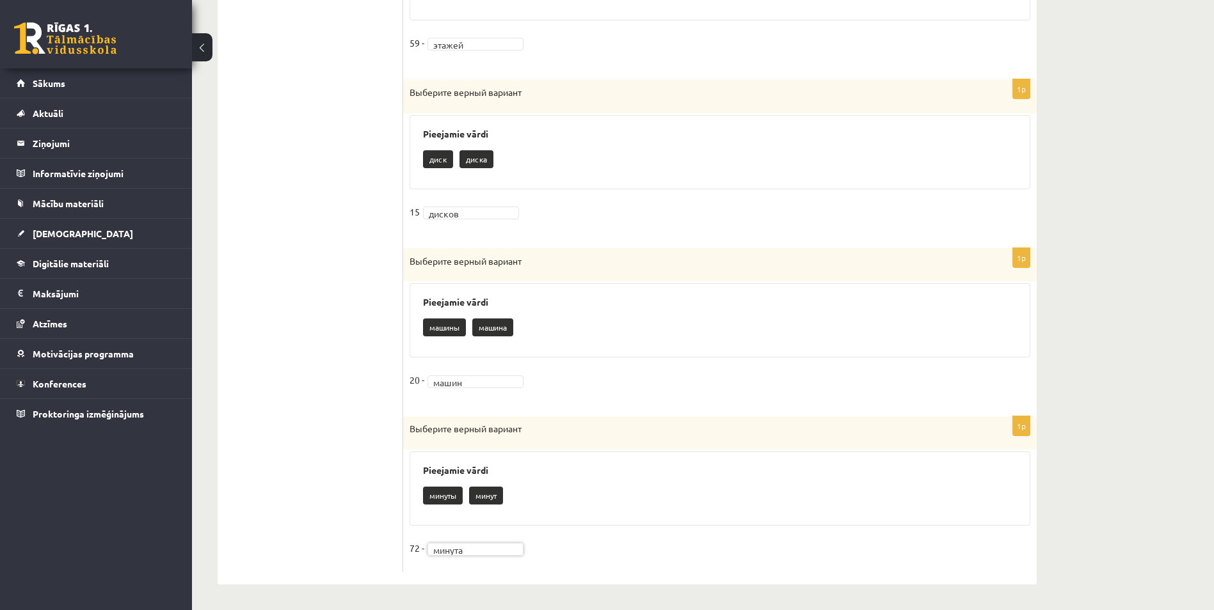
click at [453, 556] on fieldset "72 - минута ******" at bounding box center [719, 552] width 621 height 27
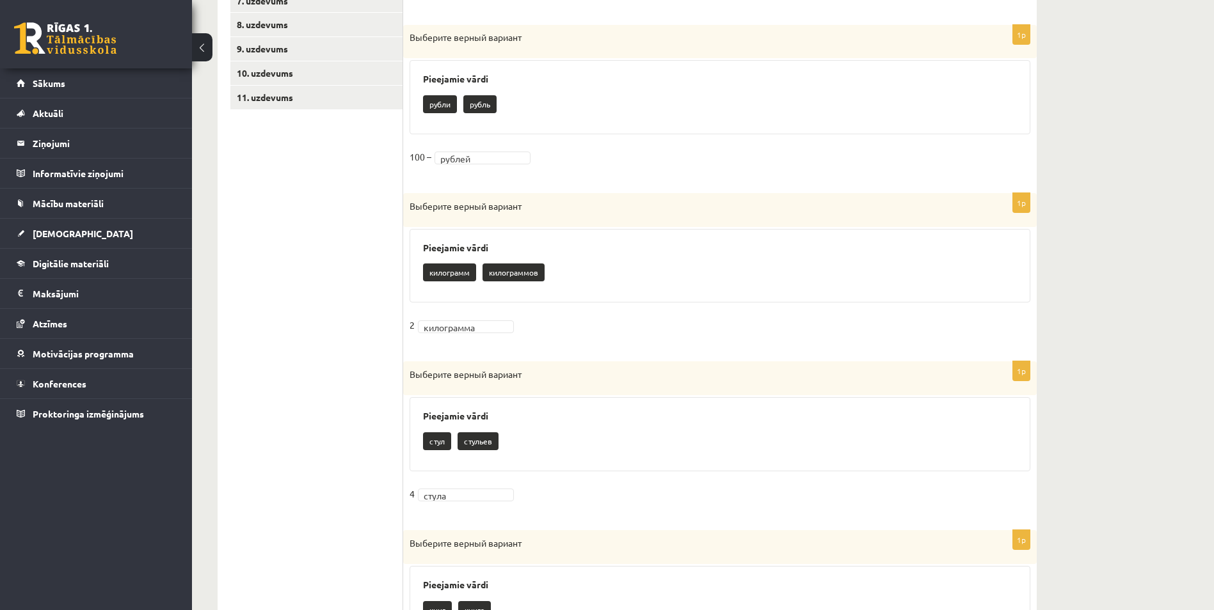
scroll to position [0, 0]
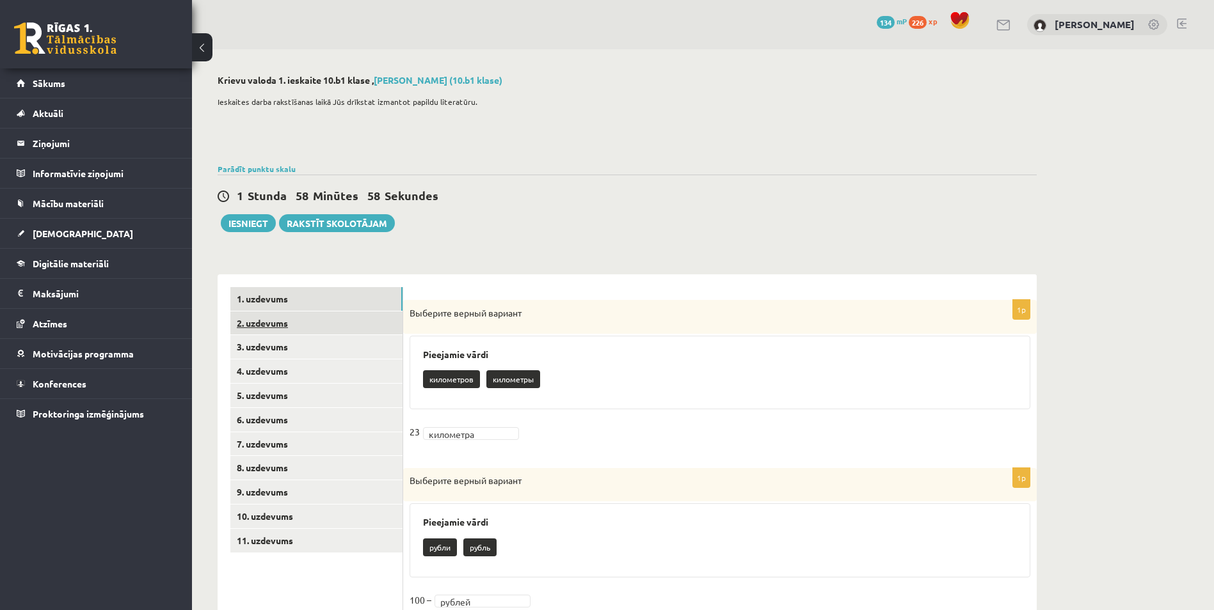
click at [282, 321] on link "2. uzdevums" at bounding box center [316, 324] width 172 height 24
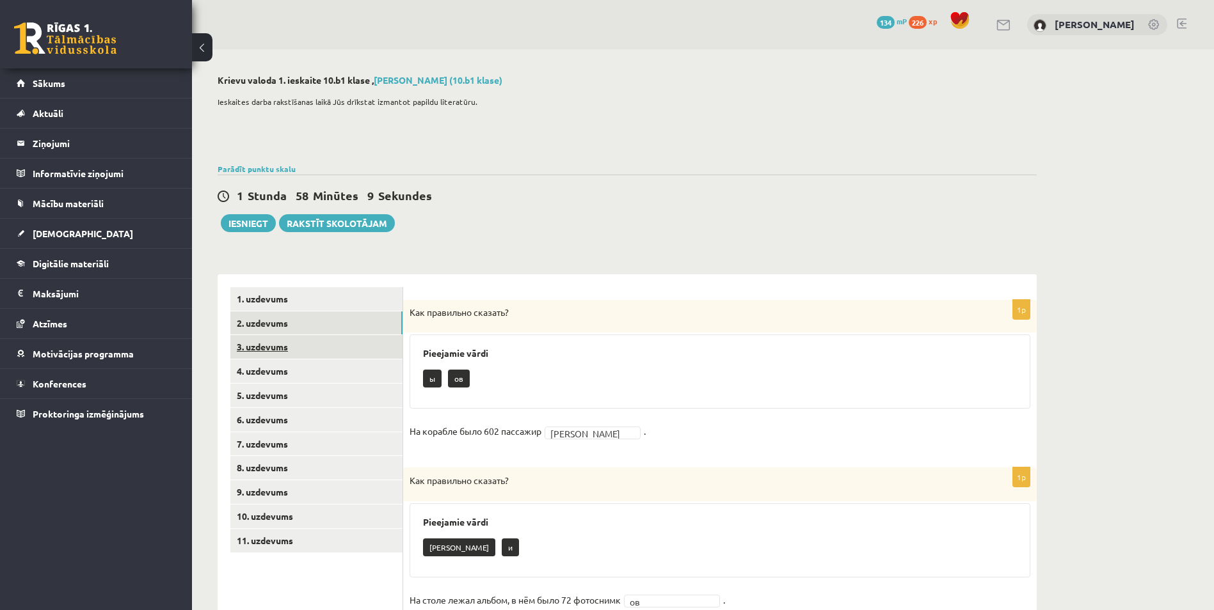
click at [260, 346] on link "3. uzdevums" at bounding box center [316, 347] width 172 height 24
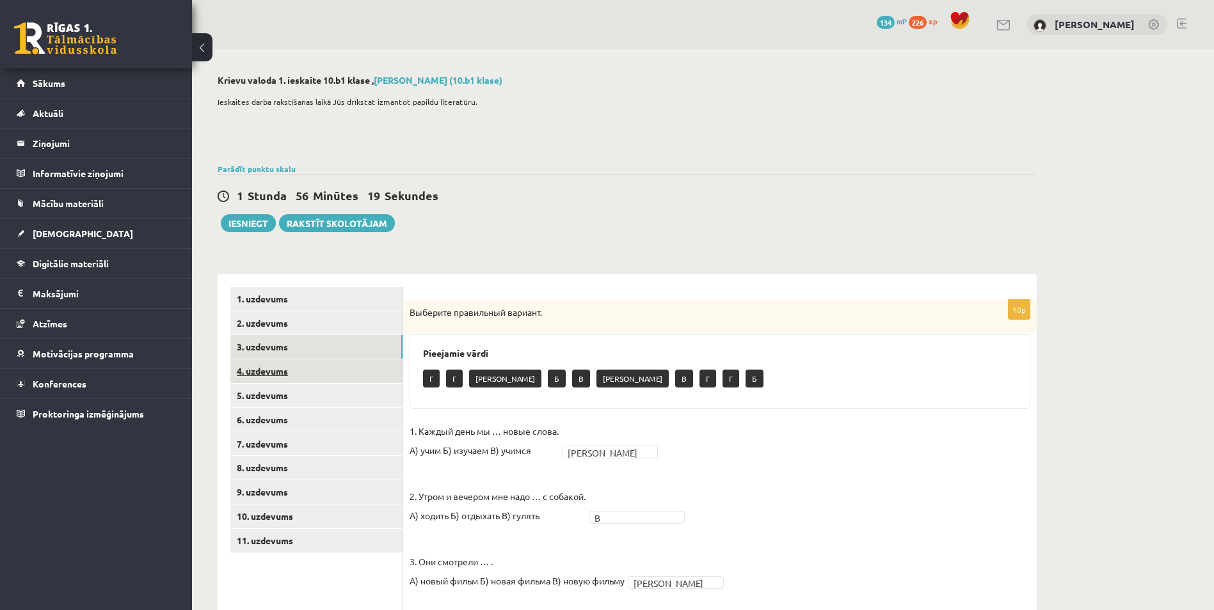
click at [285, 369] on link "4. uzdevums" at bounding box center [316, 372] width 172 height 24
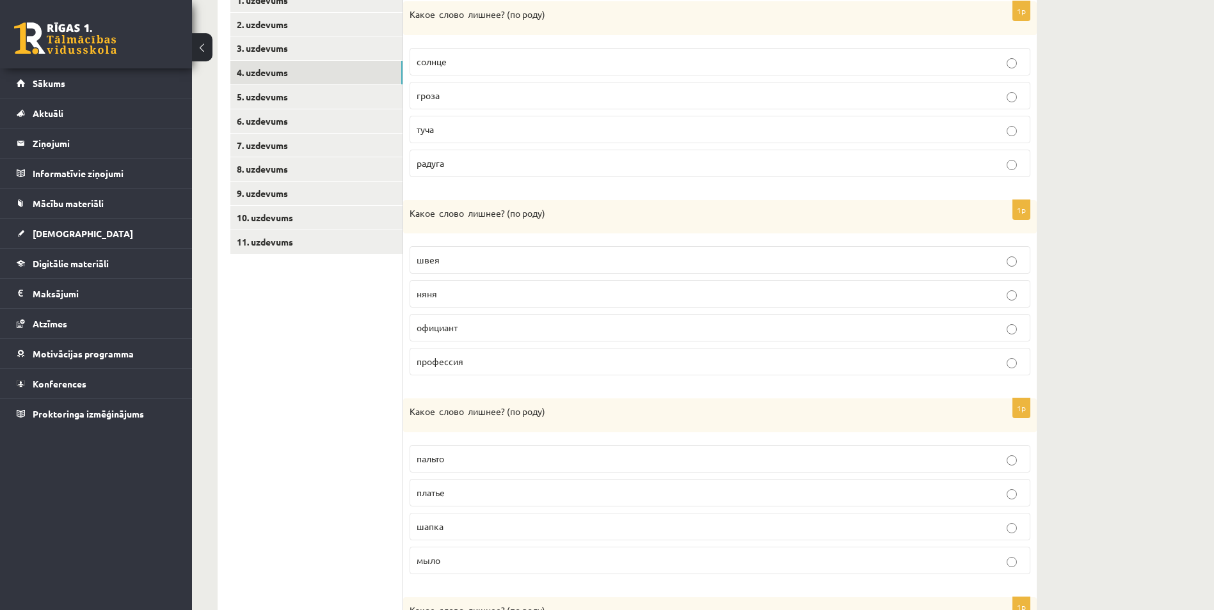
scroll to position [302, 0]
click at [448, 125] on p "туча" at bounding box center [720, 126] width 607 height 13
click at [457, 164] on p "радуга" at bounding box center [720, 160] width 607 height 13
click at [468, 127] on p "туча" at bounding box center [720, 126] width 607 height 13
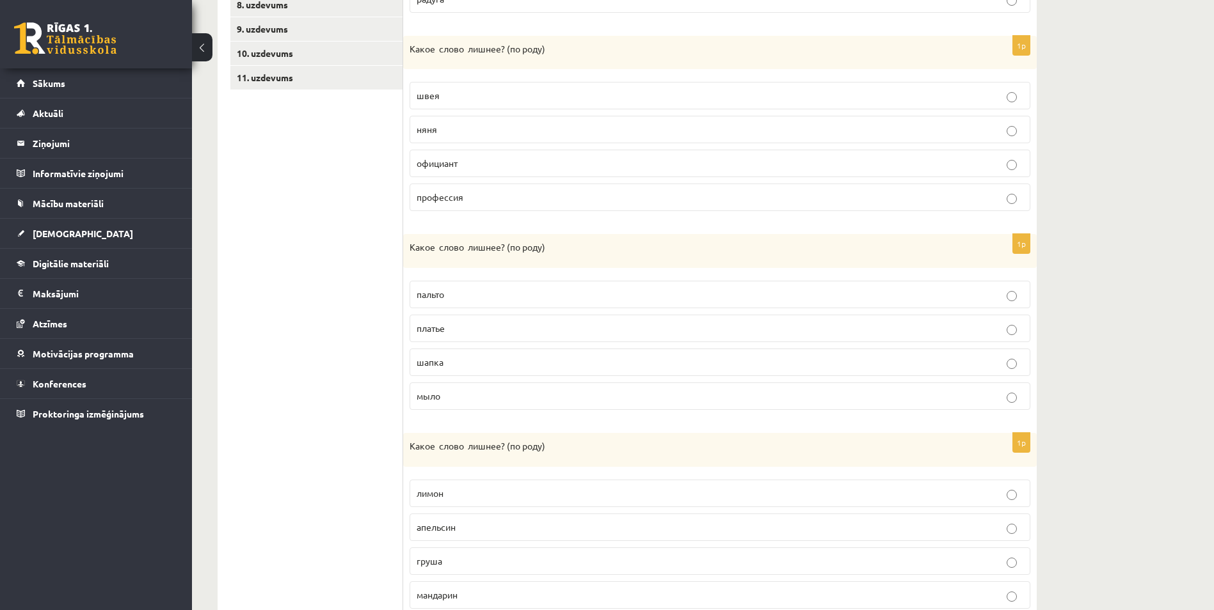
scroll to position [471, 0]
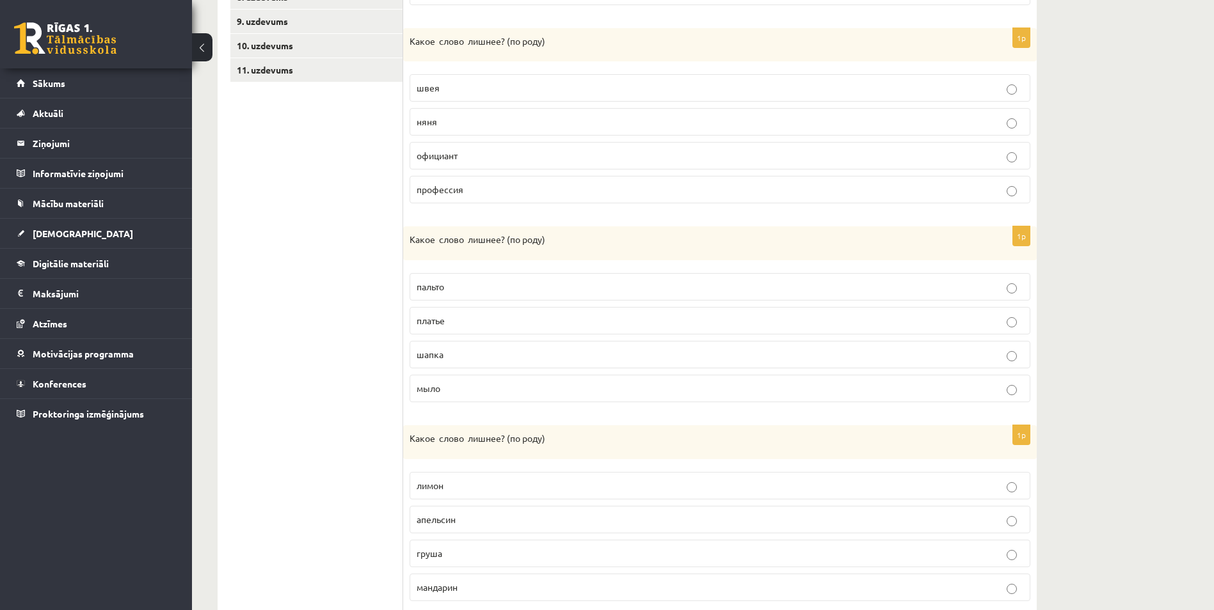
click at [443, 192] on span "профессия" at bounding box center [440, 190] width 47 height 12
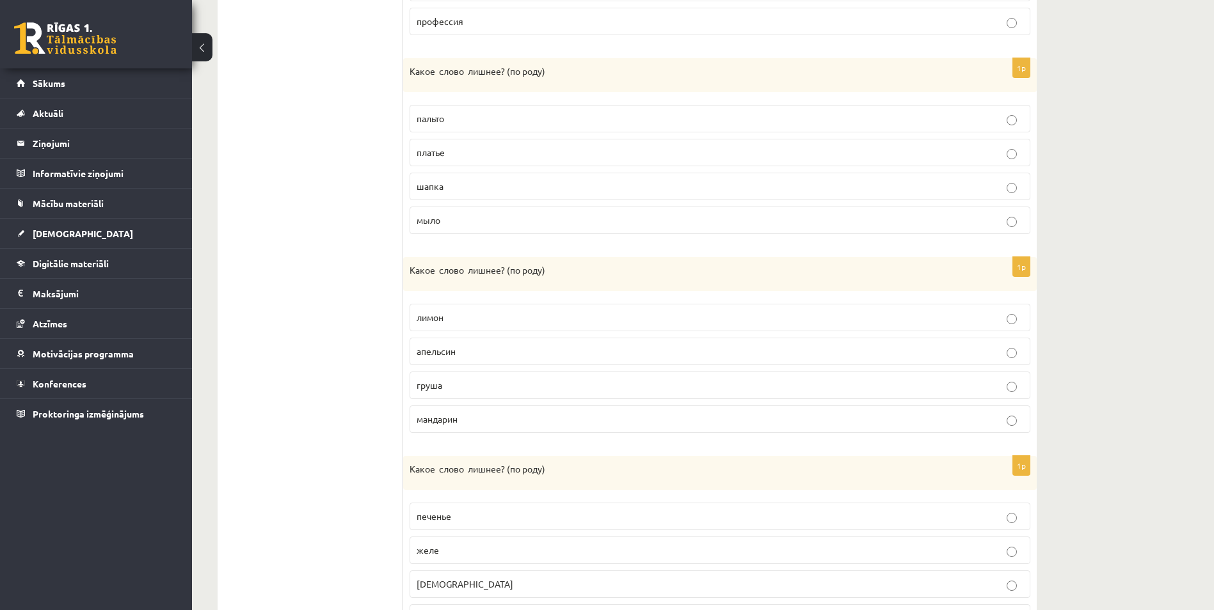
scroll to position [665, 0]
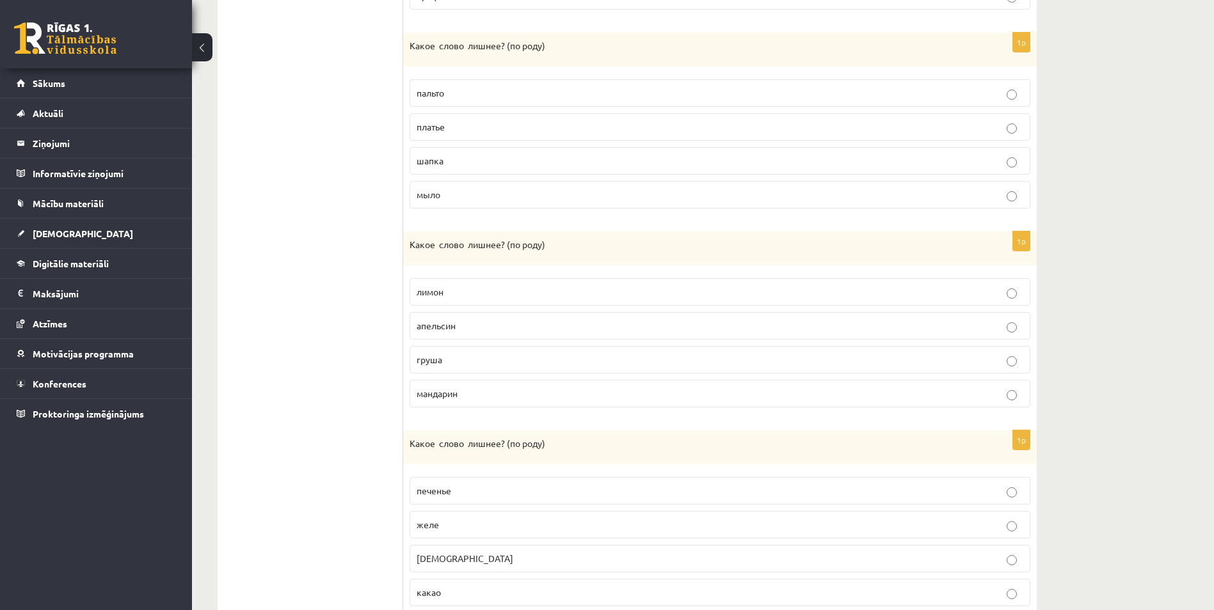
click at [569, 598] on p "какао" at bounding box center [720, 592] width 607 height 13
click at [486, 358] on p "груша" at bounding box center [720, 359] width 607 height 13
click at [450, 203] on label "мыло" at bounding box center [719, 195] width 621 height 28
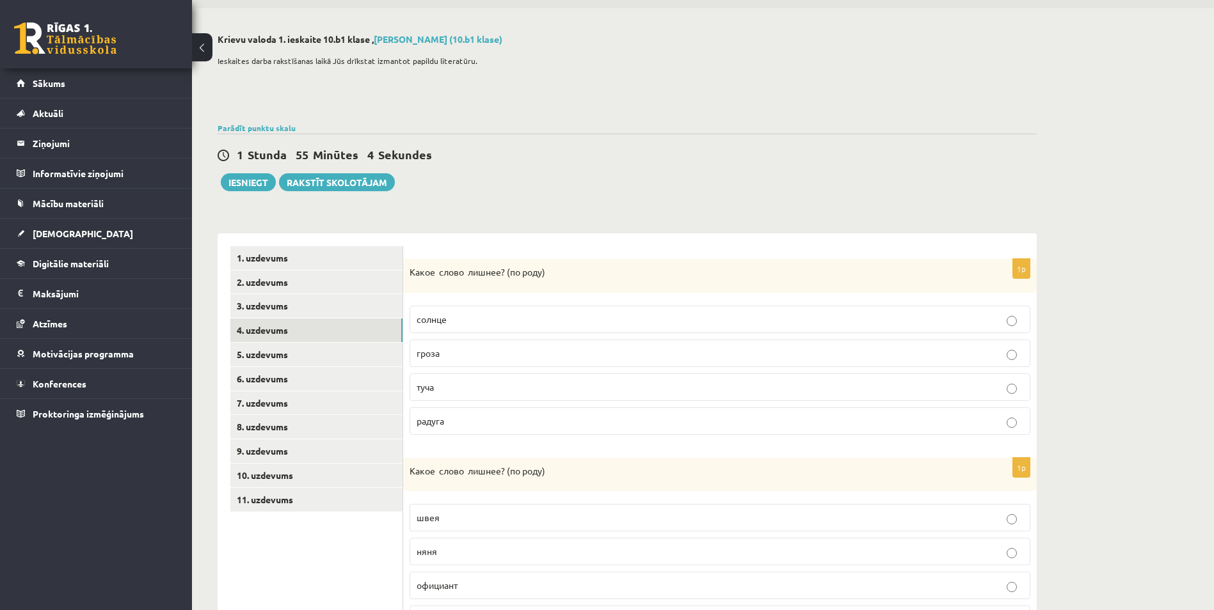
scroll to position [64, 0]
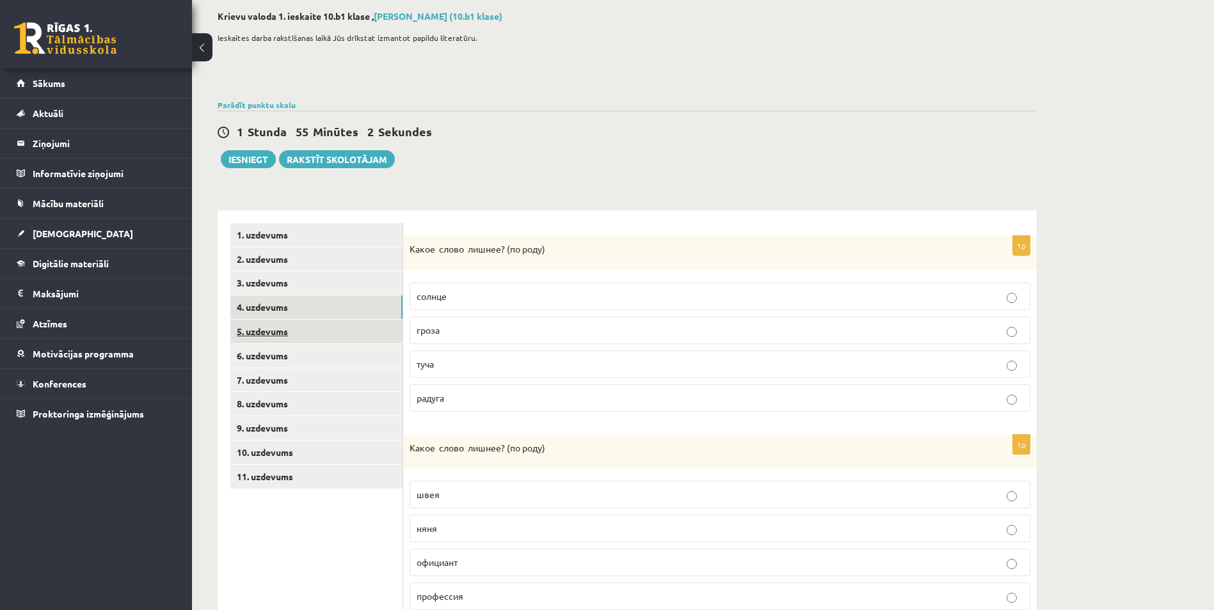
click at [290, 338] on link "5. uzdevums" at bounding box center [316, 332] width 172 height 24
click at [425, 299] on span "кот" at bounding box center [424, 296] width 14 height 12
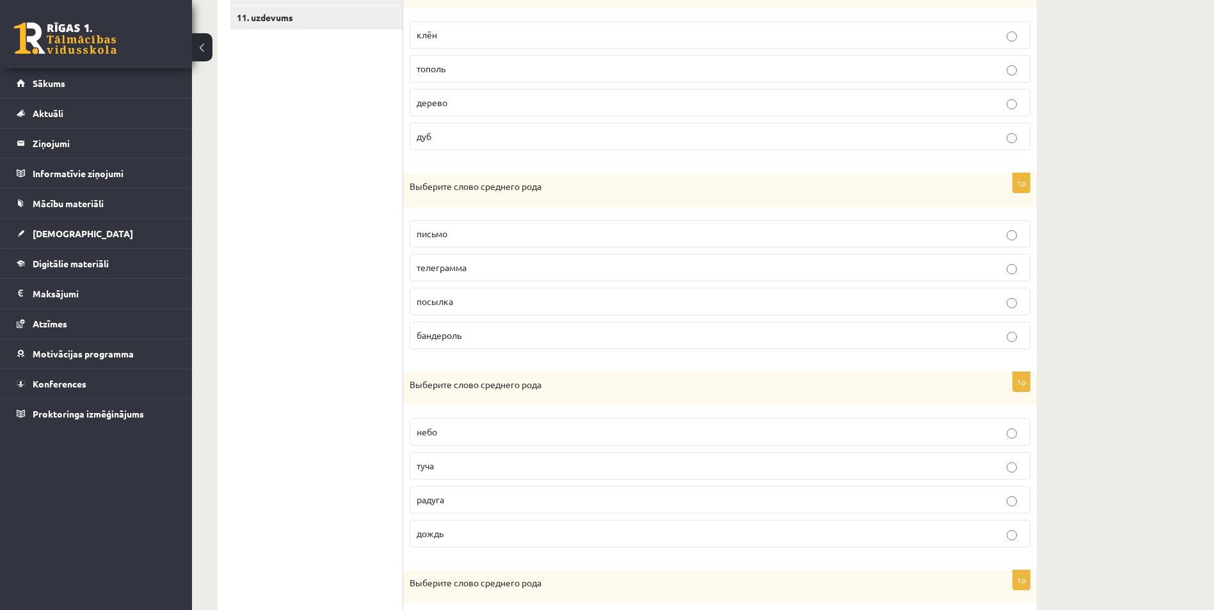
scroll to position [498, 0]
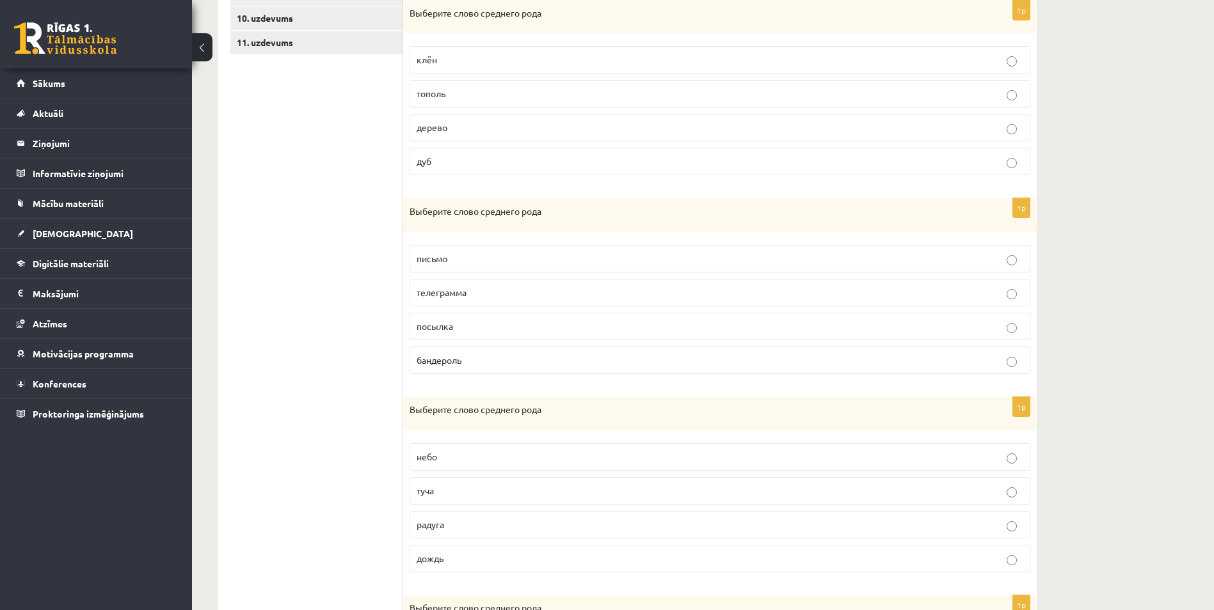
click at [481, 127] on p "дерево" at bounding box center [720, 127] width 607 height 13
click at [431, 257] on span "письмо" at bounding box center [432, 259] width 31 height 12
click at [442, 454] on p "небо" at bounding box center [720, 456] width 607 height 13
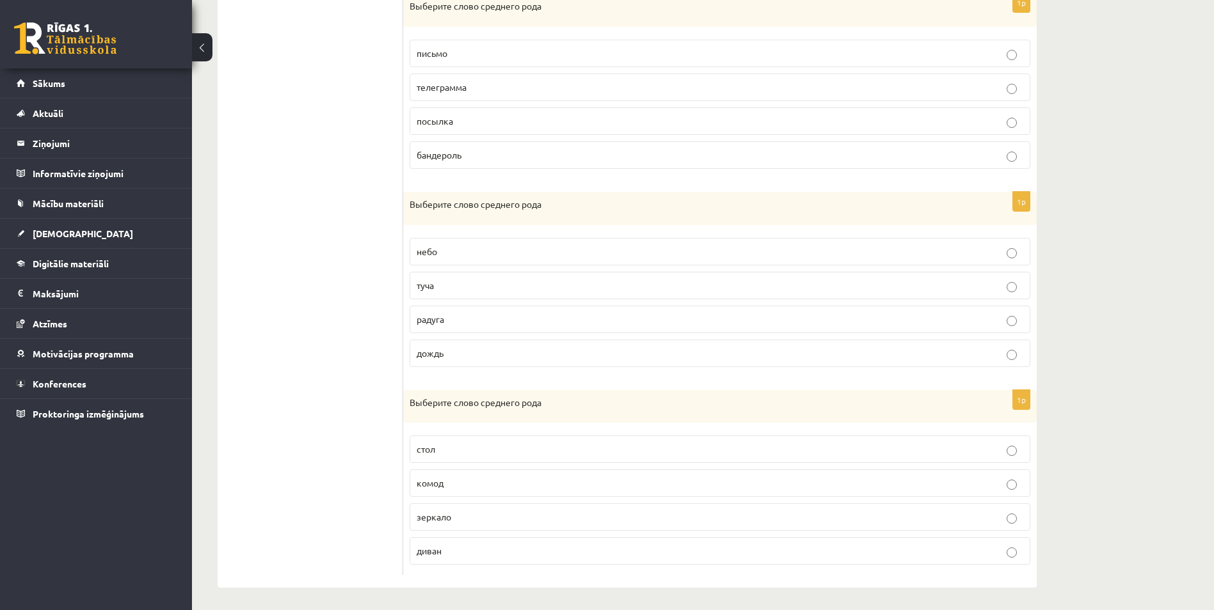
scroll to position [708, 0]
click at [436, 504] on label "зеркало" at bounding box center [719, 514] width 621 height 28
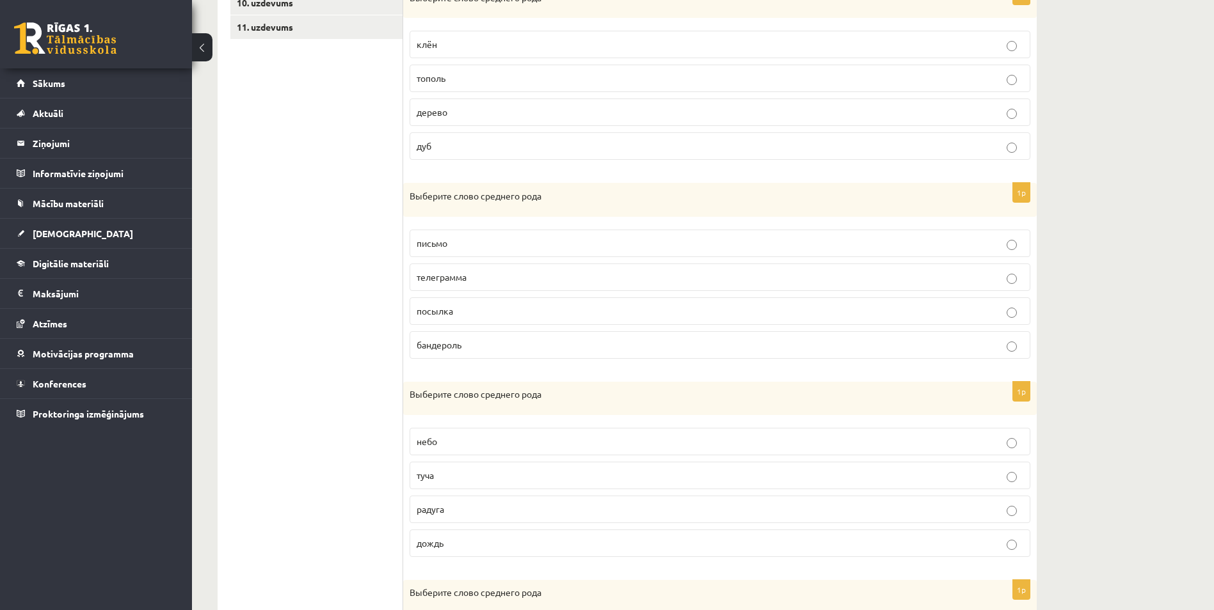
scroll to position [0, 0]
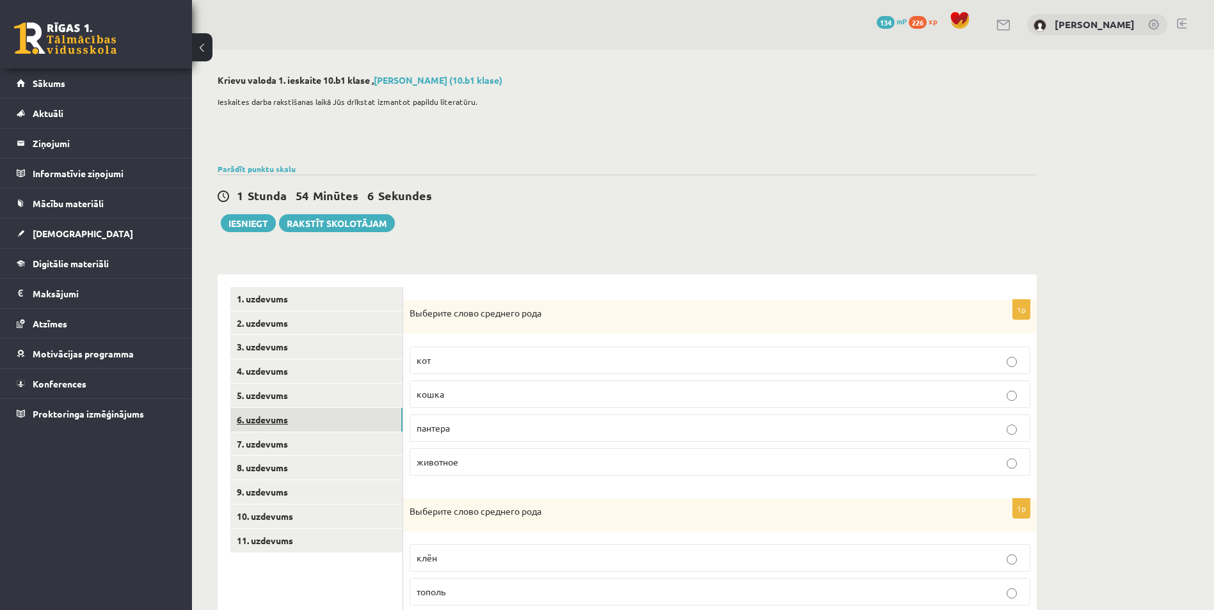
click at [269, 425] on link "6. uzdevums" at bounding box center [316, 420] width 172 height 24
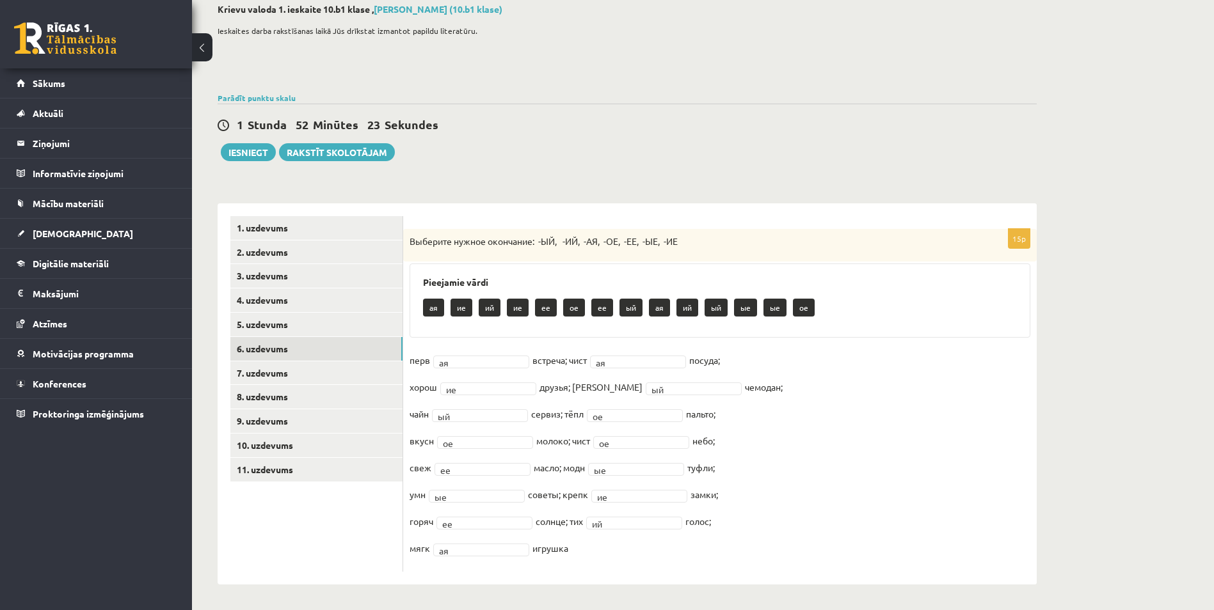
scroll to position [72, 0]
click at [290, 373] on link "7. uzdevums" at bounding box center [316, 373] width 172 height 24
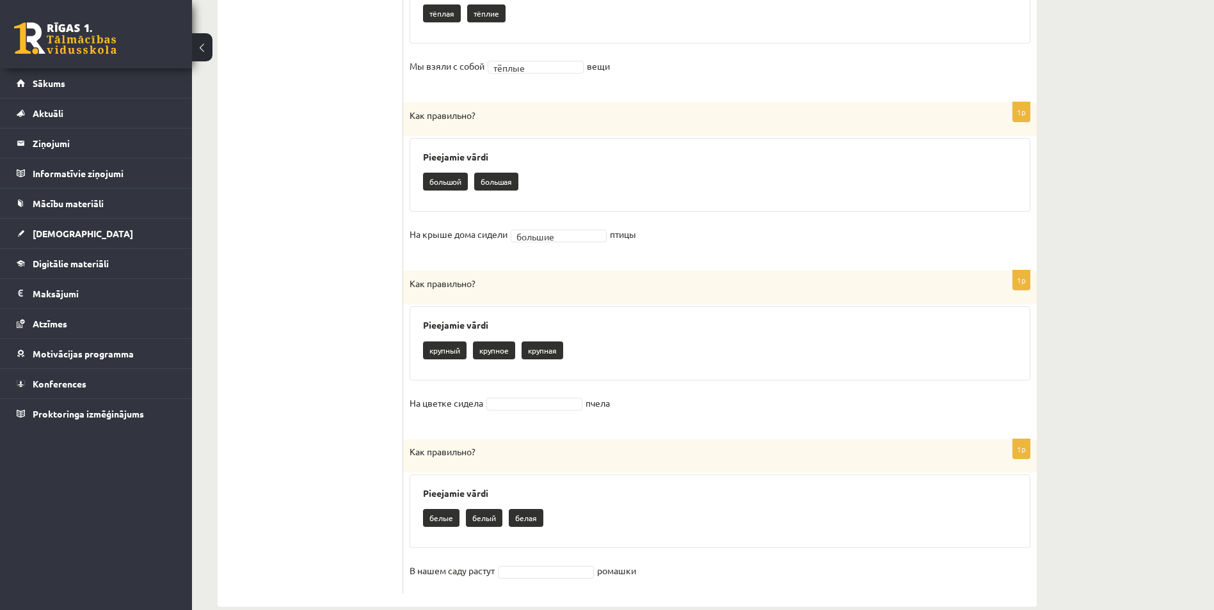
scroll to position [1401, 0]
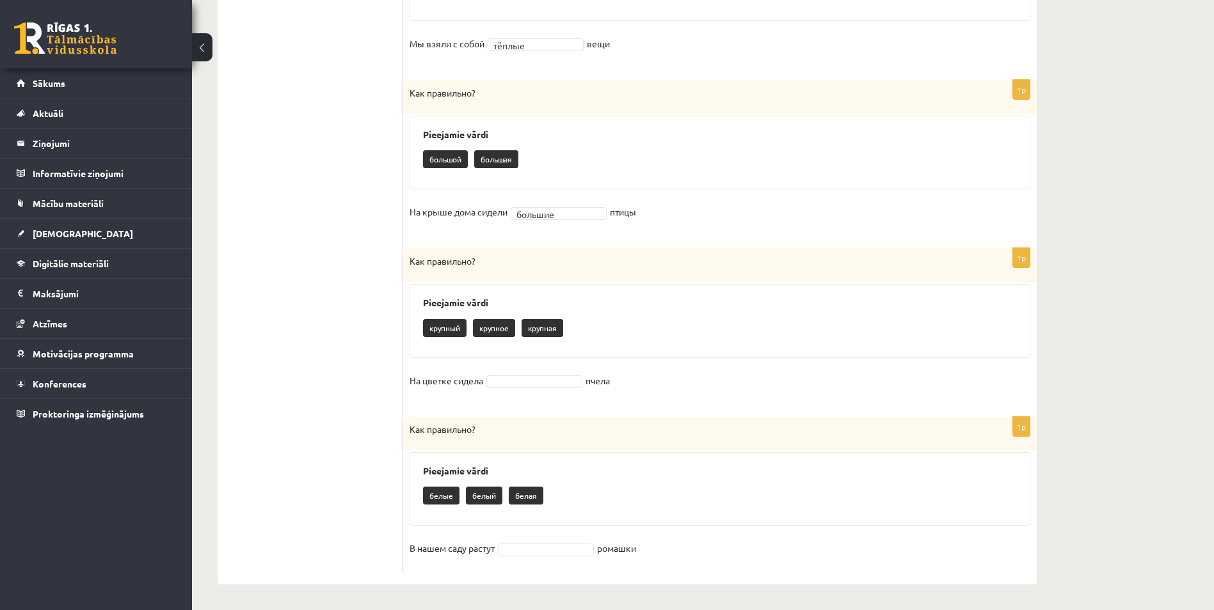
click at [528, 372] on fieldset "На цветке сидела пчела" at bounding box center [719, 384] width 621 height 27
click at [540, 539] on fieldset "В нашем саду растут ромашки" at bounding box center [719, 552] width 621 height 27
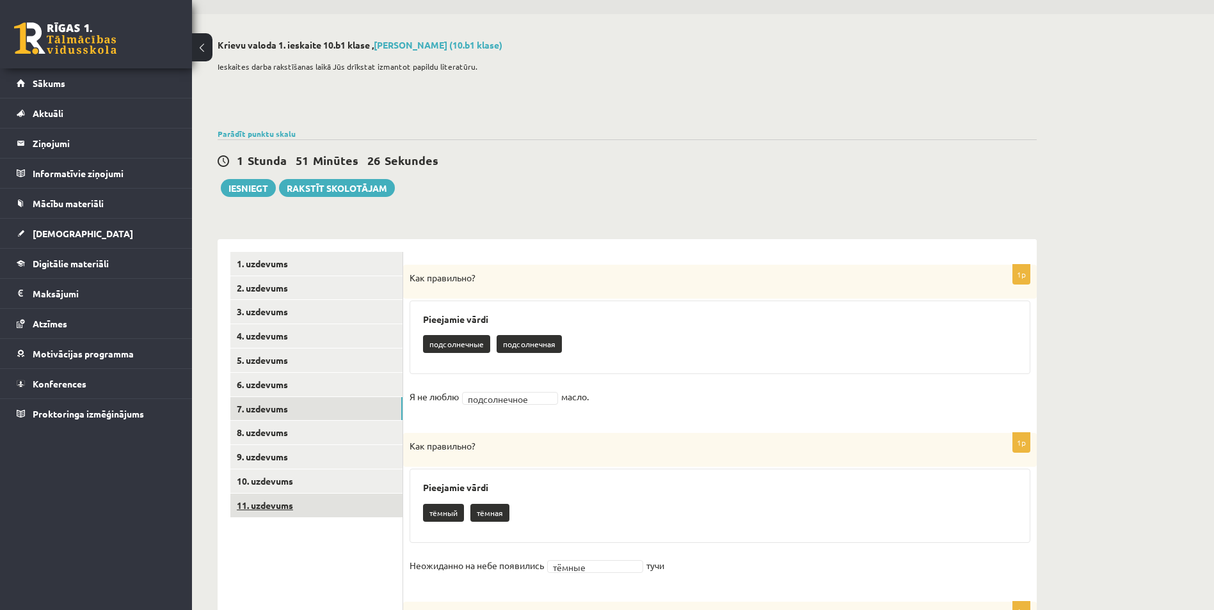
scroll to position [64, 0]
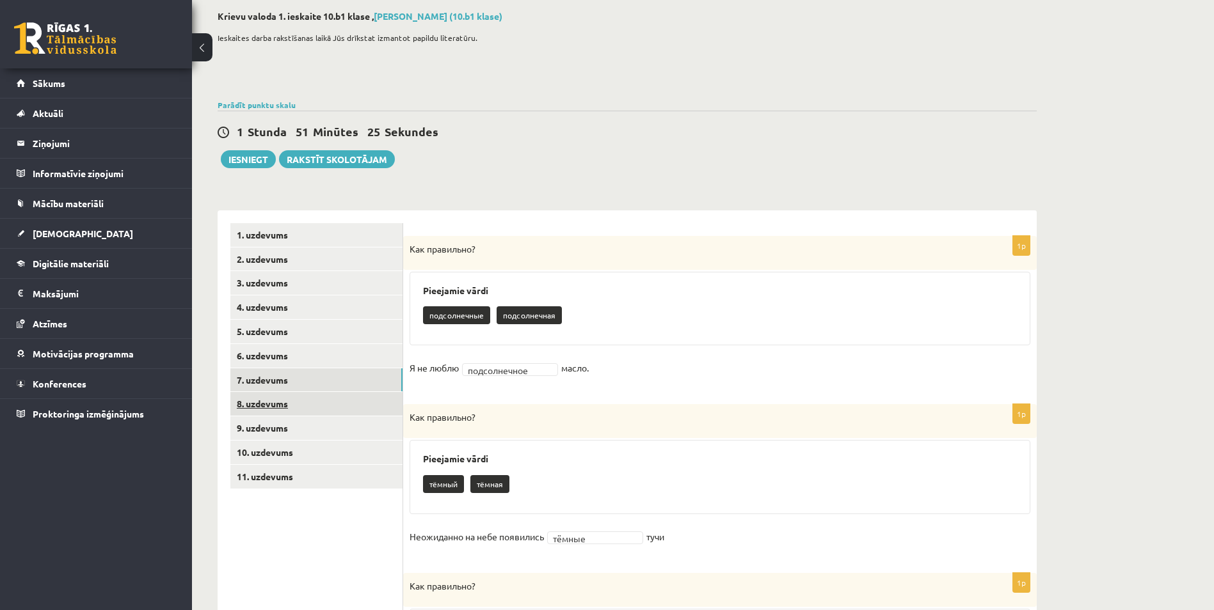
click at [282, 399] on link "8. uzdevums" at bounding box center [316, 404] width 172 height 24
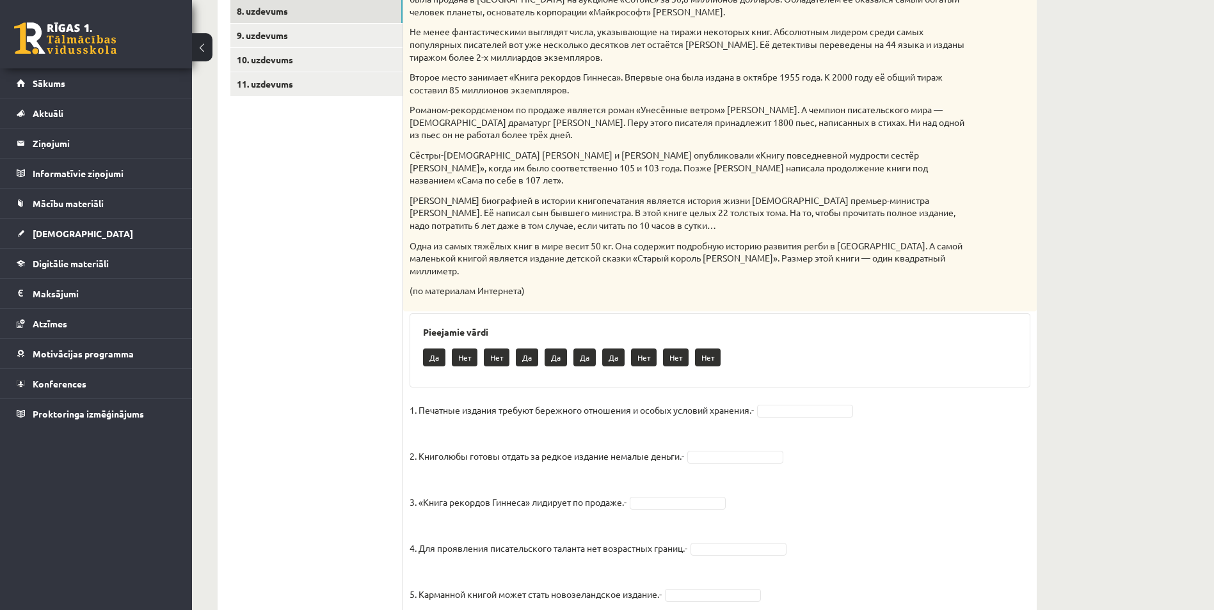
scroll to position [434, 0]
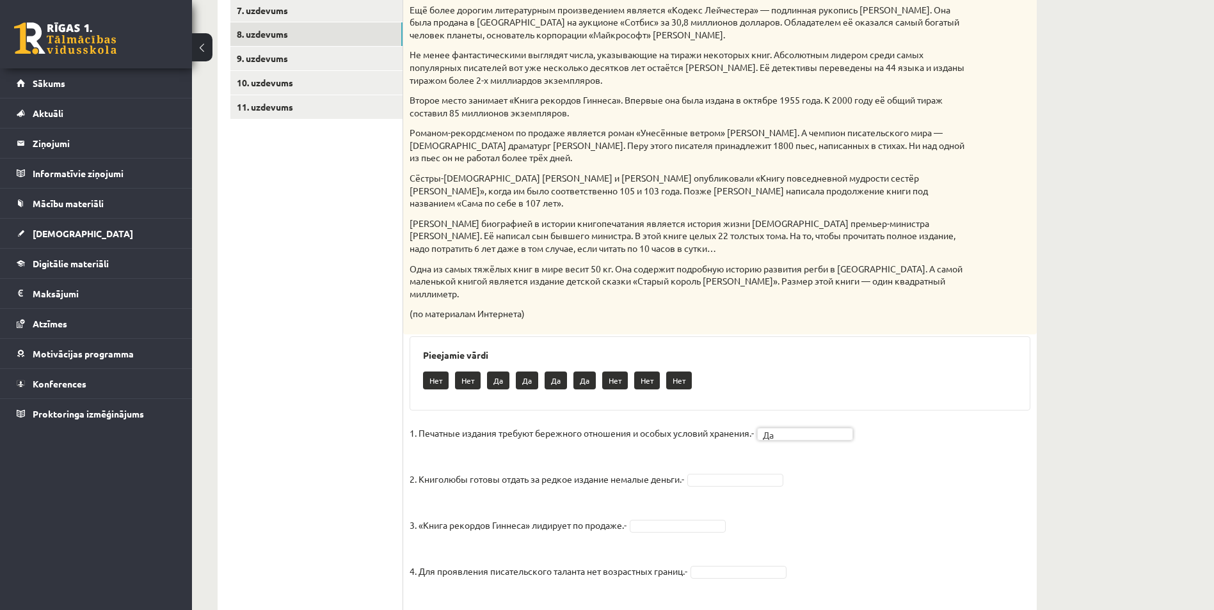
click at [760, 448] on fieldset "1. Печатные издания требуют бережного отношения и особых условий хранения.- Да …" at bounding box center [719, 539] width 621 height 230
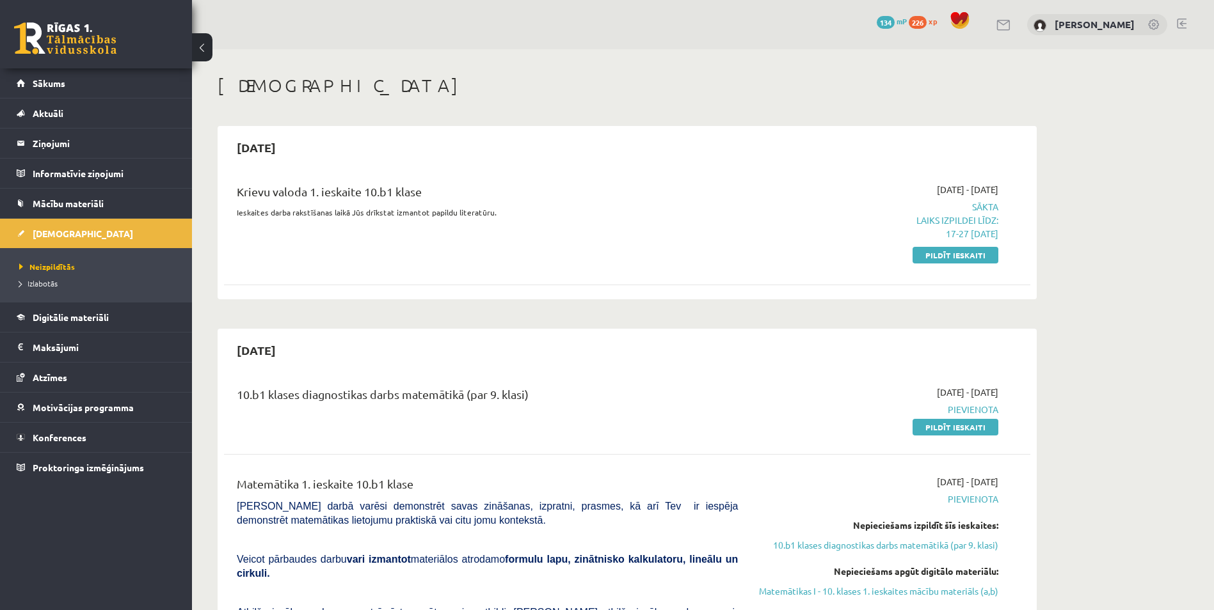
scroll to position [64, 0]
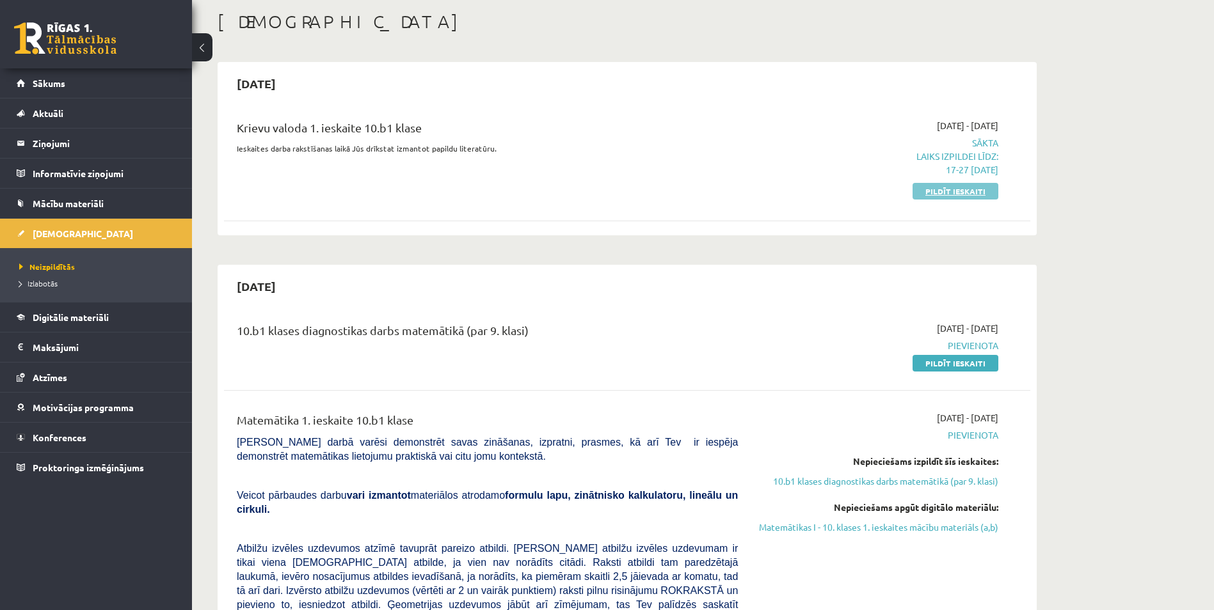
click at [971, 191] on link "Pildīt ieskaiti" at bounding box center [955, 191] width 86 height 17
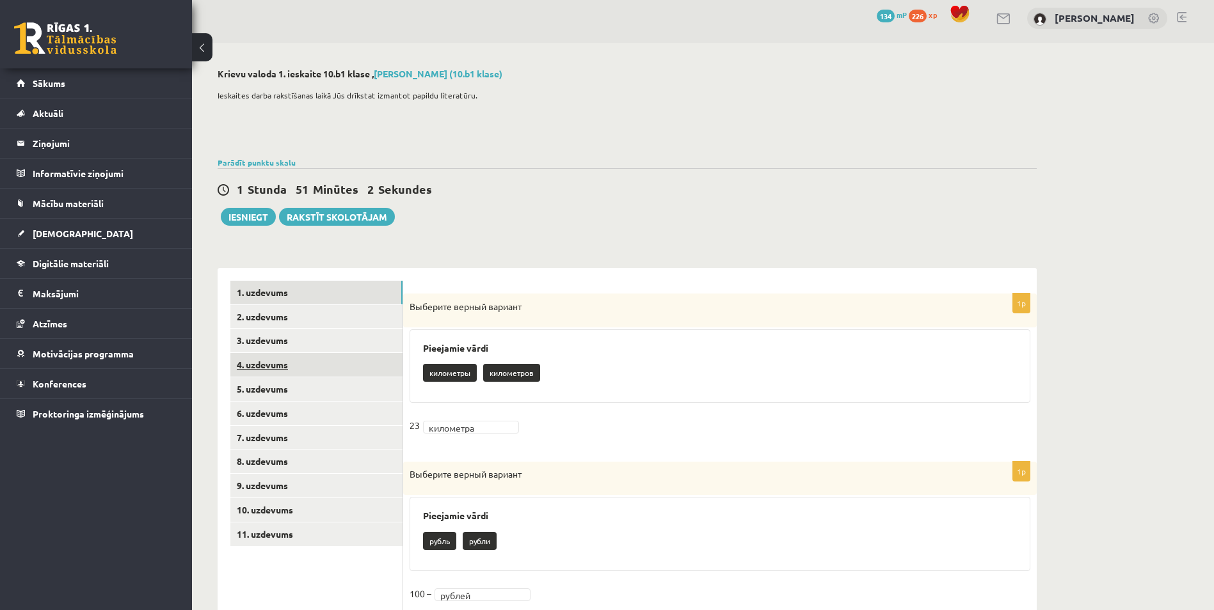
scroll to position [64, 0]
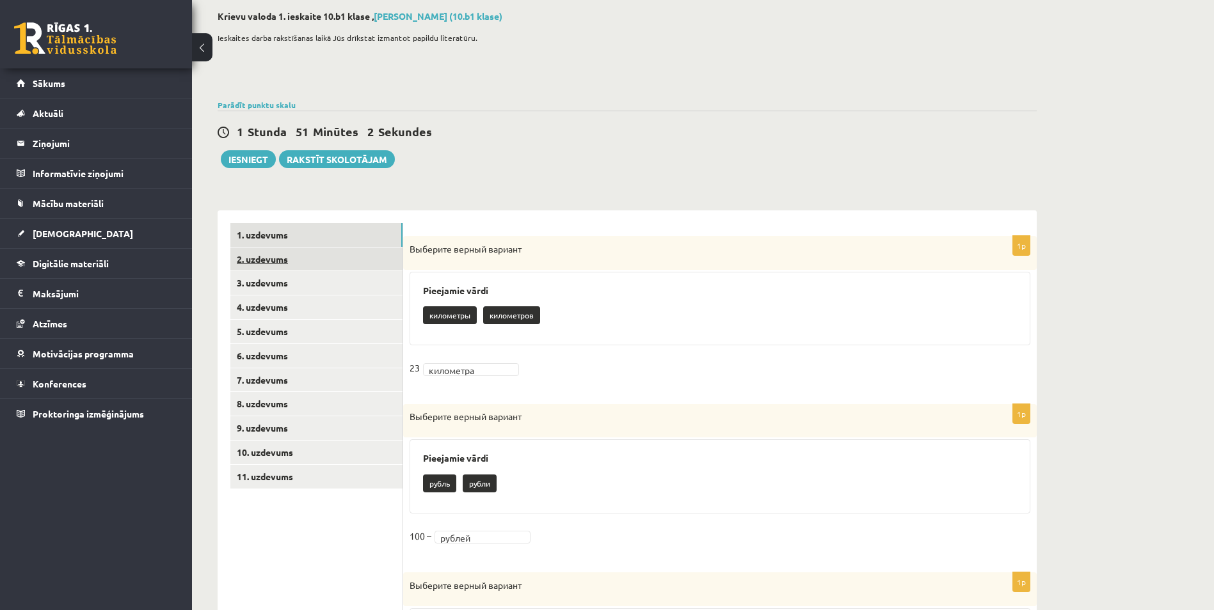
click at [269, 260] on link "2. uzdevums" at bounding box center [316, 260] width 172 height 24
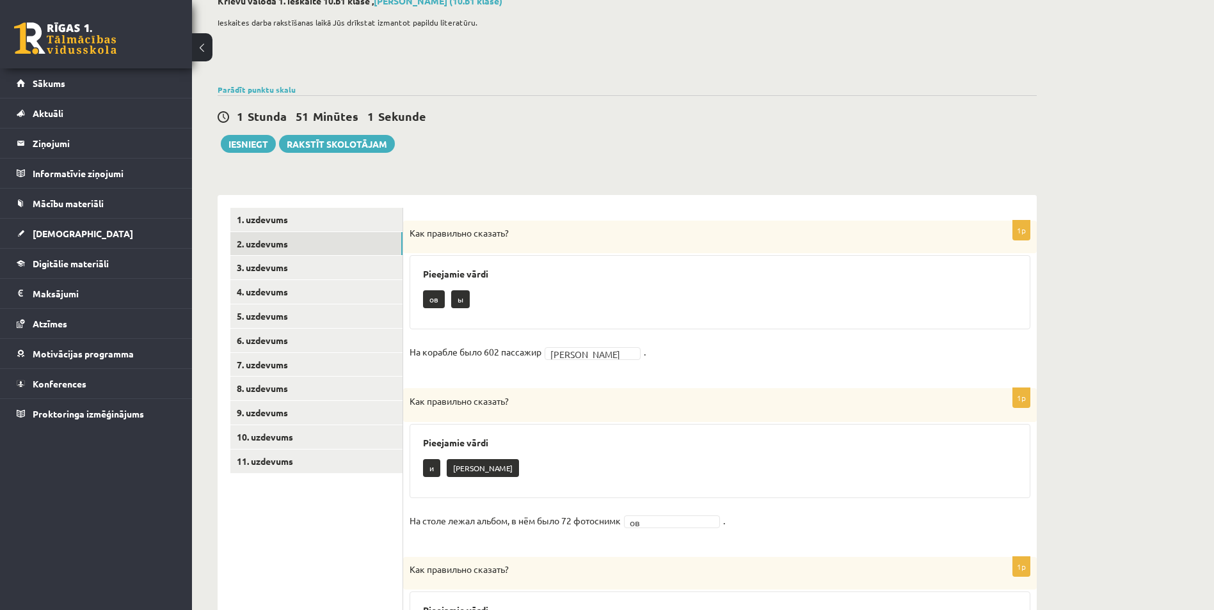
drag, startPoint x: 394, startPoint y: 254, endPoint x: 663, endPoint y: 249, distance: 269.4
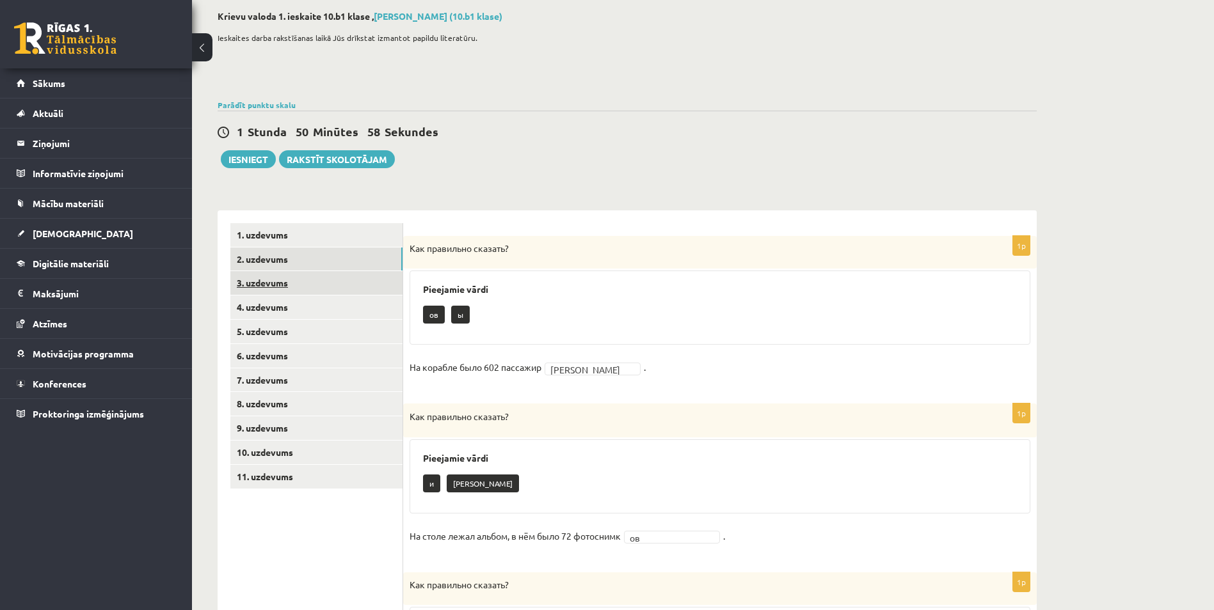
click at [279, 287] on link "3. uzdevums" at bounding box center [316, 283] width 172 height 24
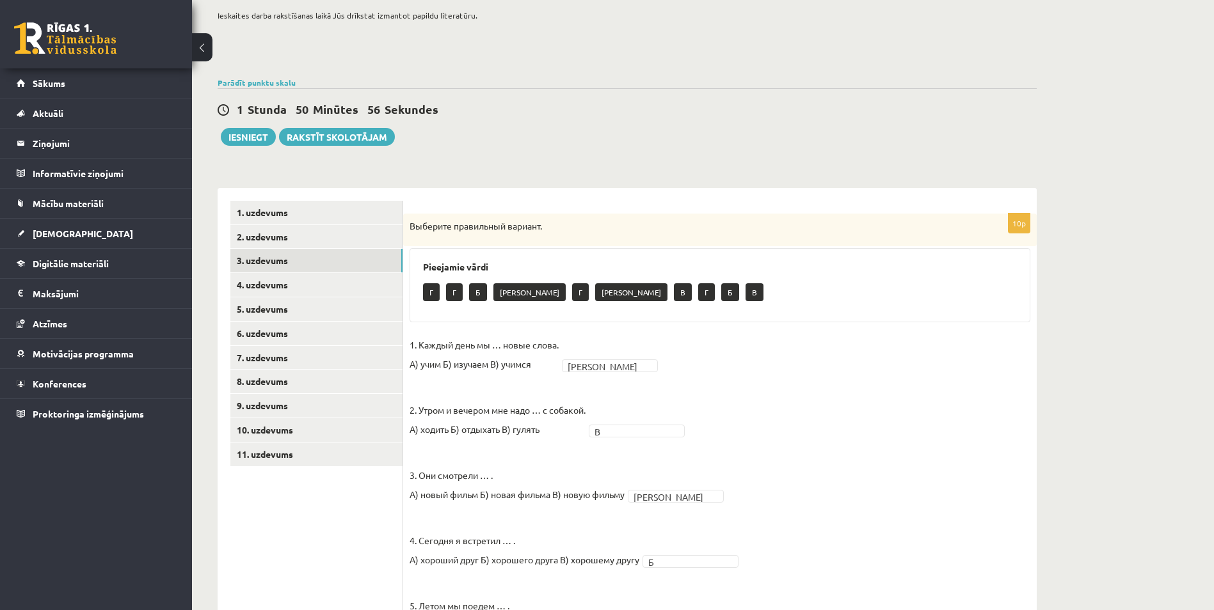
scroll to position [0, 0]
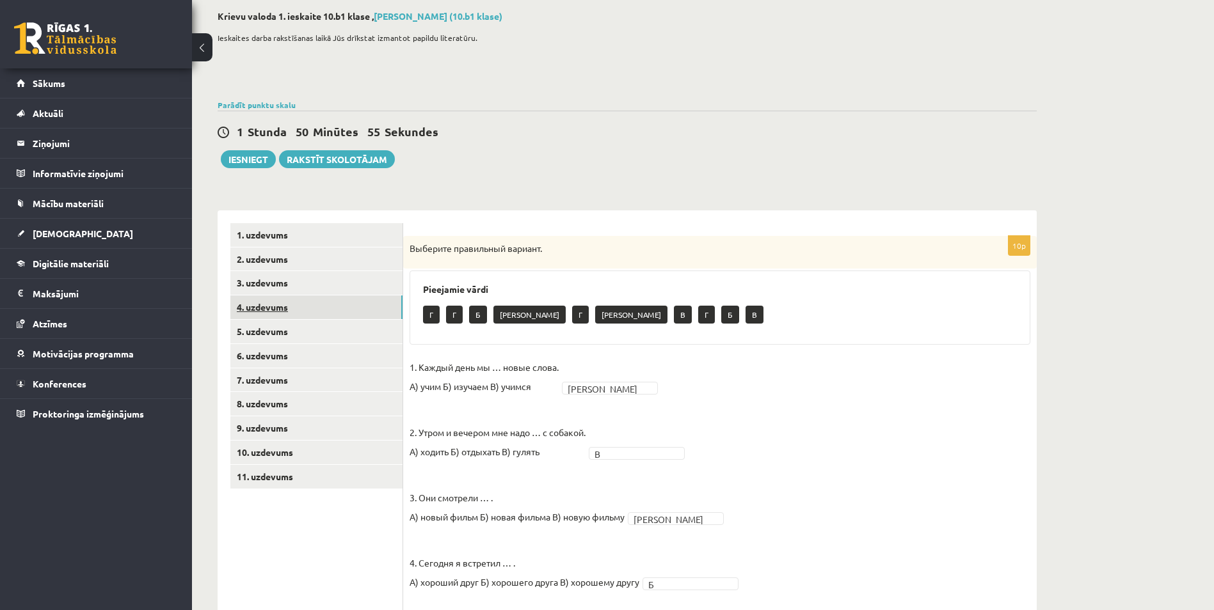
click at [276, 317] on link "4. uzdevums" at bounding box center [316, 308] width 172 height 24
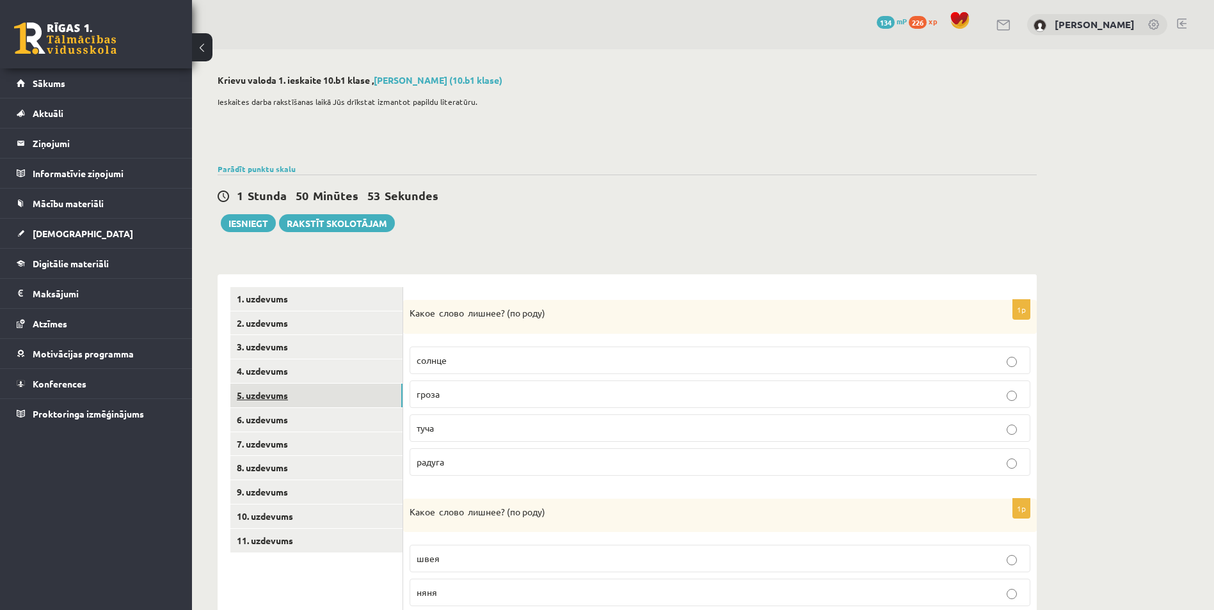
click at [288, 399] on link "5. uzdevums" at bounding box center [316, 396] width 172 height 24
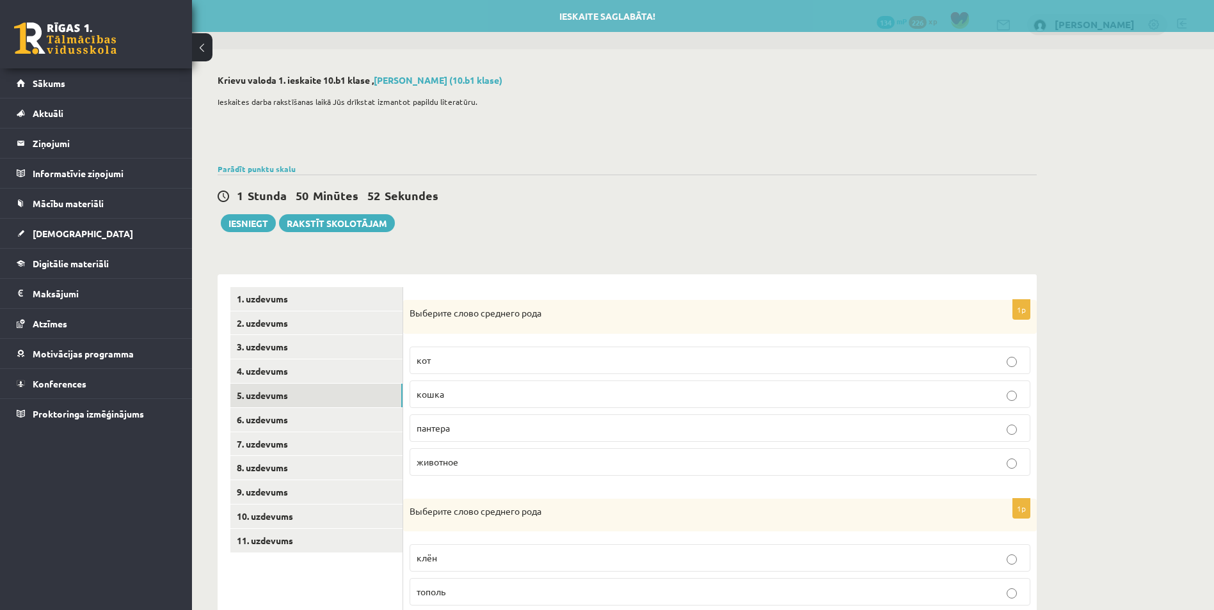
drag, startPoint x: 708, startPoint y: 280, endPoint x: 711, endPoint y: 382, distance: 102.4
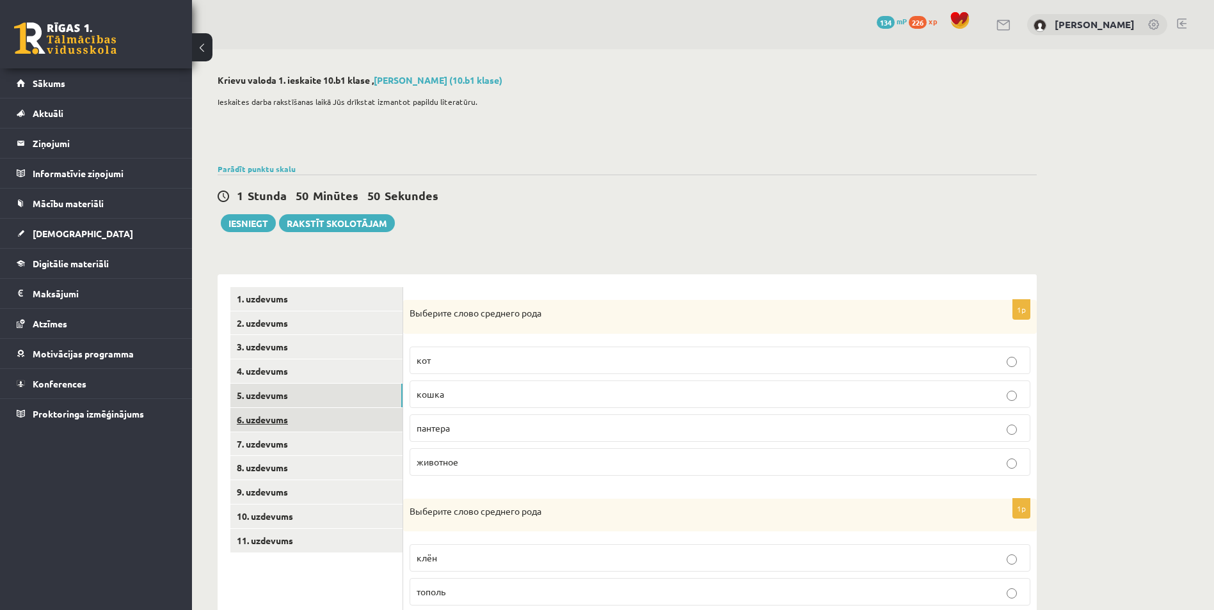
click at [296, 415] on link "6. uzdevums" at bounding box center [316, 420] width 172 height 24
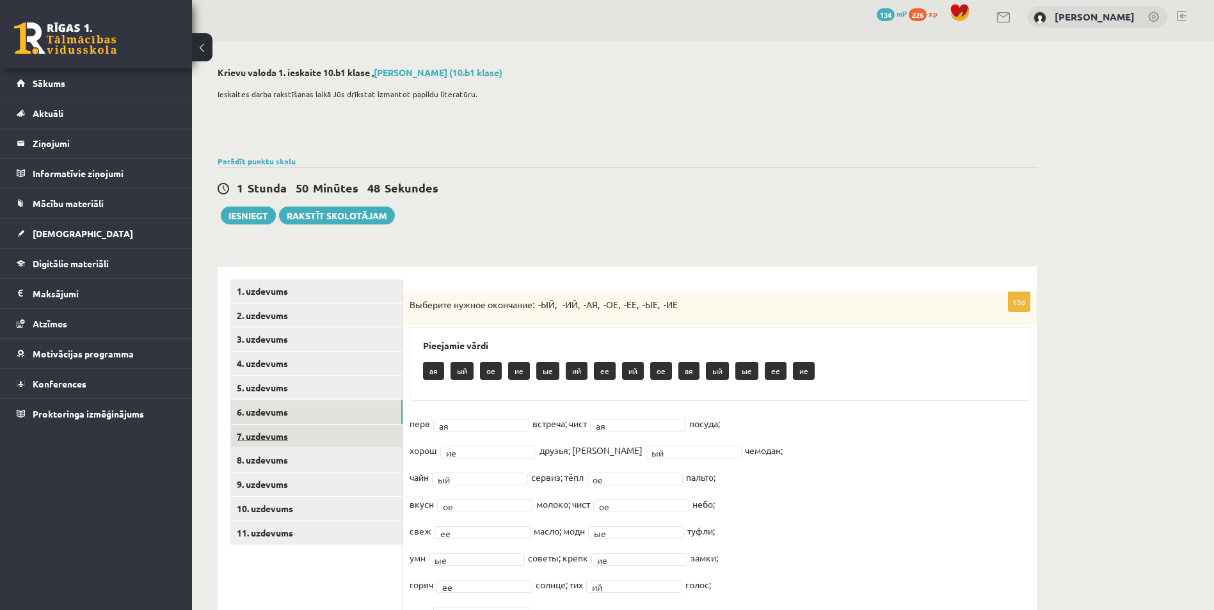
click at [244, 432] on link "7. uzdevums" at bounding box center [316, 437] width 172 height 24
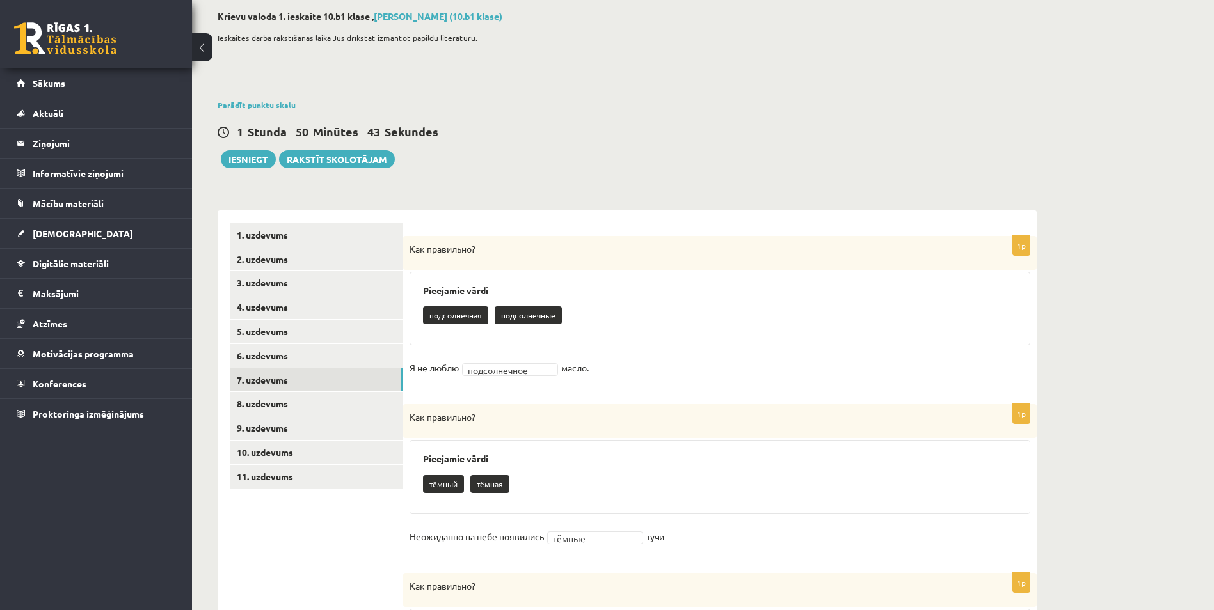
scroll to position [128, 0]
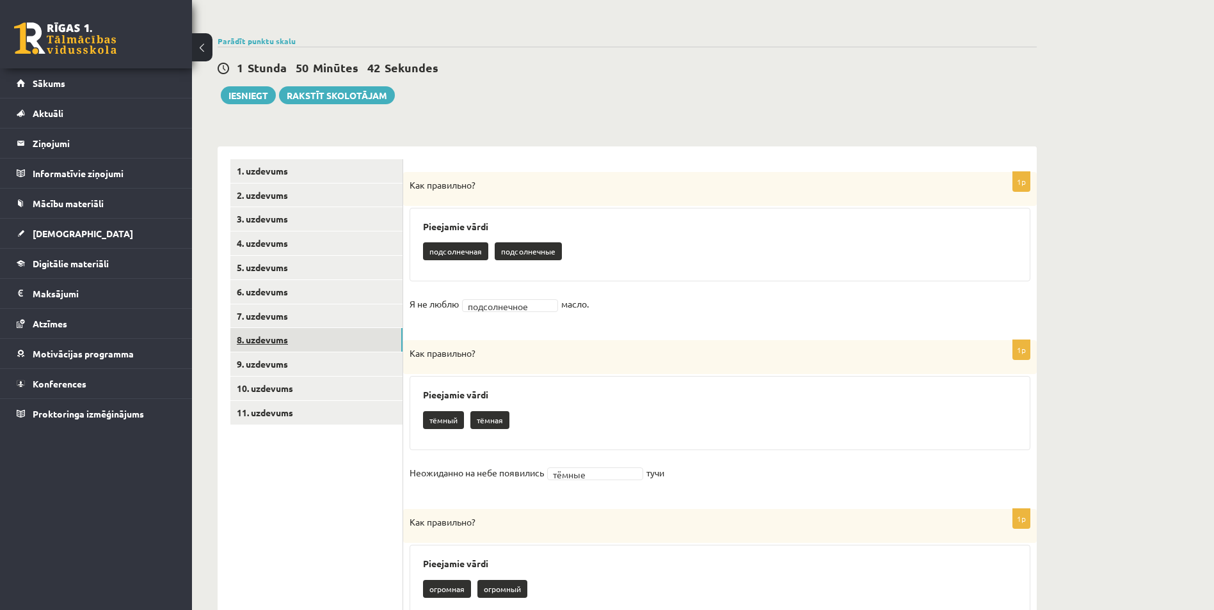
click at [306, 346] on link "8. uzdevums" at bounding box center [316, 340] width 172 height 24
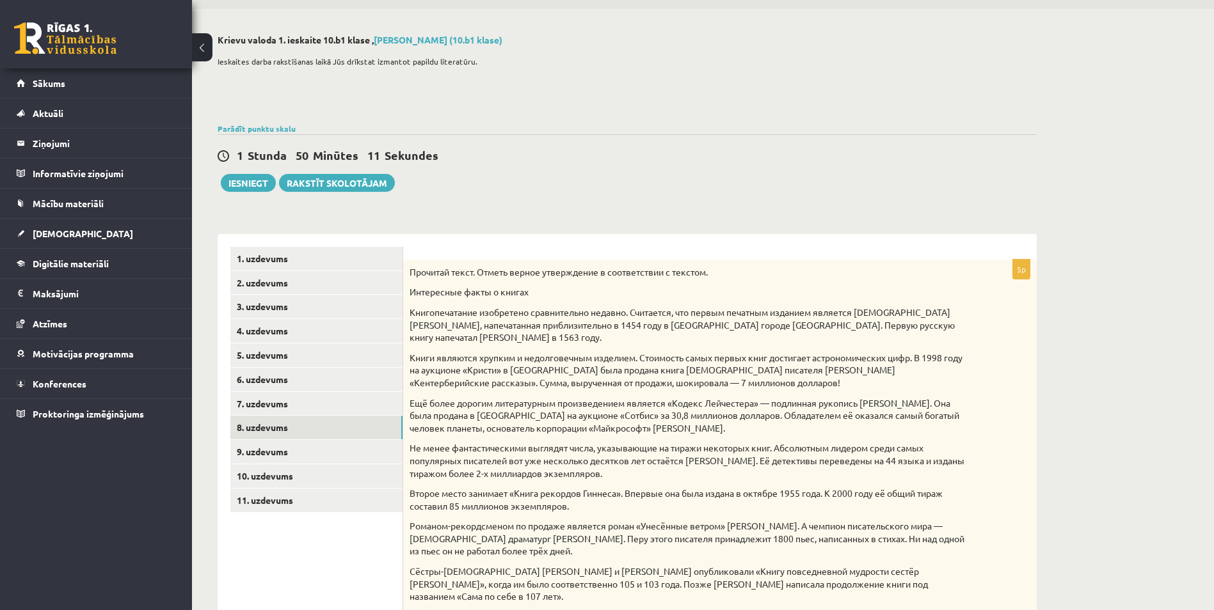
scroll to position [64, 0]
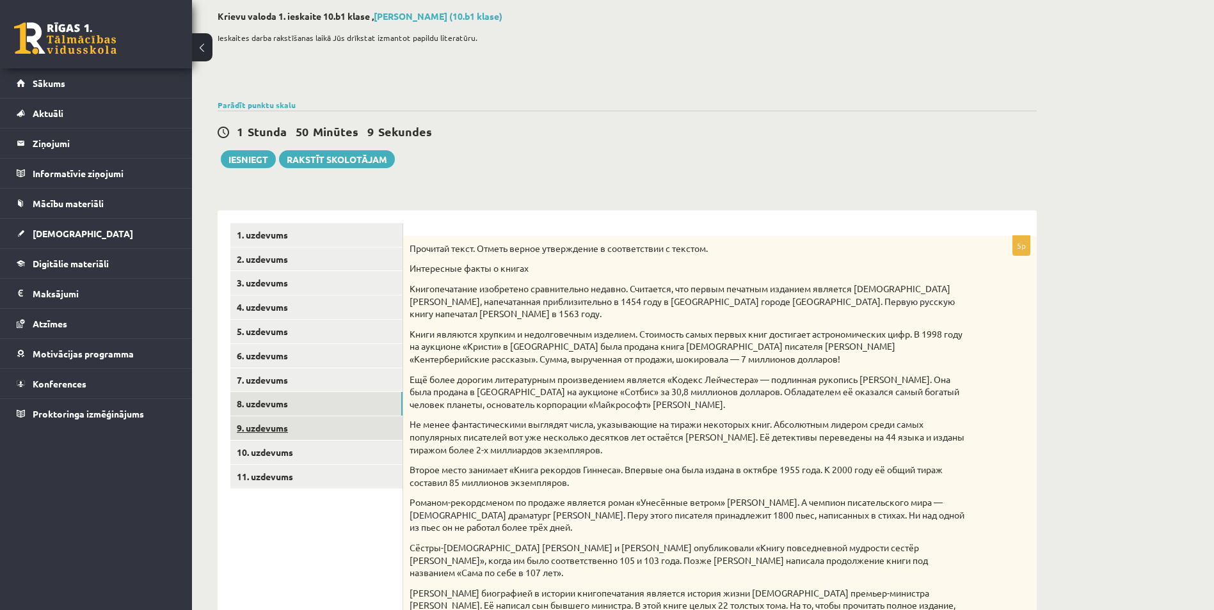
click at [271, 426] on link "9. uzdevums" at bounding box center [316, 429] width 172 height 24
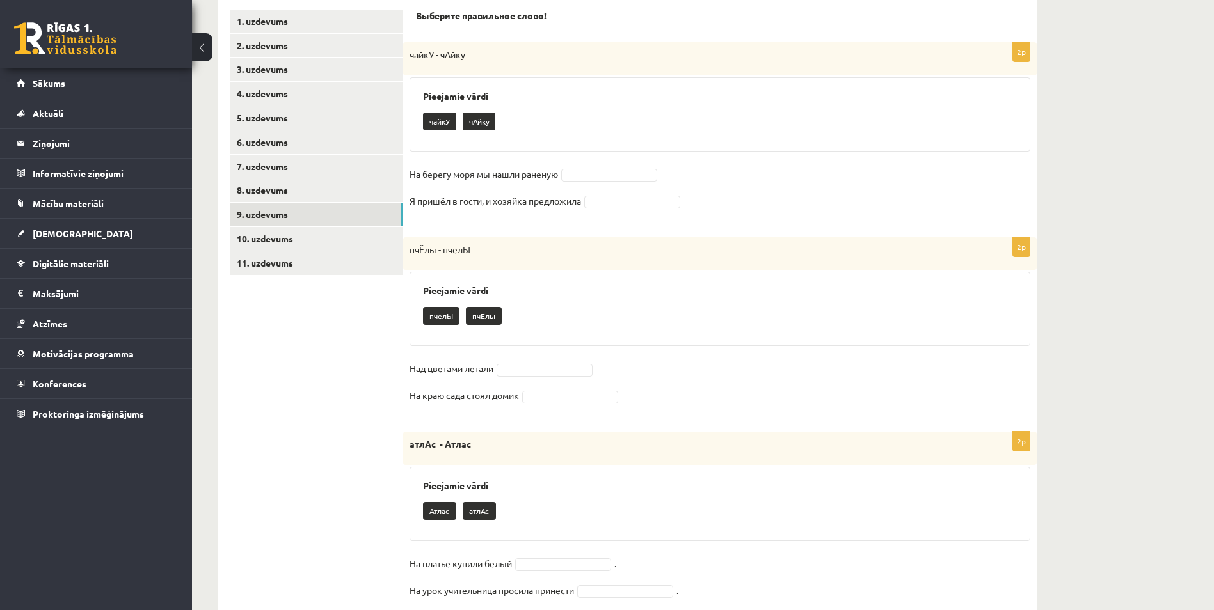
scroll to position [293, 0]
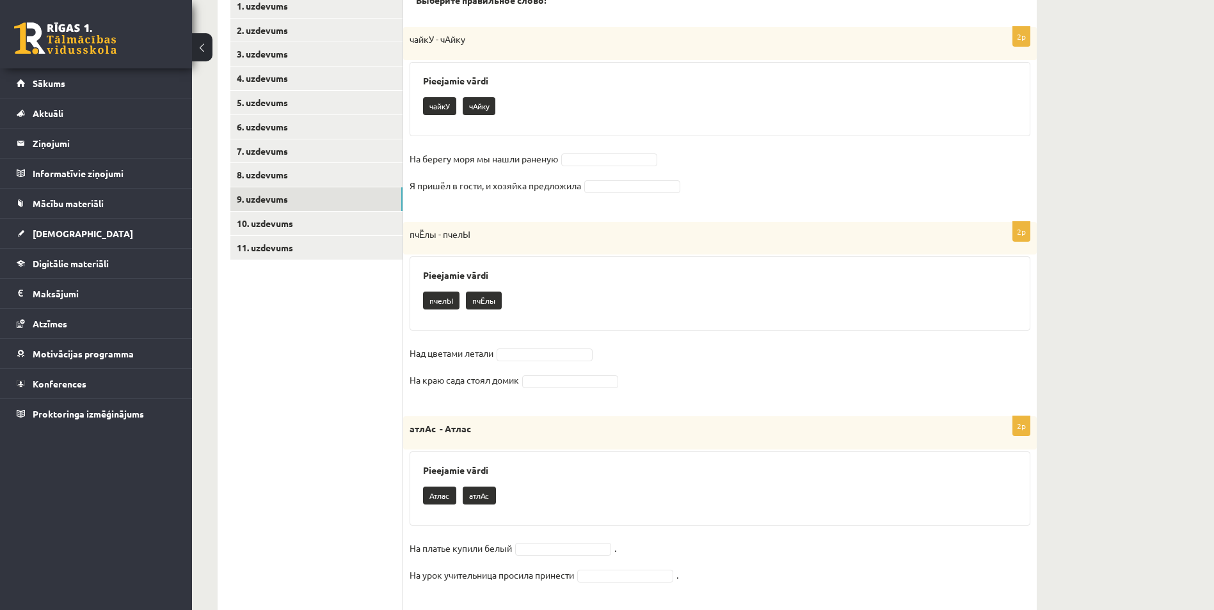
click at [594, 151] on fieldset "На берегу моря мы нашли раненую Я пришёл в гости, и хозяйка предложила" at bounding box center [719, 176] width 621 height 54
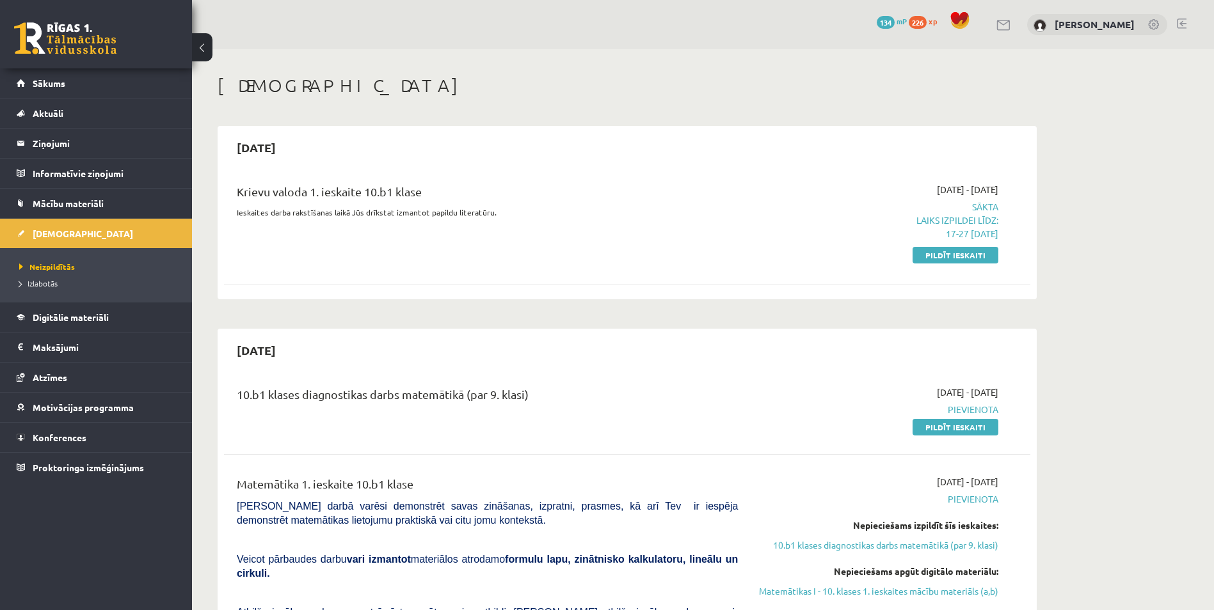
click at [605, 226] on p at bounding box center [487, 232] width 501 height 12
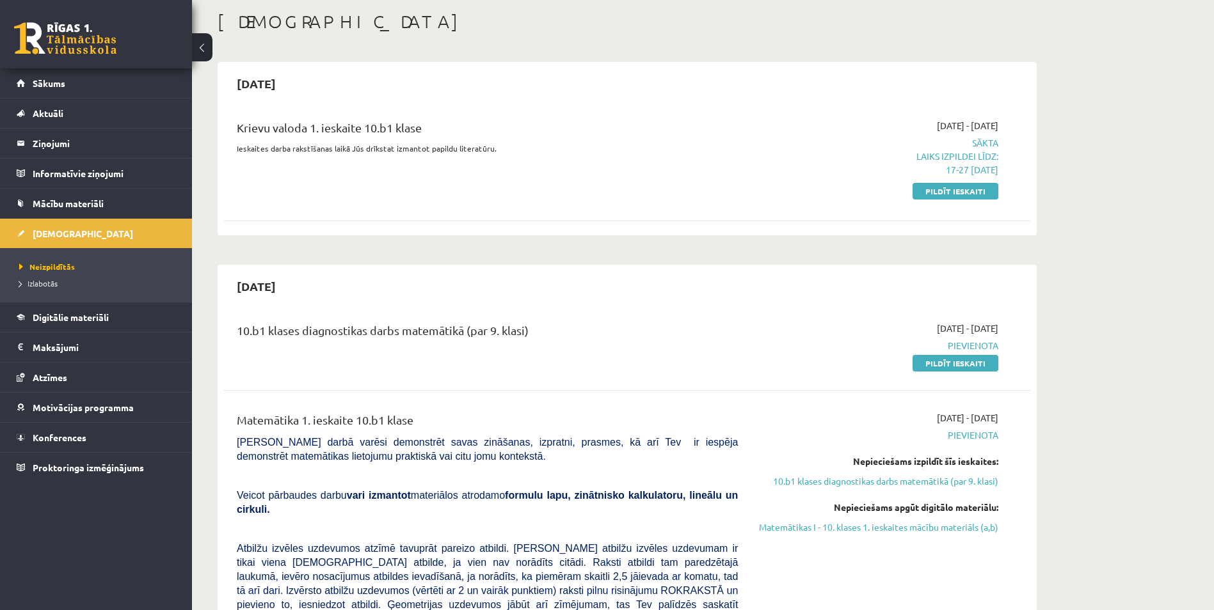
click at [745, 127] on div "Krievu valoda 1. ieskaite 10.b1 klase Ieskaites darba rakstīšanas laikā Jūs drī…" at bounding box center [487, 159] width 520 height 81
click at [955, 195] on link "Pildīt ieskaiti" at bounding box center [955, 191] width 86 height 17
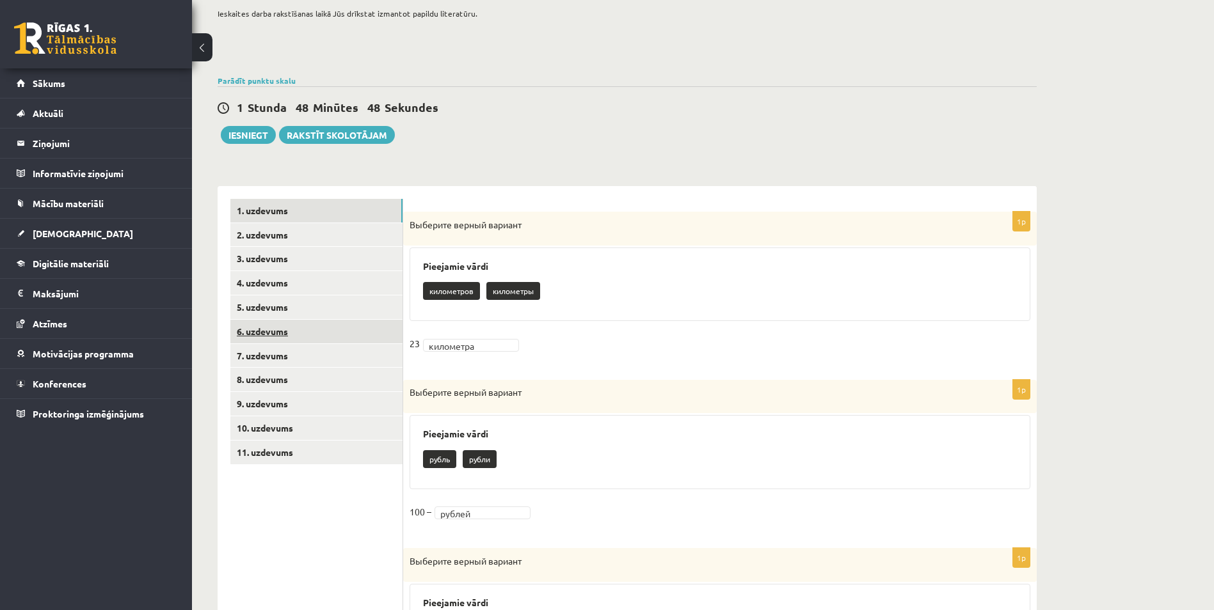
scroll to position [128, 0]
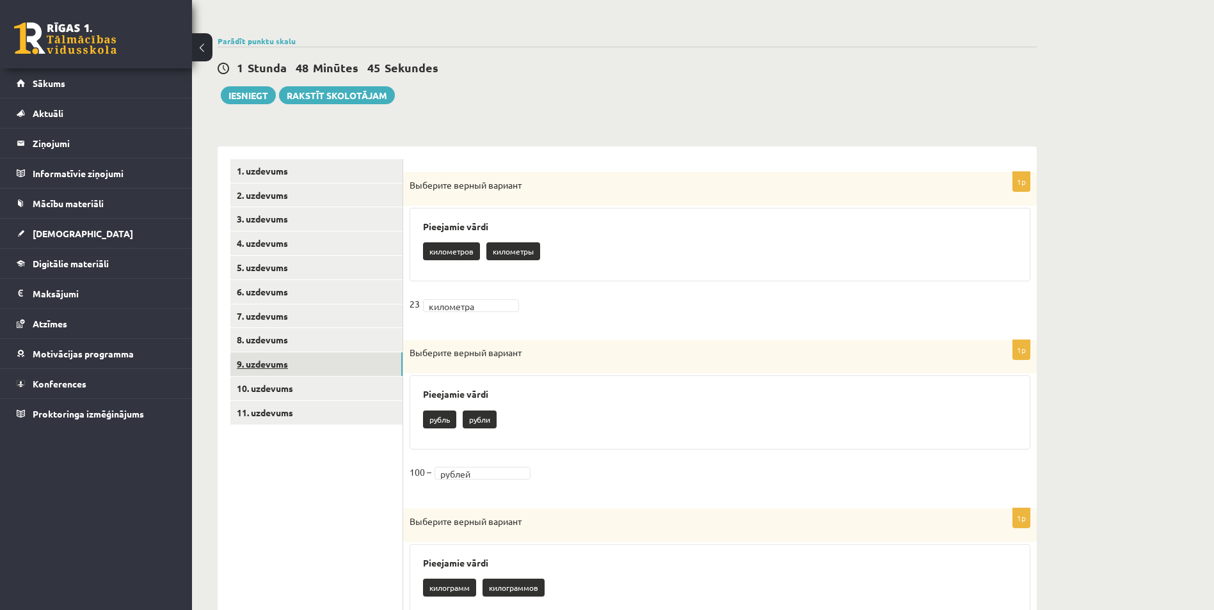
click at [266, 364] on link "9. uzdevums" at bounding box center [316, 365] width 172 height 24
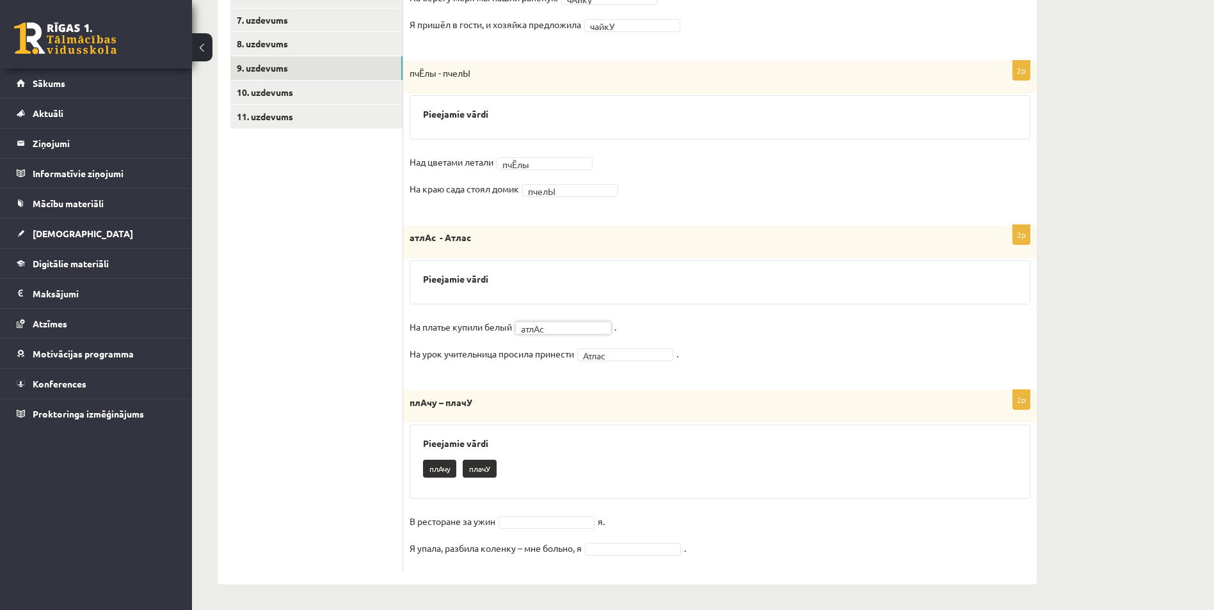
scroll to position [425, 0]
click at [528, 511] on div "2p плАчу – плачУ Pieejamie vārdi плАчу плачУ В ресторане за ужин я. Я упала, ра…" at bounding box center [719, 481] width 633 height 182
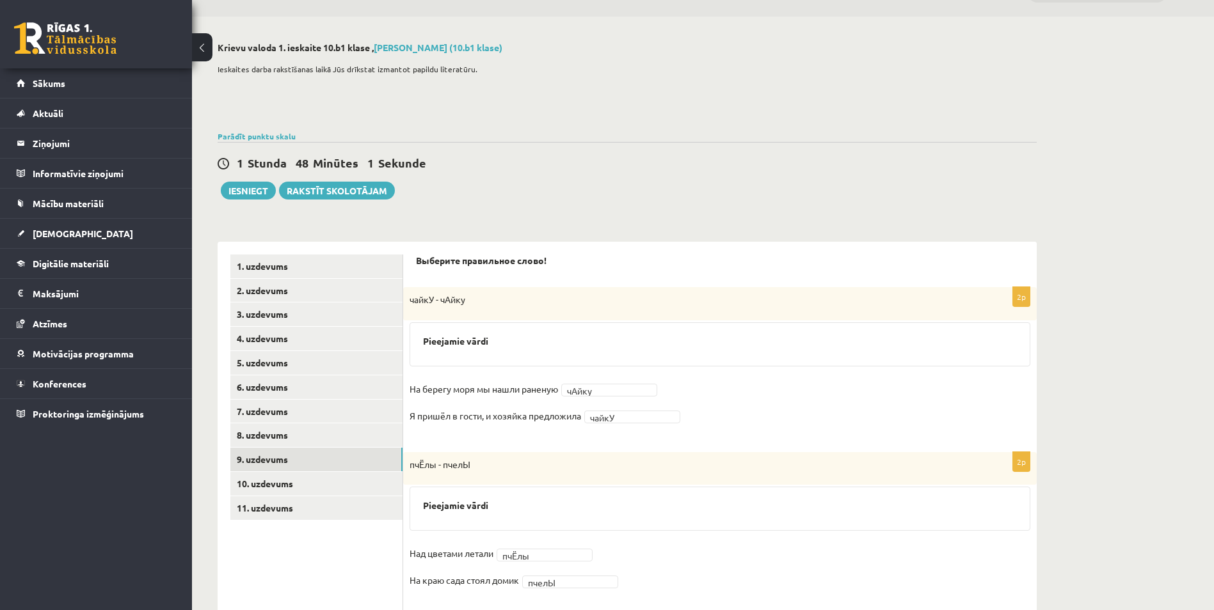
scroll to position [0, 0]
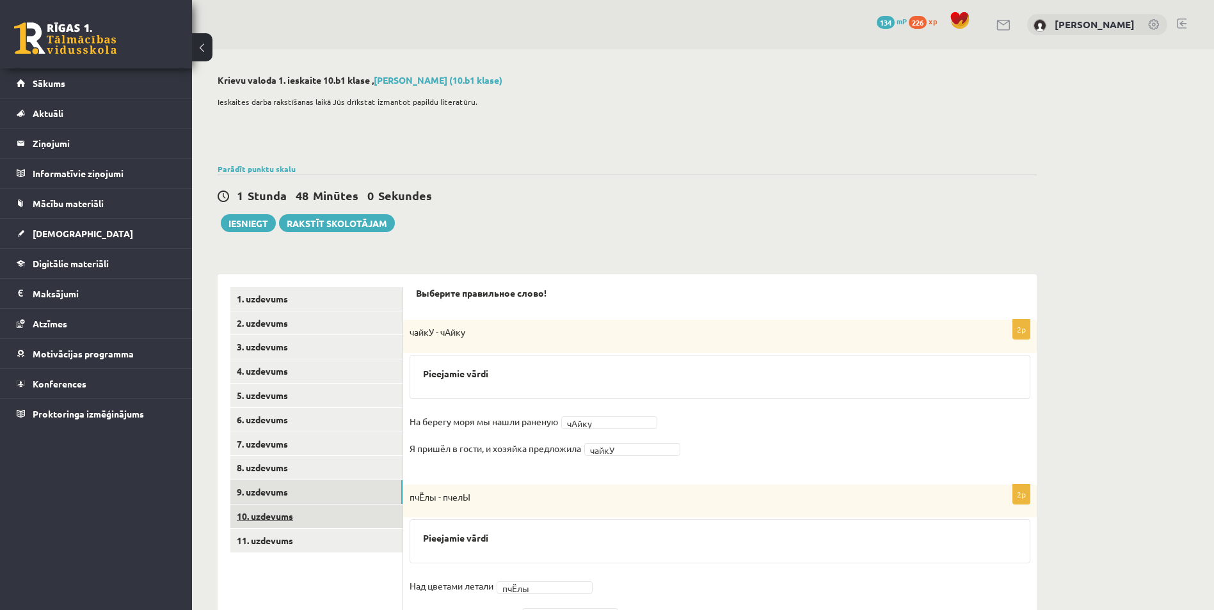
click at [257, 518] on link "10. uzdevums" at bounding box center [316, 517] width 172 height 24
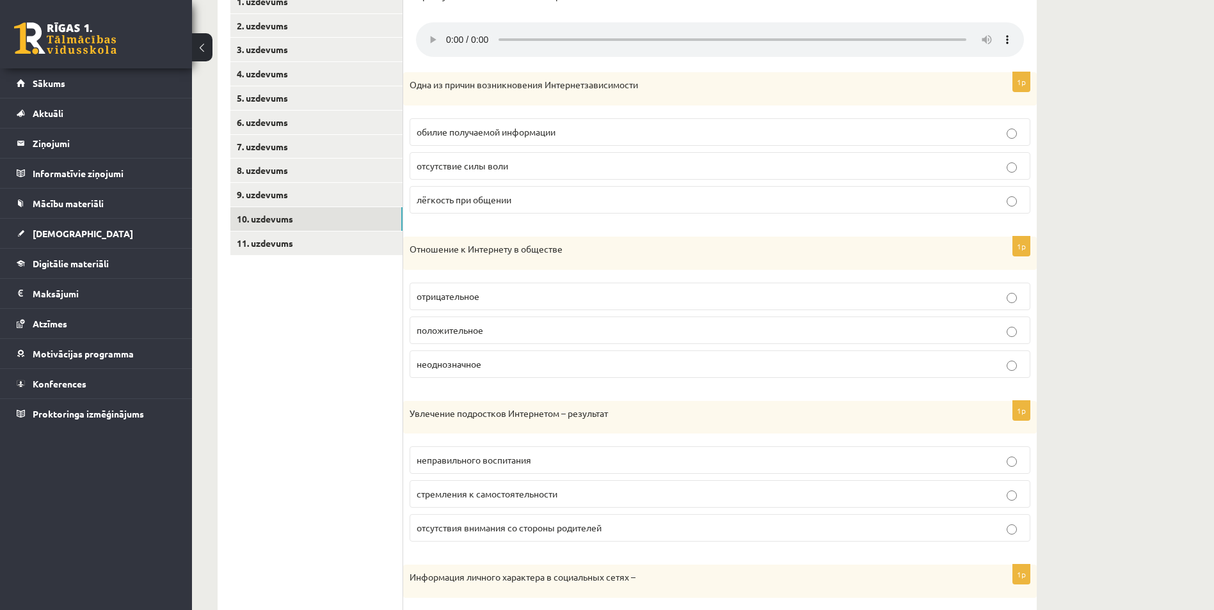
scroll to position [298, 0]
click at [452, 184] on fieldset "обилие получаемой информации отсутствие силы воли лёгкость при общении" at bounding box center [719, 164] width 621 height 106
click at [454, 171] on p "отсутствие силы воли" at bounding box center [720, 165] width 607 height 13
click at [467, 328] on span "положительное" at bounding box center [450, 330] width 67 height 12
click at [512, 507] on label "стремления к самостоятельности" at bounding box center [719, 494] width 621 height 28
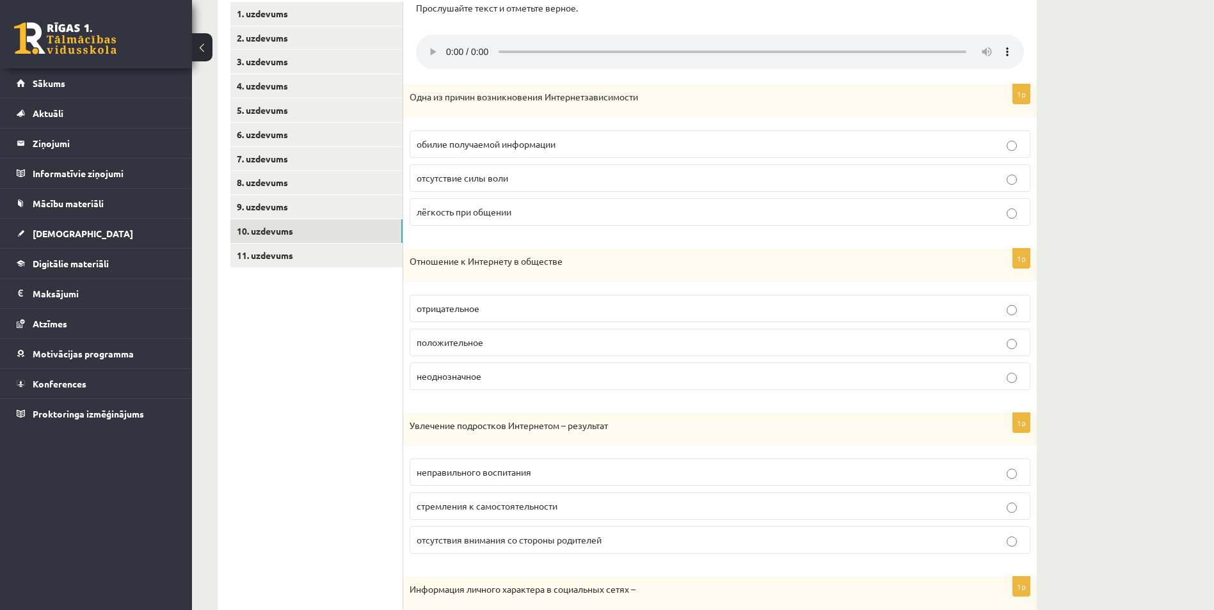
drag, startPoint x: 656, startPoint y: 424, endPoint x: 675, endPoint y: 472, distance: 51.7
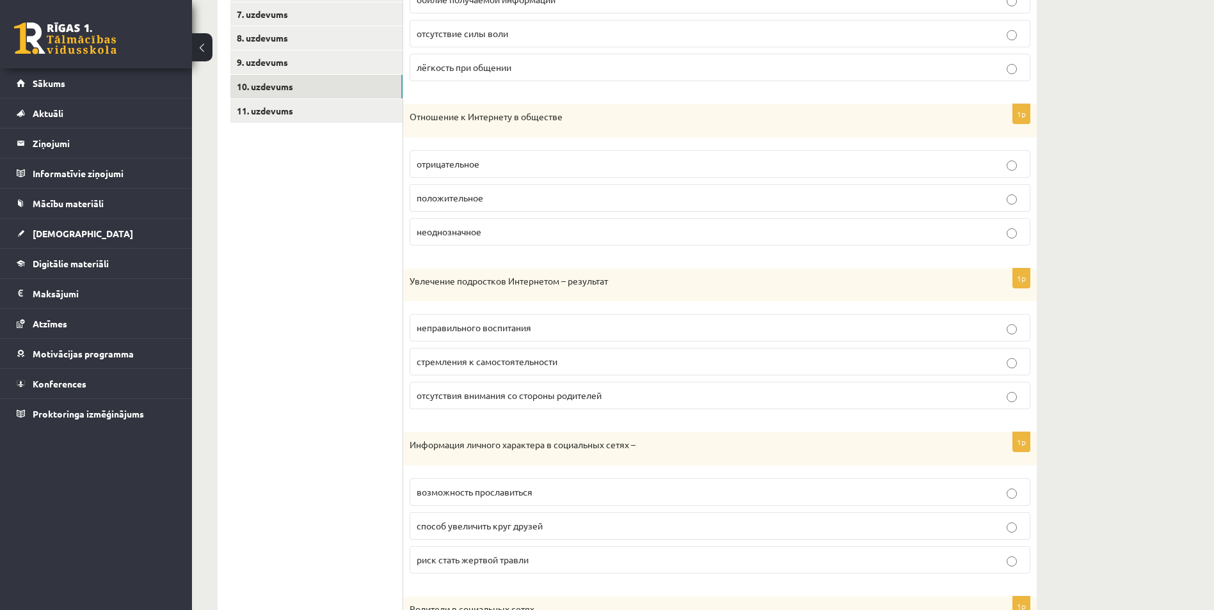
scroll to position [607, 0]
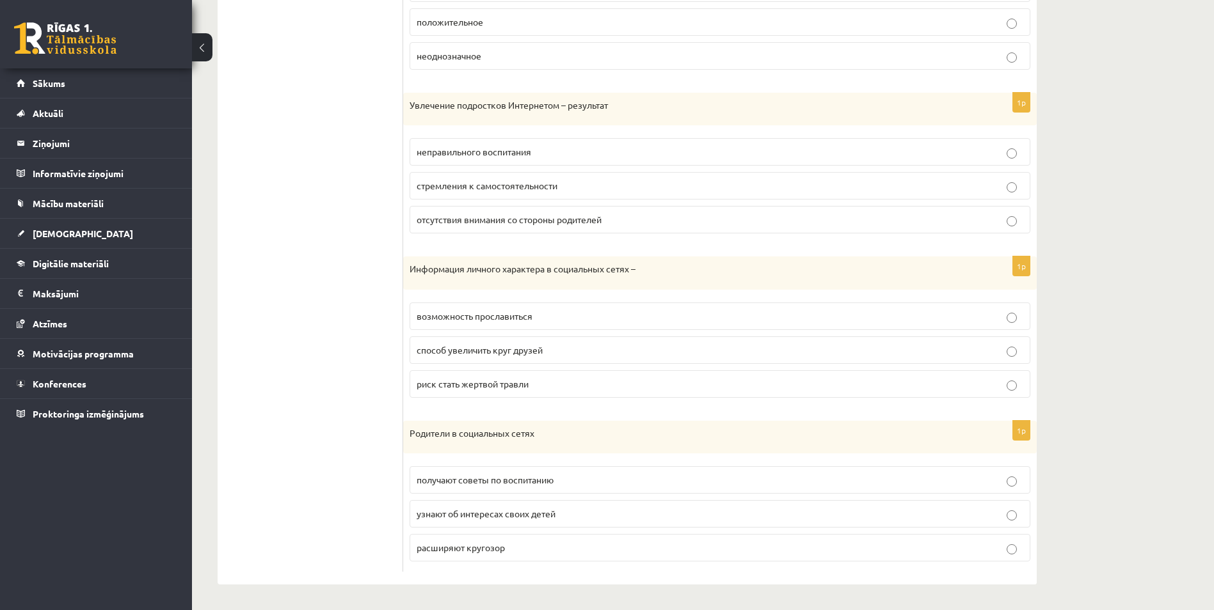
click at [703, 524] on label "узнают об интересах своих детей" at bounding box center [719, 514] width 621 height 28
click at [687, 370] on label "риск стать жертвой травли" at bounding box center [719, 384] width 621 height 28
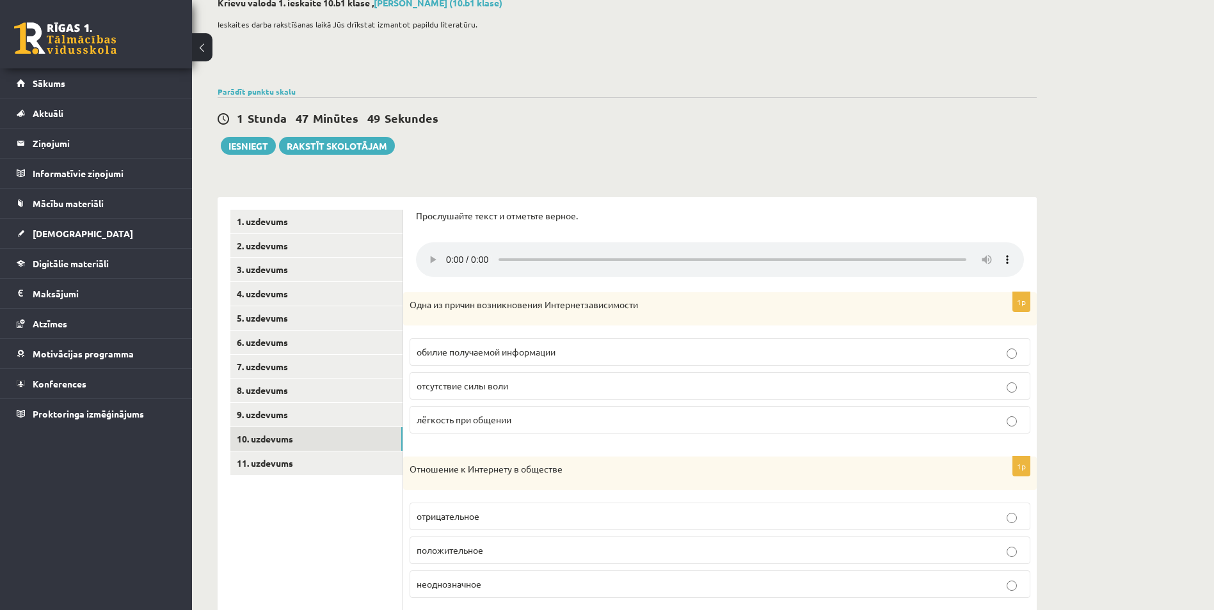
scroll to position [0, 0]
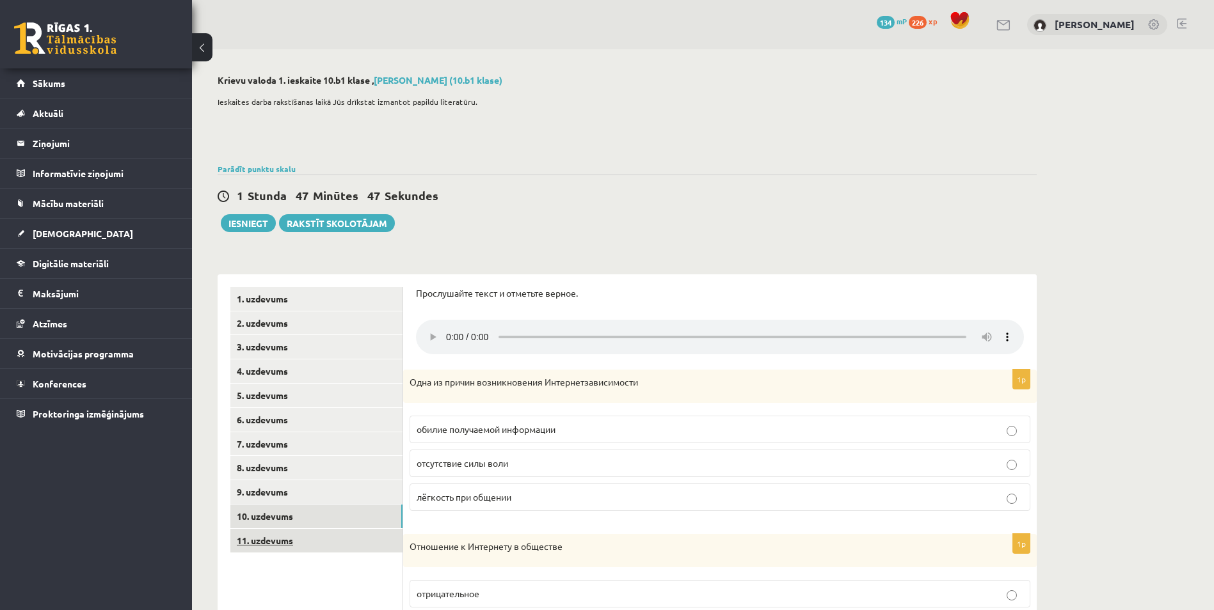
click at [283, 536] on link "11. uzdevums" at bounding box center [316, 541] width 172 height 24
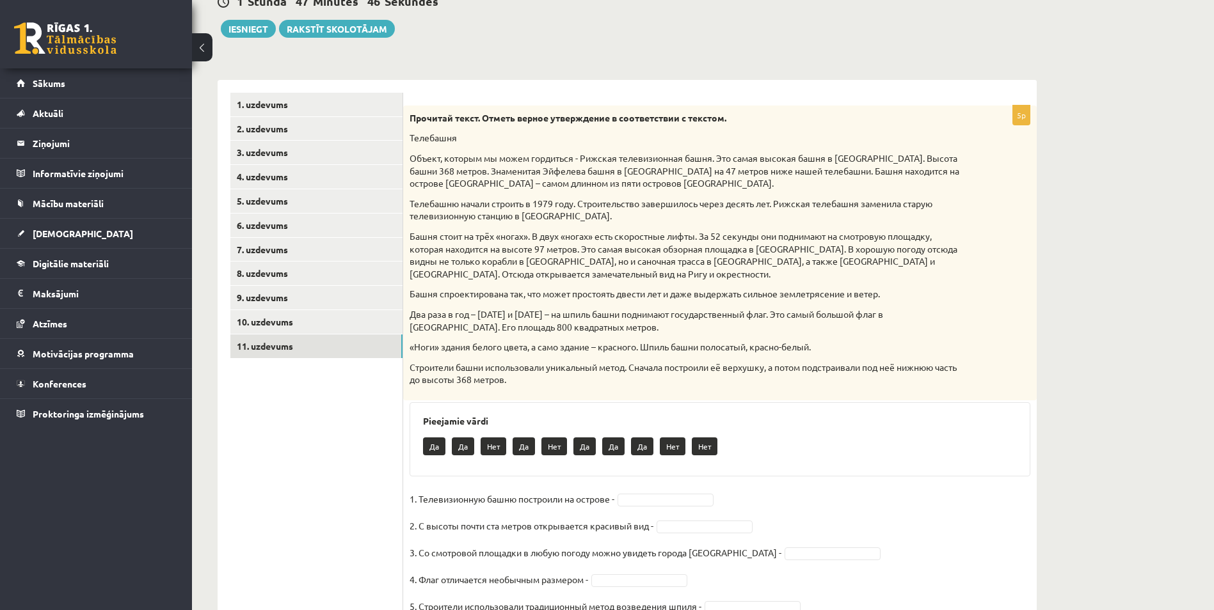
scroll to position [253, 0]
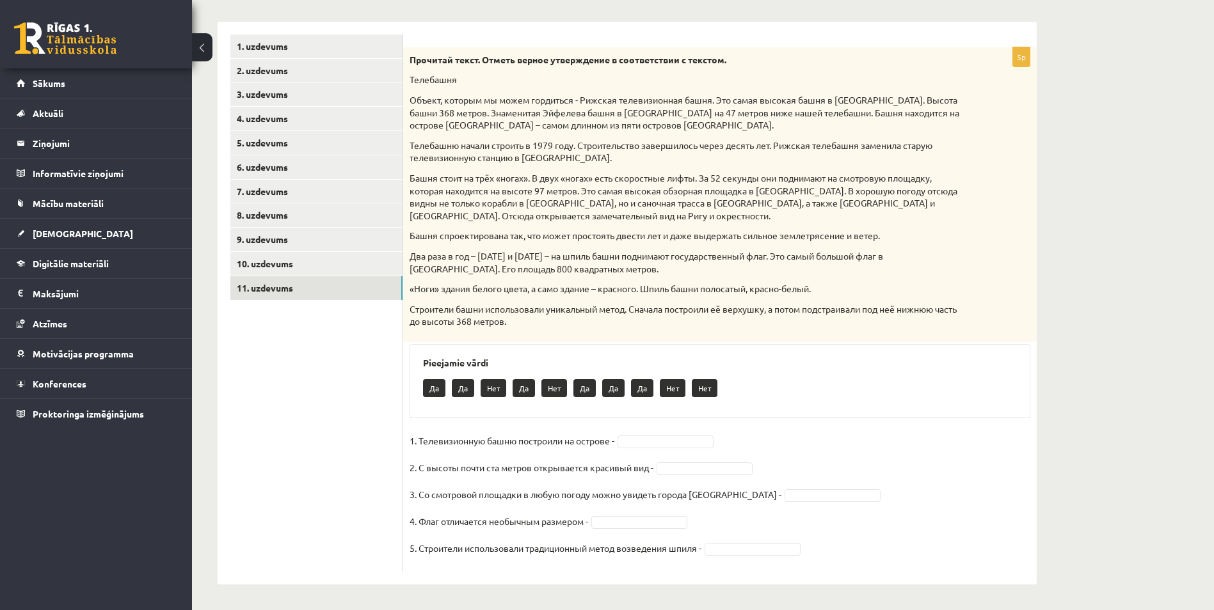
click at [634, 424] on div "5p Прочитай текст. Отметь верное утверждение в соответствии с текстом. Телебашн…" at bounding box center [719, 309] width 633 height 525
click at [651, 434] on fieldset "1. Телевизионную башню построили на острове - 2. С высоты почти ста метров откр…" at bounding box center [719, 498] width 621 height 134
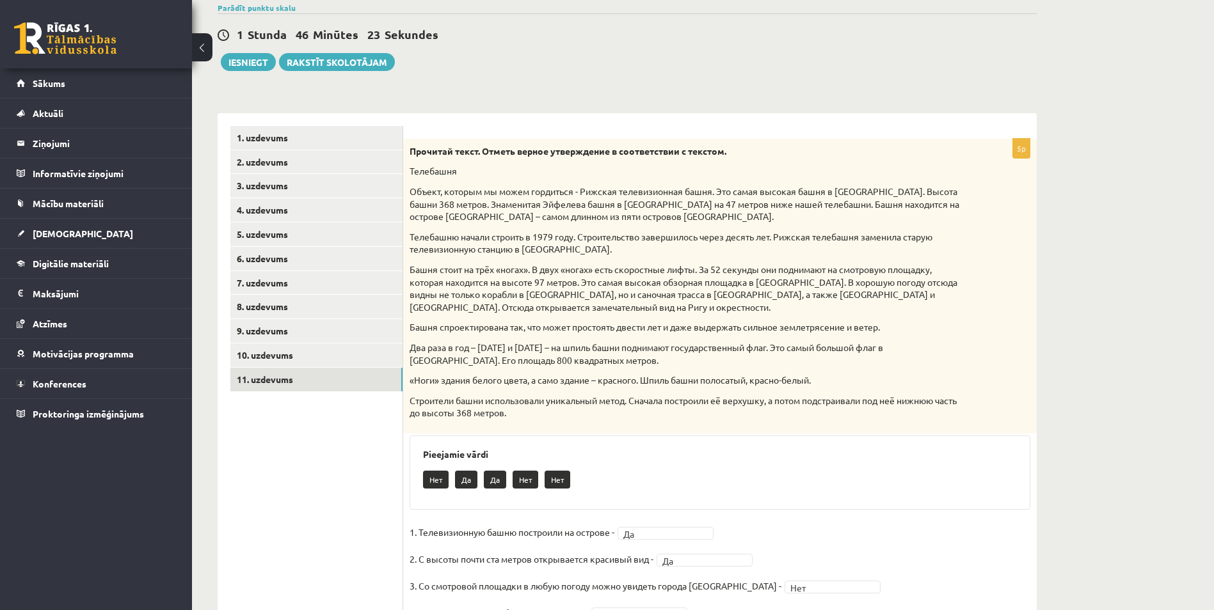
scroll to position [120, 0]
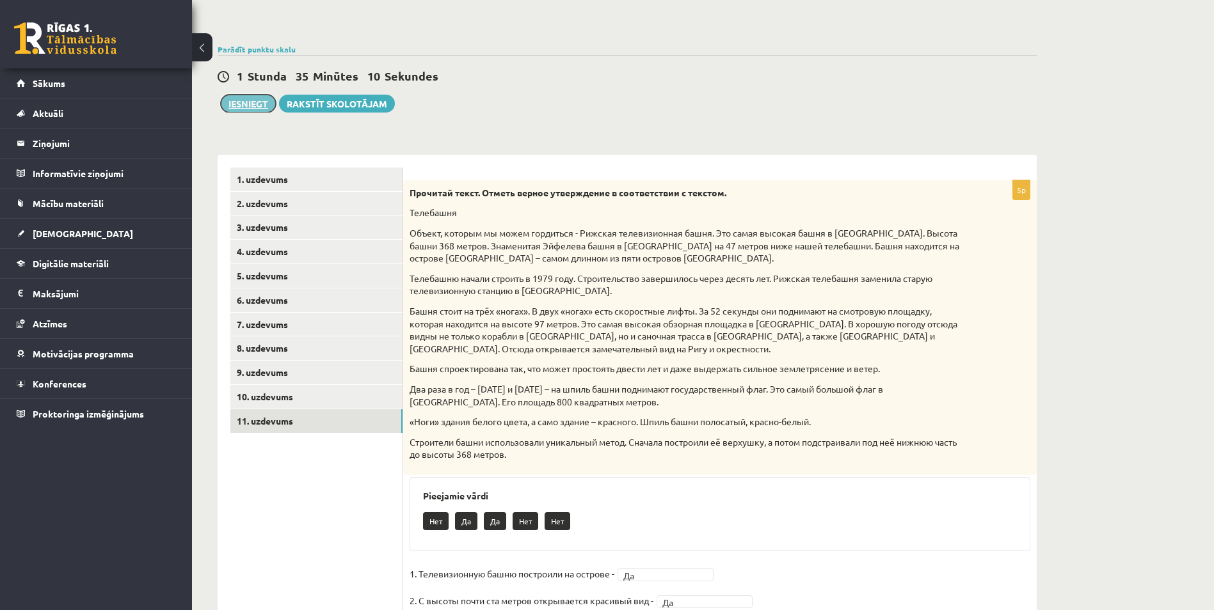
click at [258, 101] on button "Iesniegt" at bounding box center [248, 104] width 55 height 18
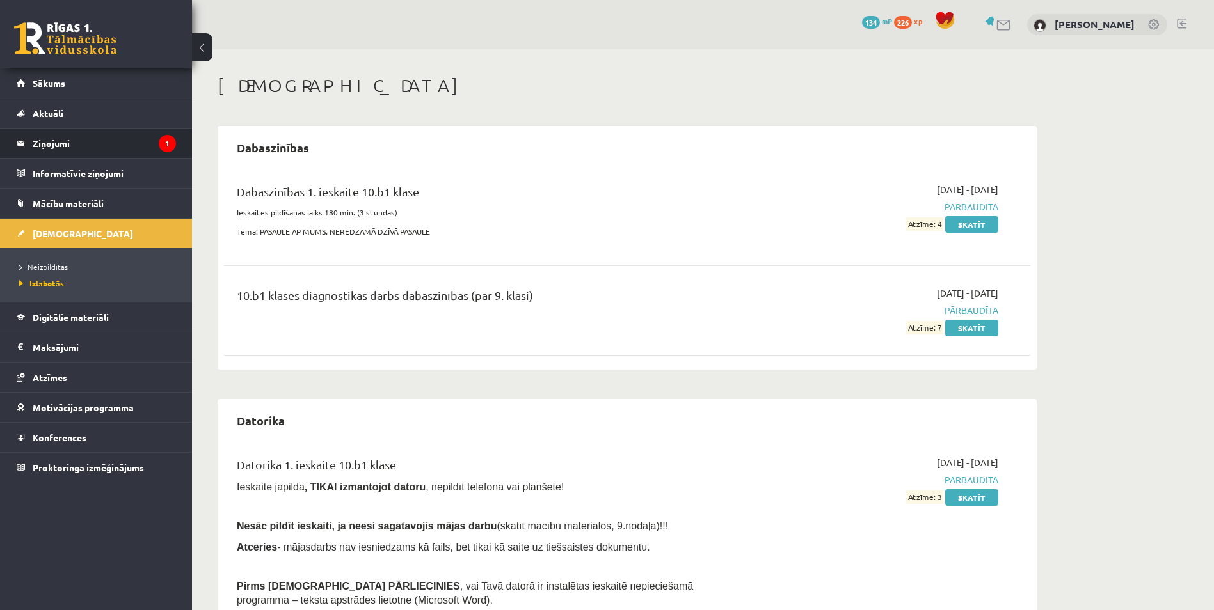
click at [51, 134] on legend "Ziņojumi 1" at bounding box center [104, 143] width 143 height 29
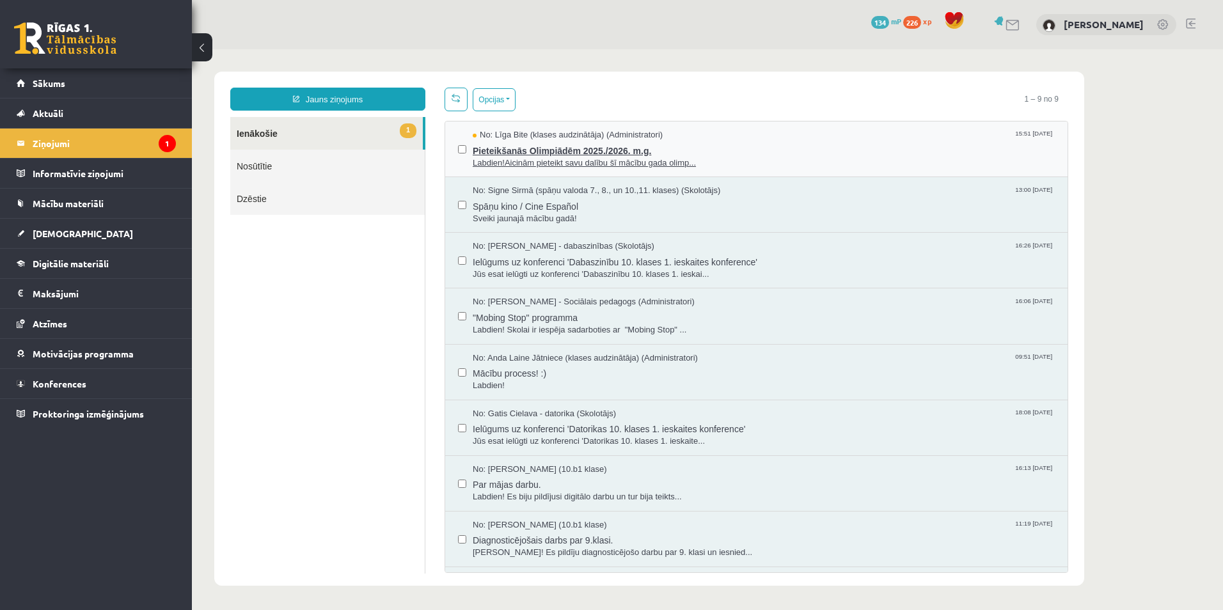
click at [744, 159] on span "Labdien!Aicinām pieteikt savu dalību šī mācību gada olimp..." at bounding box center [764, 163] width 582 height 12
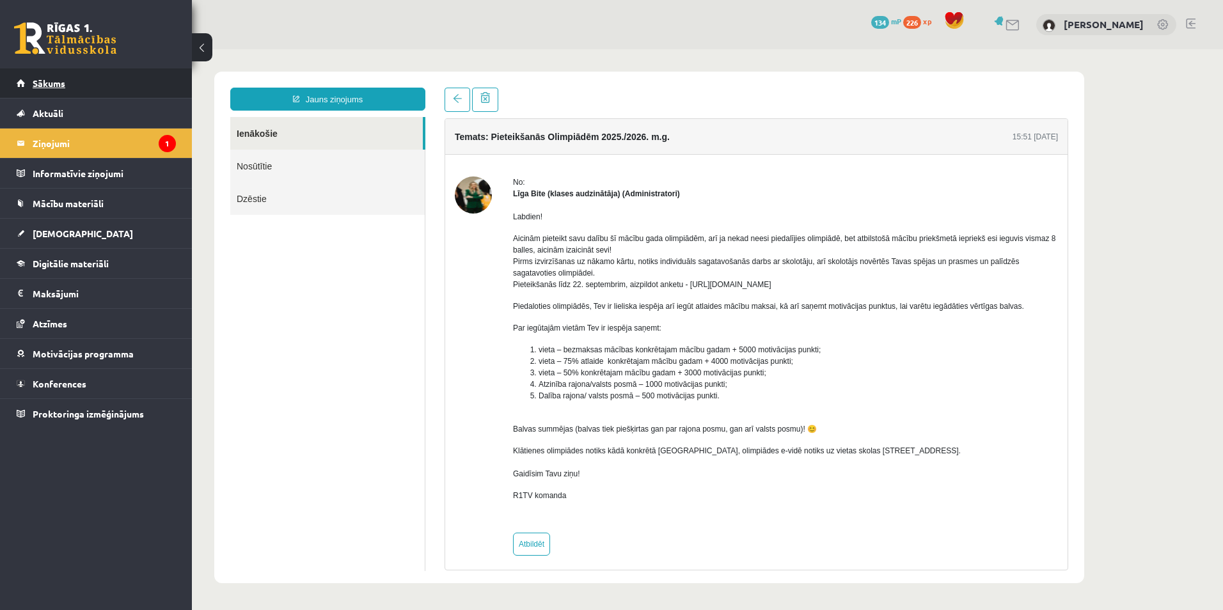
click at [62, 90] on link "Sākums" at bounding box center [96, 82] width 159 height 29
